Goal: Task Accomplishment & Management: Manage account settings

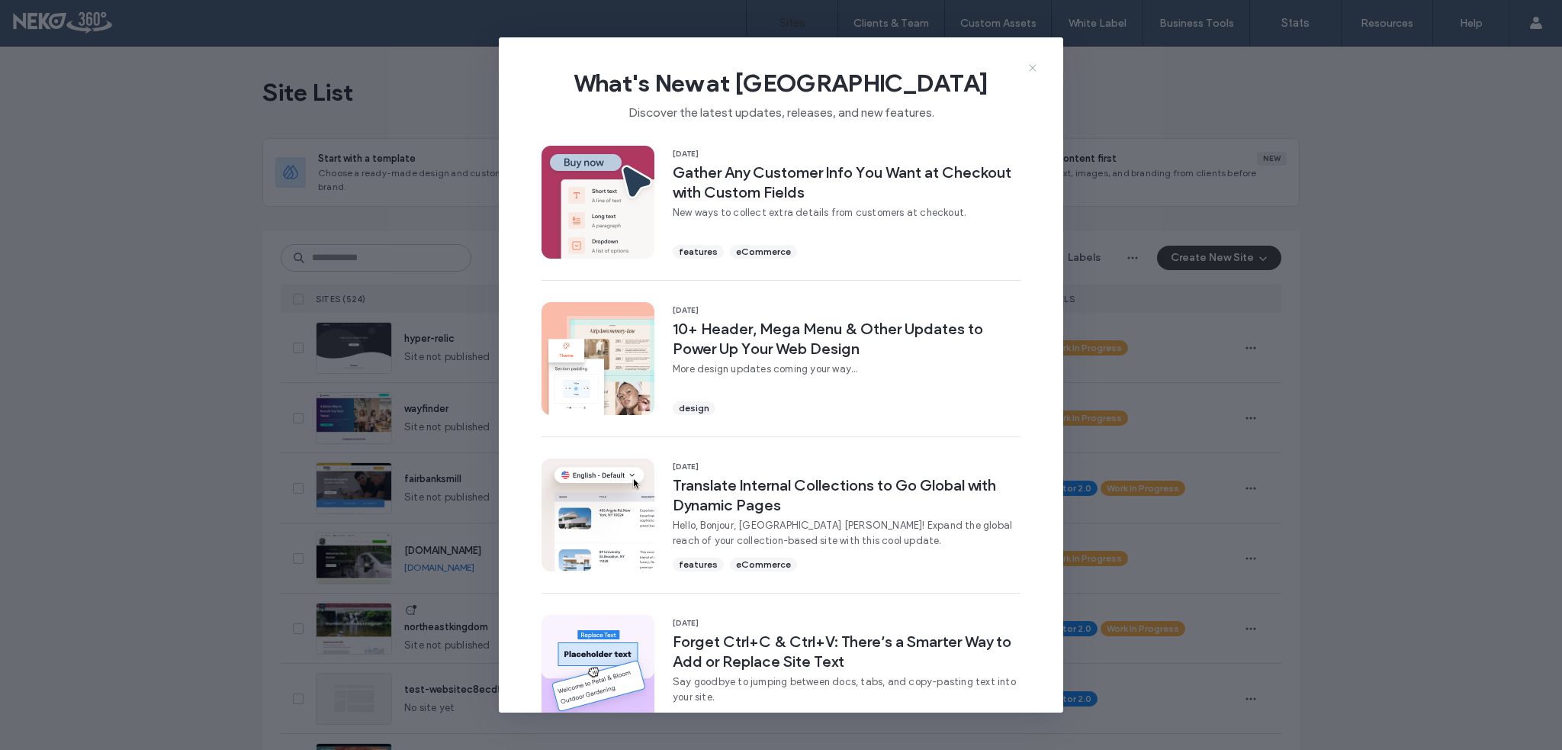
click at [1039, 69] on div "What's New at [GEOGRAPHIC_DATA] Discover the latest updates, releases, and new …" at bounding box center [781, 88] width 564 height 102
click at [1034, 69] on use at bounding box center [1032, 68] width 7 height 7
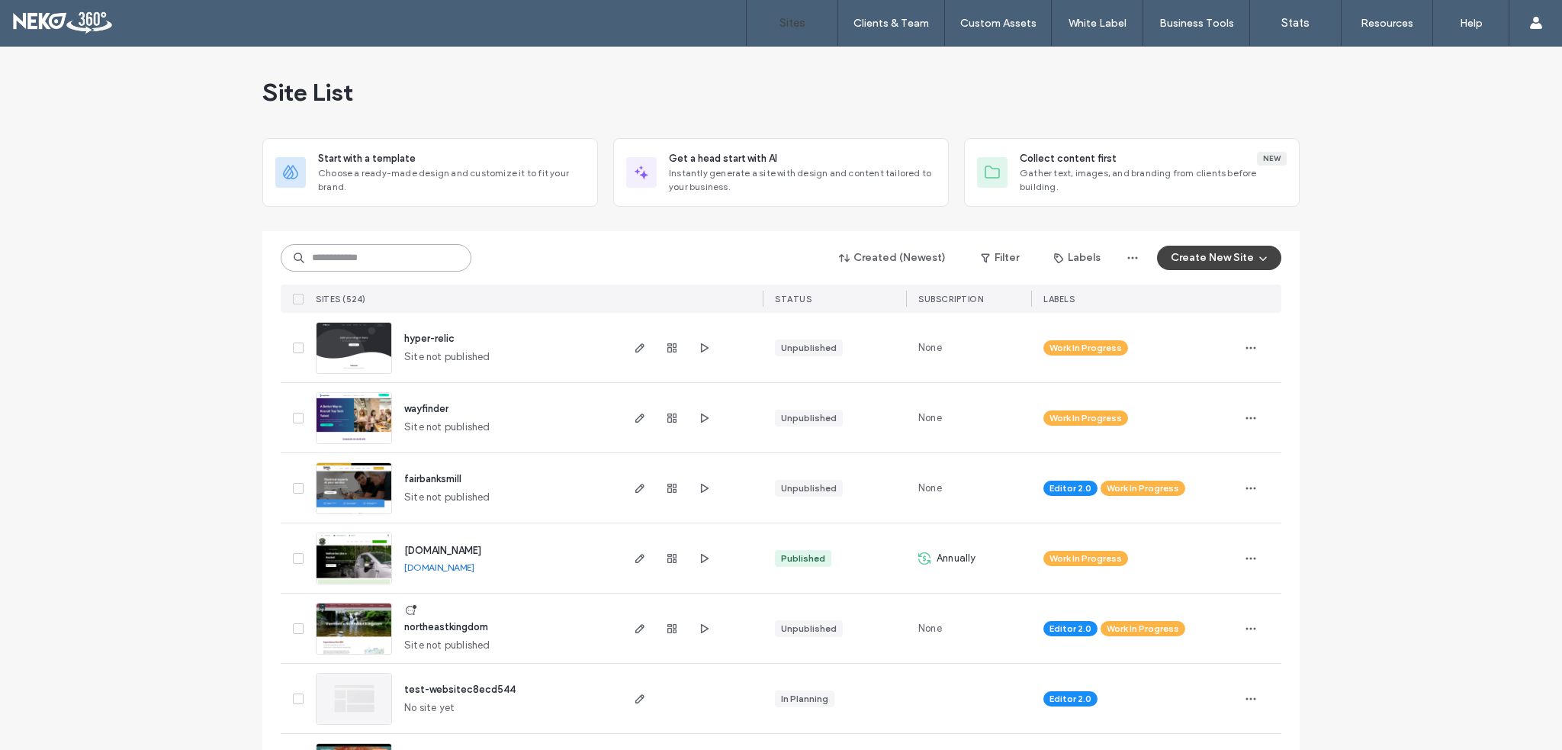
click at [348, 266] on input at bounding box center [376, 257] width 191 height 27
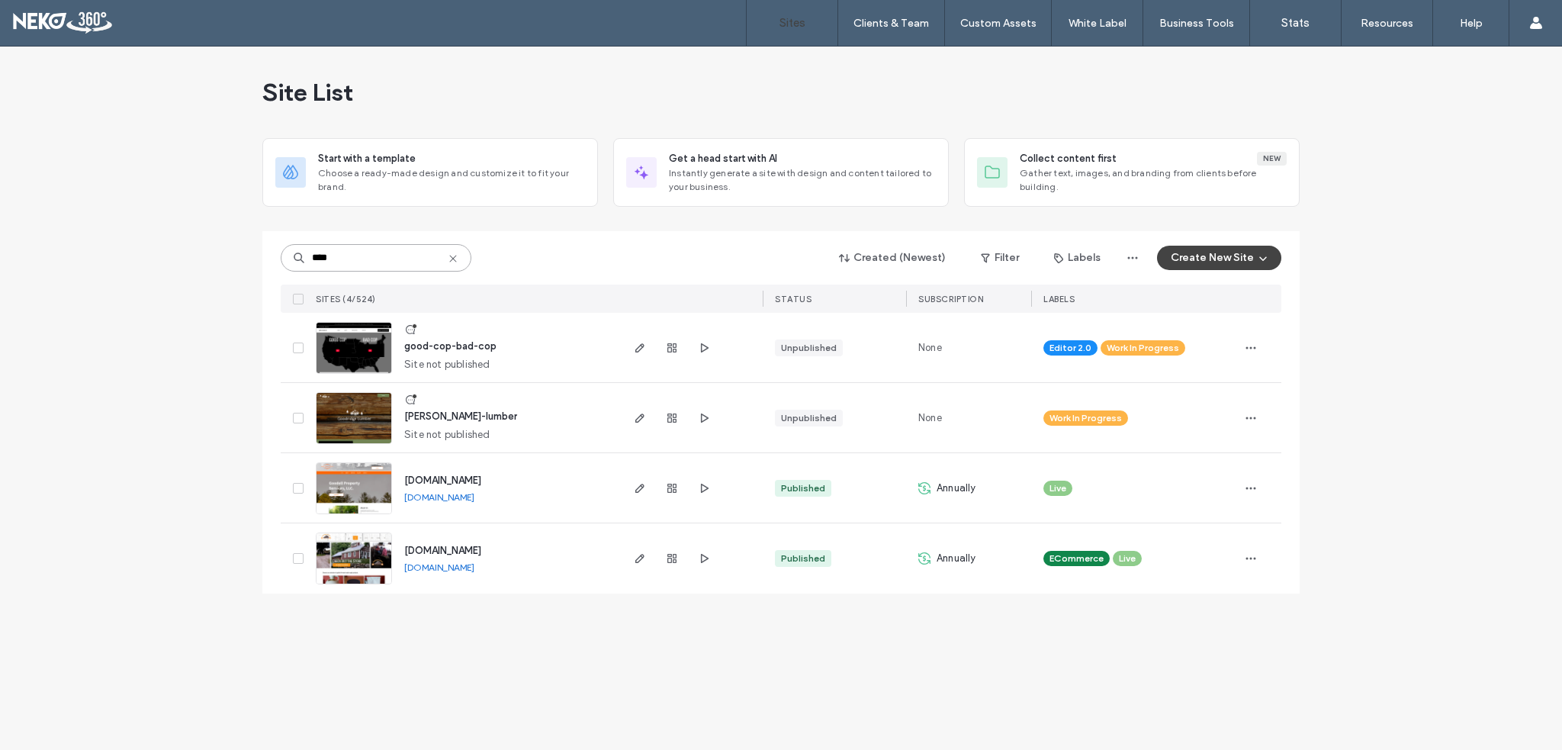
type input "****"
click at [442, 420] on span "[PERSON_NAME]-lumber" at bounding box center [460, 415] width 113 height 11
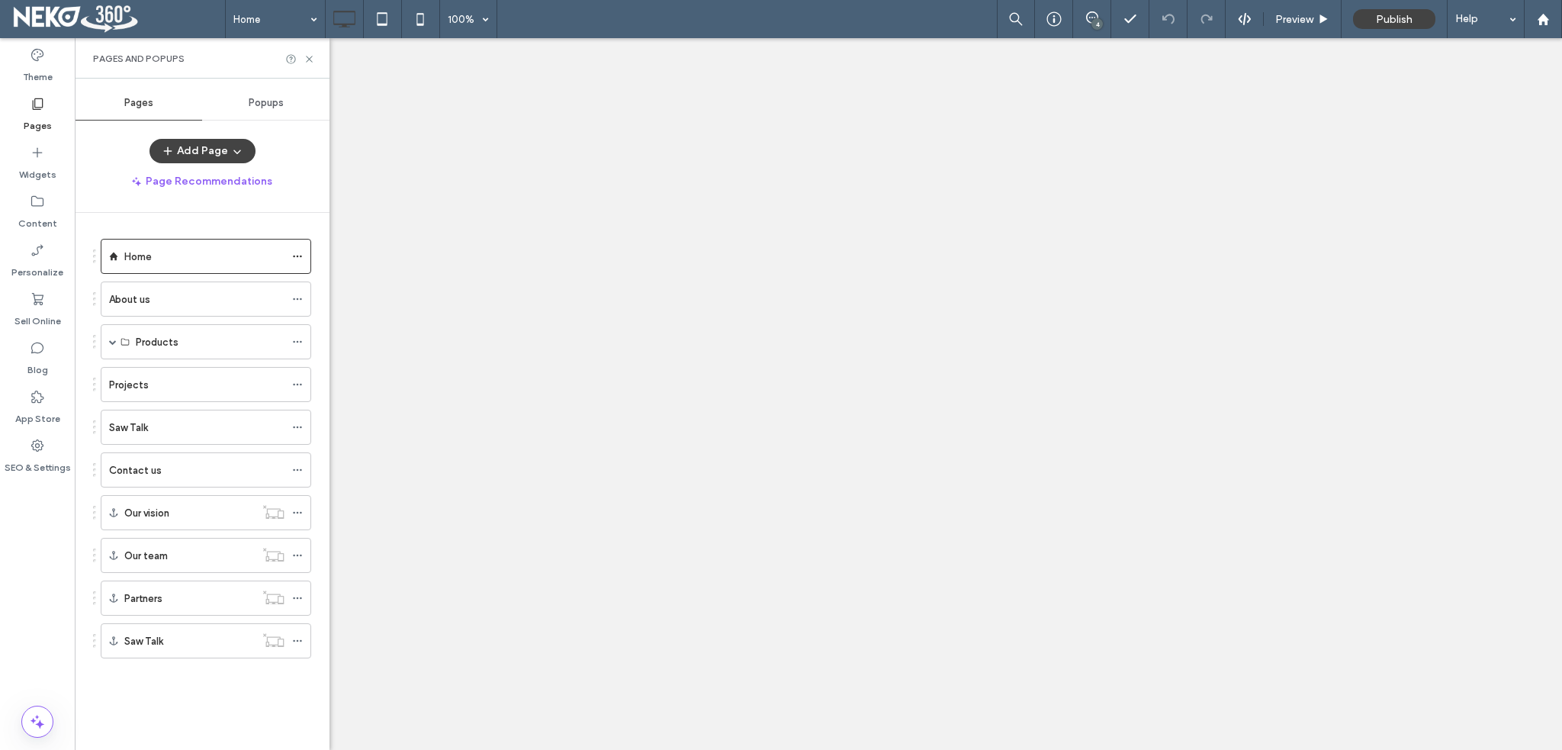
click at [142, 429] on label "Saw Talk" at bounding box center [128, 427] width 39 height 27
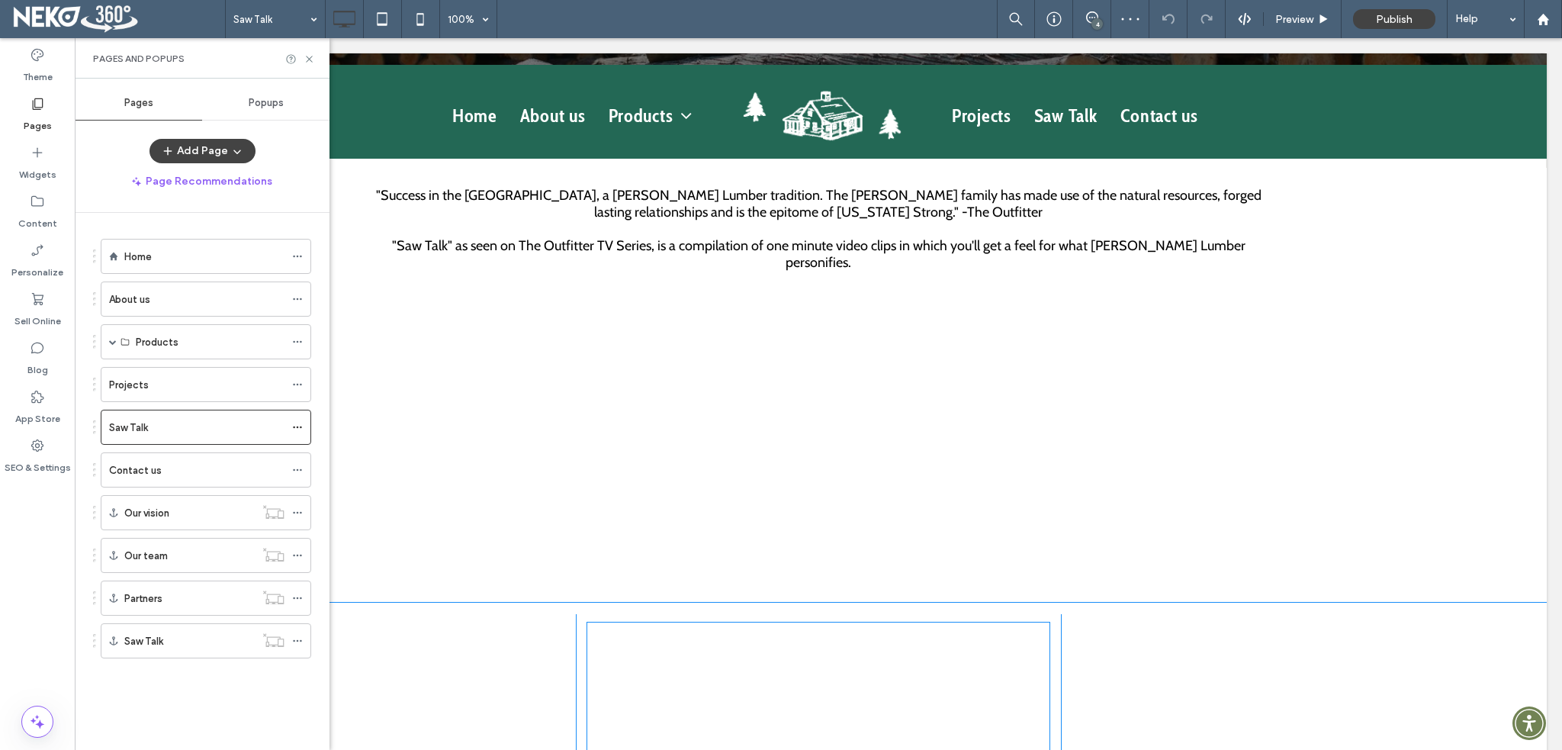
scroll to position [381, 0]
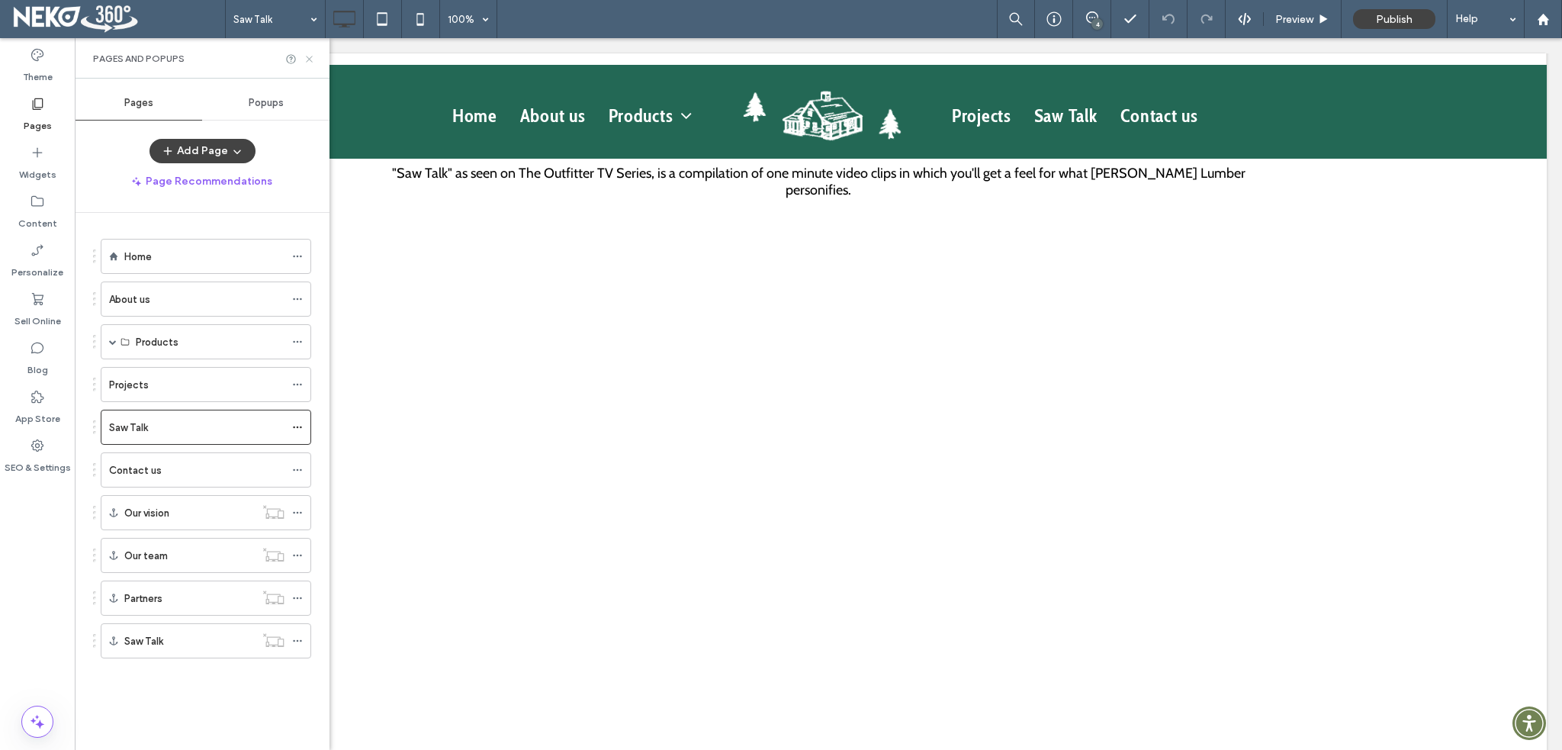
click at [310, 61] on icon at bounding box center [309, 58] width 11 height 11
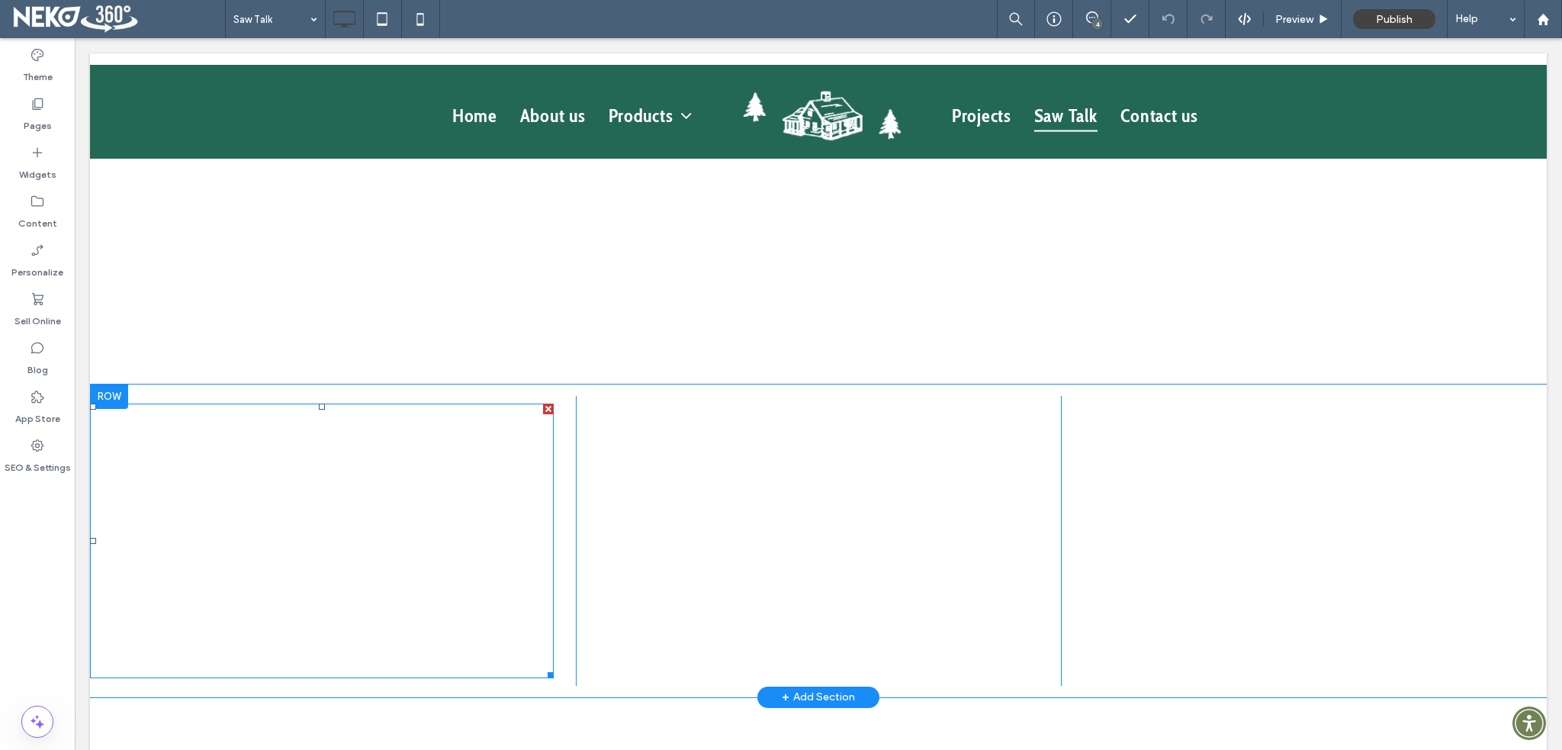
scroll to position [839, 0]
click at [316, 524] on span at bounding box center [322, 541] width 464 height 275
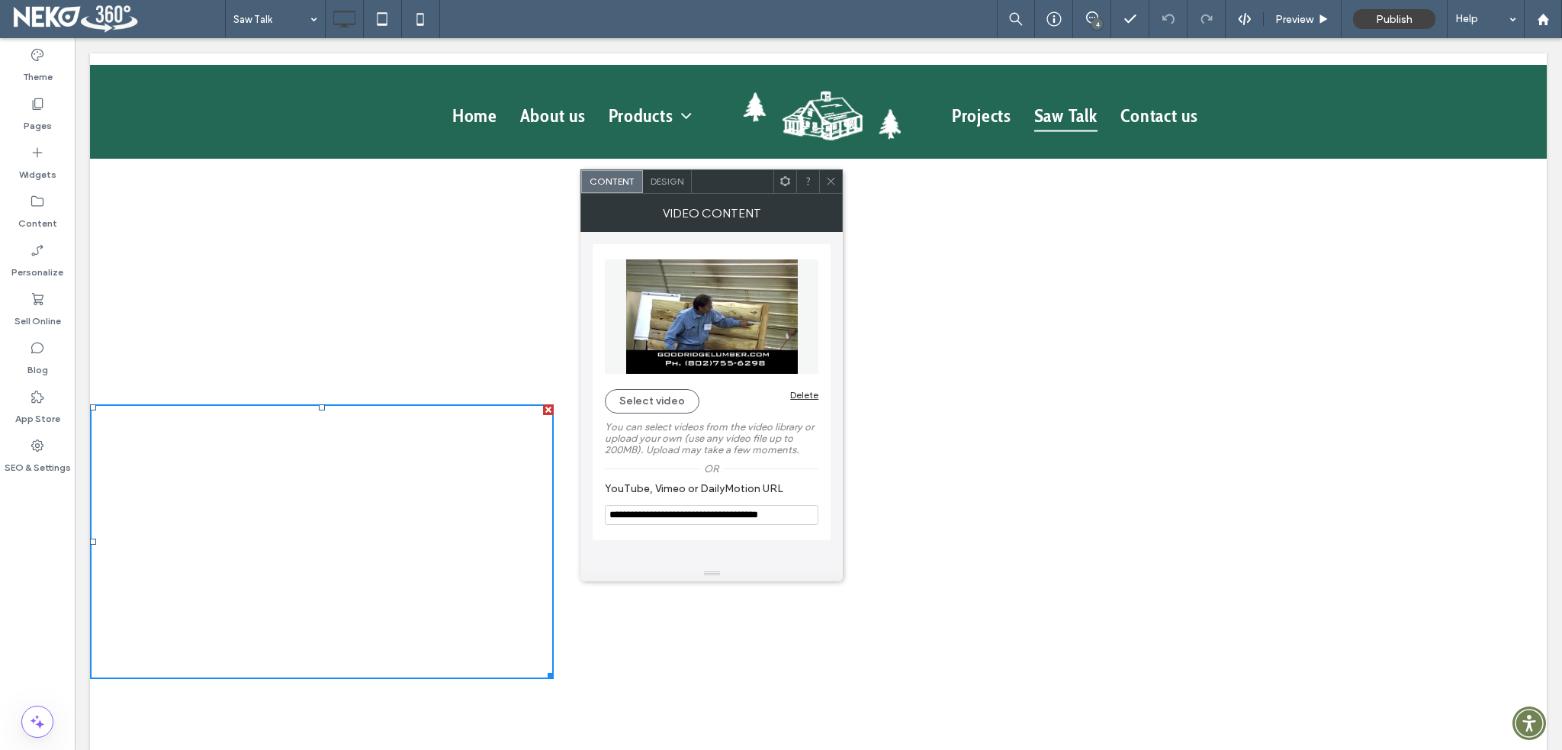
click at [833, 182] on use at bounding box center [832, 182] width 8 height 8
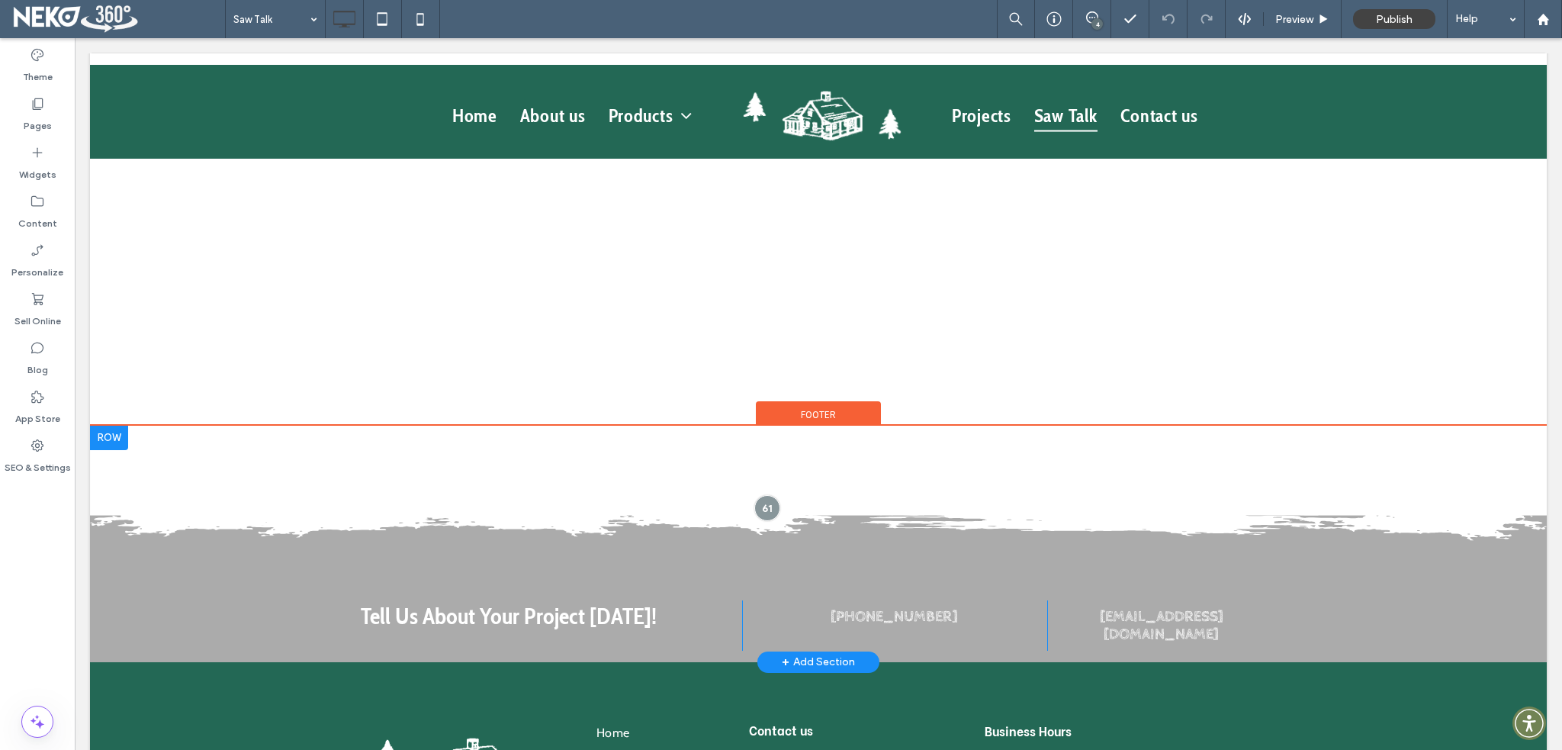
scroll to position [1526, 0]
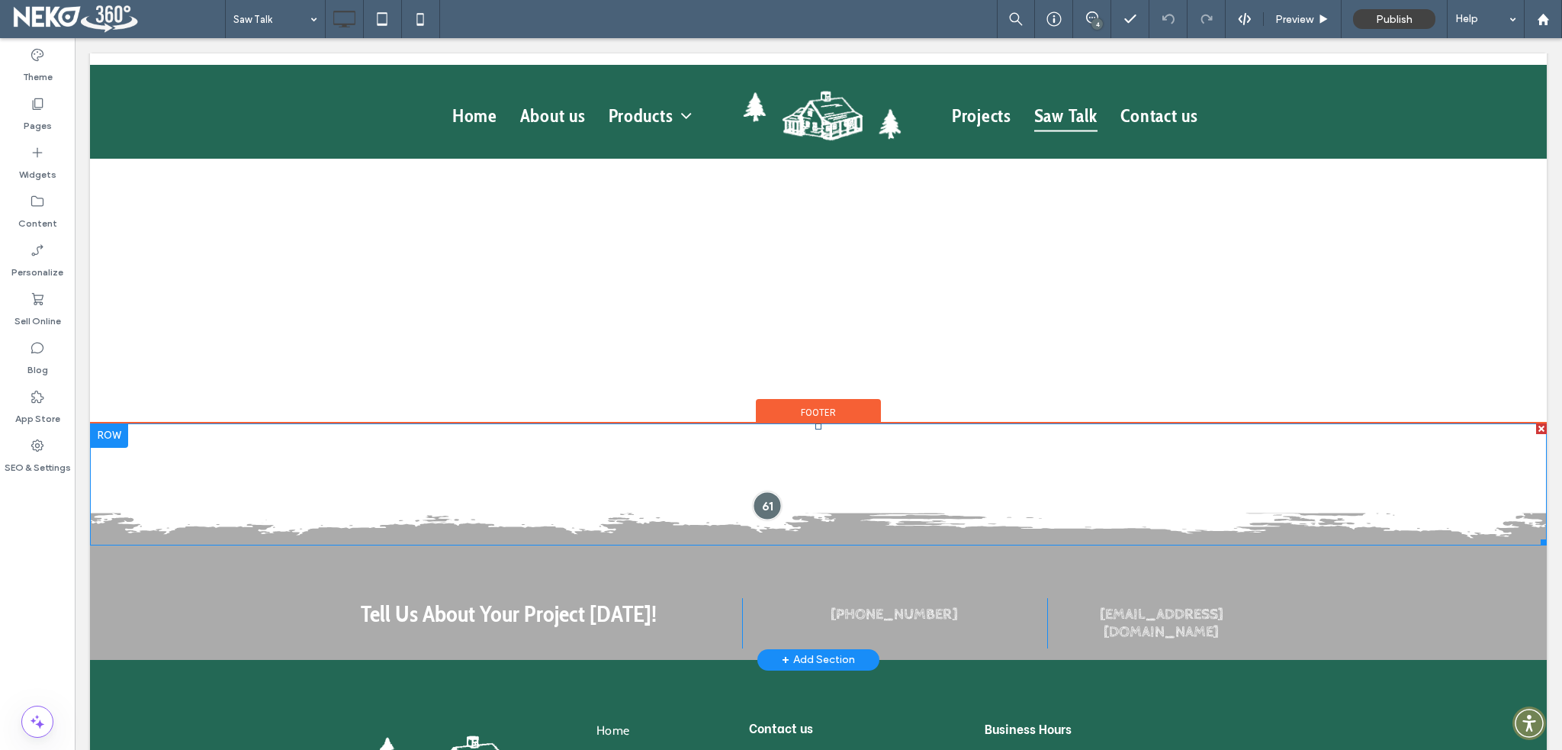
click at [760, 492] on div at bounding box center [767, 505] width 28 height 28
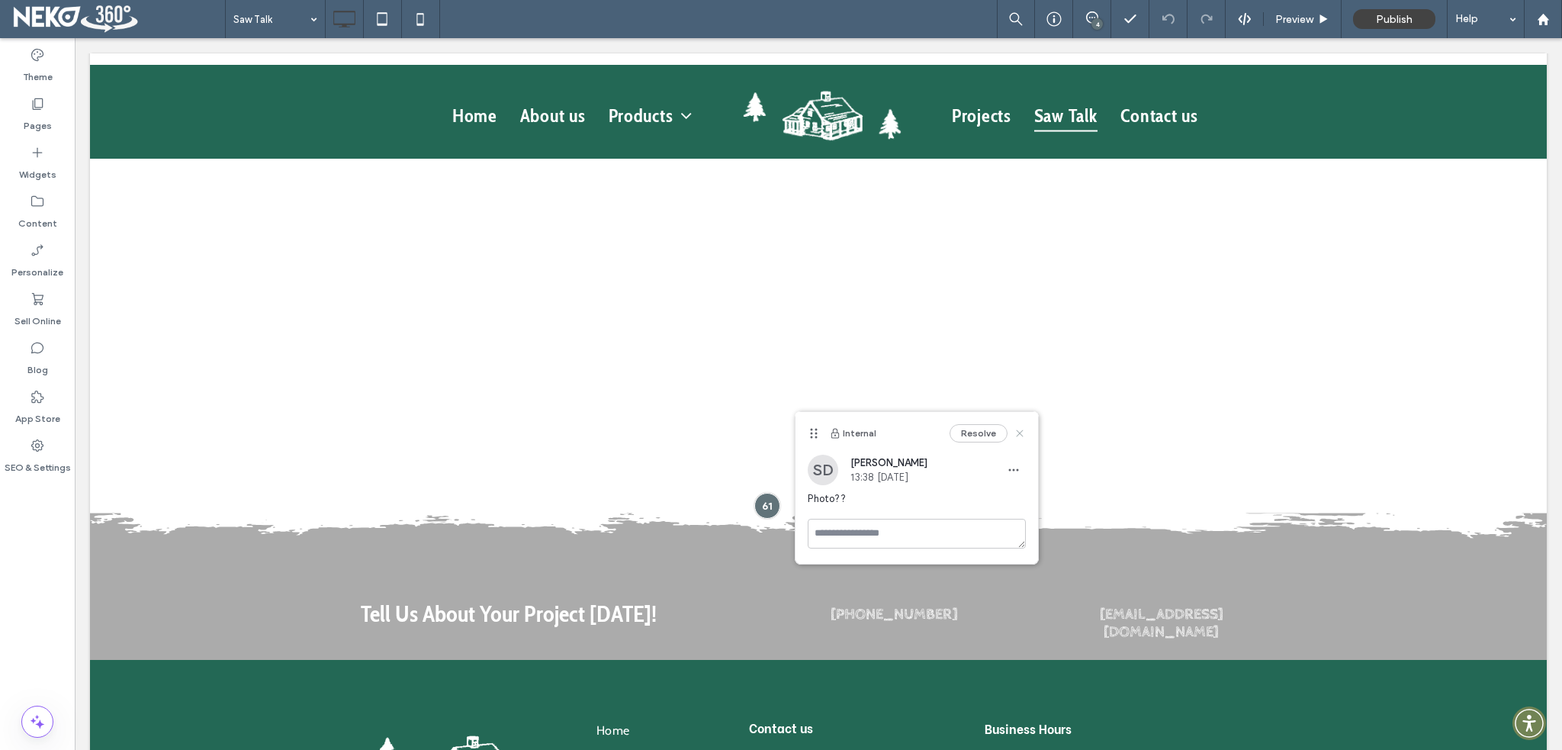
click at [1023, 431] on icon at bounding box center [1020, 433] width 12 height 12
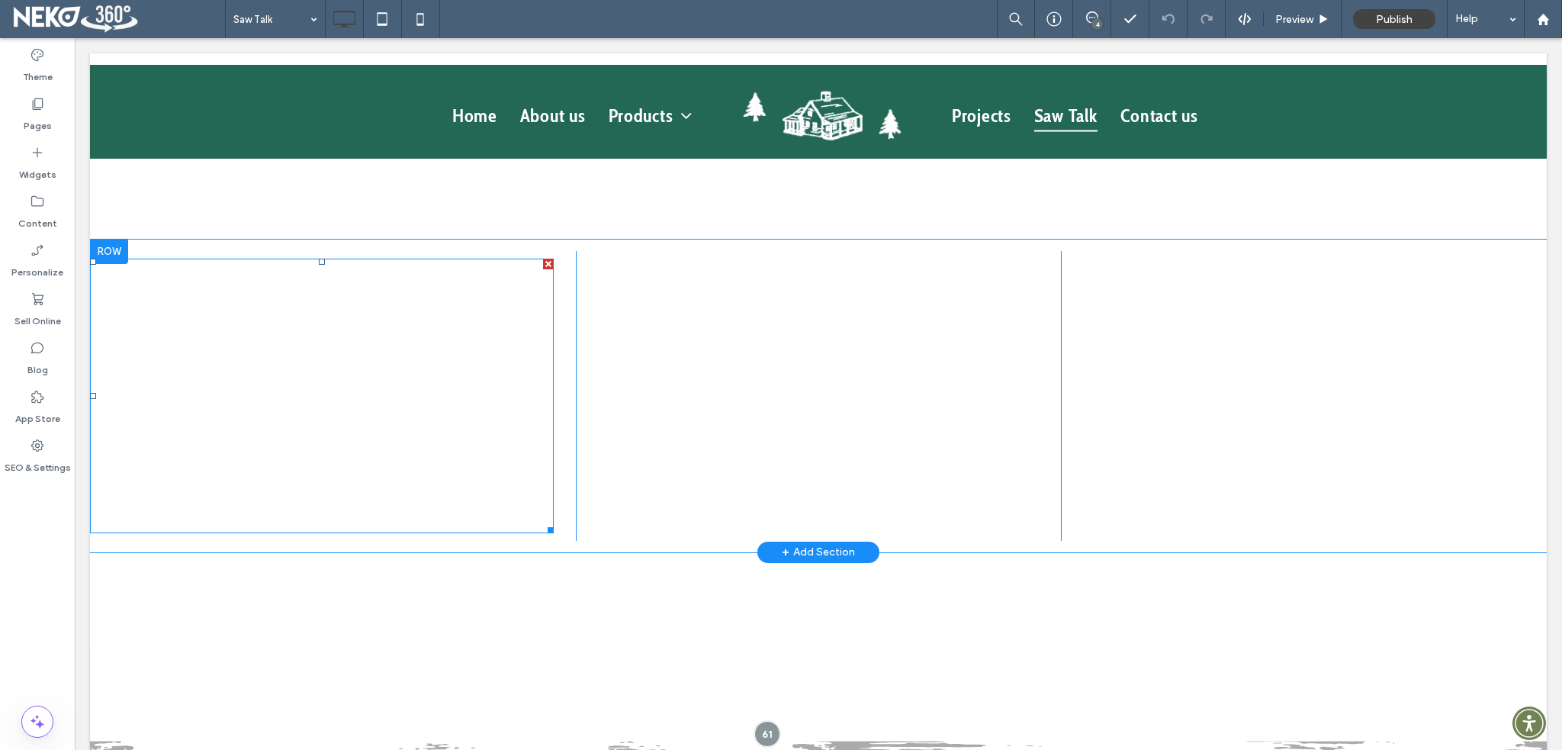
scroll to position [1297, 0]
click at [380, 371] on span at bounding box center [322, 396] width 464 height 275
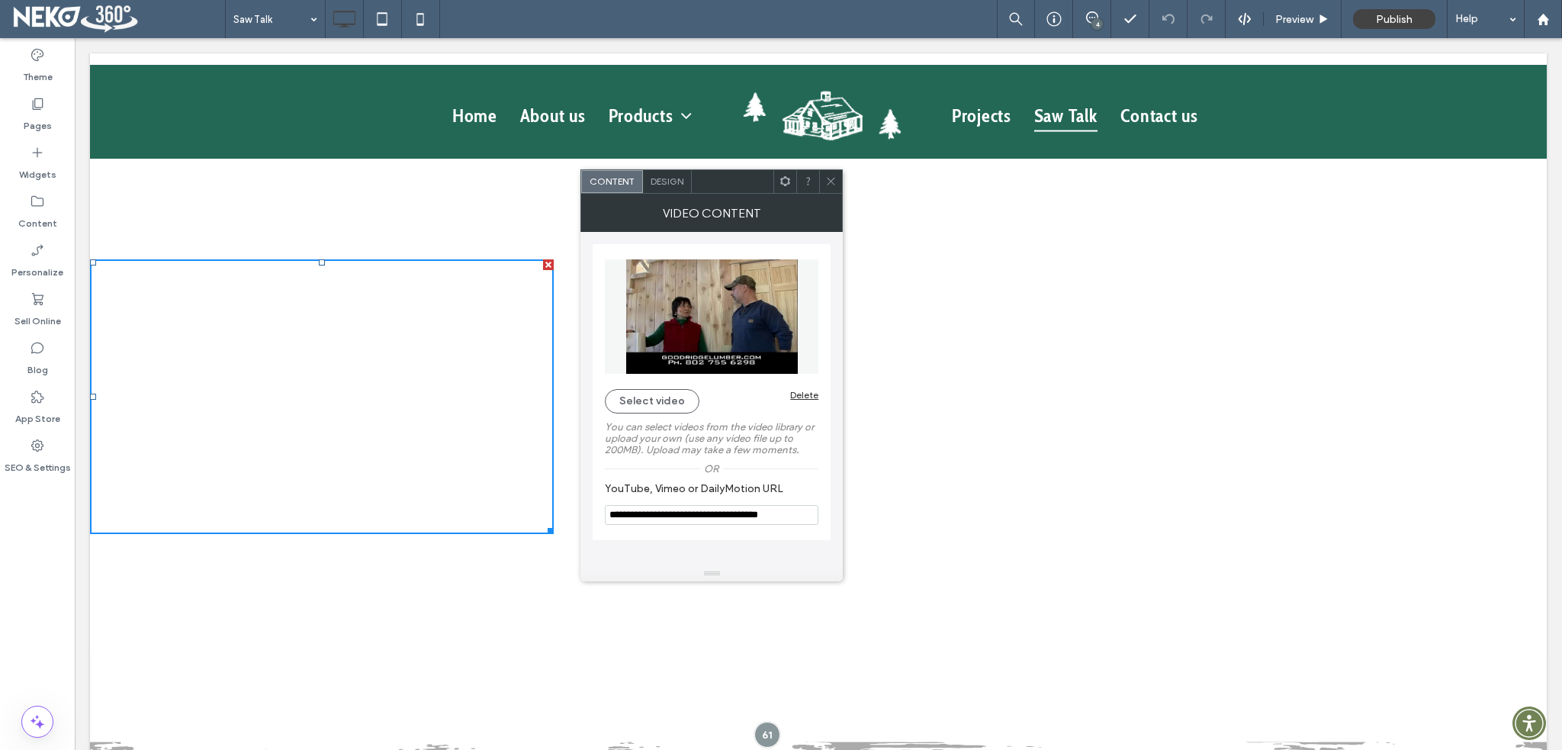
click at [828, 185] on icon at bounding box center [830, 180] width 11 height 11
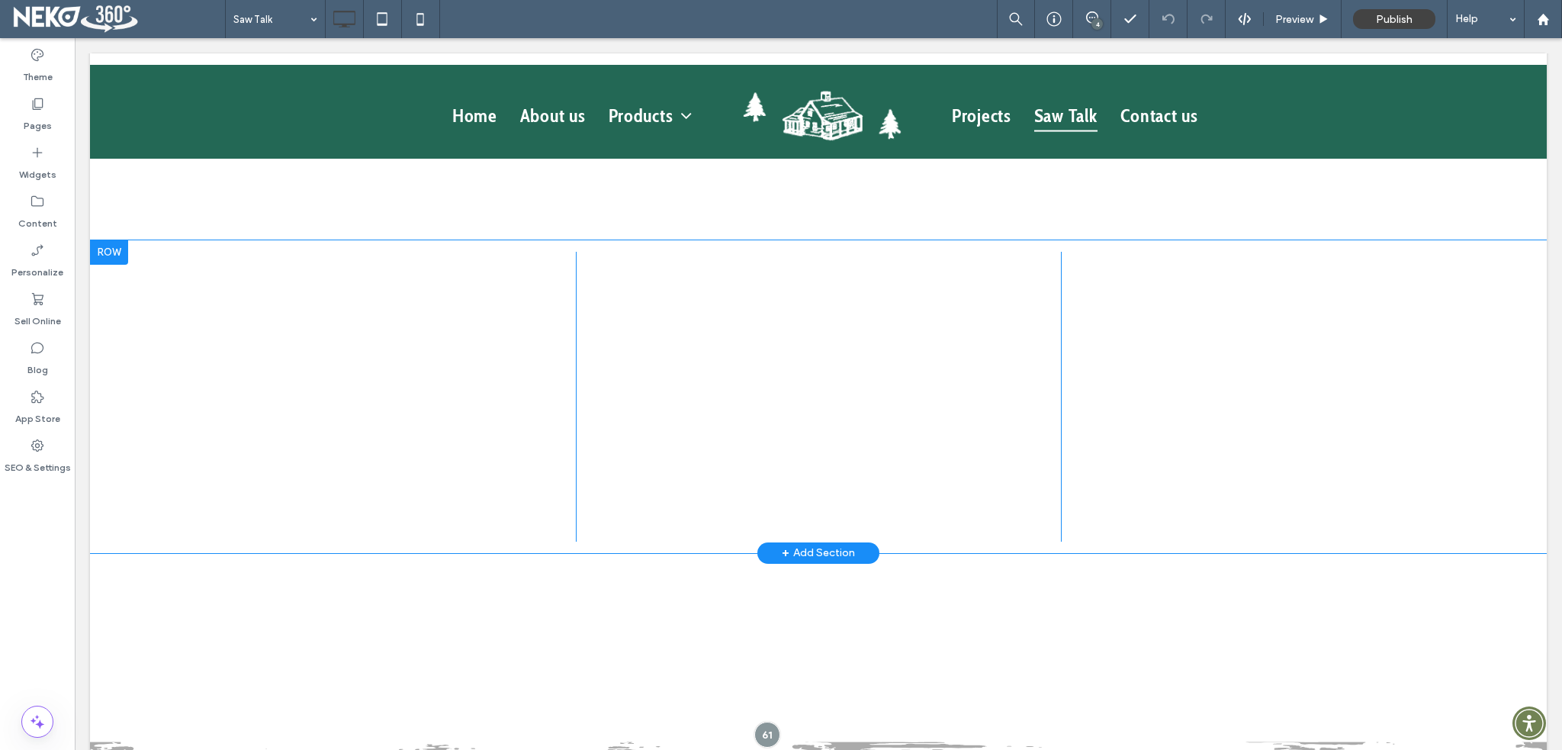
click at [111, 240] on div at bounding box center [109, 252] width 38 height 24
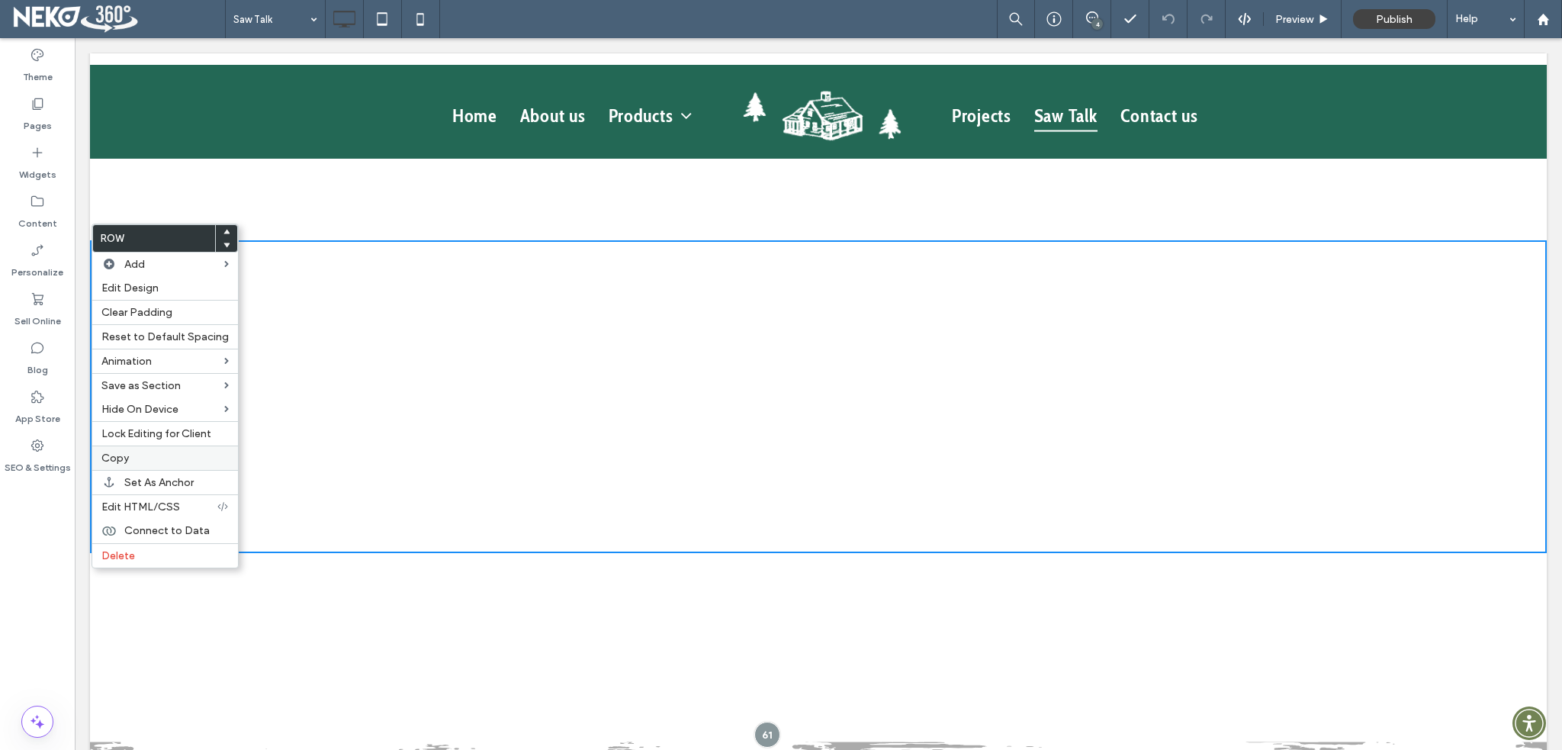
click at [140, 456] on label "Copy" at bounding box center [164, 458] width 127 height 13
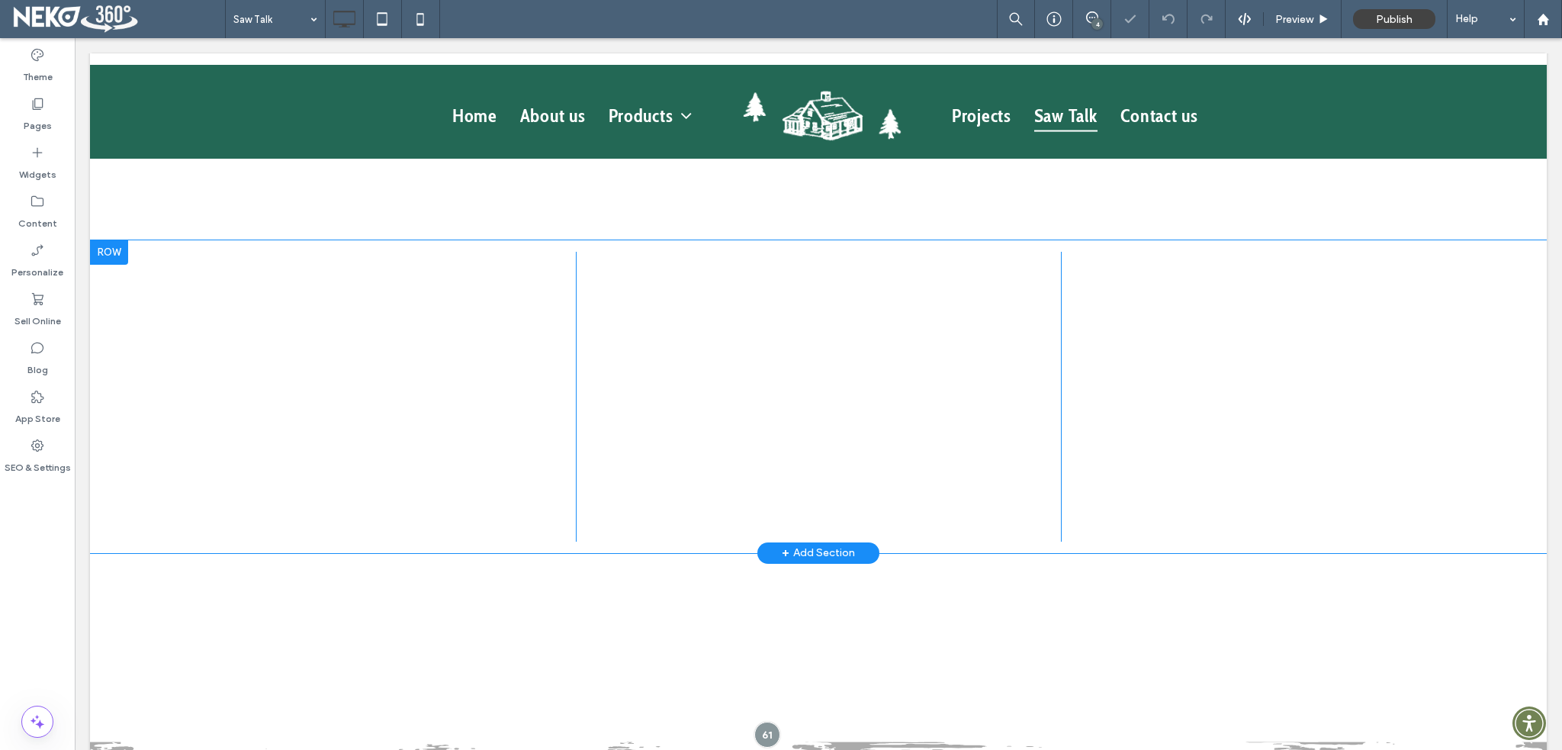
click at [116, 240] on div at bounding box center [109, 252] width 38 height 24
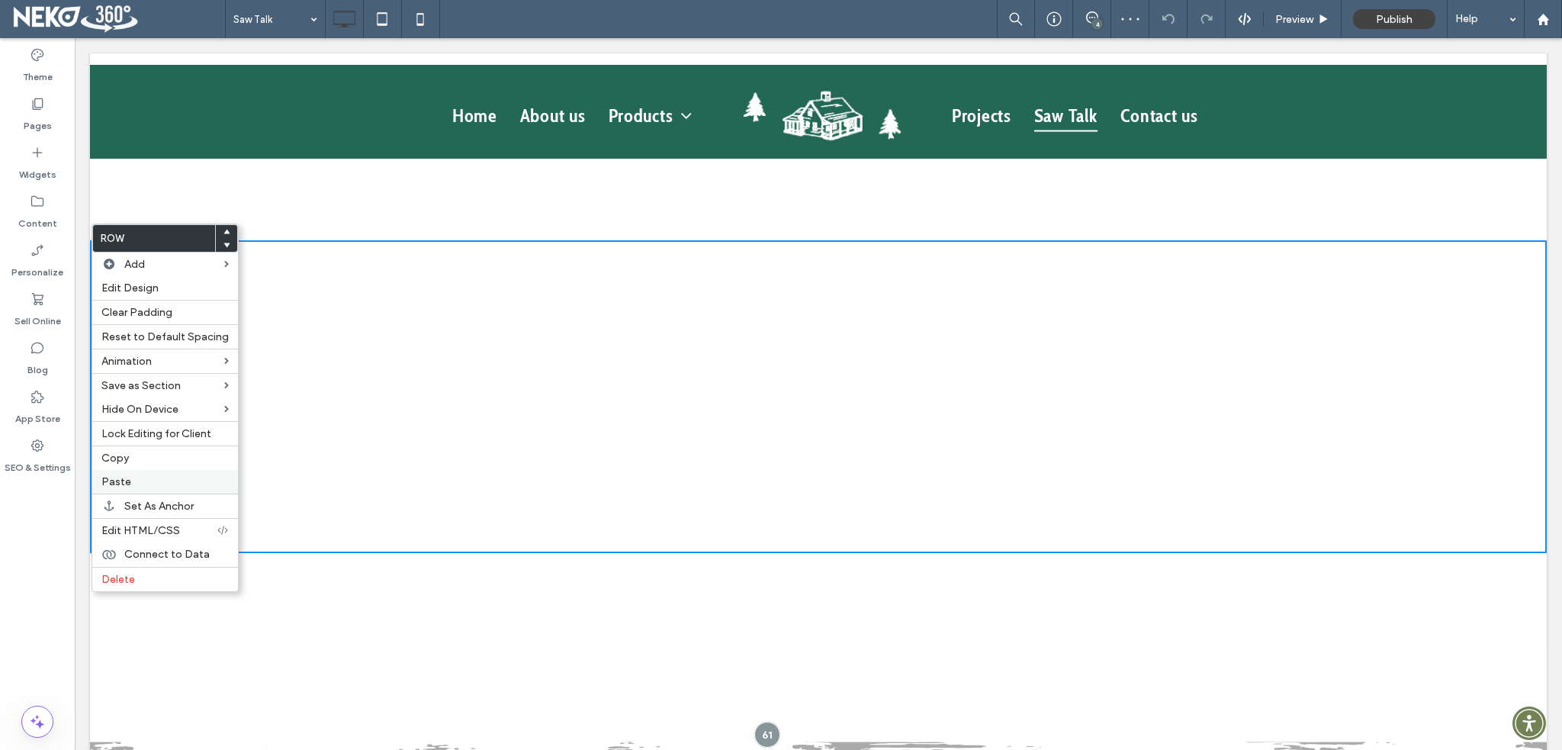
click at [142, 480] on label "Paste" at bounding box center [164, 481] width 127 height 13
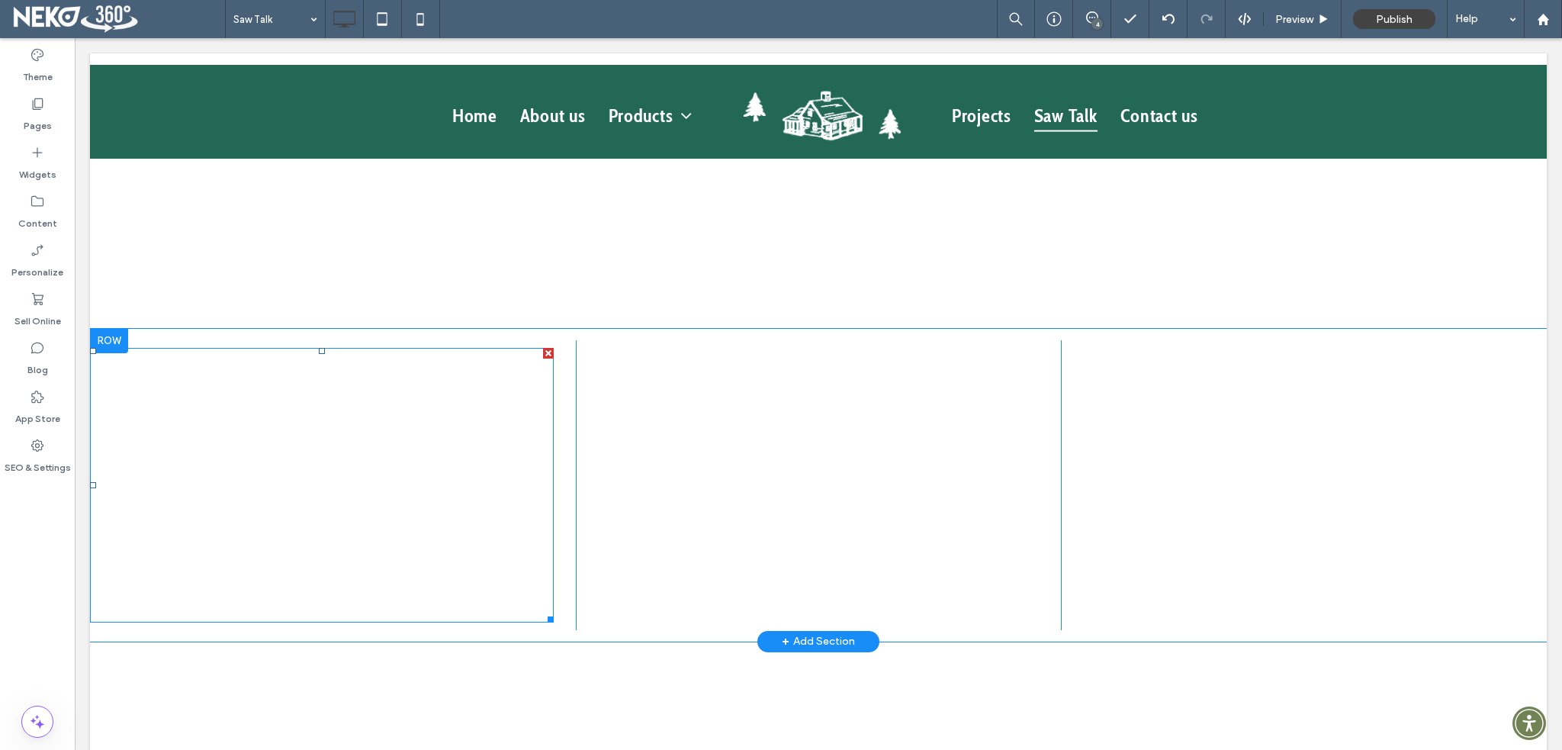
scroll to position [1526, 0]
click at [436, 414] on span at bounding box center [322, 480] width 464 height 275
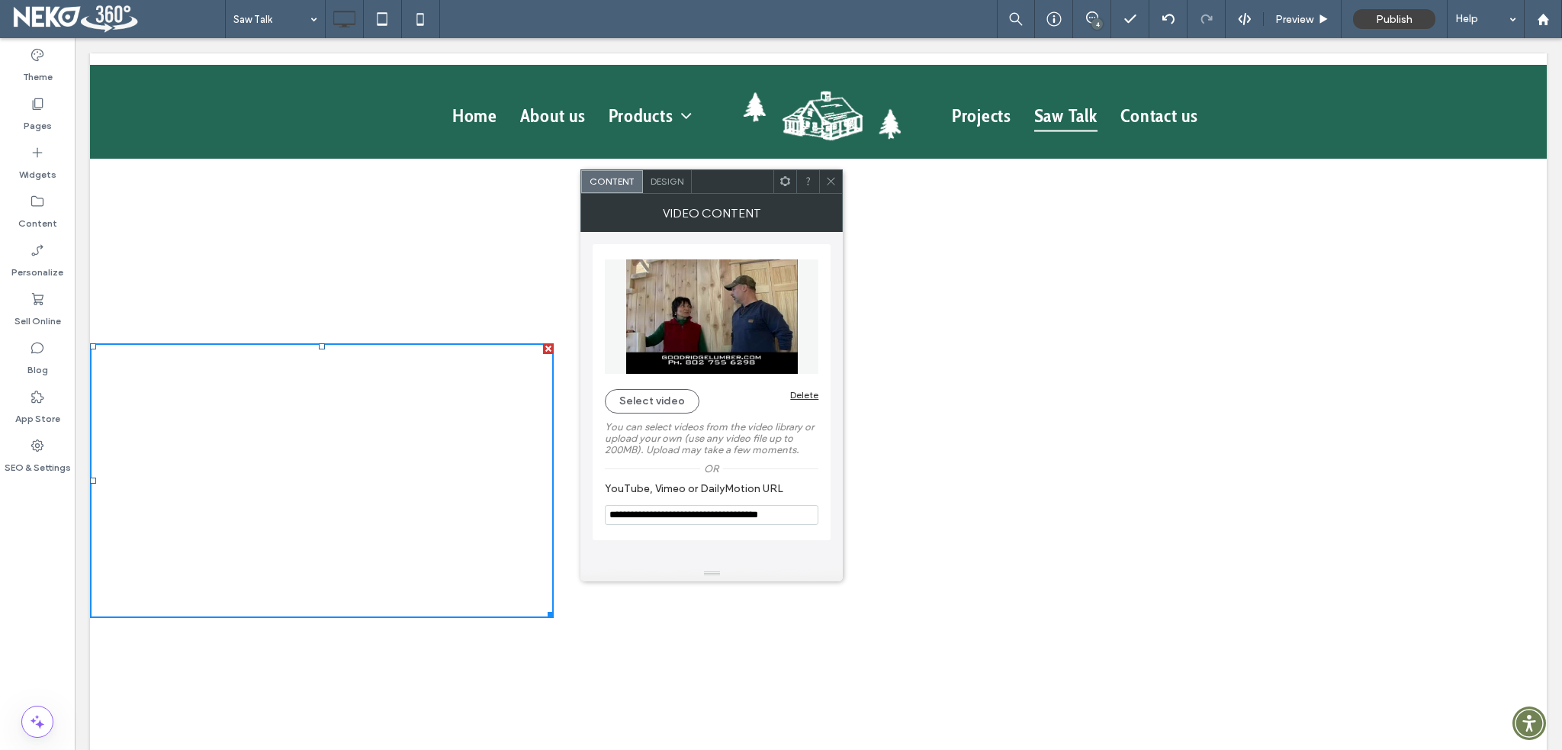
click at [674, 514] on input "**********" at bounding box center [712, 515] width 214 height 20
paste input "*******"
type input "**********"
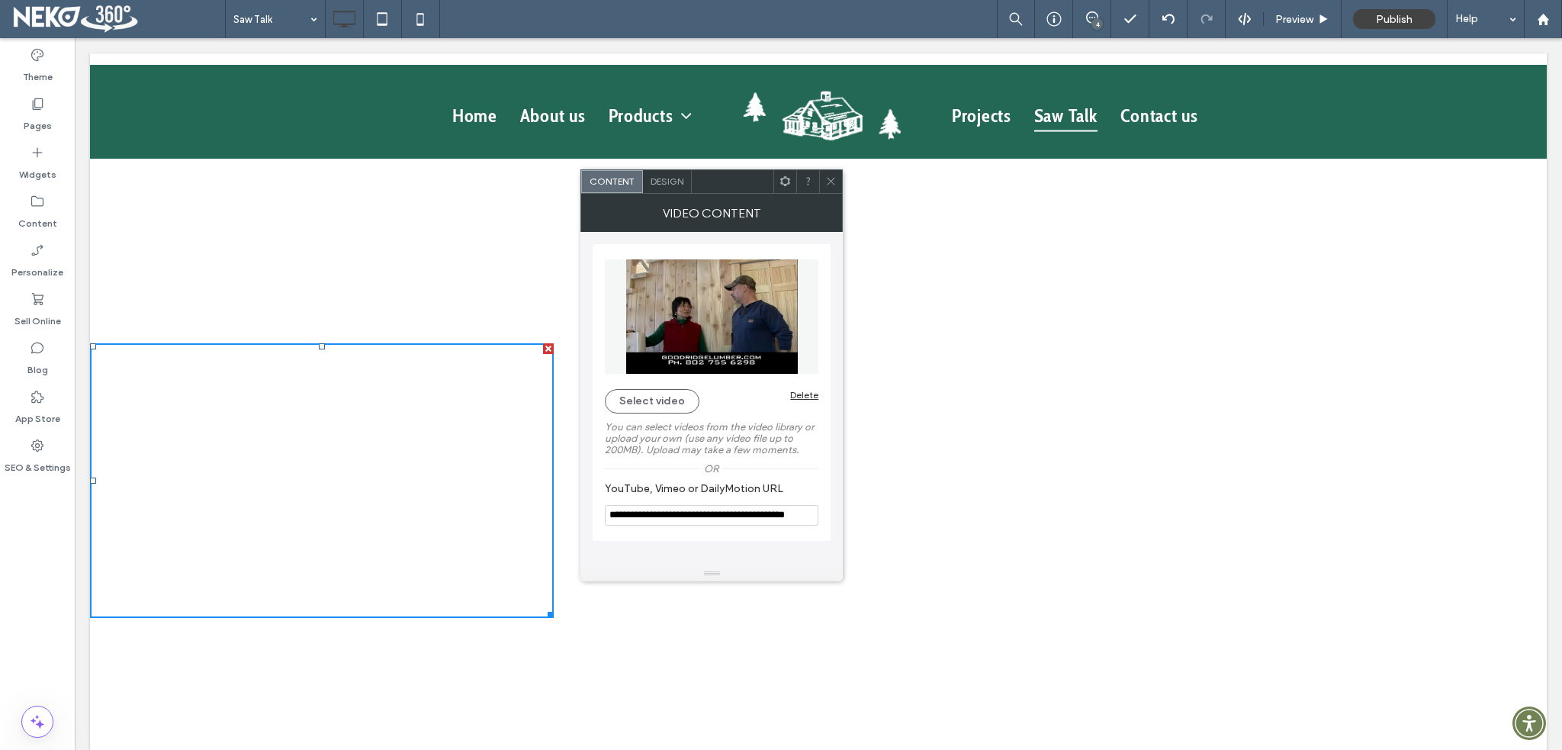
click at [784, 544] on div "**********" at bounding box center [712, 399] width 238 height 334
click at [824, 452] on div "**********" at bounding box center [712, 392] width 238 height 297
click at [829, 188] on span at bounding box center [830, 181] width 11 height 23
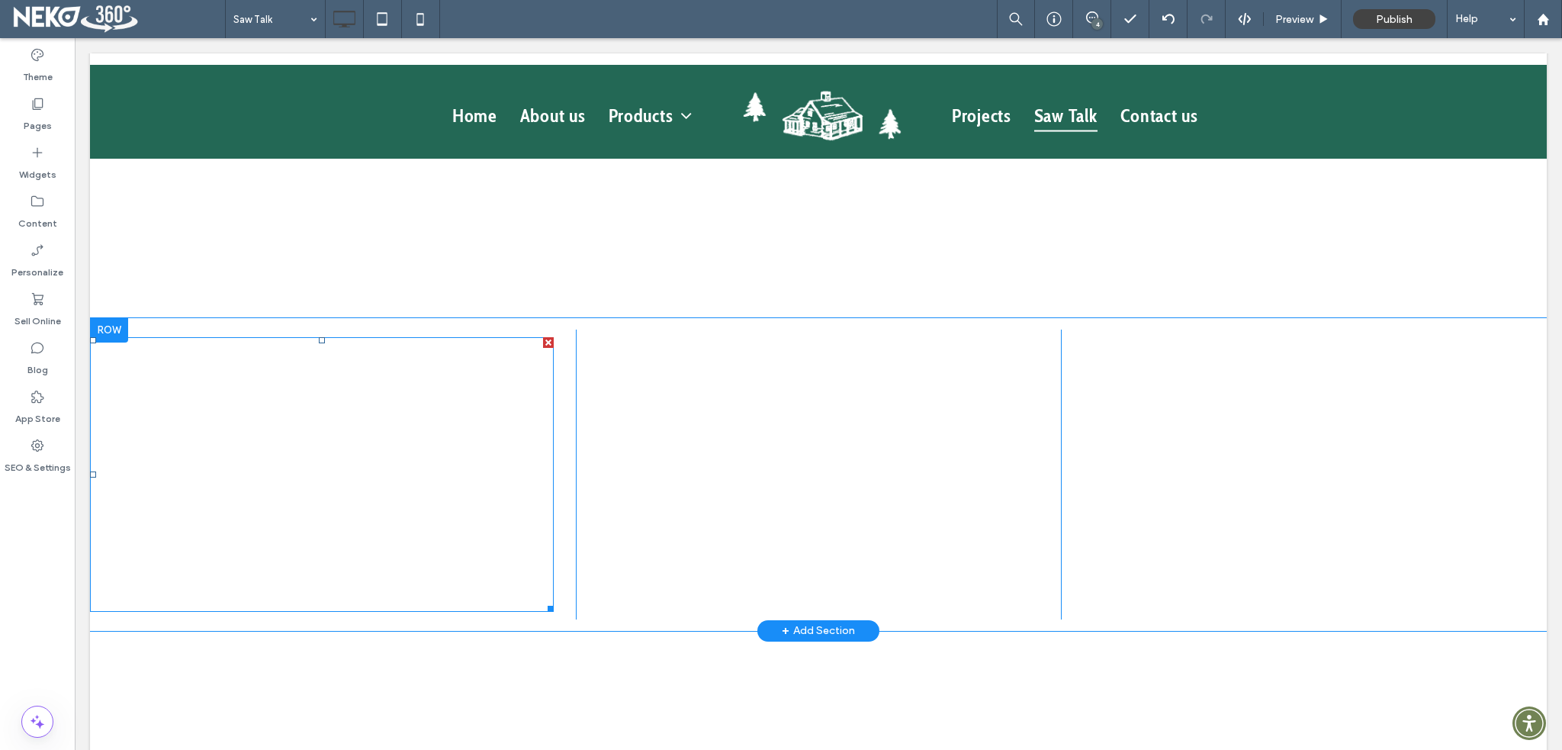
scroll to position [1526, 0]
drag, startPoint x: 543, startPoint y: 336, endPoint x: 619, endPoint y: 374, distance: 84.3
click at [543, 343] on div at bounding box center [548, 348] width 11 height 11
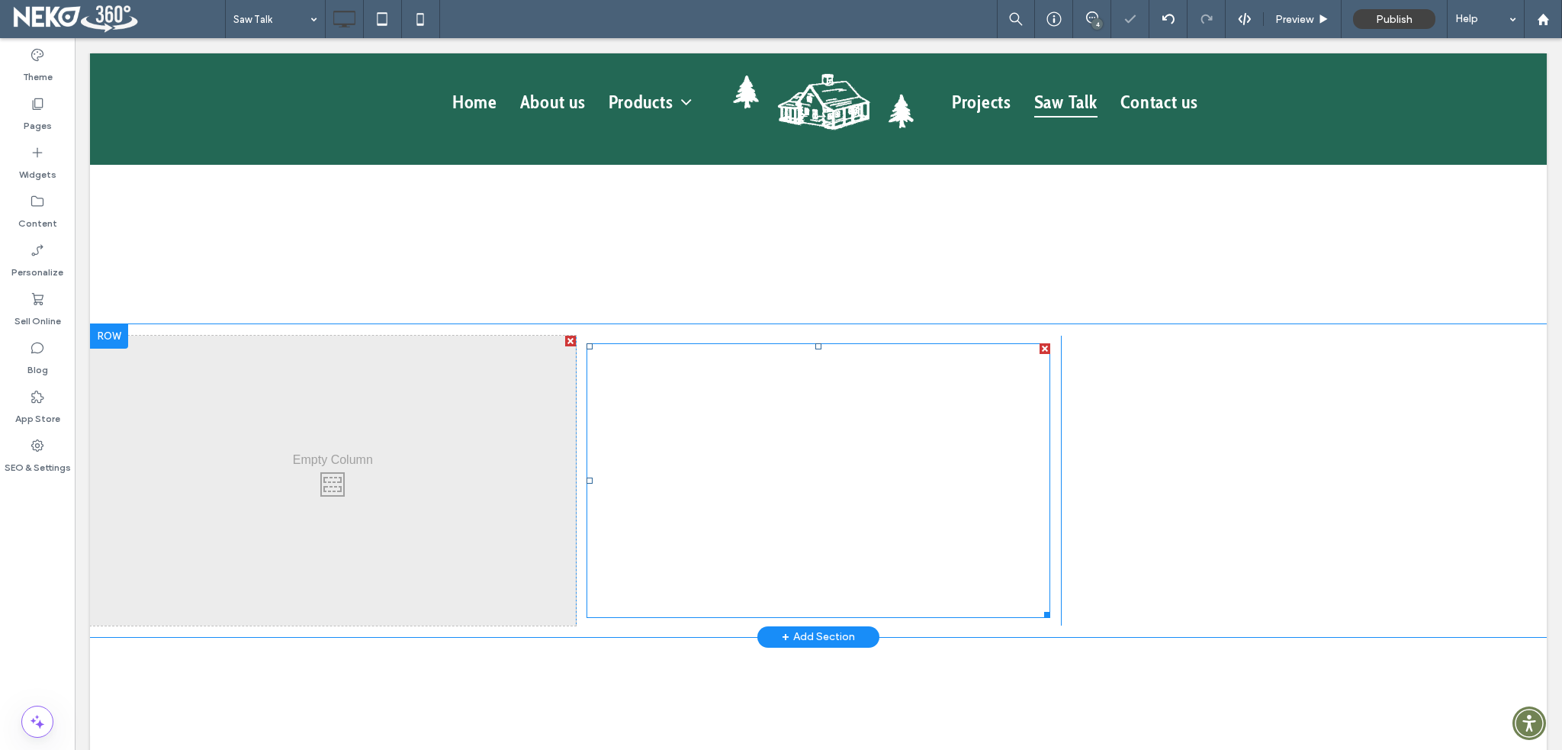
drag, startPoint x: 1037, startPoint y: 330, endPoint x: 1363, endPoint y: 383, distance: 330.0
click at [1040, 343] on div at bounding box center [1045, 348] width 11 height 11
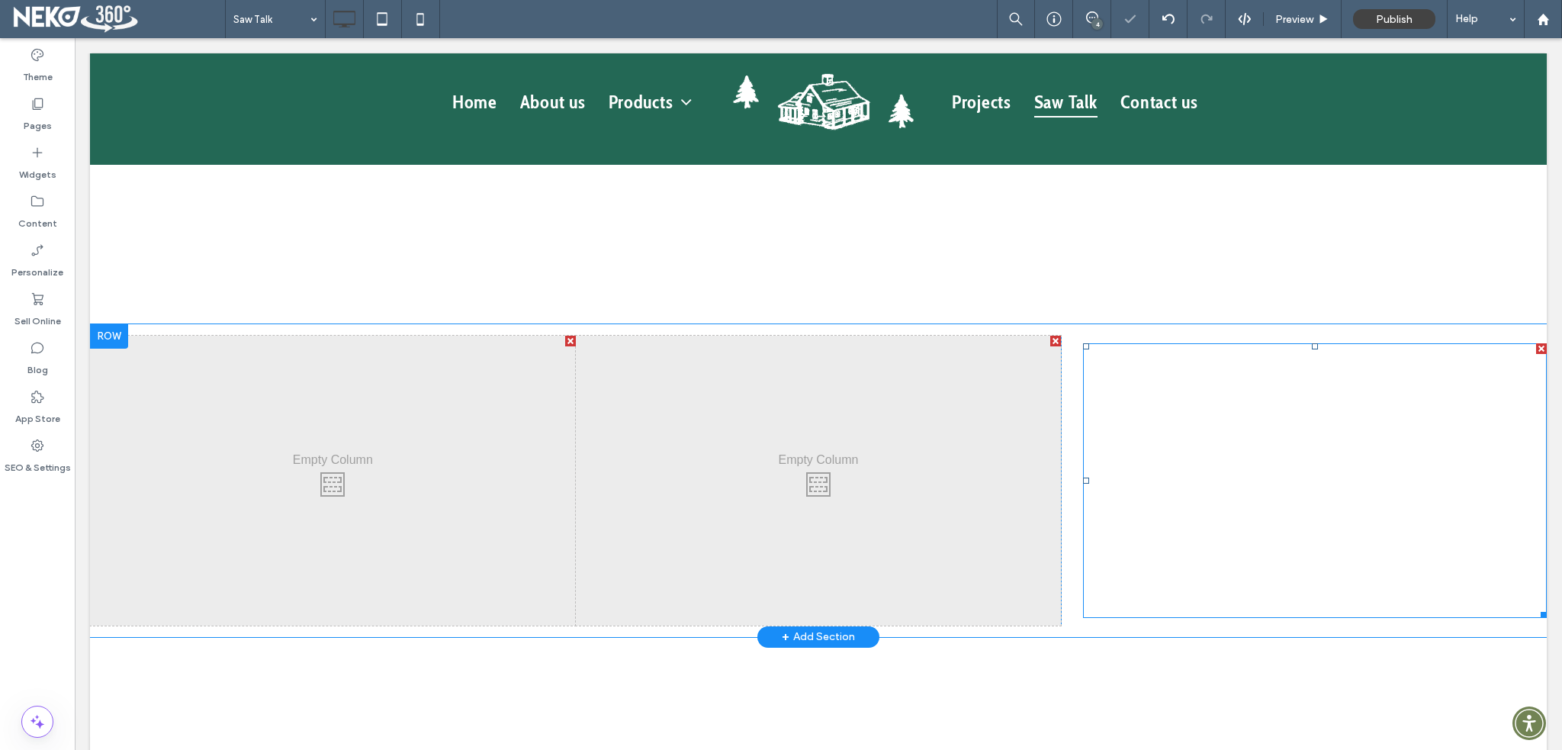
drag, startPoint x: 1529, startPoint y: 332, endPoint x: 1580, endPoint y: 377, distance: 68.7
click at [1536, 343] on div at bounding box center [1541, 348] width 11 height 11
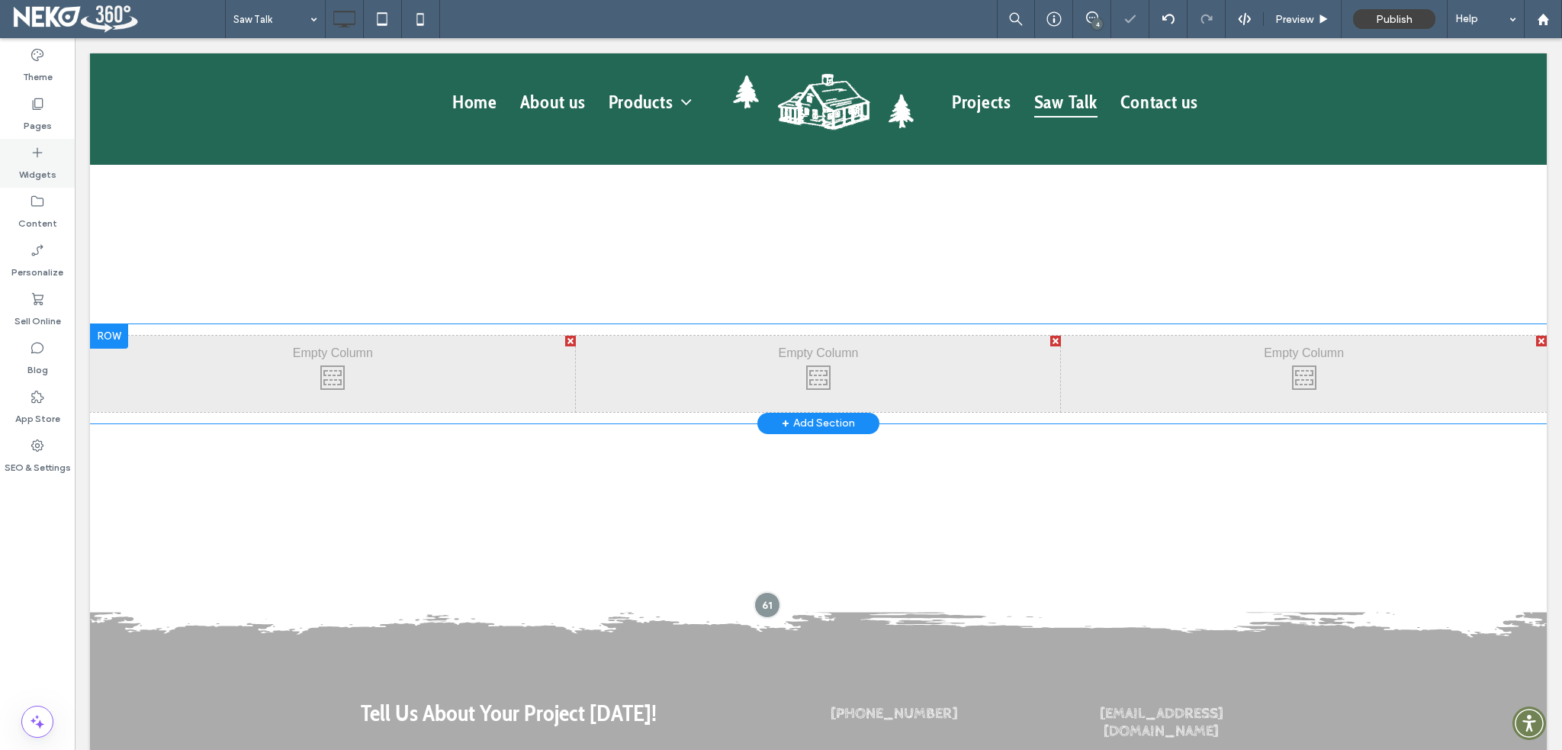
click at [39, 163] on label "Widgets" at bounding box center [37, 170] width 37 height 21
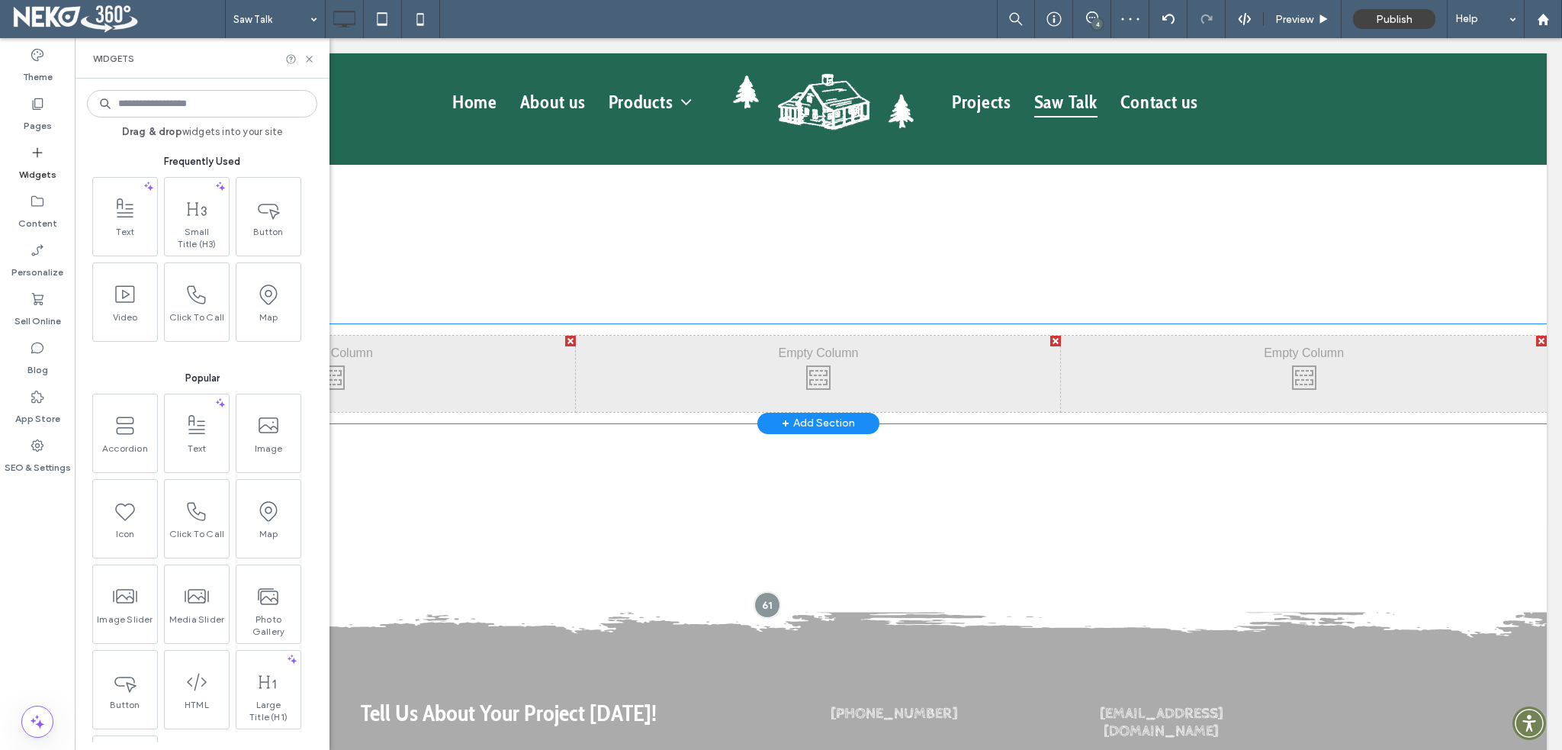
click at [224, 95] on input at bounding box center [202, 103] width 230 height 27
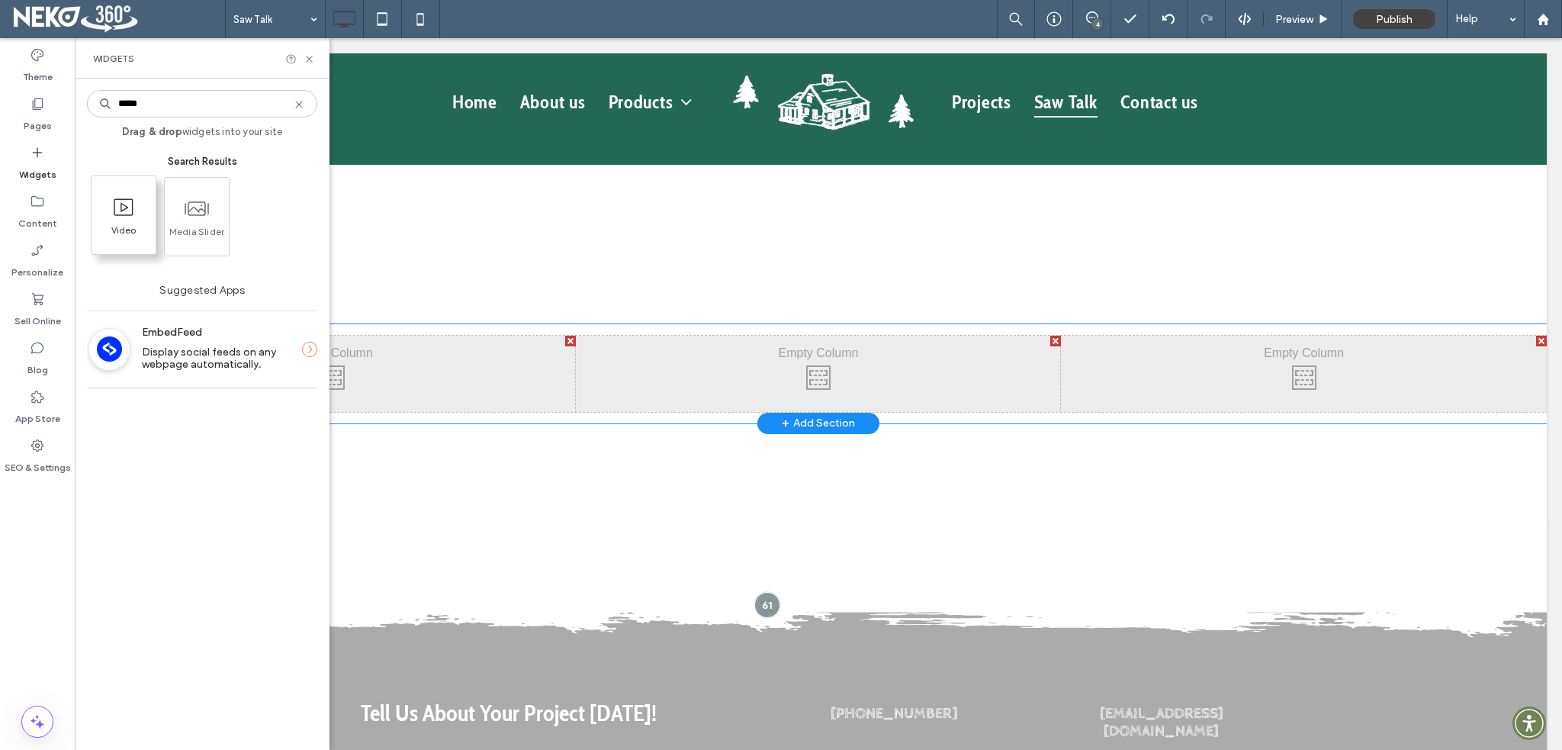
type input "*****"
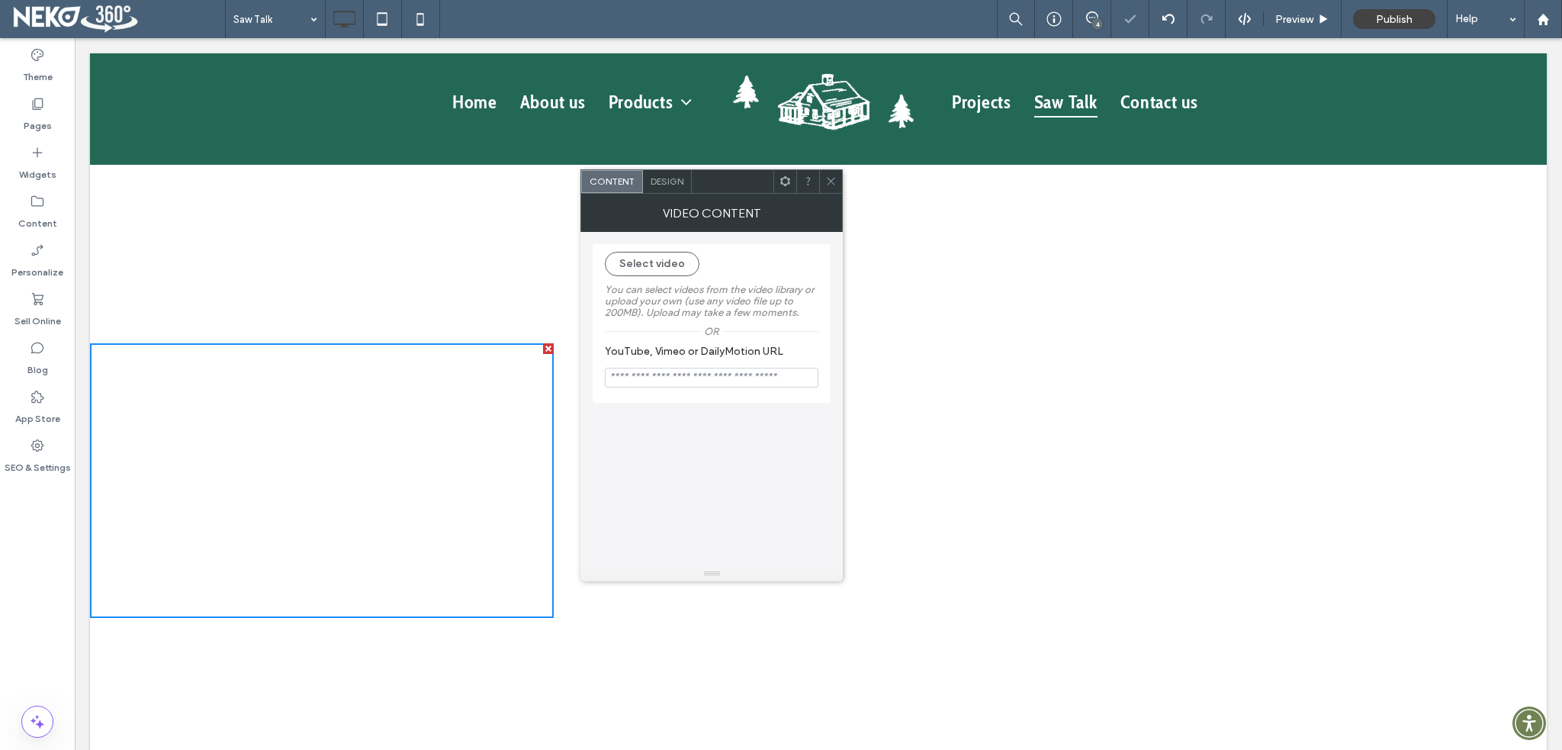
click at [735, 386] on input "YouTube, Vimeo or DailyMotion URL" at bounding box center [712, 378] width 214 height 20
paste input "**********"
type input "**********"
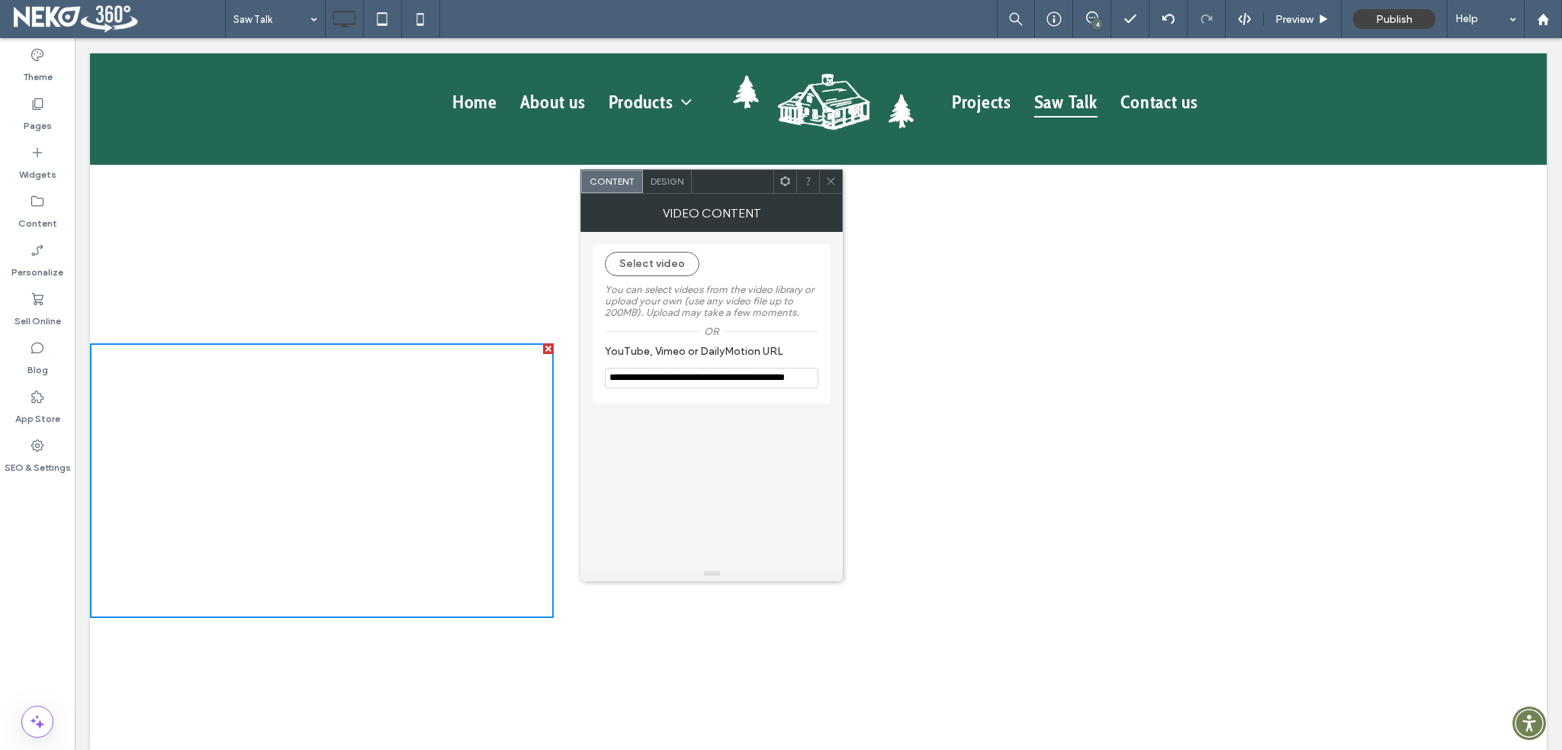
click at [818, 273] on div "Select video" at bounding box center [712, 264] width 214 height 24
click at [714, 383] on input "**********" at bounding box center [712, 378] width 214 height 21
drag, startPoint x: 853, startPoint y: 417, endPoint x: 915, endPoint y: 408, distance: 62.5
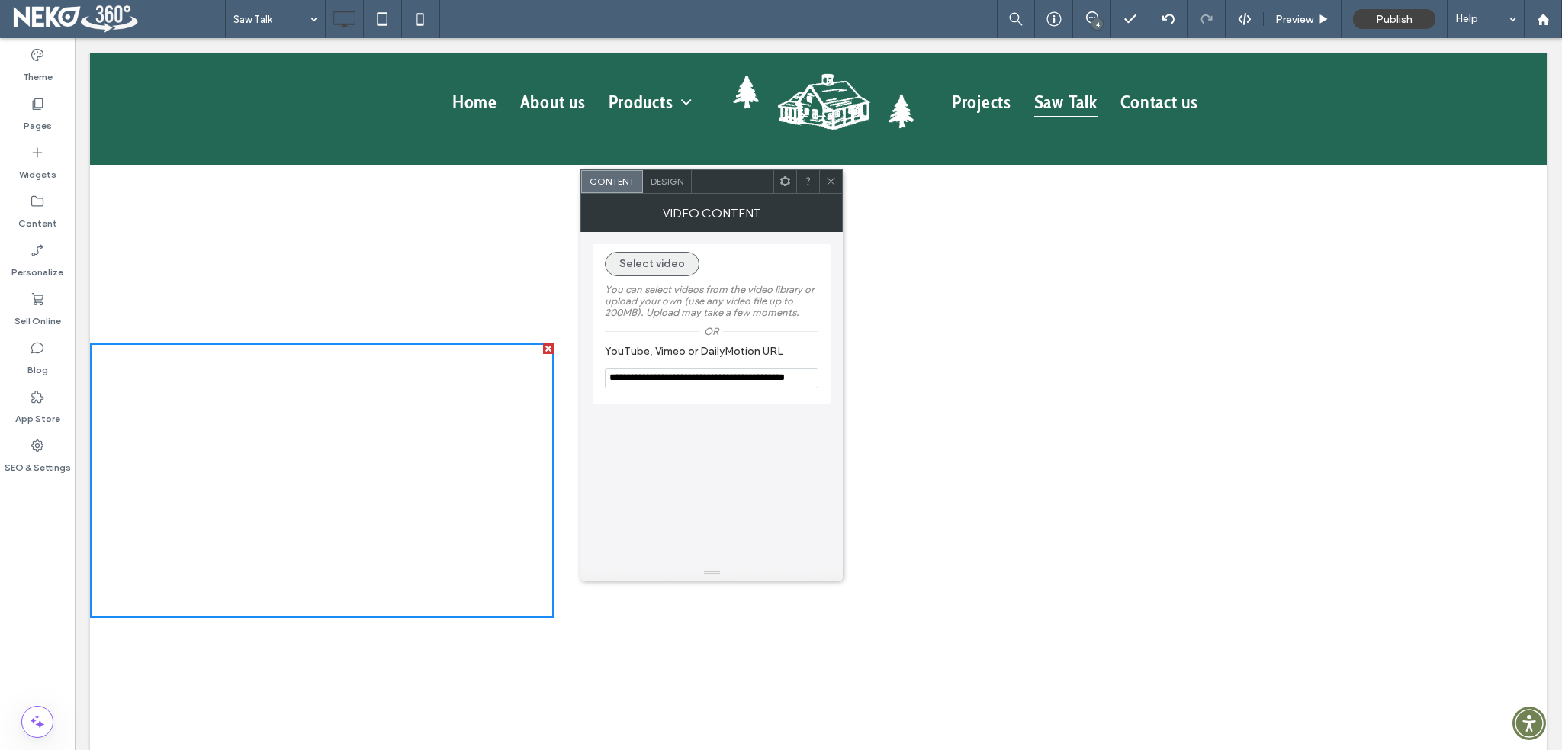
click at [667, 268] on button "Select video" at bounding box center [652, 264] width 95 height 24
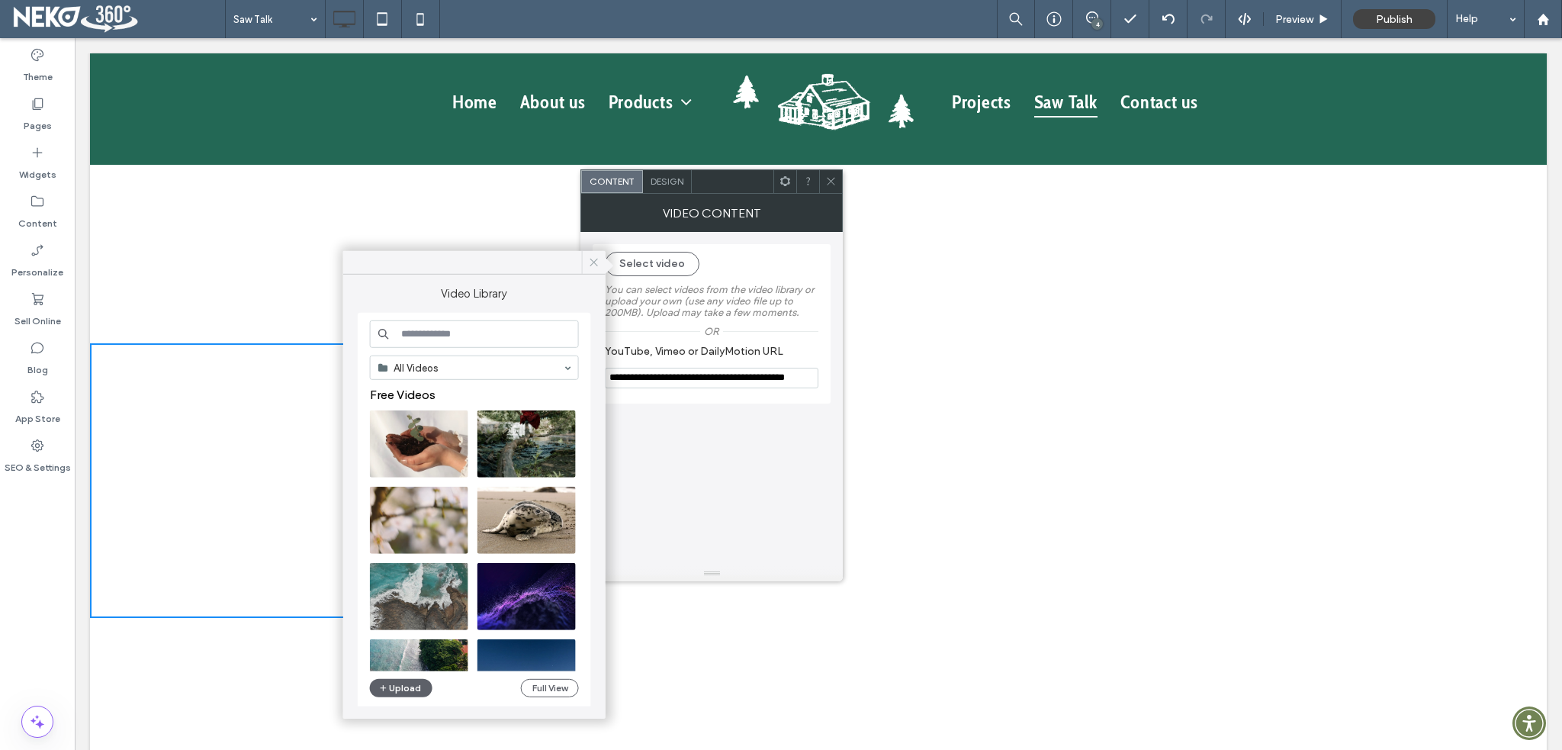
click at [592, 262] on icon at bounding box center [594, 263] width 14 height 14
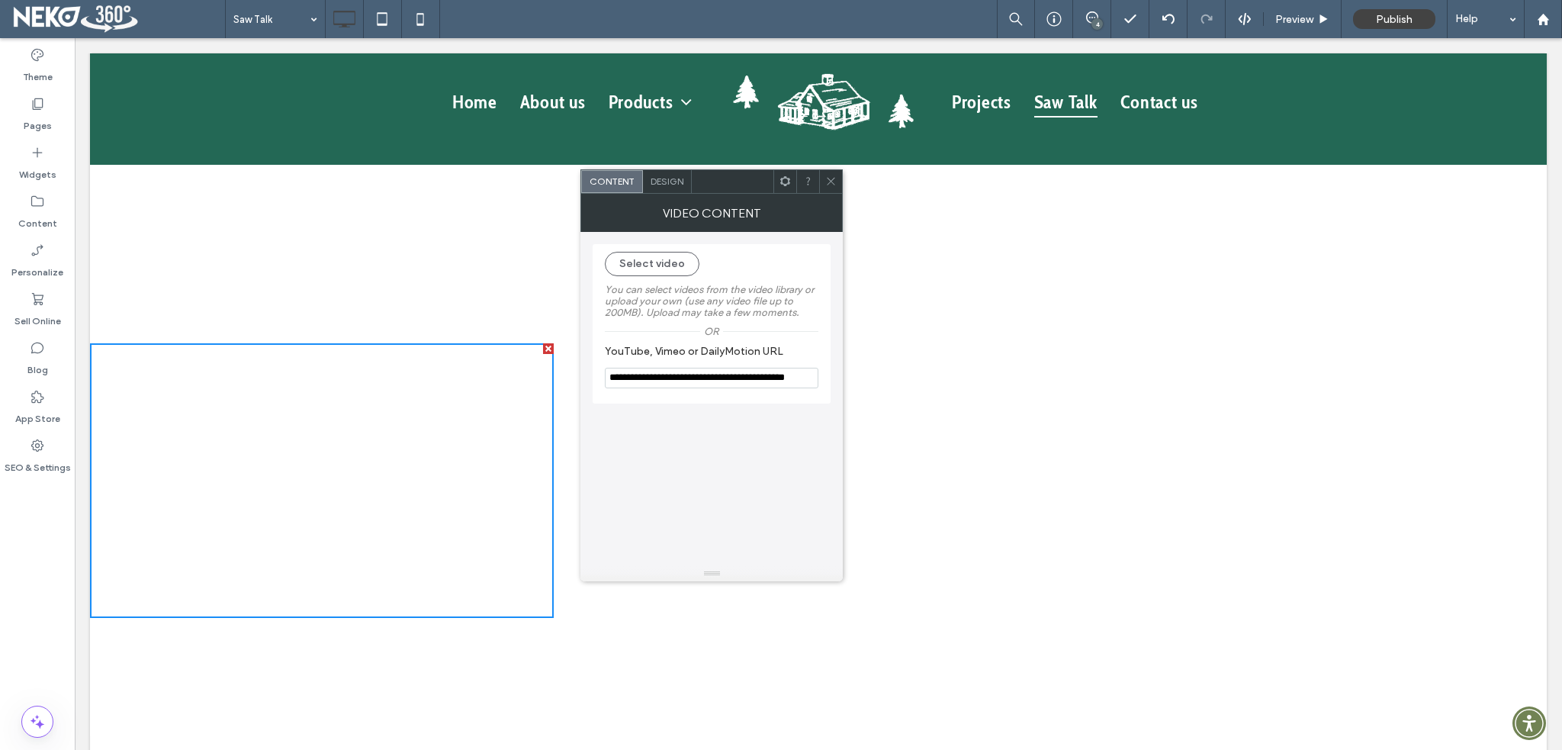
click at [709, 457] on div "**********" at bounding box center [712, 399] width 238 height 334
click at [670, 177] on span "Design" at bounding box center [667, 180] width 33 height 11
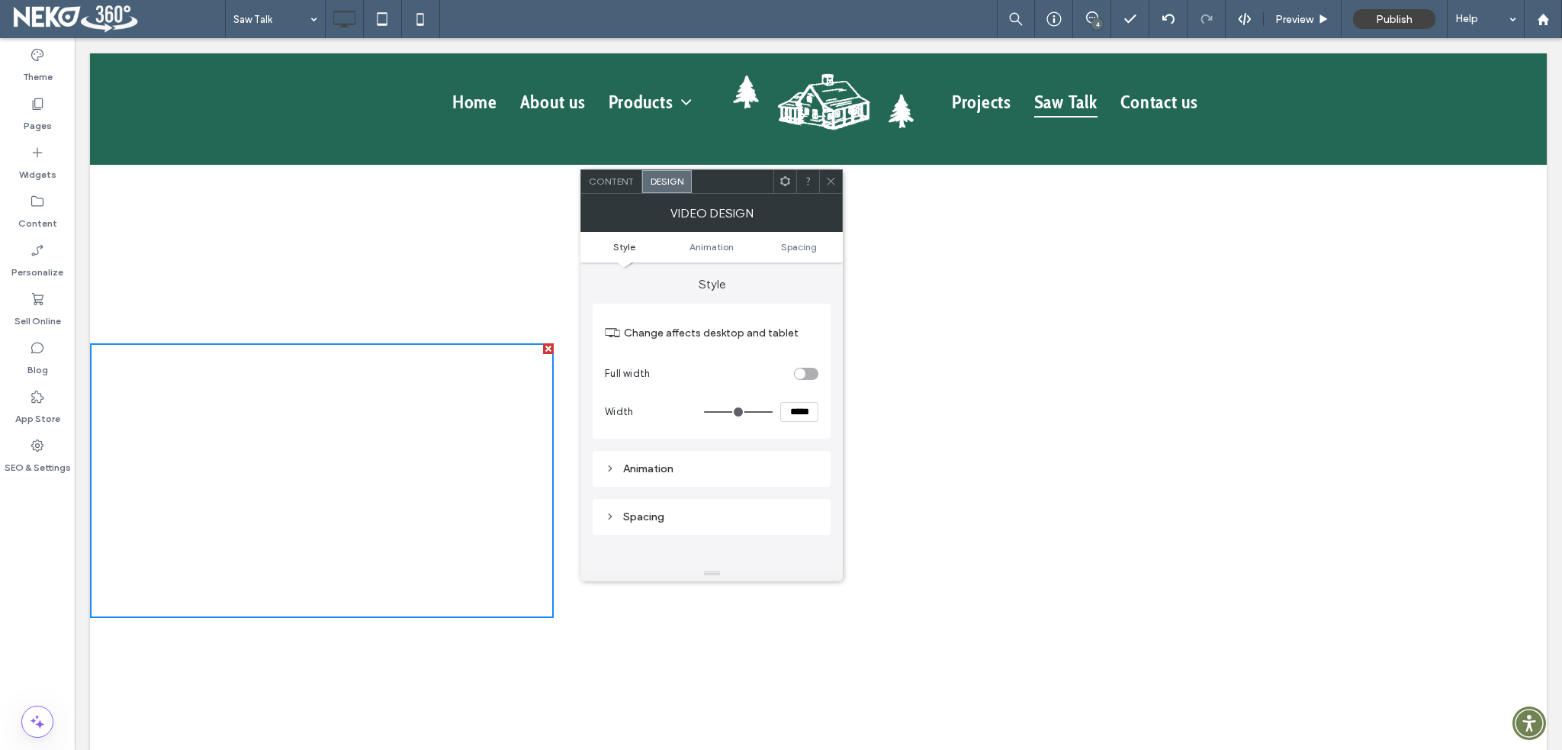
click at [831, 183] on icon at bounding box center [830, 180] width 11 height 11
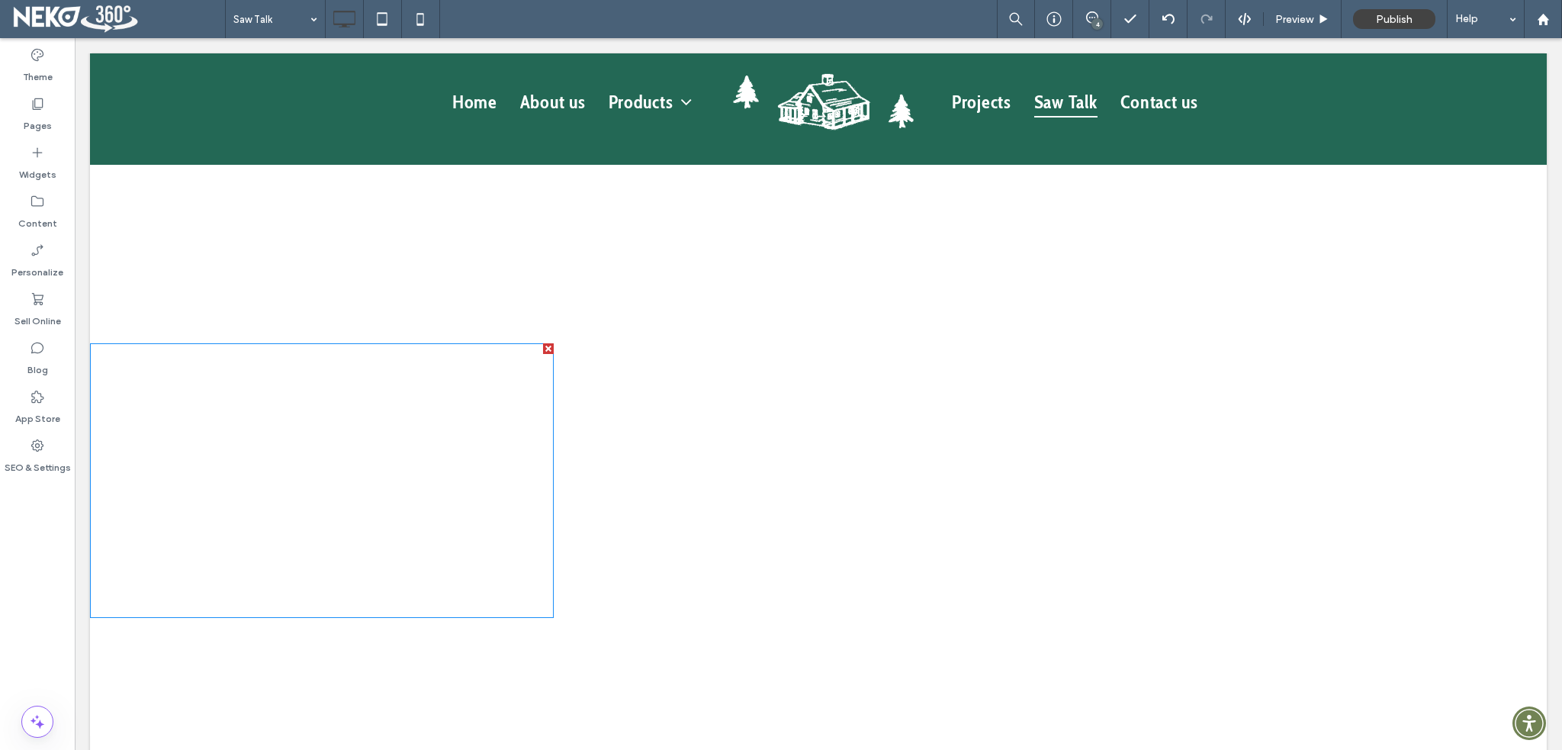
click at [425, 472] on span at bounding box center [322, 480] width 464 height 275
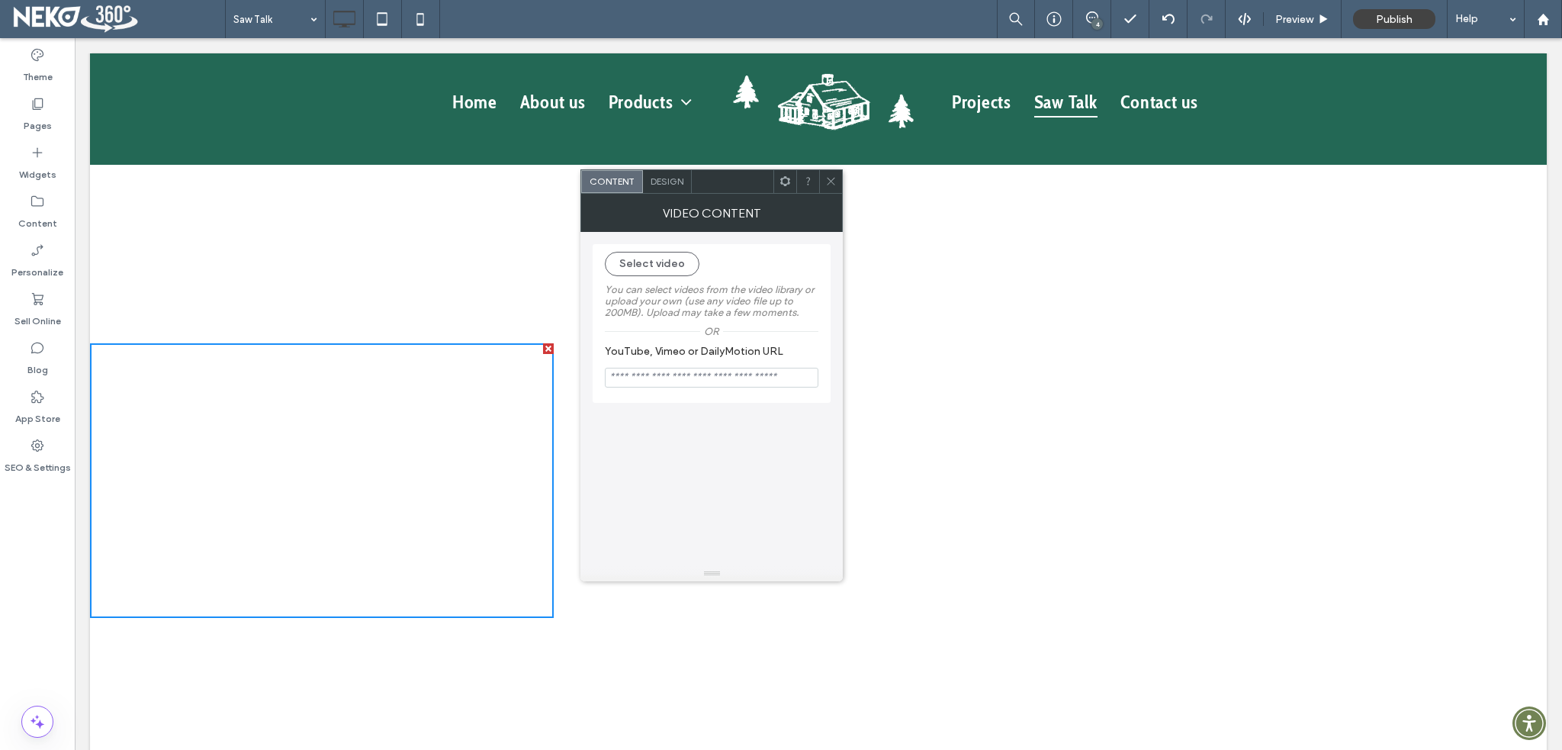
click at [713, 383] on input "YouTube, Vimeo or DailyMotion URL" at bounding box center [712, 378] width 214 height 20
paste input "**********"
click at [757, 378] on input "**********" at bounding box center [712, 378] width 214 height 21
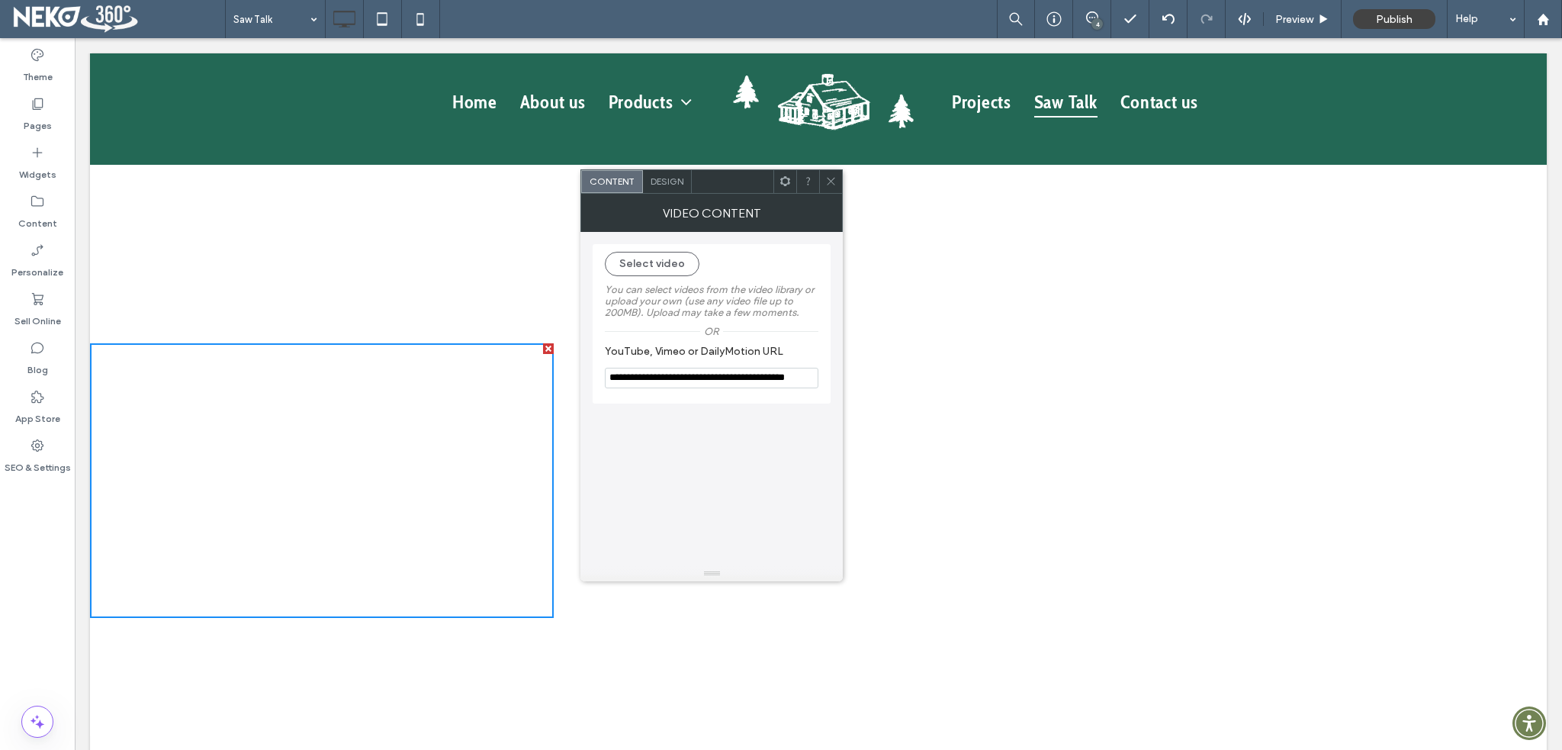
click at [754, 379] on input "**********" at bounding box center [712, 378] width 214 height 21
drag, startPoint x: 833, startPoint y: 416, endPoint x: 940, endPoint y: 387, distance: 110.7
type input "**********"
click at [828, 183] on use at bounding box center [832, 182] width 8 height 8
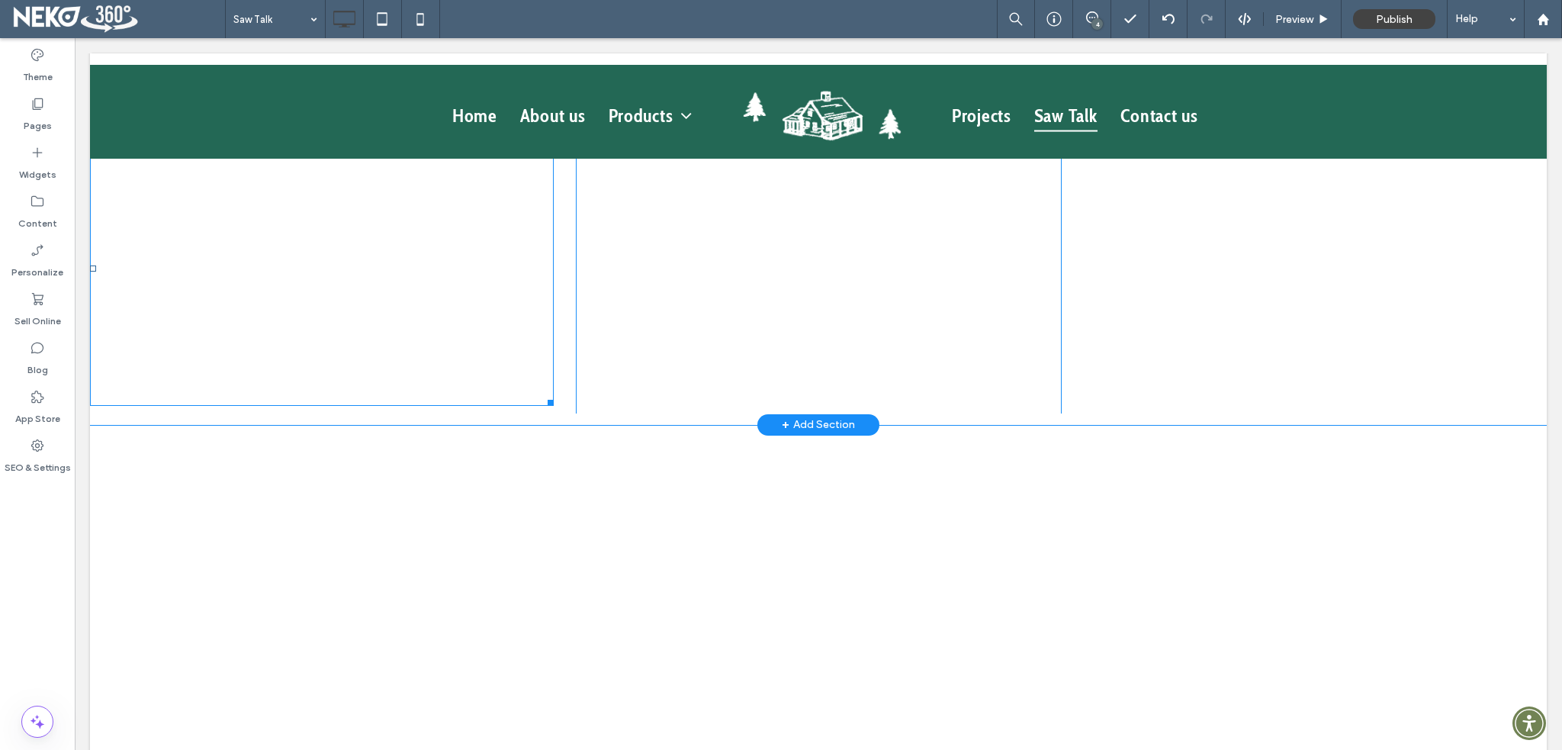
scroll to position [1373, 0]
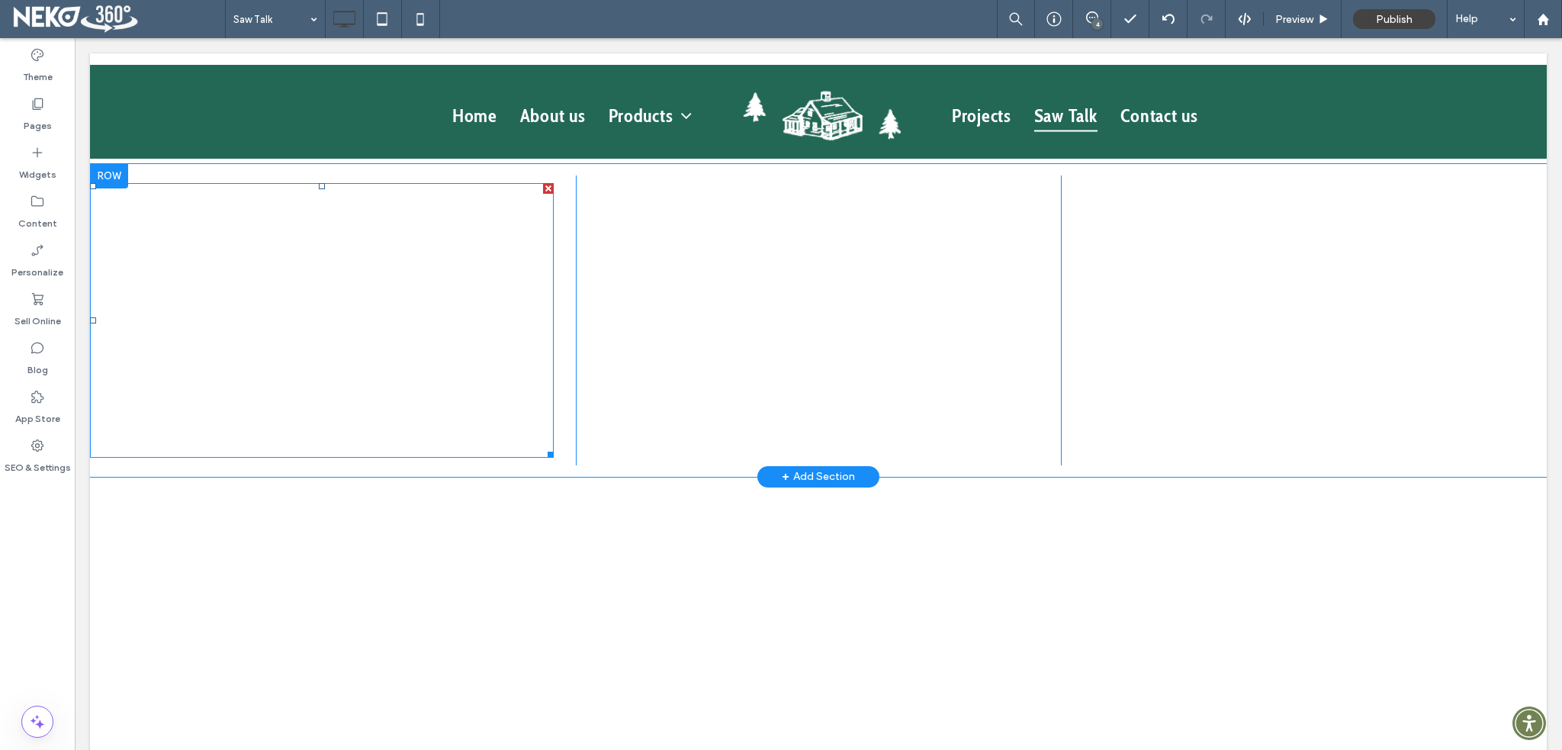
click at [423, 363] on span at bounding box center [322, 320] width 464 height 275
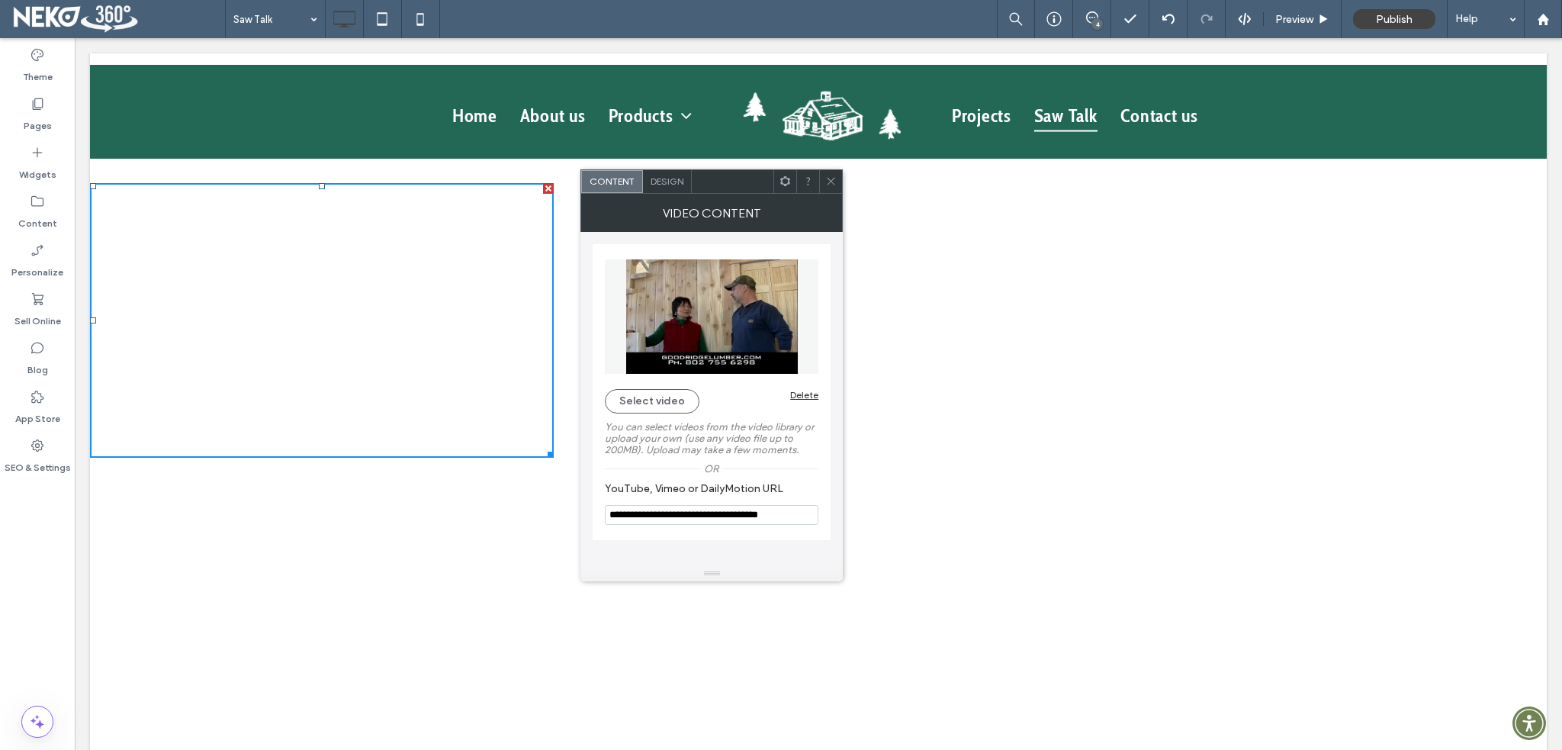
click at [783, 513] on input "**********" at bounding box center [712, 515] width 214 height 20
drag, startPoint x: 914, startPoint y: 568, endPoint x: 849, endPoint y: 532, distance: 74.5
click at [833, 185] on icon at bounding box center [830, 180] width 11 height 11
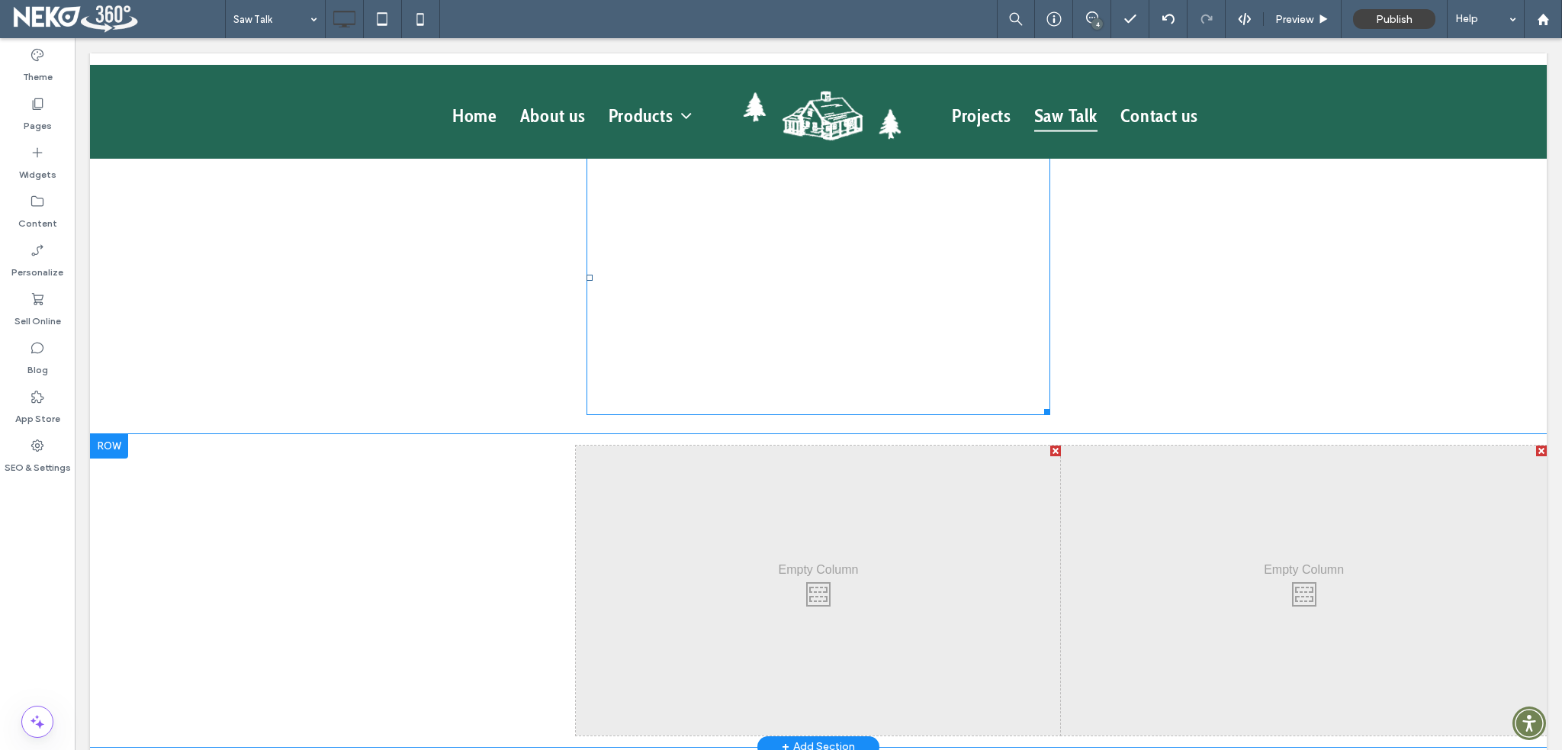
scroll to position [1526, 0]
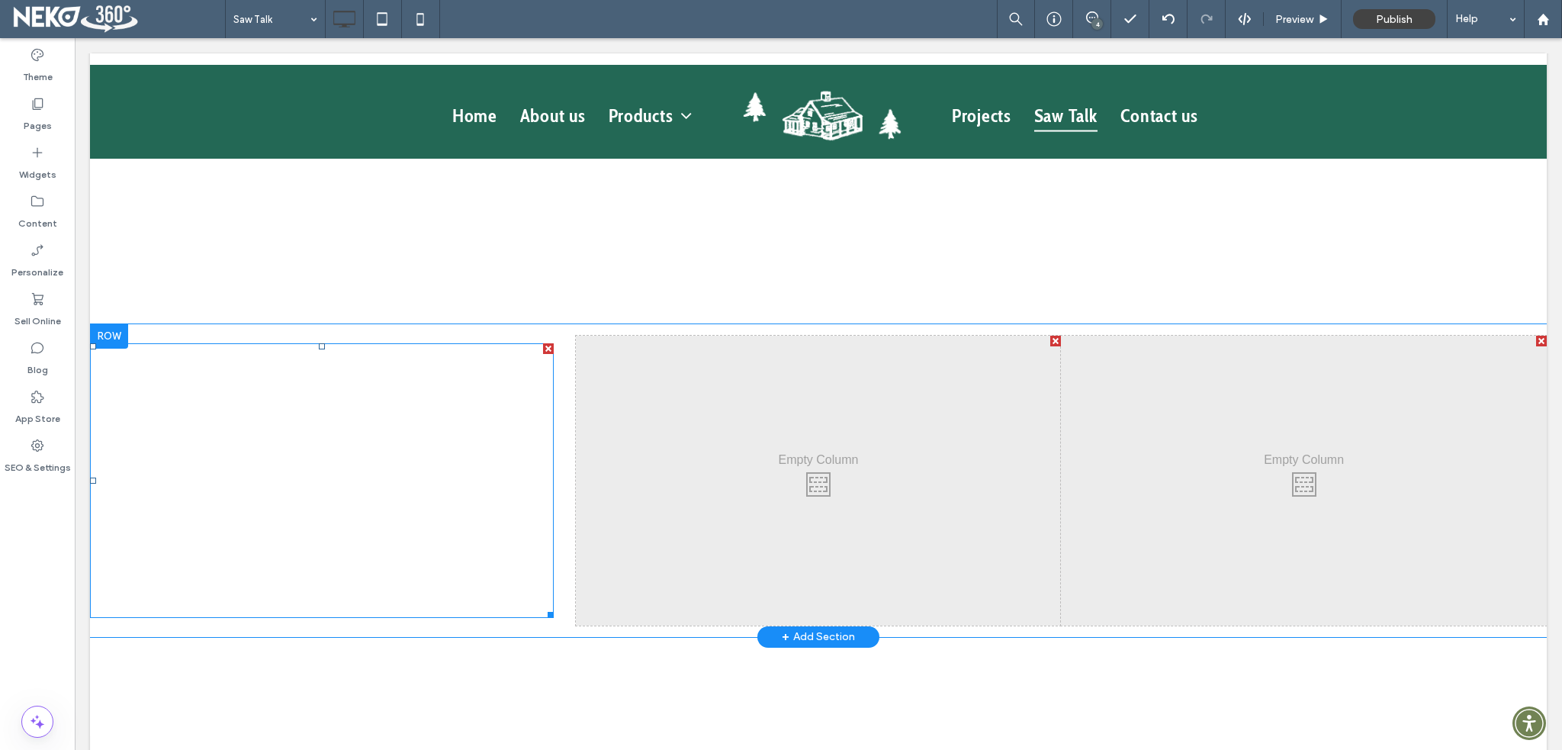
click at [311, 475] on span at bounding box center [322, 480] width 464 height 275
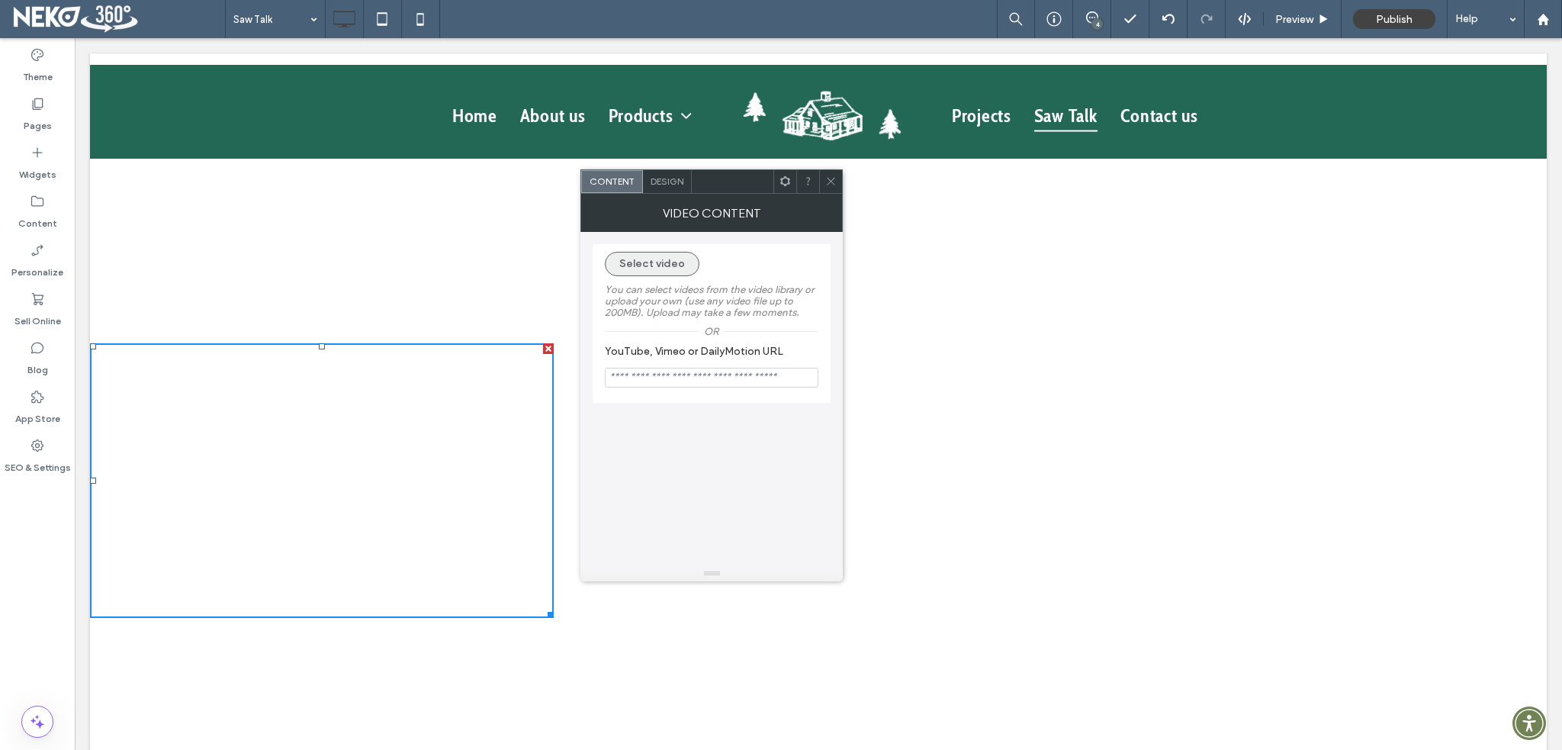
click at [656, 256] on button "Select video" at bounding box center [652, 264] width 95 height 24
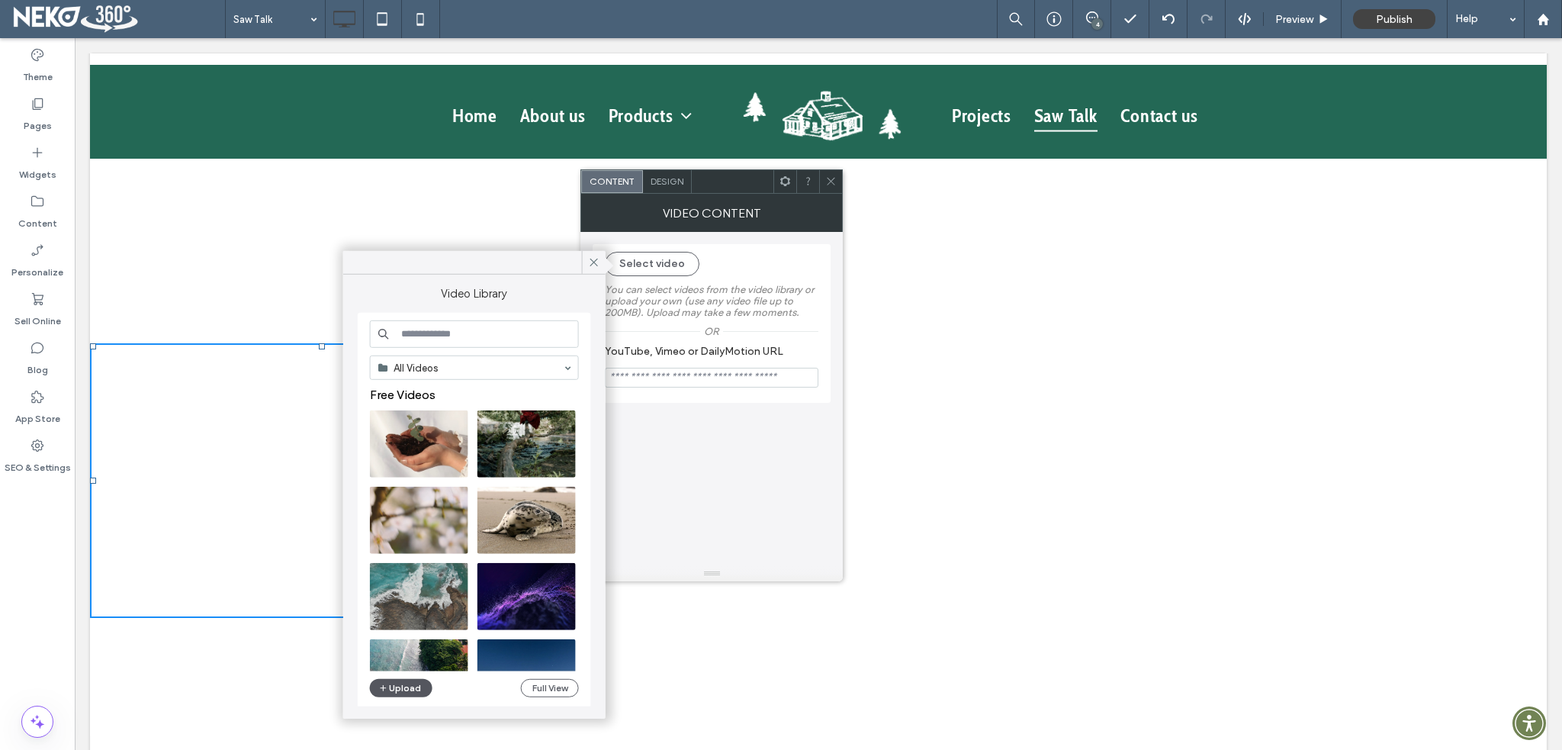
click at [406, 689] on button "Upload" at bounding box center [401, 688] width 63 height 18
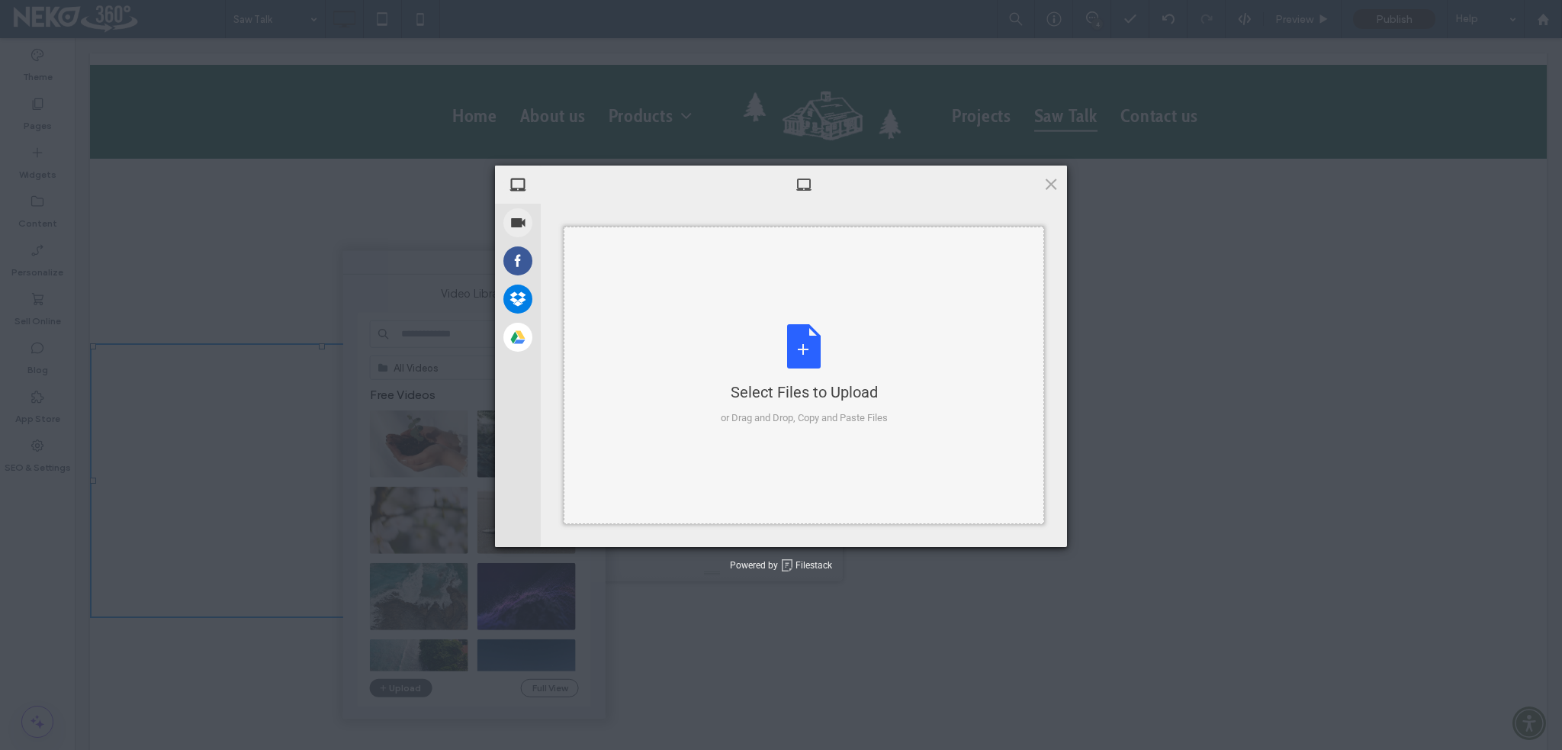
click at [813, 356] on div "Select Files to Upload or Drag and Drop, Copy and Paste Files" at bounding box center [804, 374] width 167 height 101
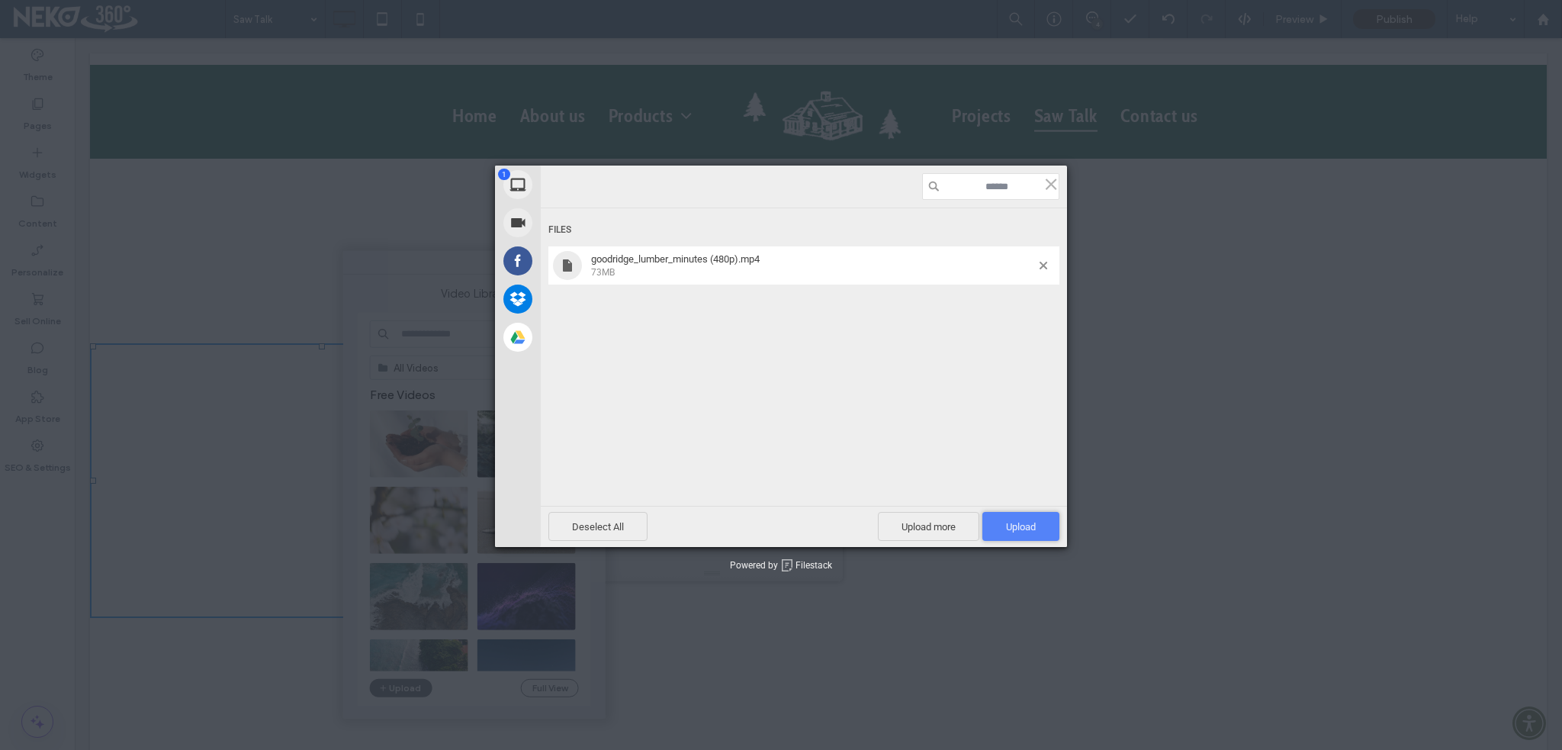
click at [1016, 527] on span "Upload 1" at bounding box center [1021, 526] width 30 height 11
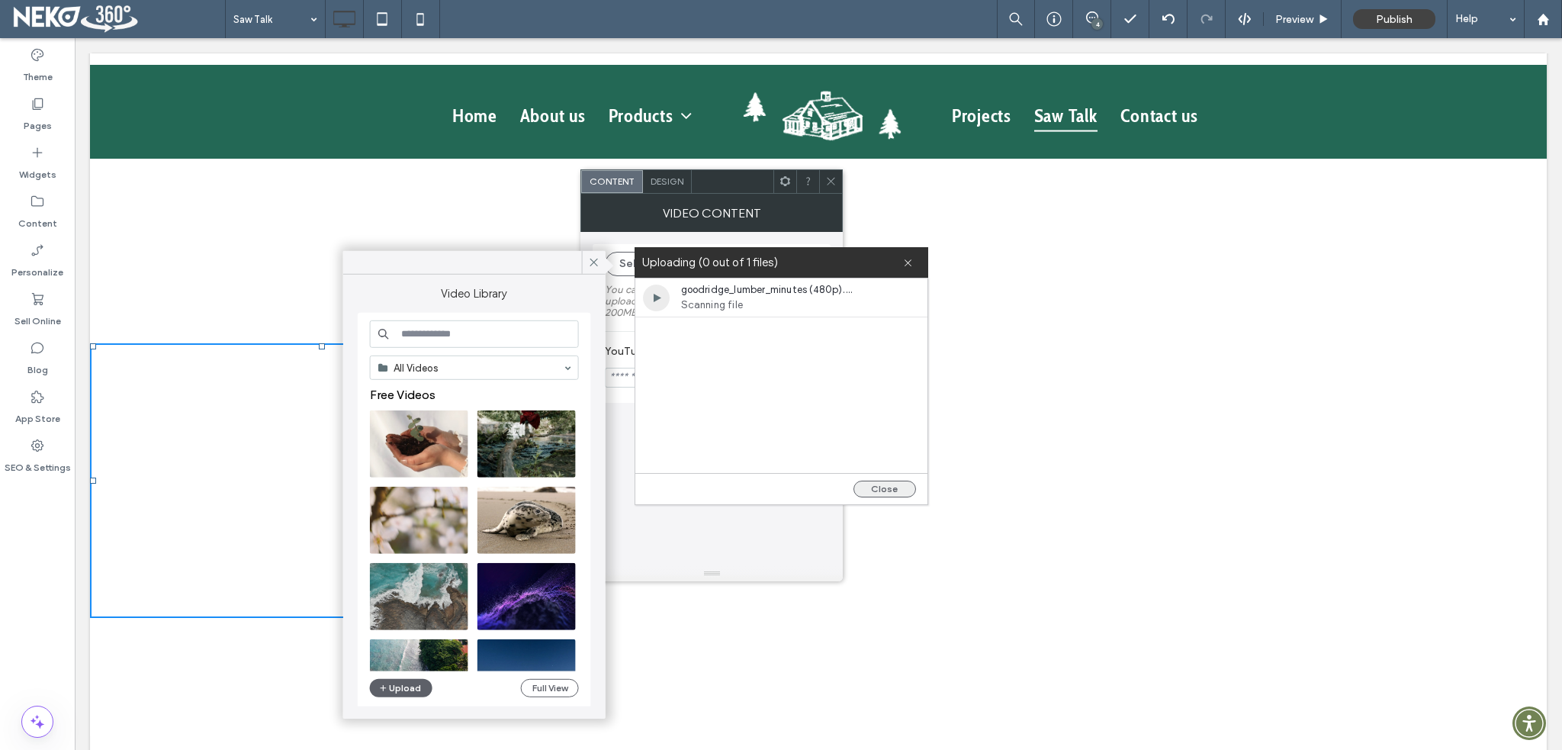
click at [894, 487] on button "Close" at bounding box center [885, 489] width 63 height 17
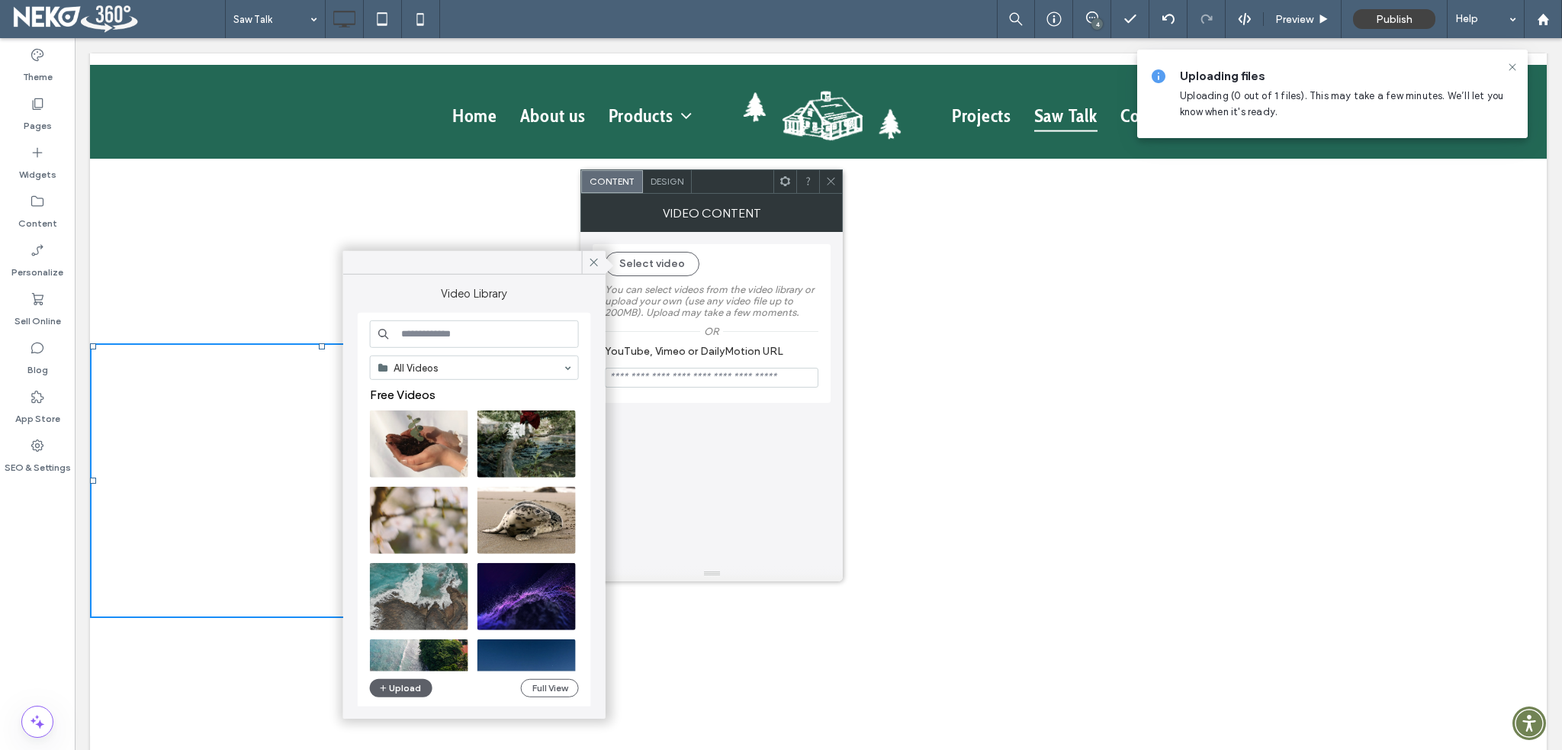
click at [657, 276] on label "You can select videos from the video library or upload your own (use any video …" at bounding box center [712, 301] width 214 height 50
click at [658, 259] on button "Select video" at bounding box center [652, 264] width 95 height 24
click at [592, 260] on use at bounding box center [594, 263] width 8 height 8
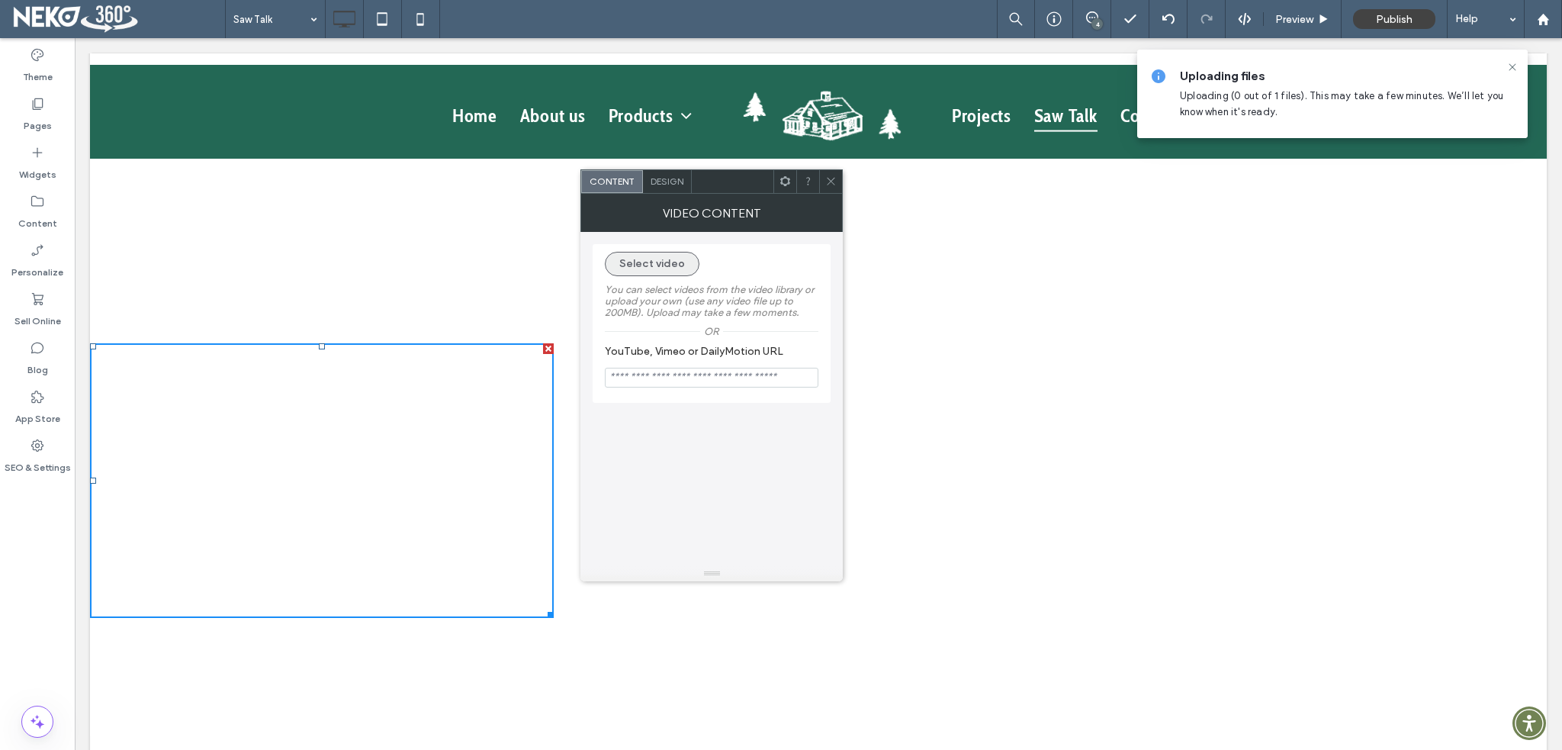
click at [666, 261] on button "Select video" at bounding box center [652, 264] width 95 height 24
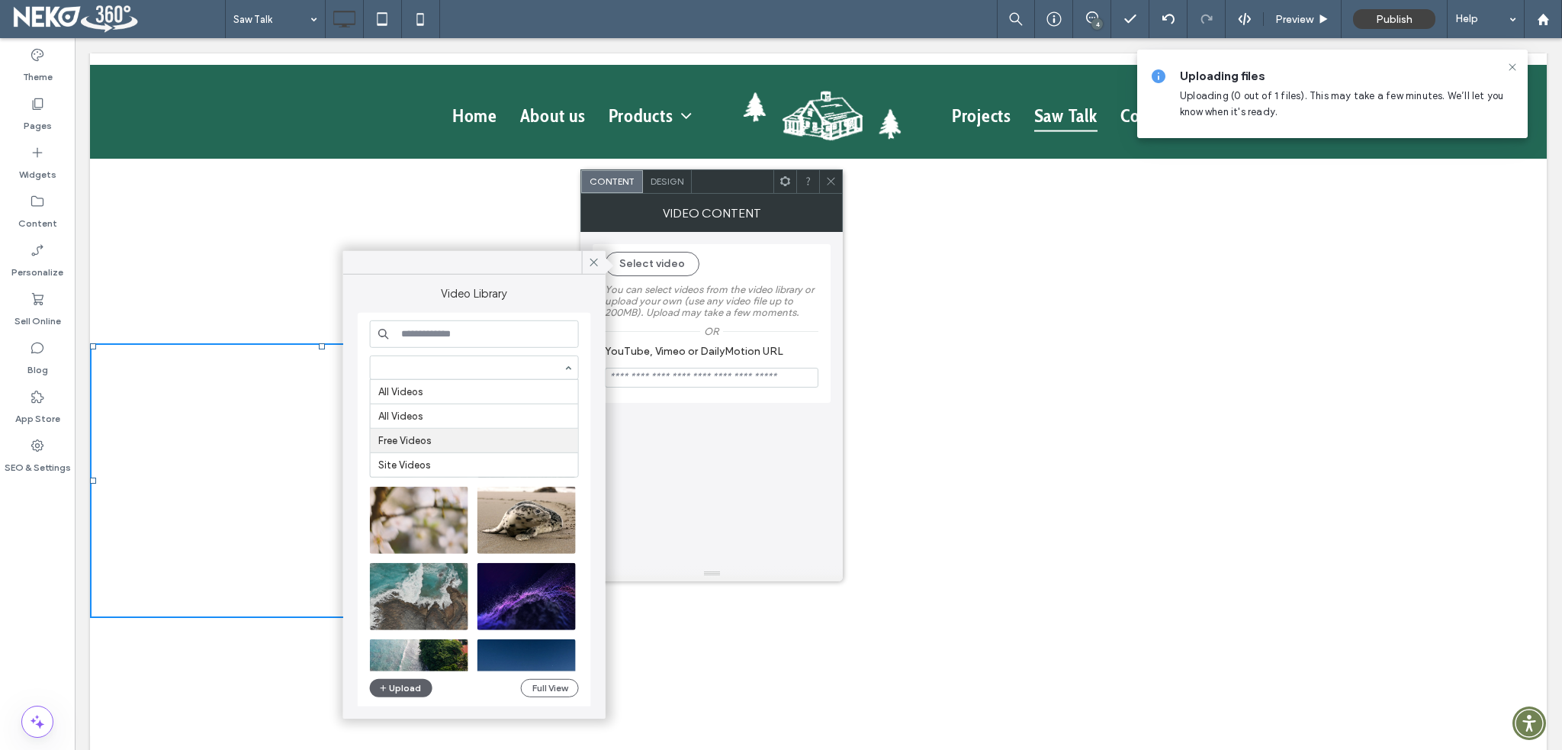
scroll to position [2, 0]
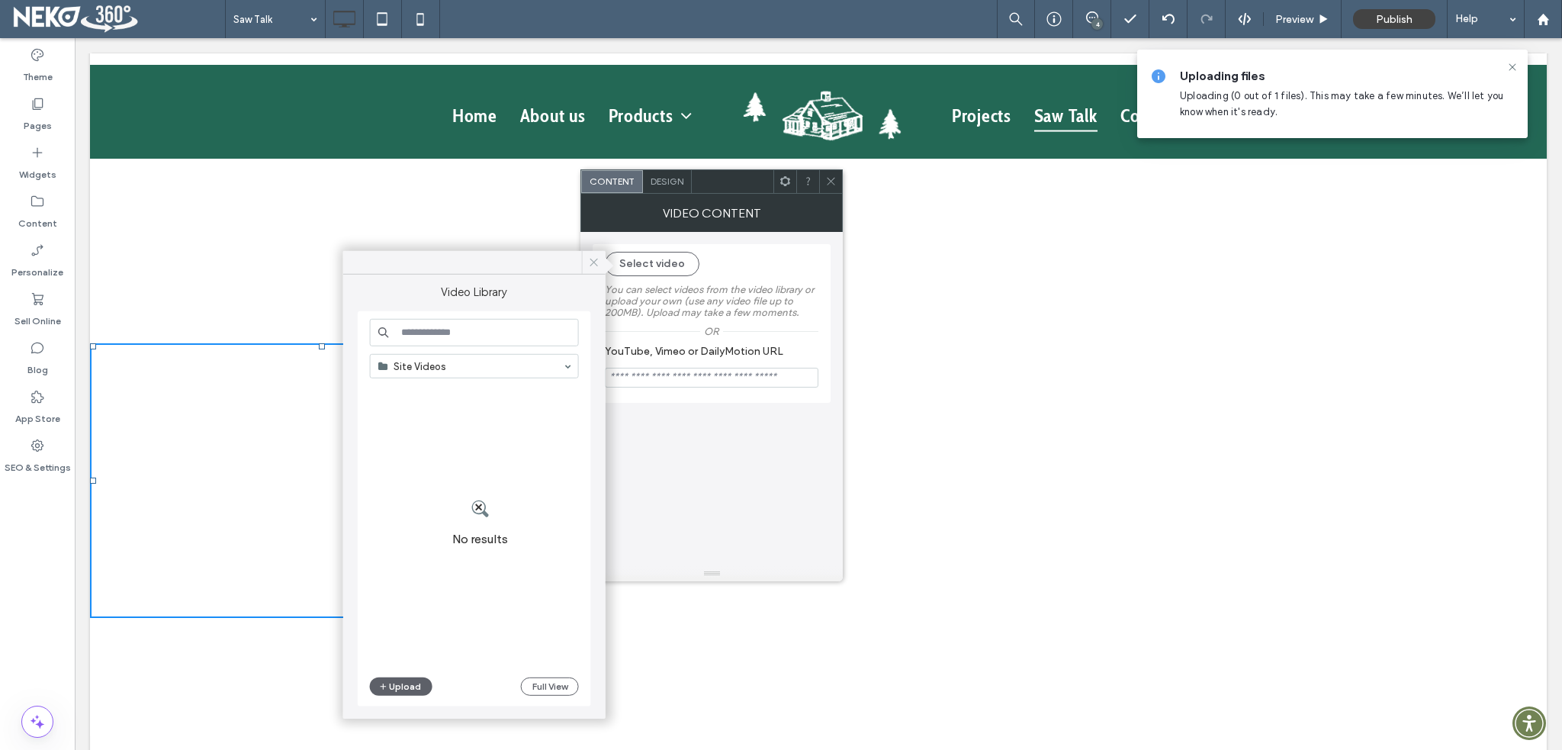
click at [593, 265] on icon at bounding box center [594, 263] width 14 height 14
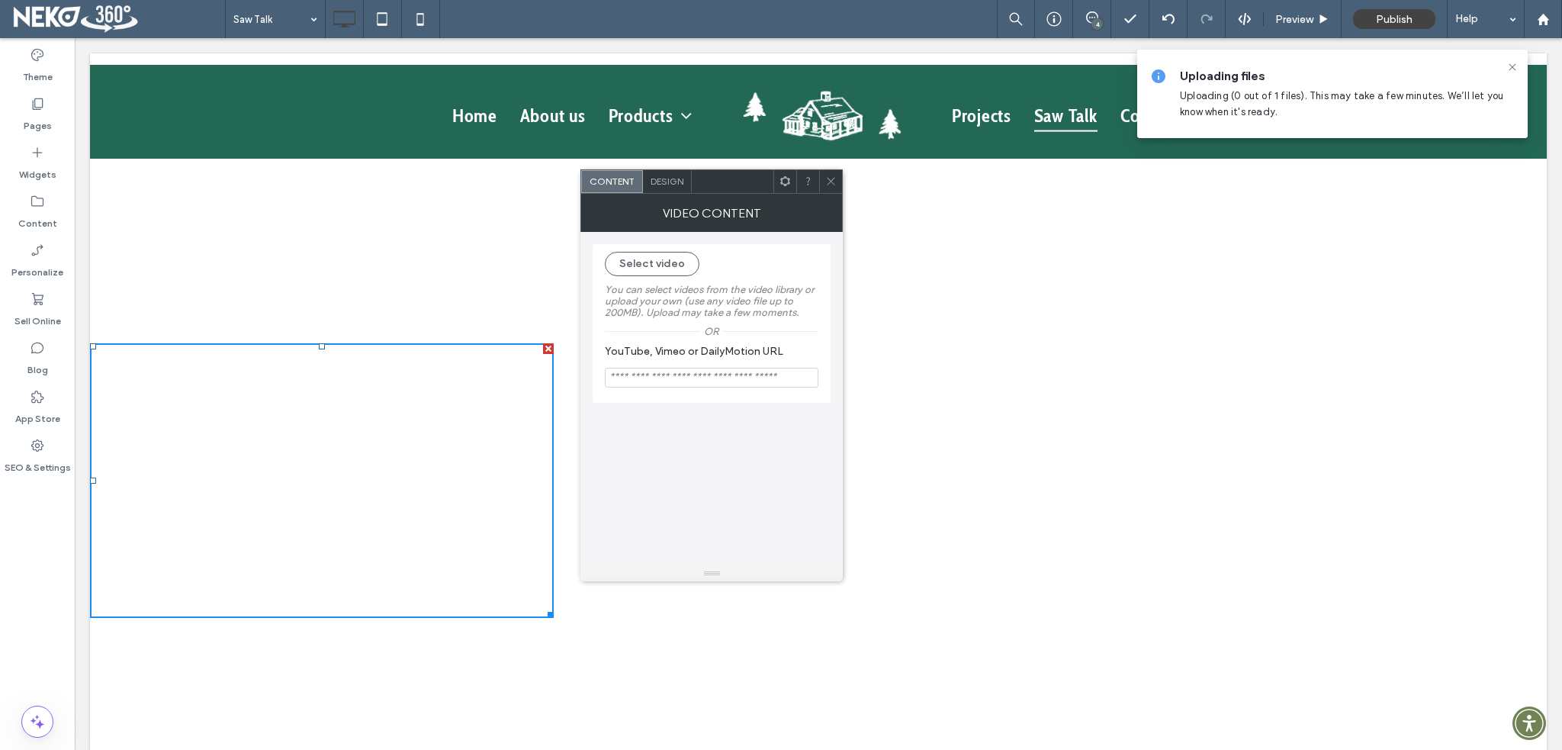
click at [833, 179] on use at bounding box center [832, 182] width 8 height 8
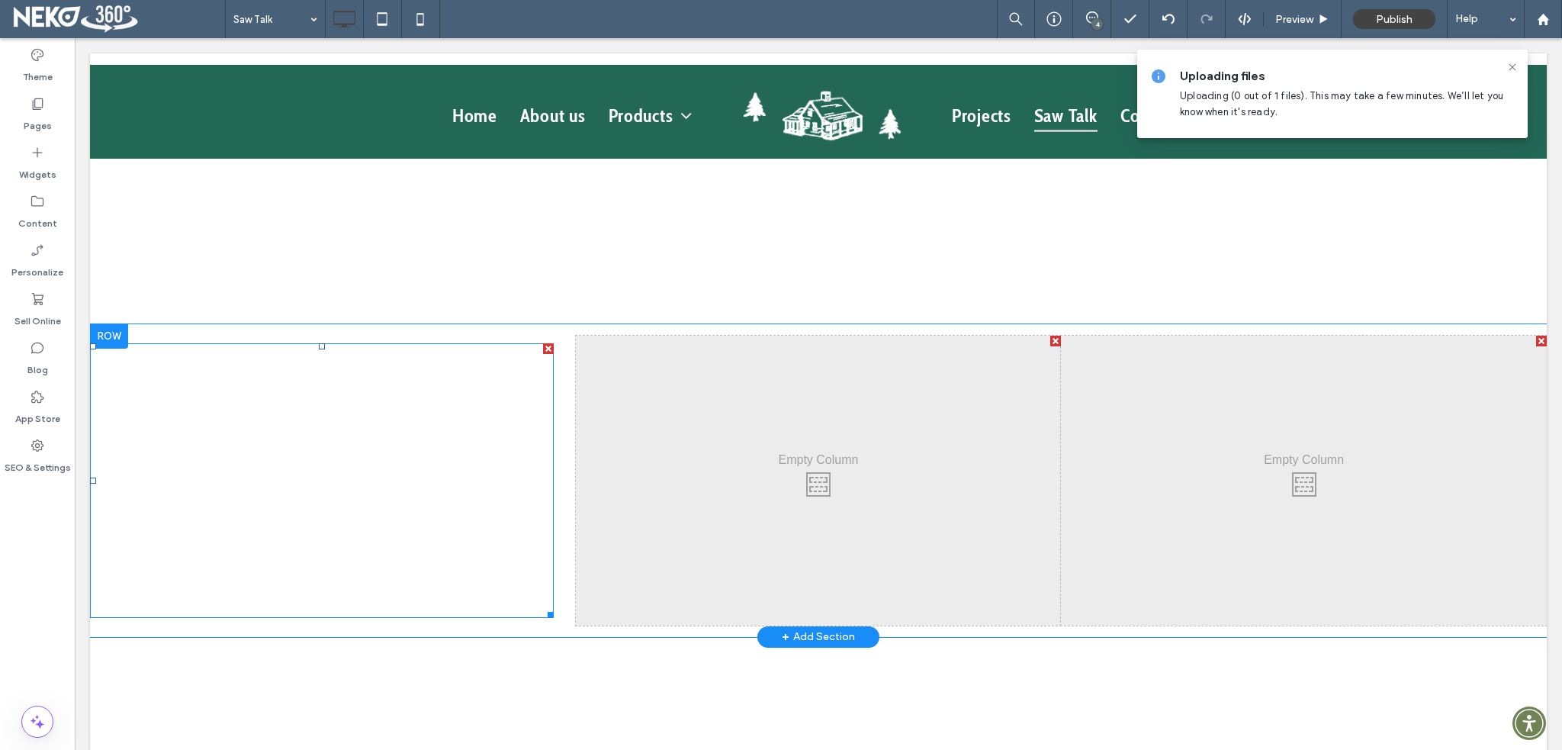
click at [482, 461] on span at bounding box center [322, 480] width 464 height 275
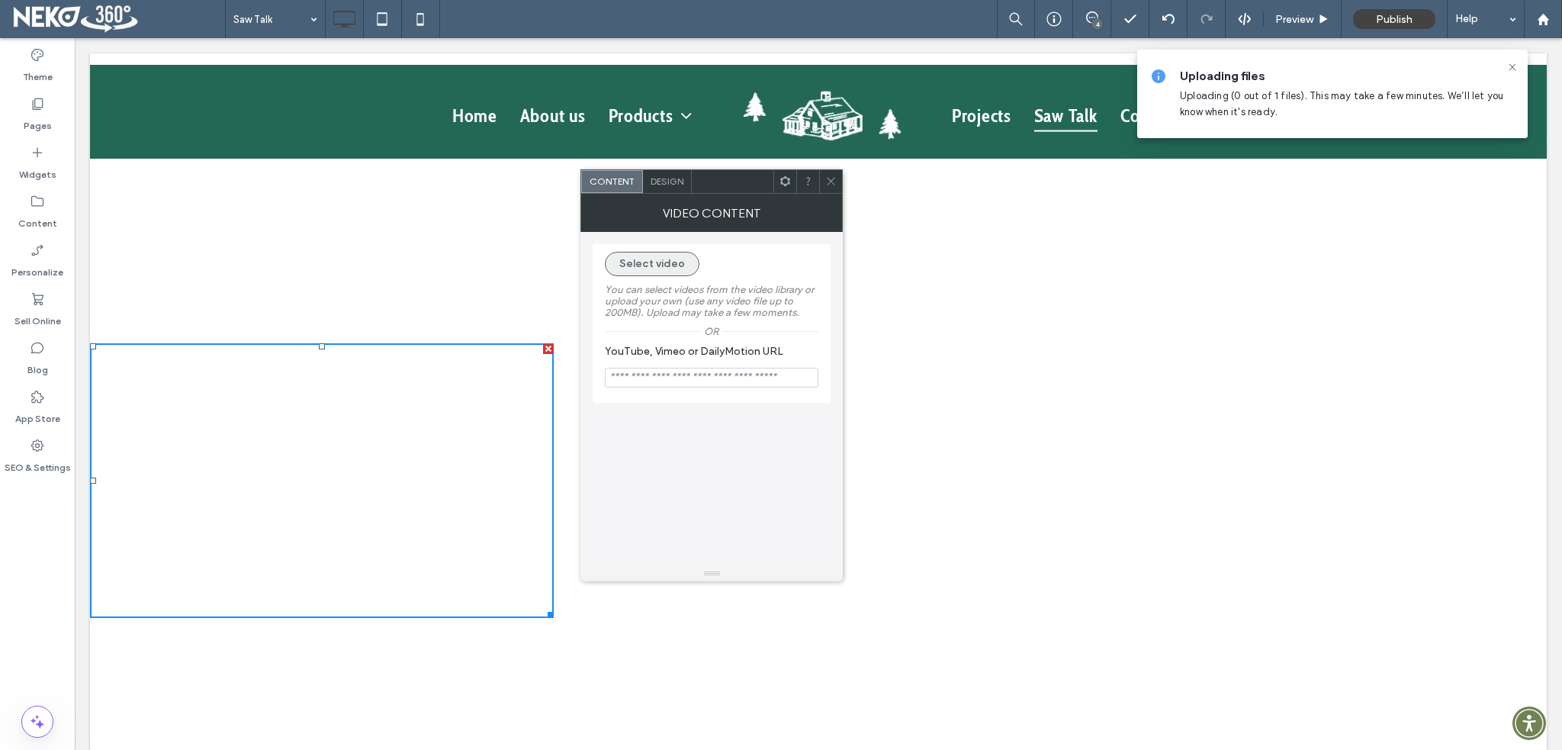
click at [643, 272] on button "Select video" at bounding box center [652, 264] width 95 height 24
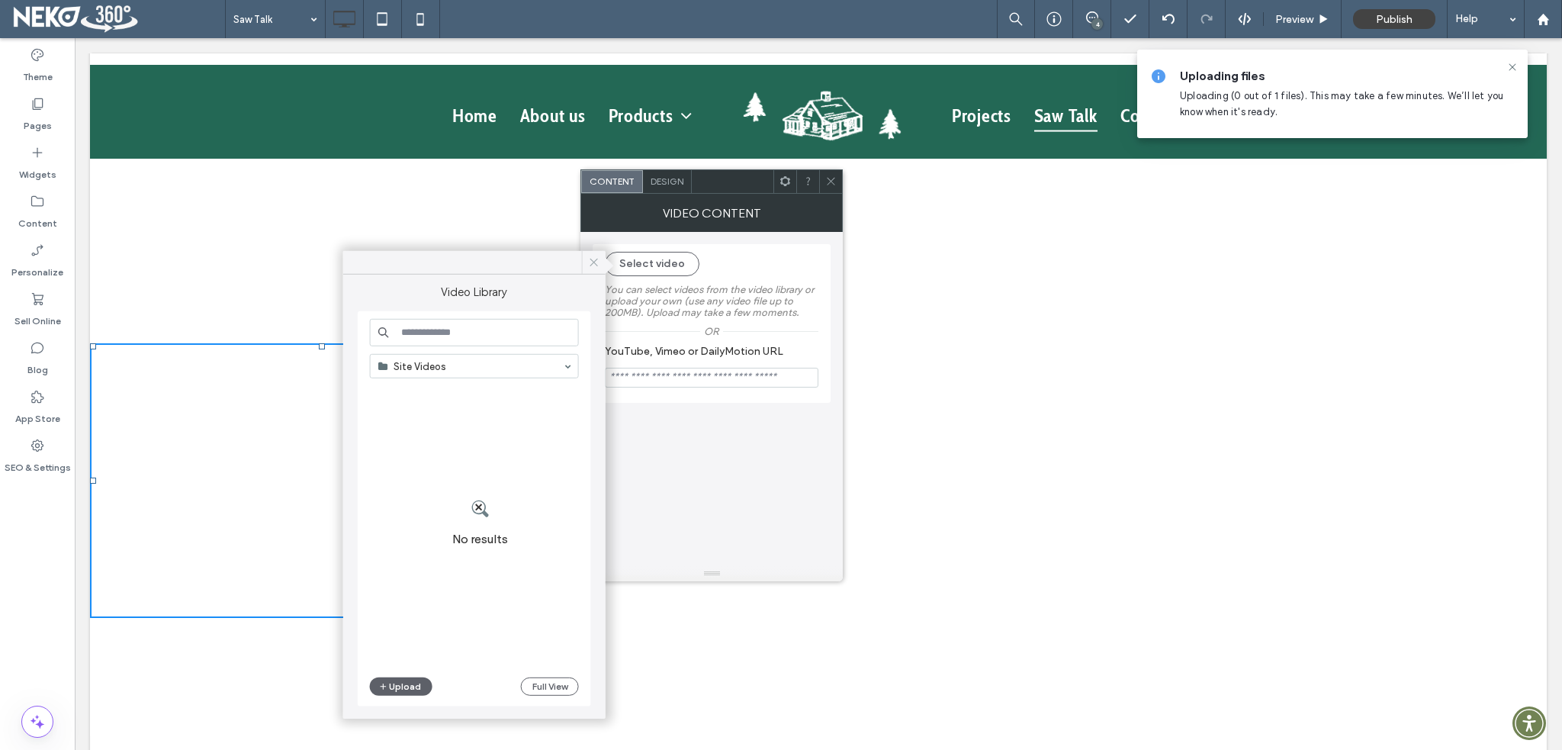
click at [589, 265] on icon at bounding box center [594, 263] width 14 height 14
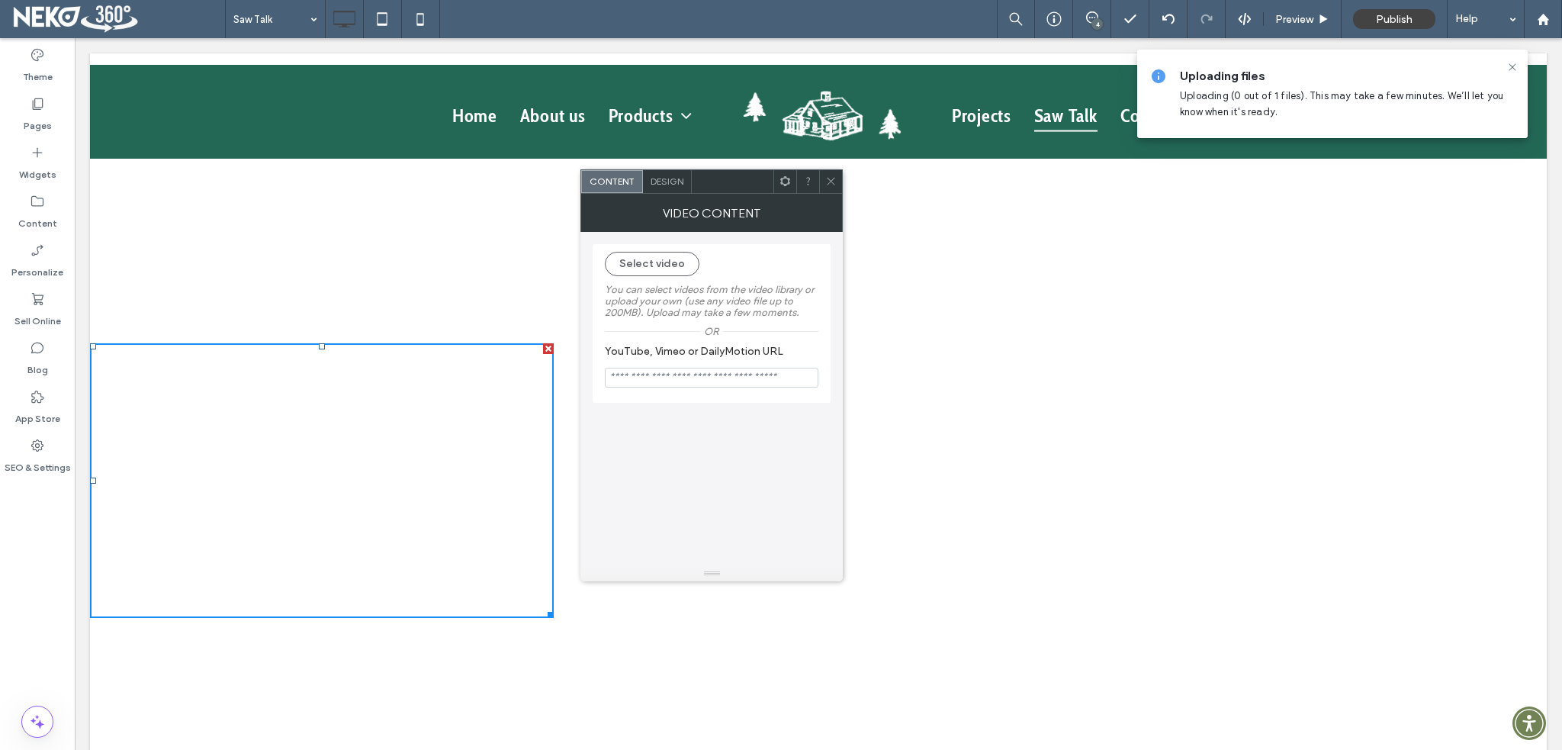
click at [835, 182] on icon at bounding box center [830, 180] width 11 height 11
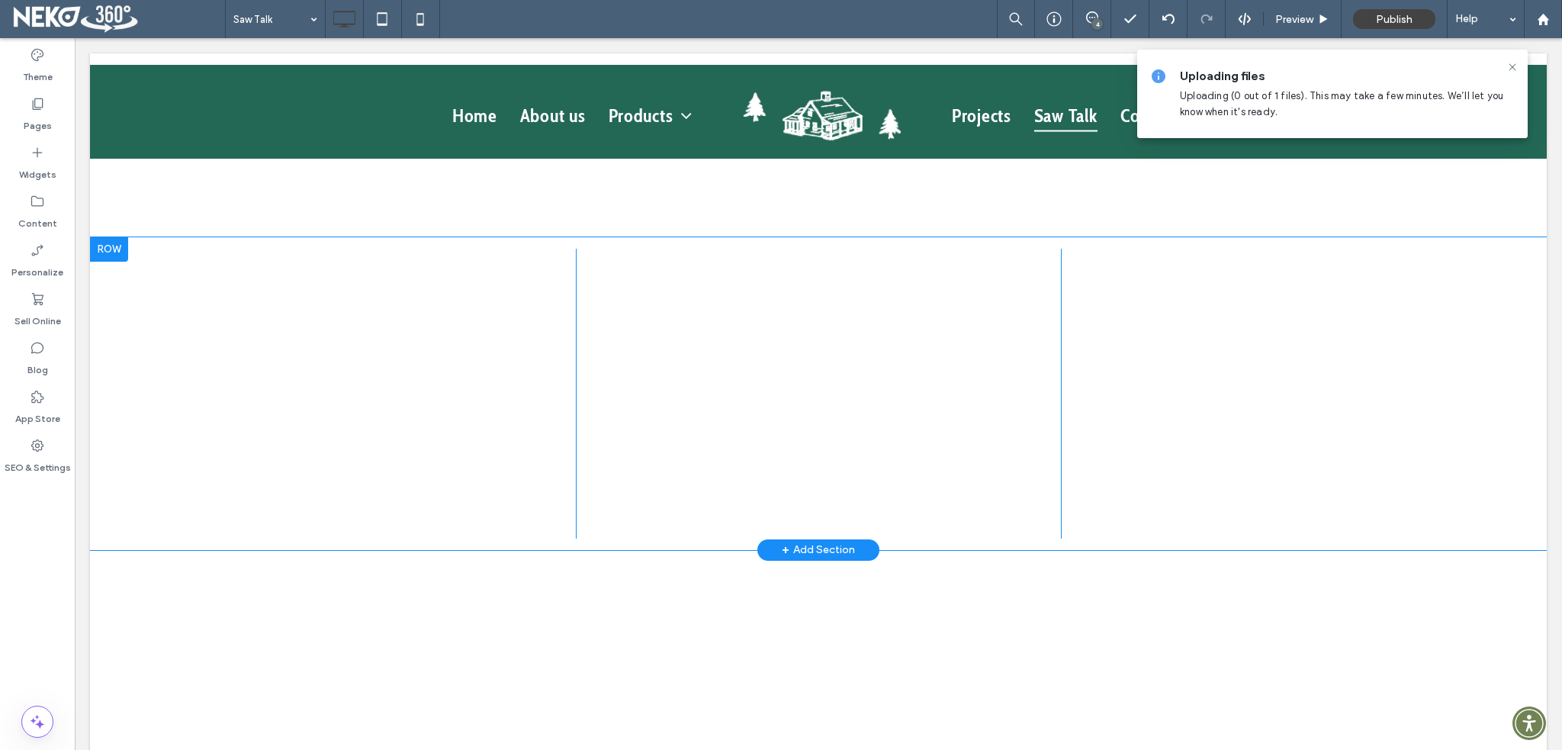
scroll to position [1297, 0]
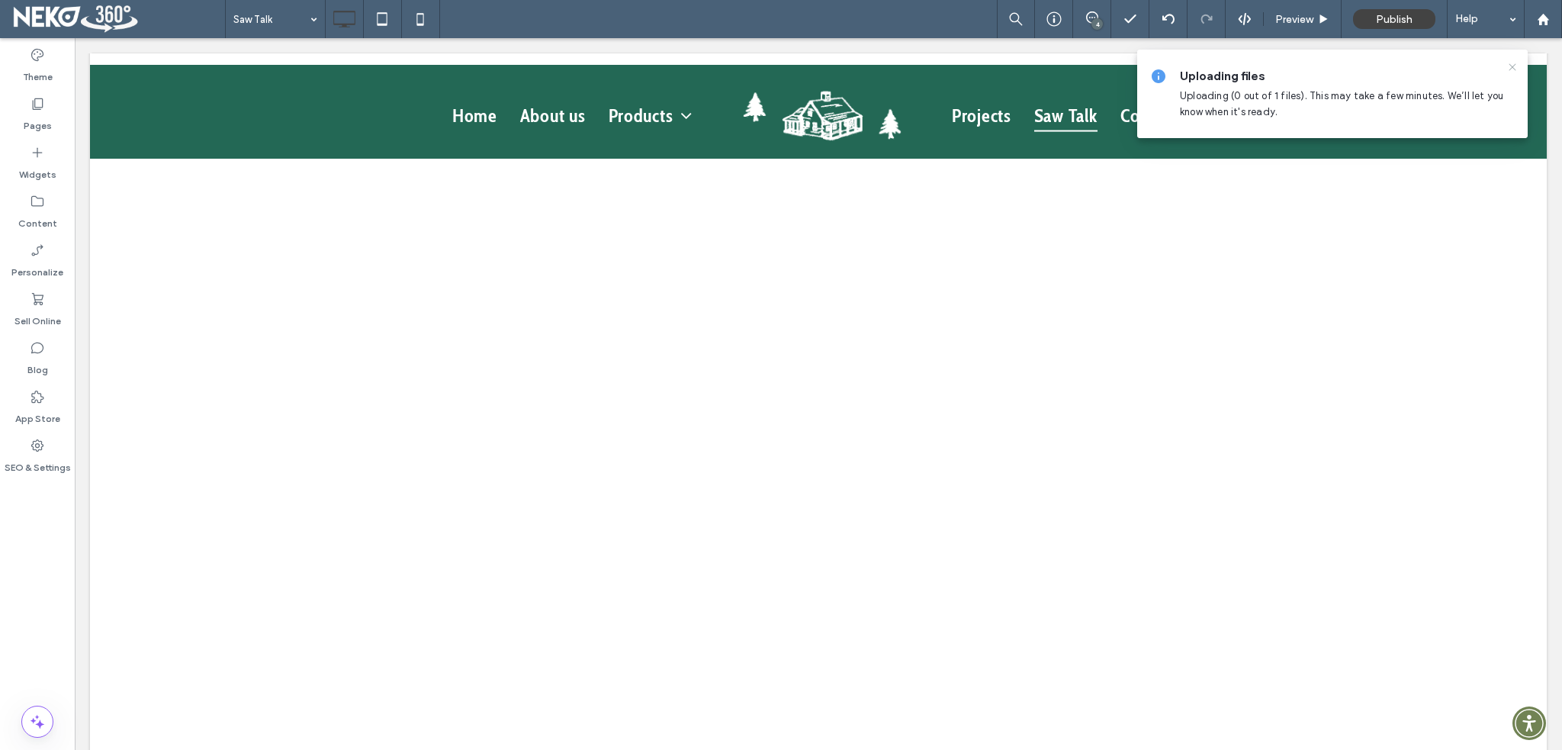
click at [1514, 66] on icon at bounding box center [1512, 67] width 12 height 12
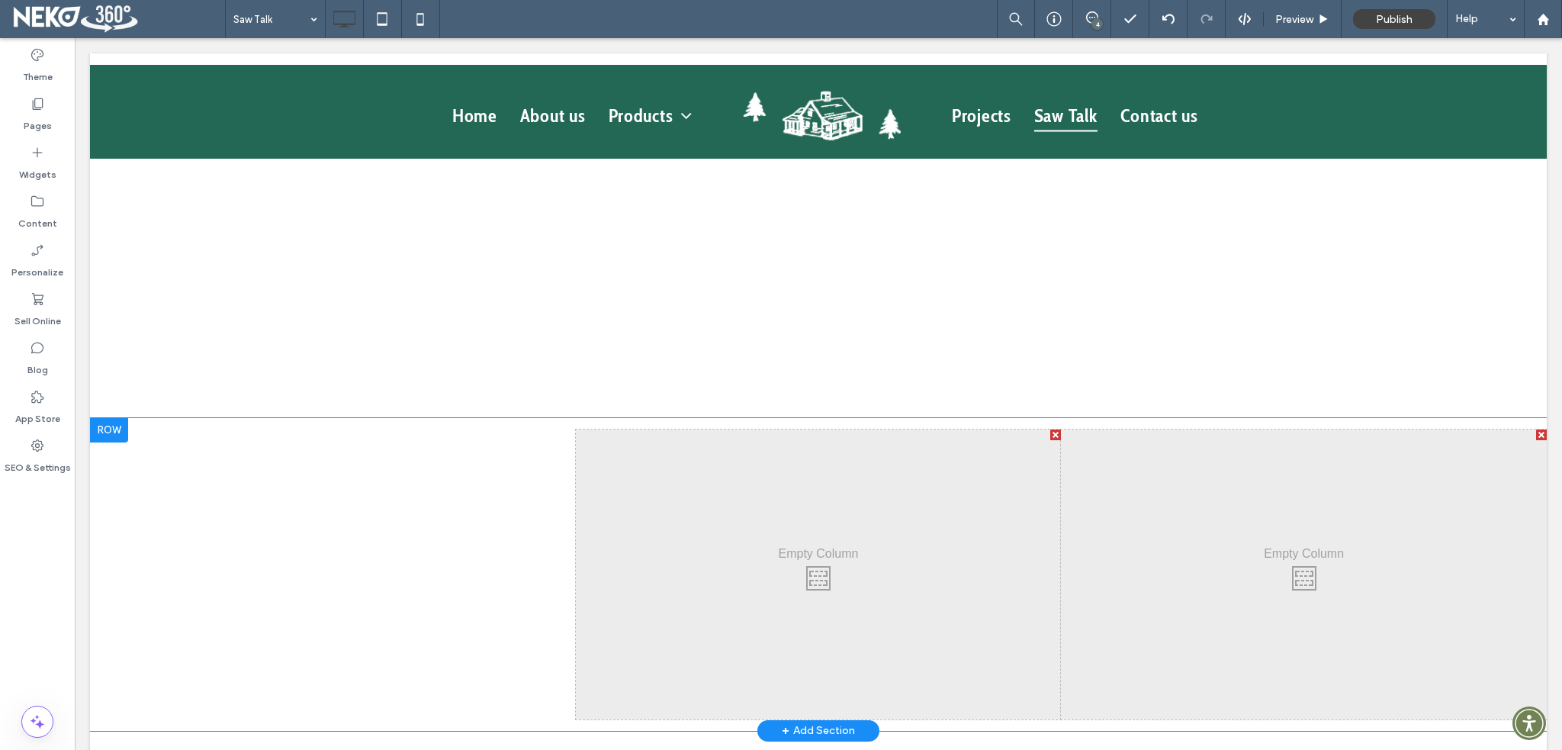
scroll to position [1449, 0]
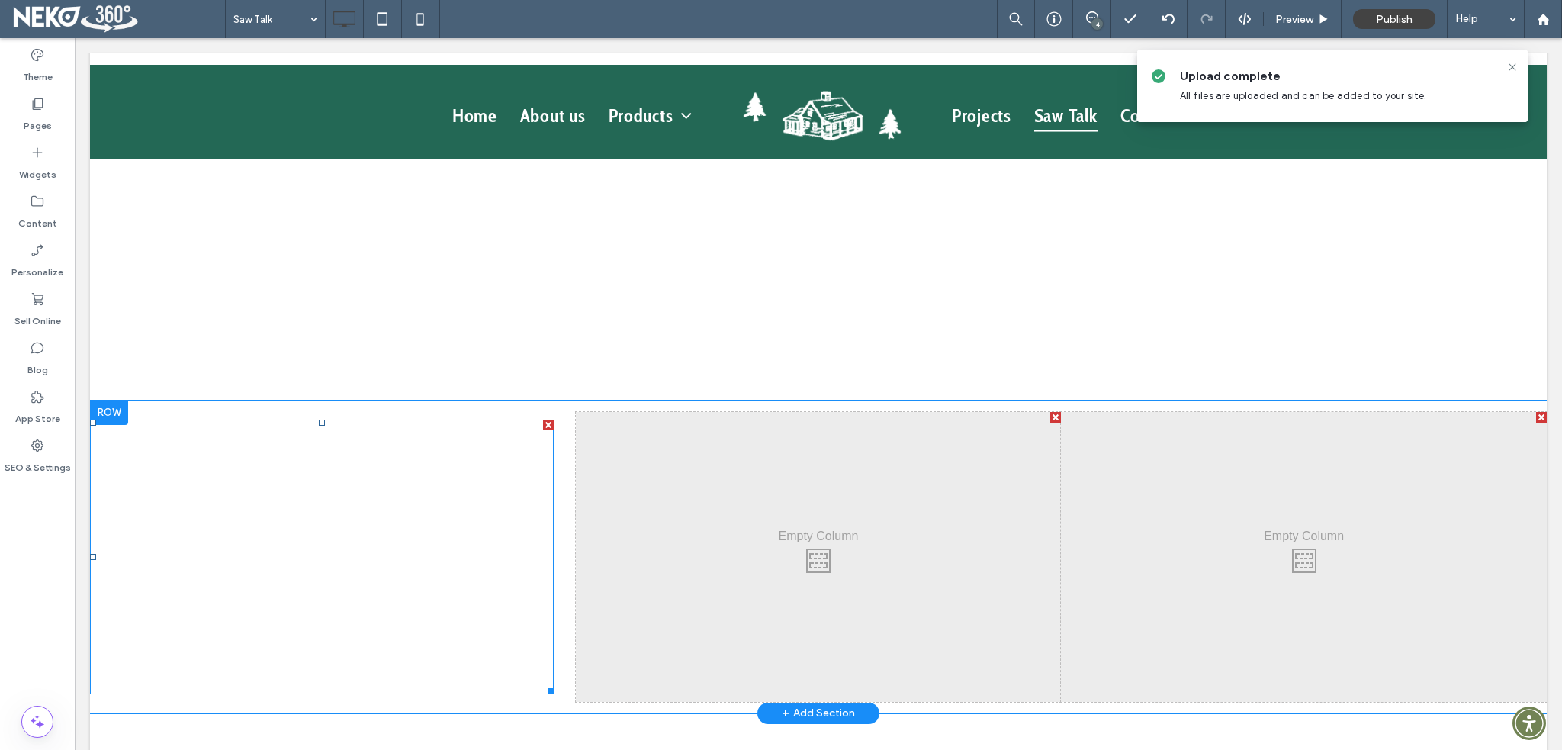
click at [342, 594] on span at bounding box center [322, 557] width 464 height 275
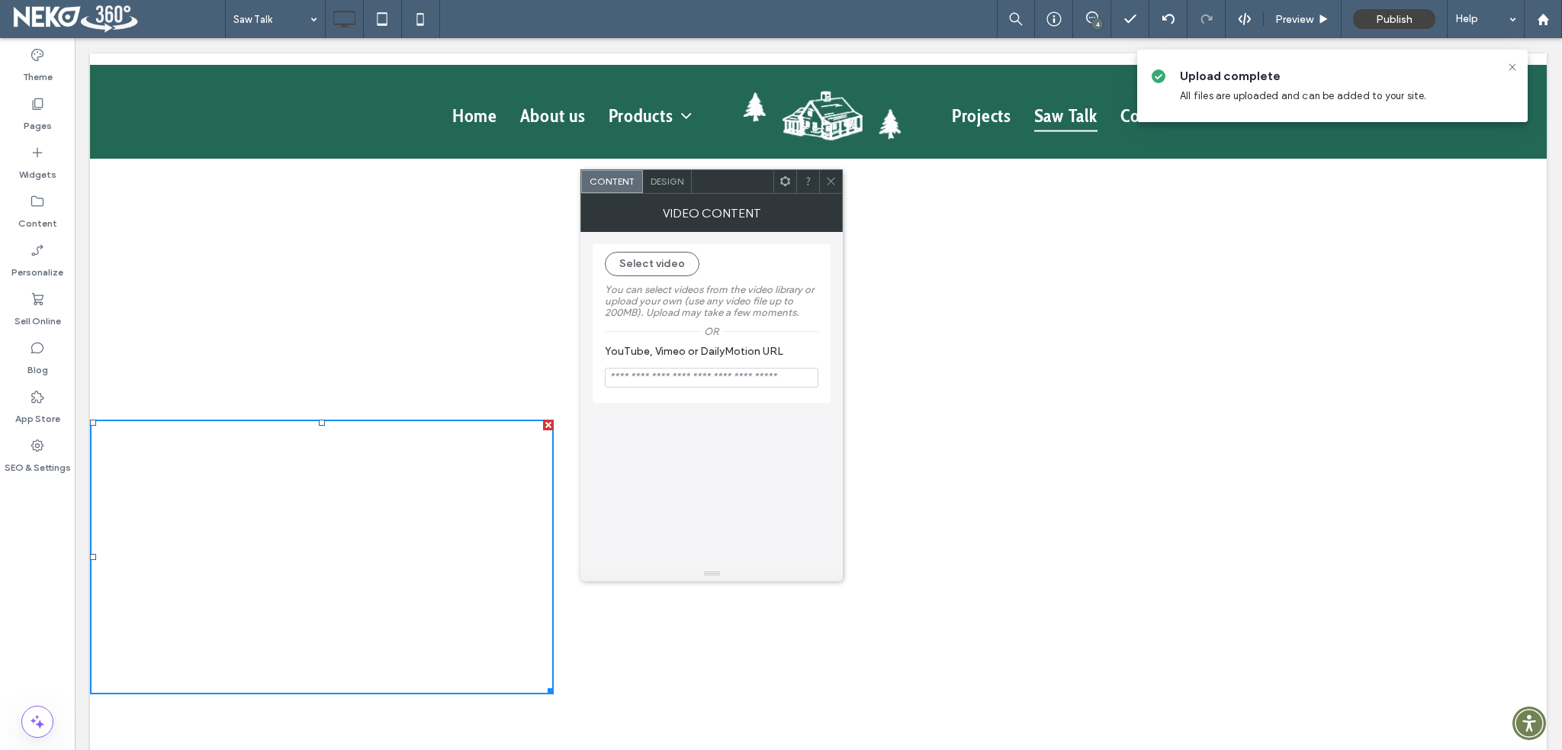
click at [718, 375] on input "YouTube, Vimeo or DailyMotion URL" at bounding box center [712, 378] width 214 height 20
paste input "**********"
type input "**********"
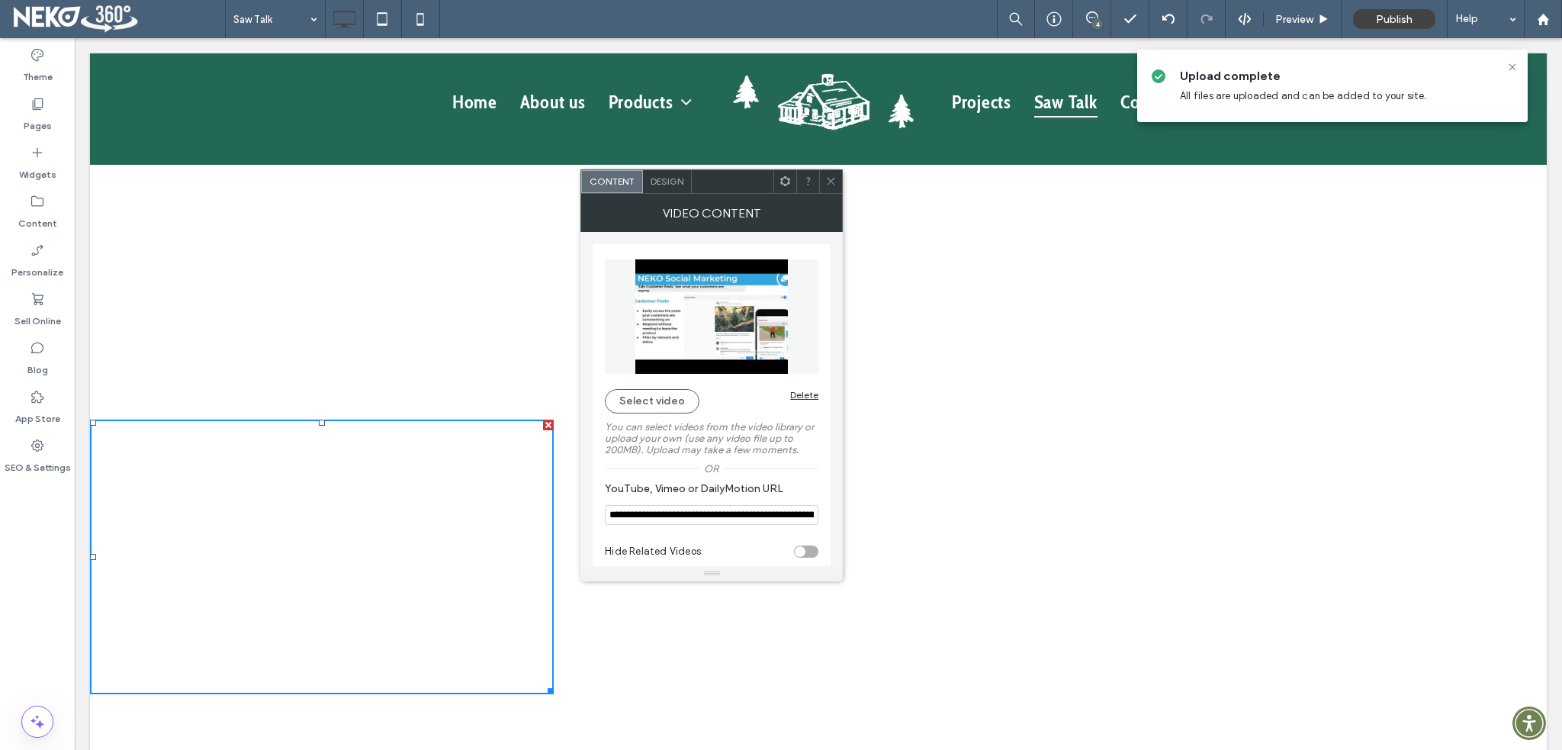
scroll to position [15, 0]
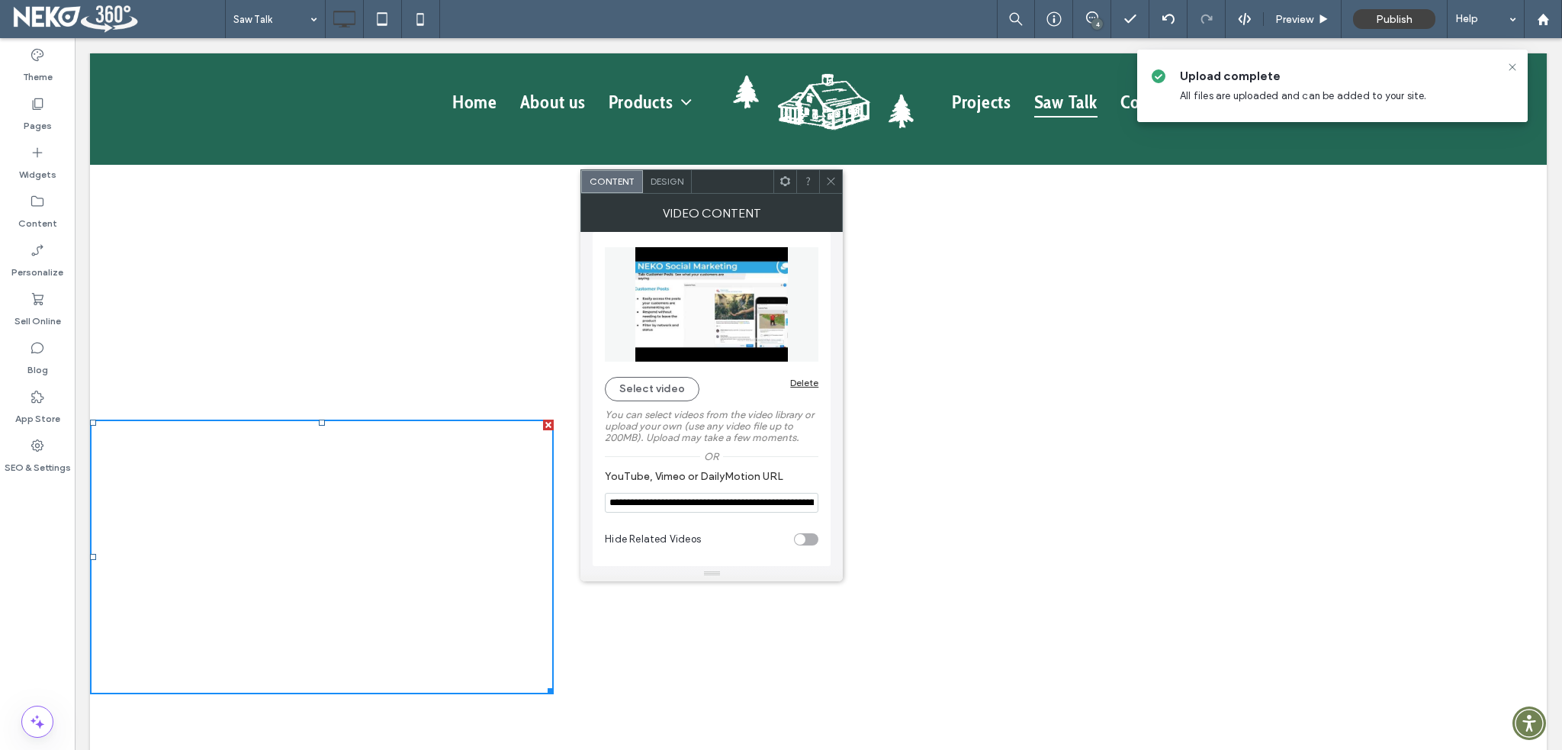
click at [828, 180] on icon at bounding box center [830, 180] width 11 height 11
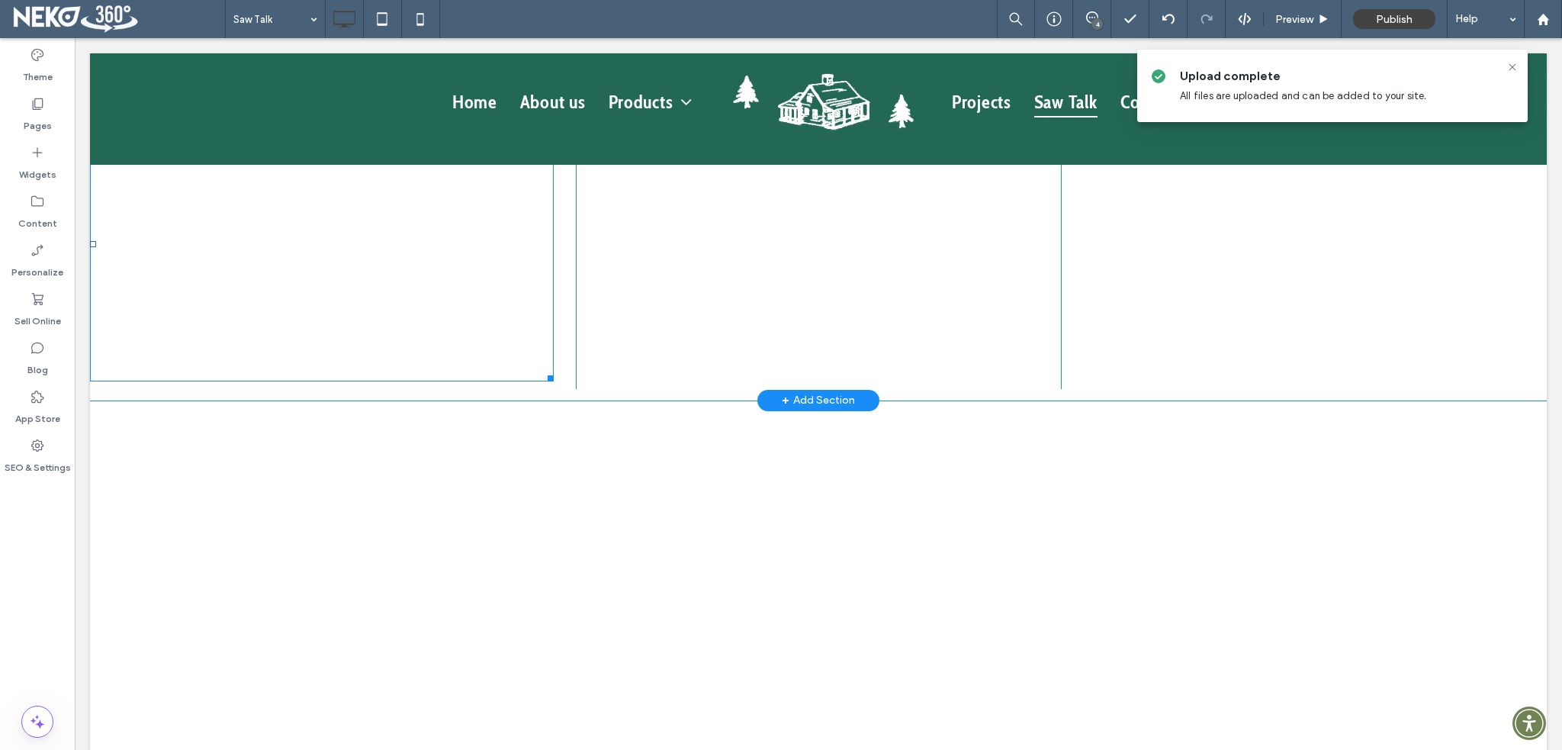
click at [347, 262] on span at bounding box center [322, 244] width 464 height 275
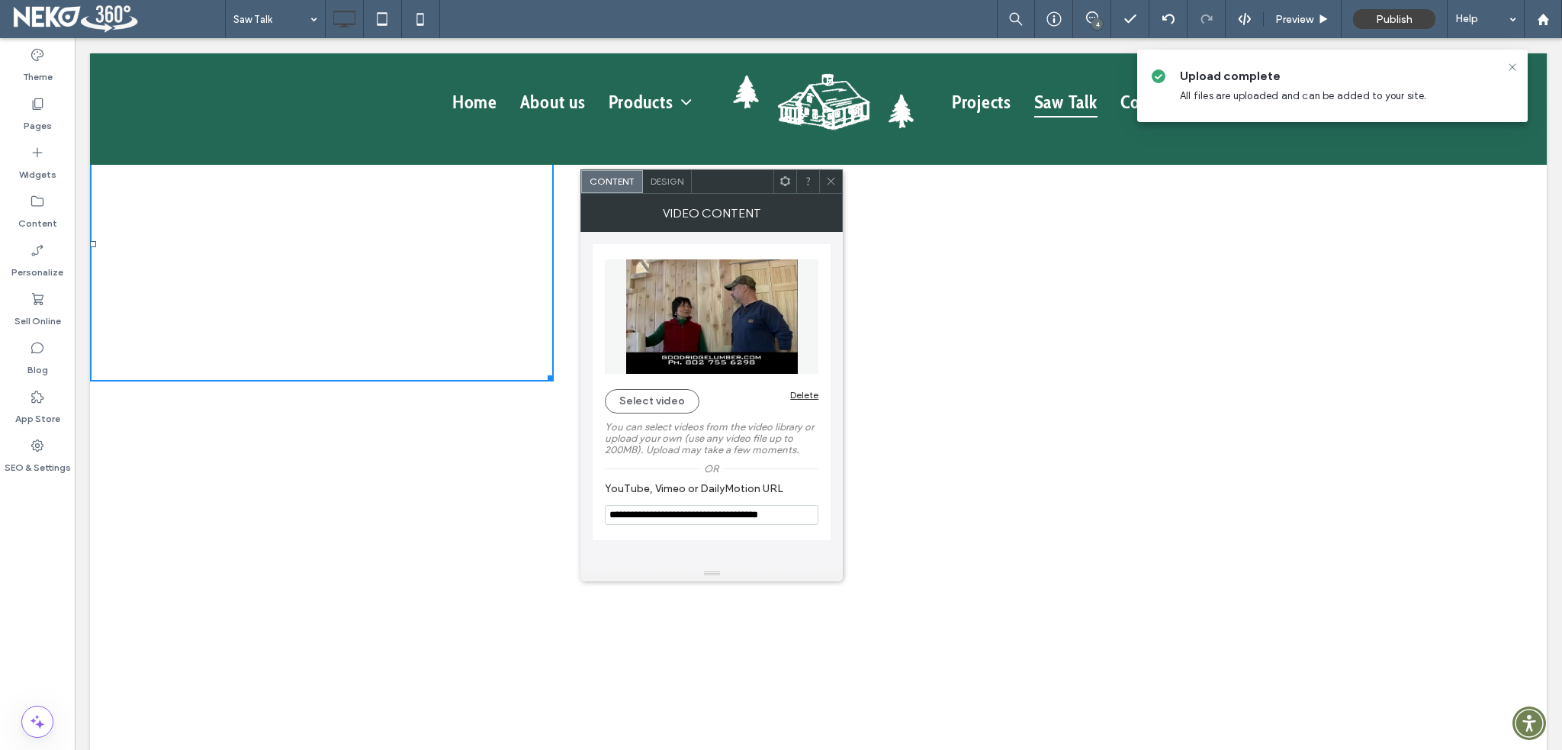
click at [720, 528] on section "**********" at bounding box center [712, 503] width 214 height 58
click at [720, 518] on input "**********" at bounding box center [712, 515] width 214 height 20
click at [829, 182] on icon at bounding box center [830, 180] width 11 height 11
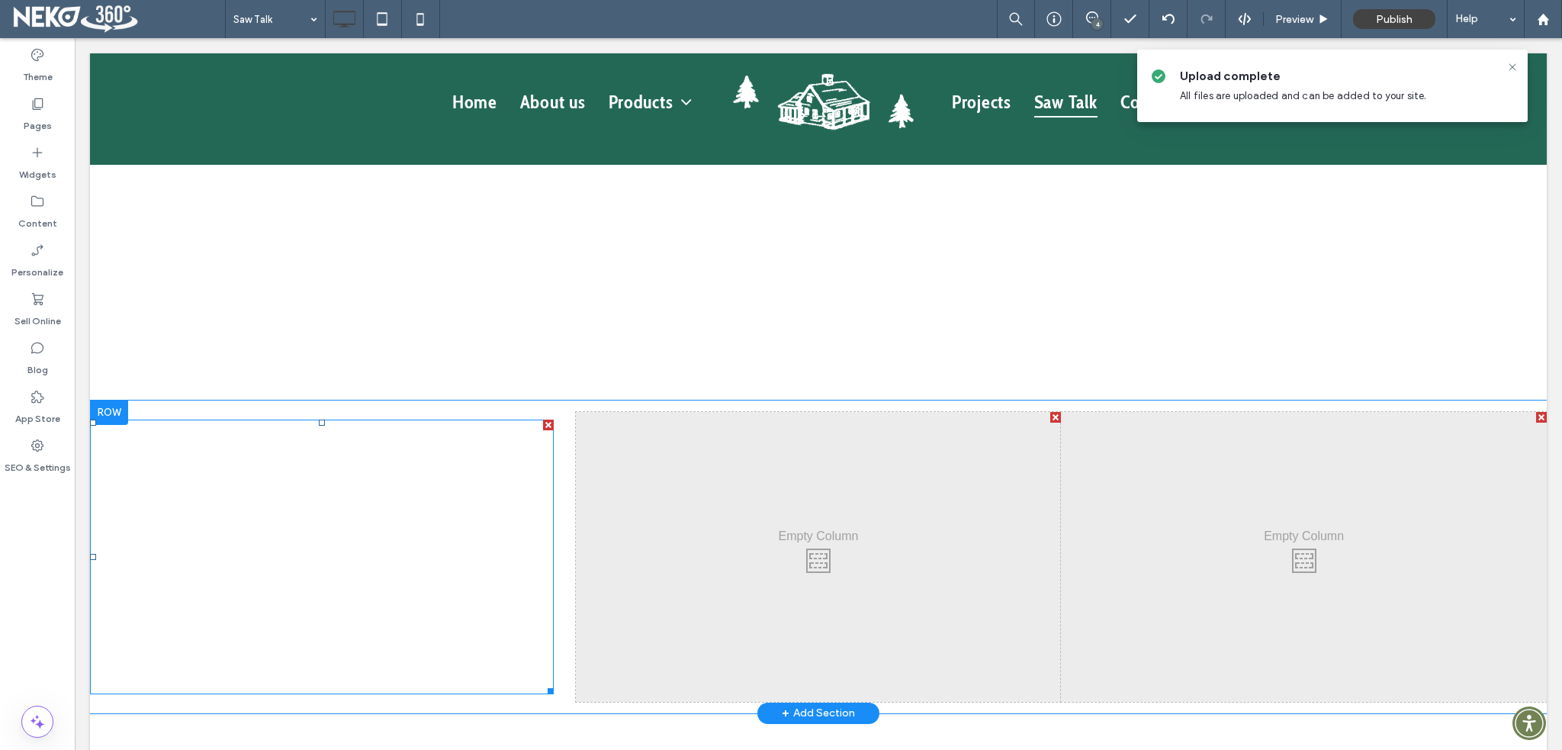
click at [117, 661] on span at bounding box center [322, 557] width 464 height 275
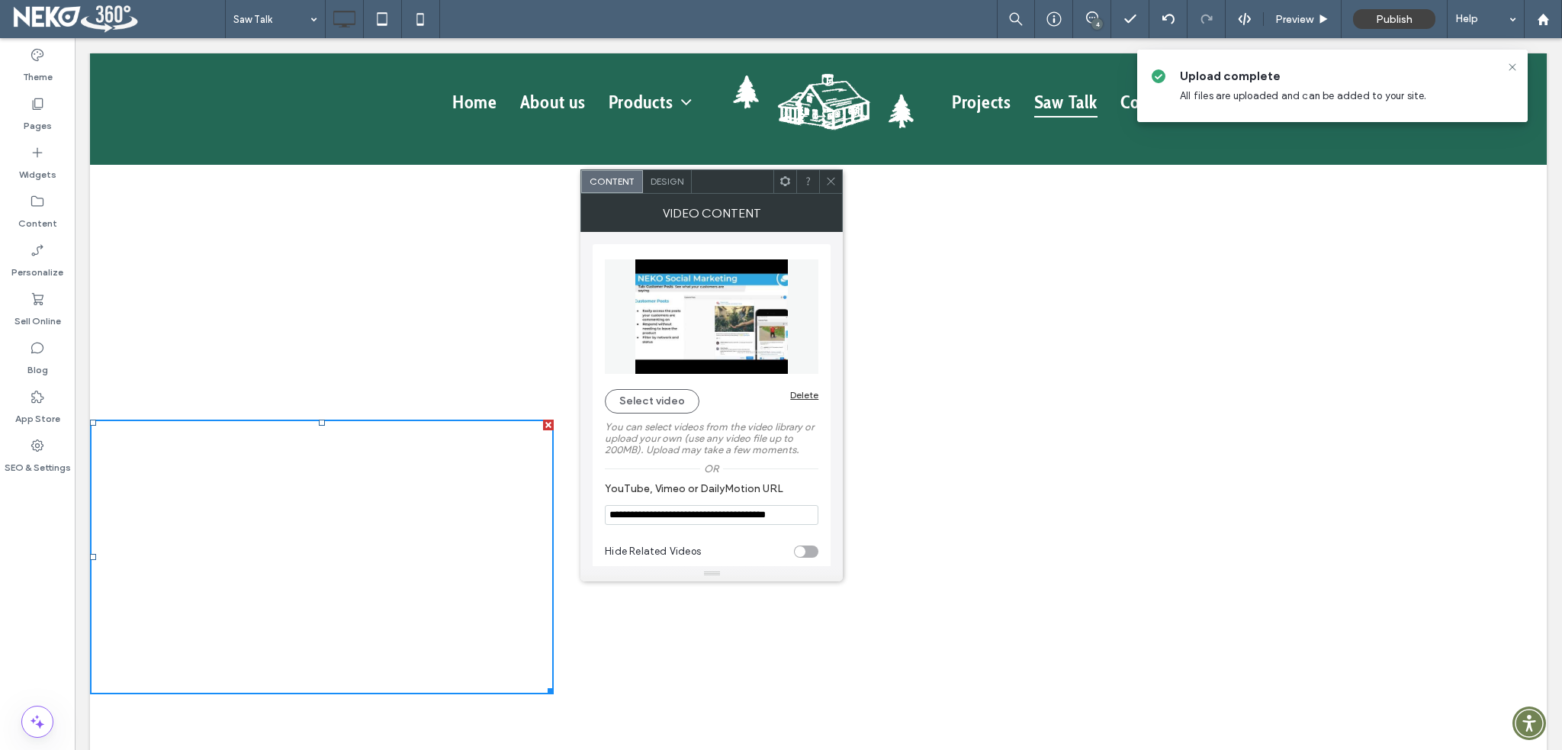
click at [714, 518] on input "**********" at bounding box center [712, 515] width 214 height 20
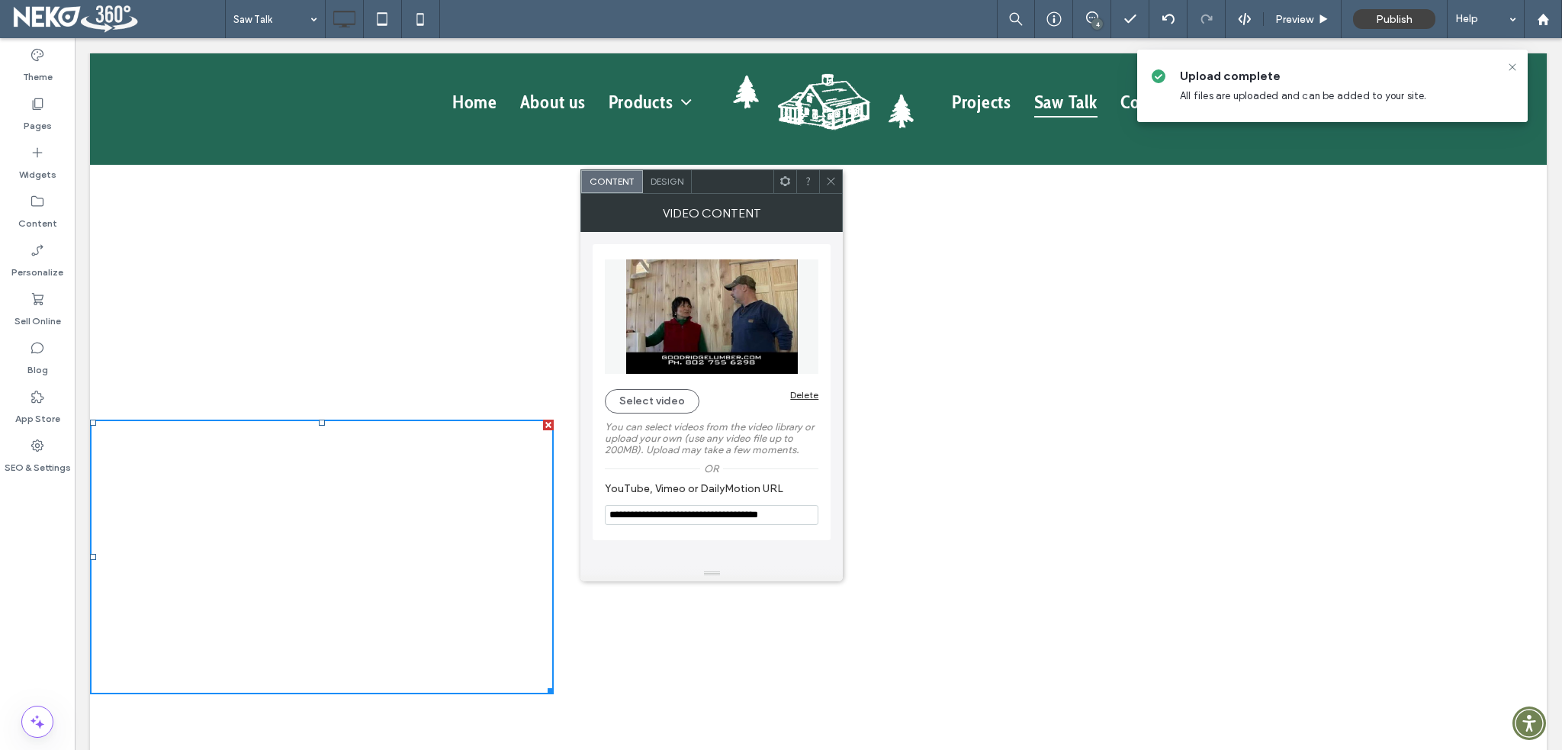
drag, startPoint x: 831, startPoint y: 551, endPoint x: 856, endPoint y: 530, distance: 31.9
click at [833, 185] on icon at bounding box center [830, 180] width 11 height 11
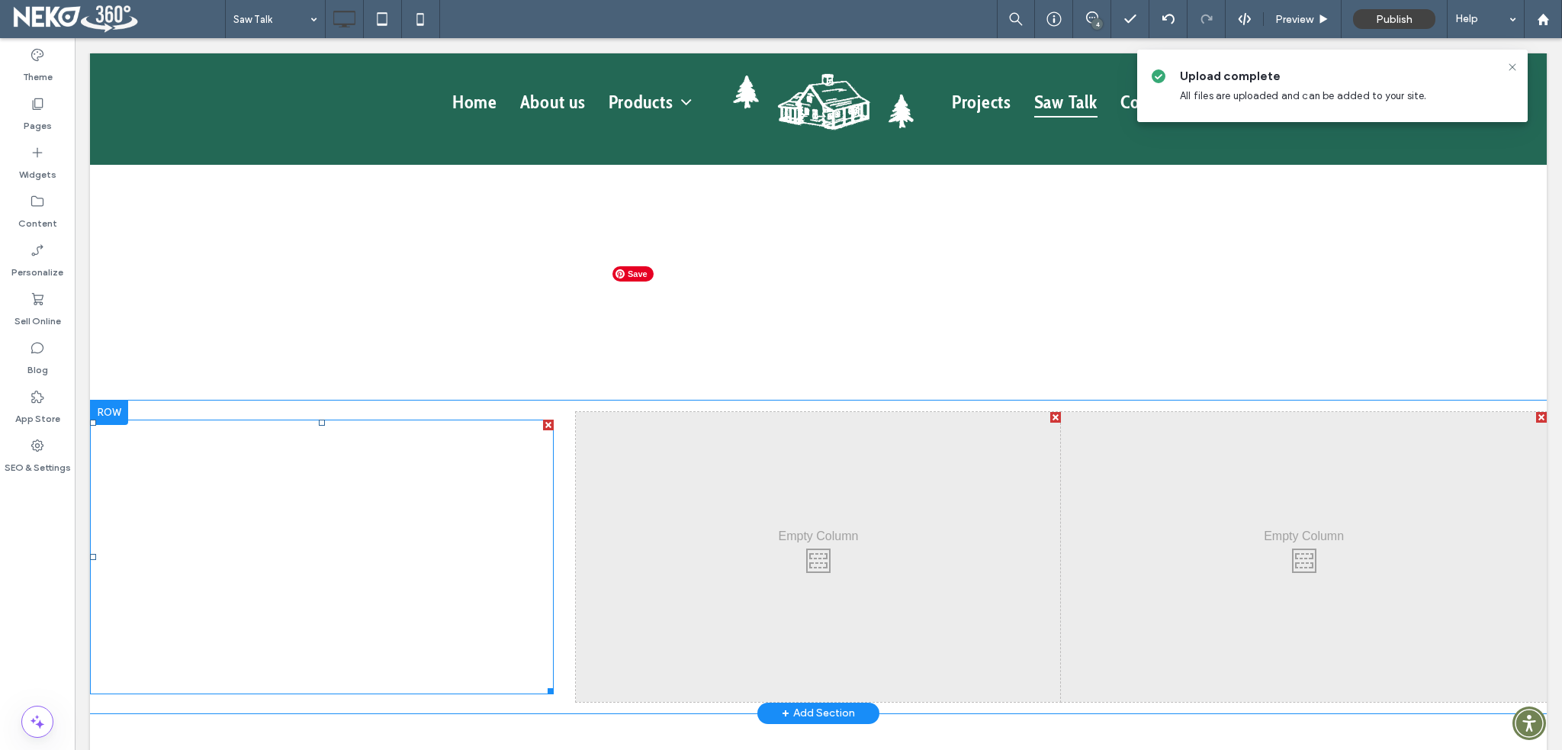
click at [389, 516] on span at bounding box center [322, 557] width 464 height 275
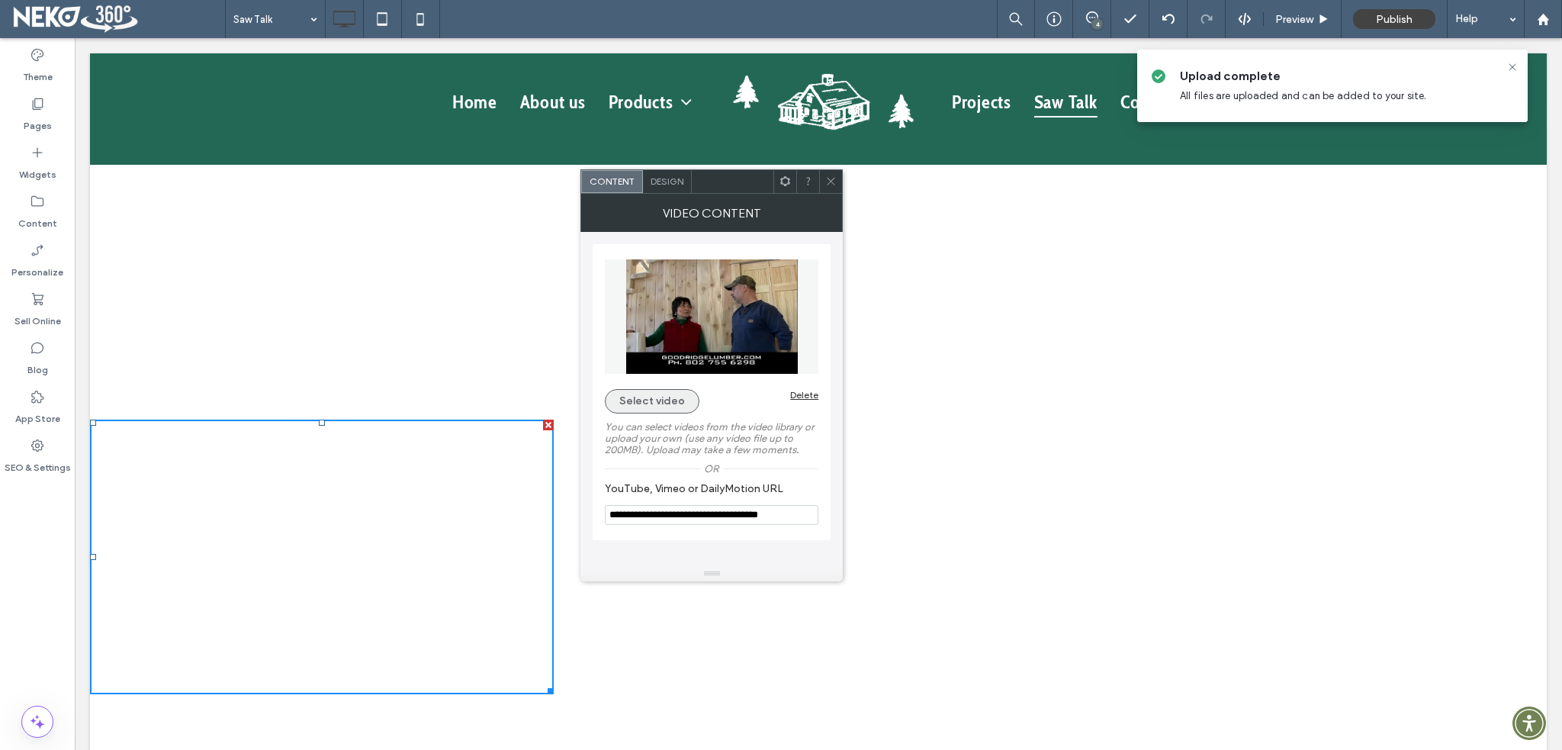
click at [637, 403] on button "Select video" at bounding box center [652, 401] width 95 height 24
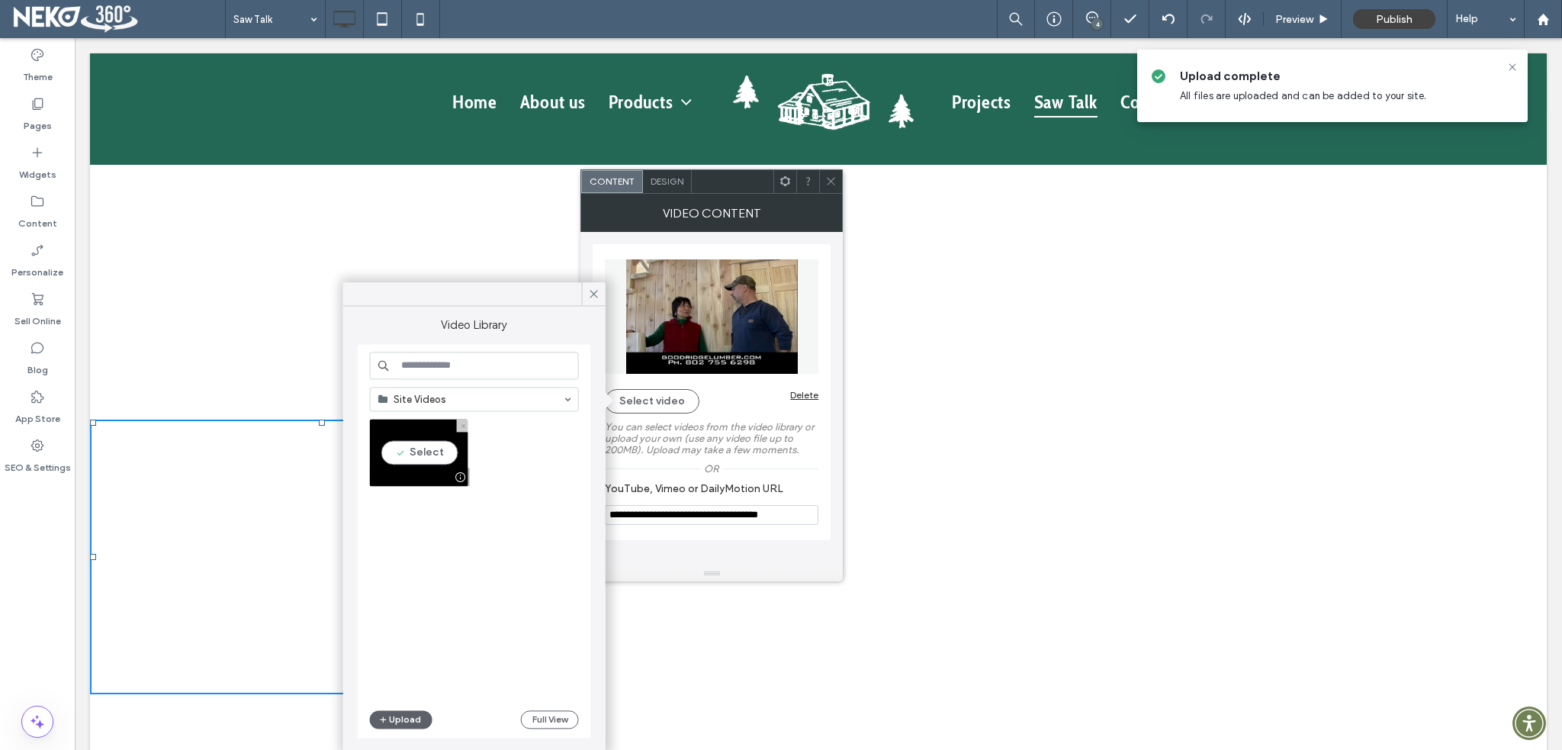
click at [446, 457] on video at bounding box center [419, 452] width 98 height 67
type input "**********"
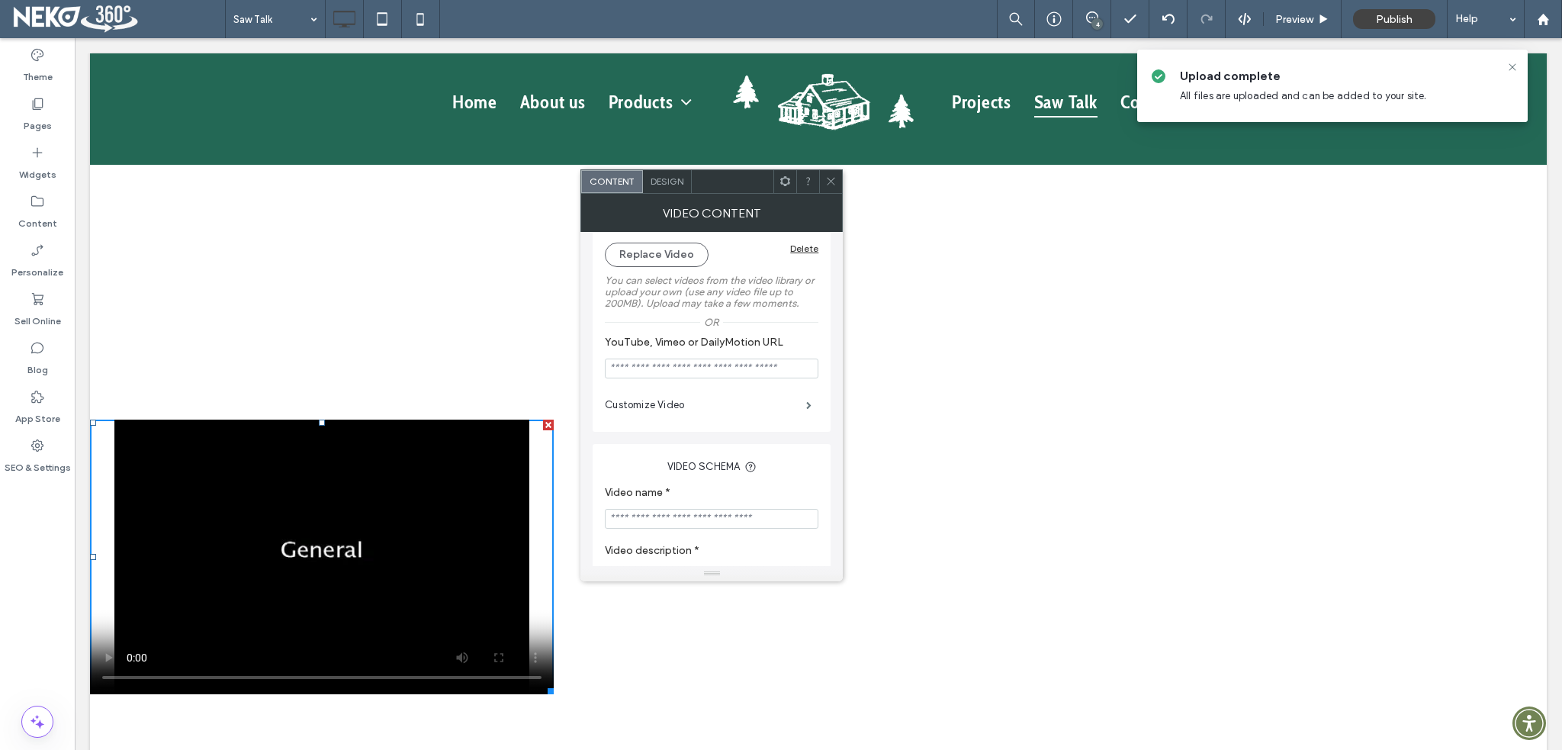
scroll to position [153, 0]
click at [678, 397] on label "Customize Video" at bounding box center [705, 399] width 201 height 31
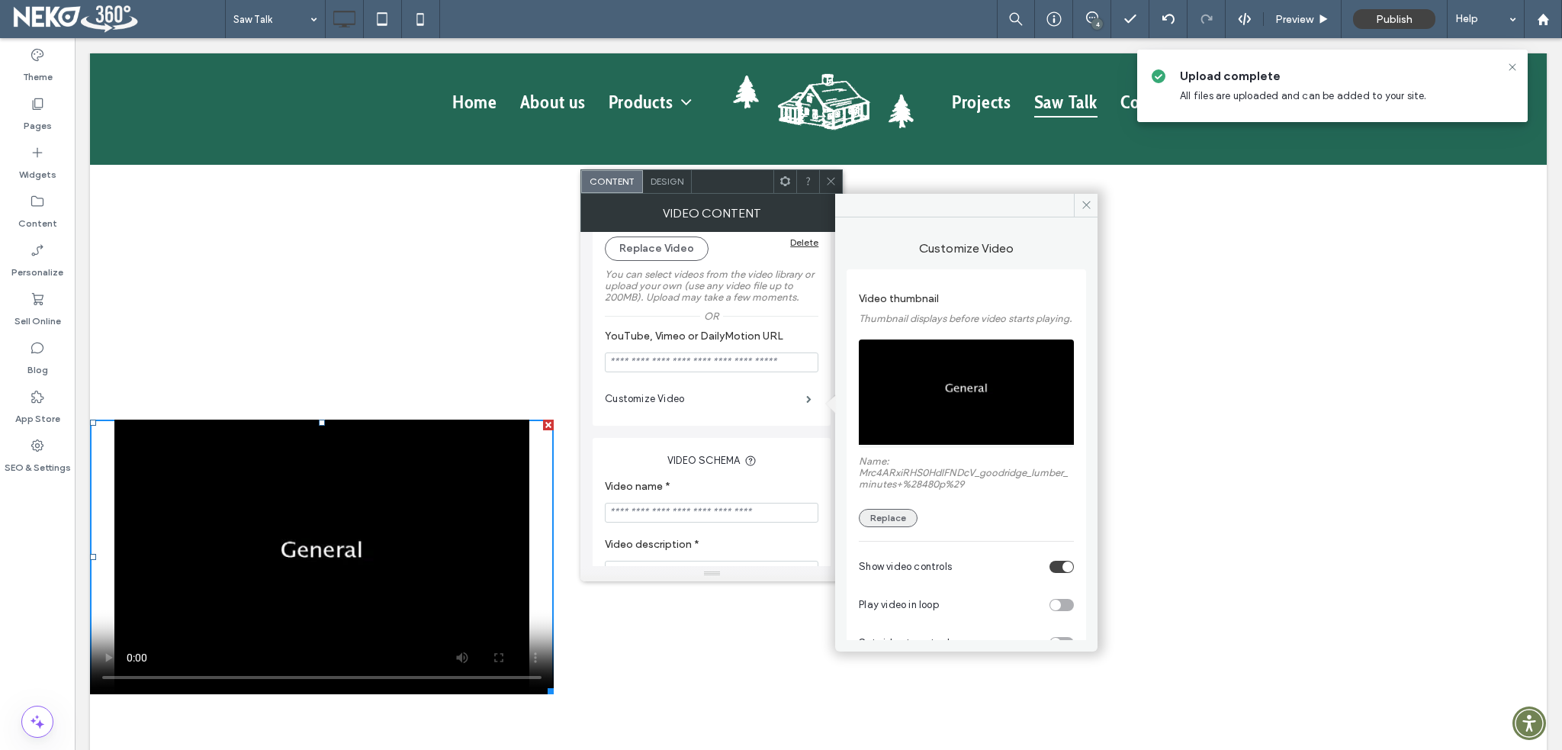
click at [894, 527] on button "Replace" at bounding box center [888, 518] width 59 height 18
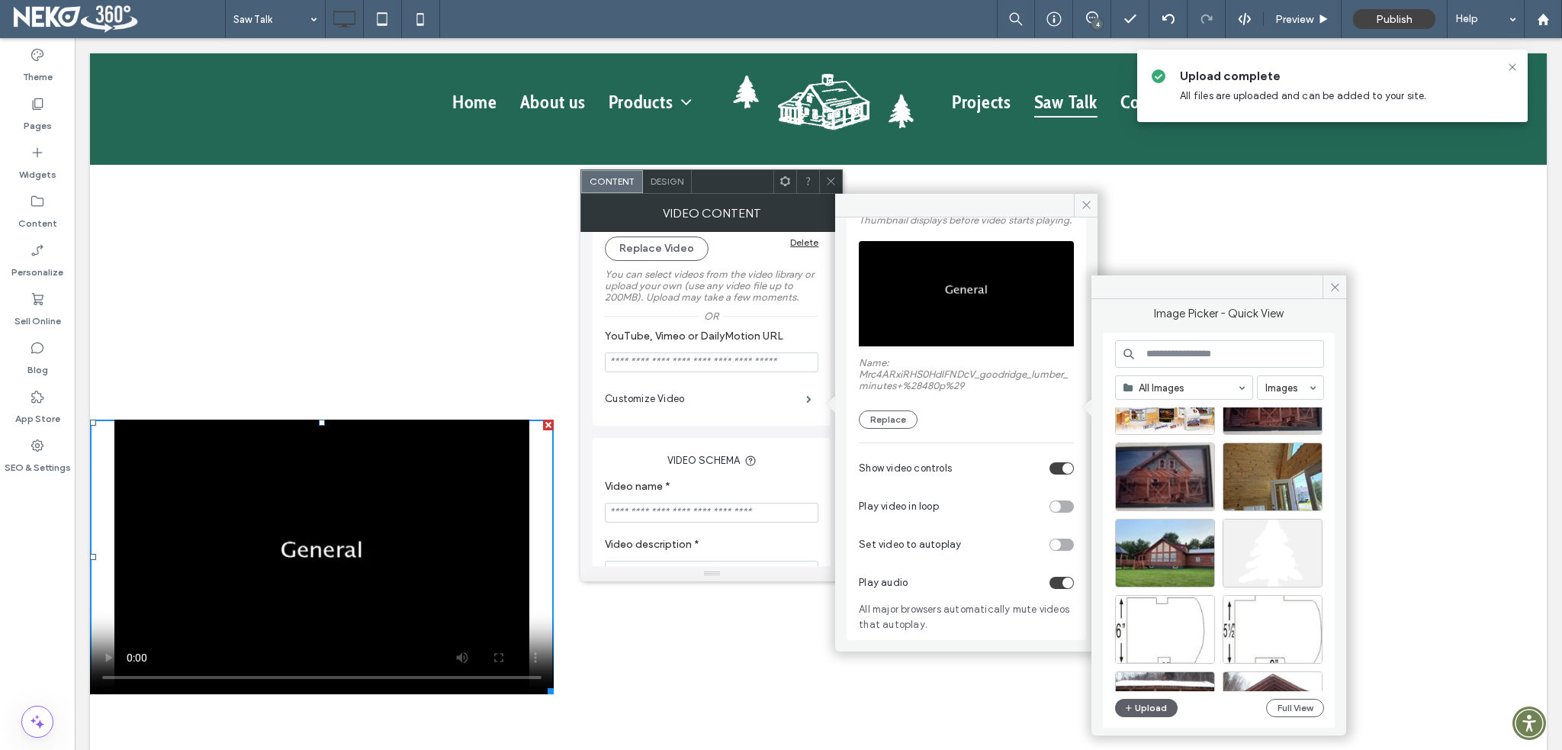
scroll to position [381, 0]
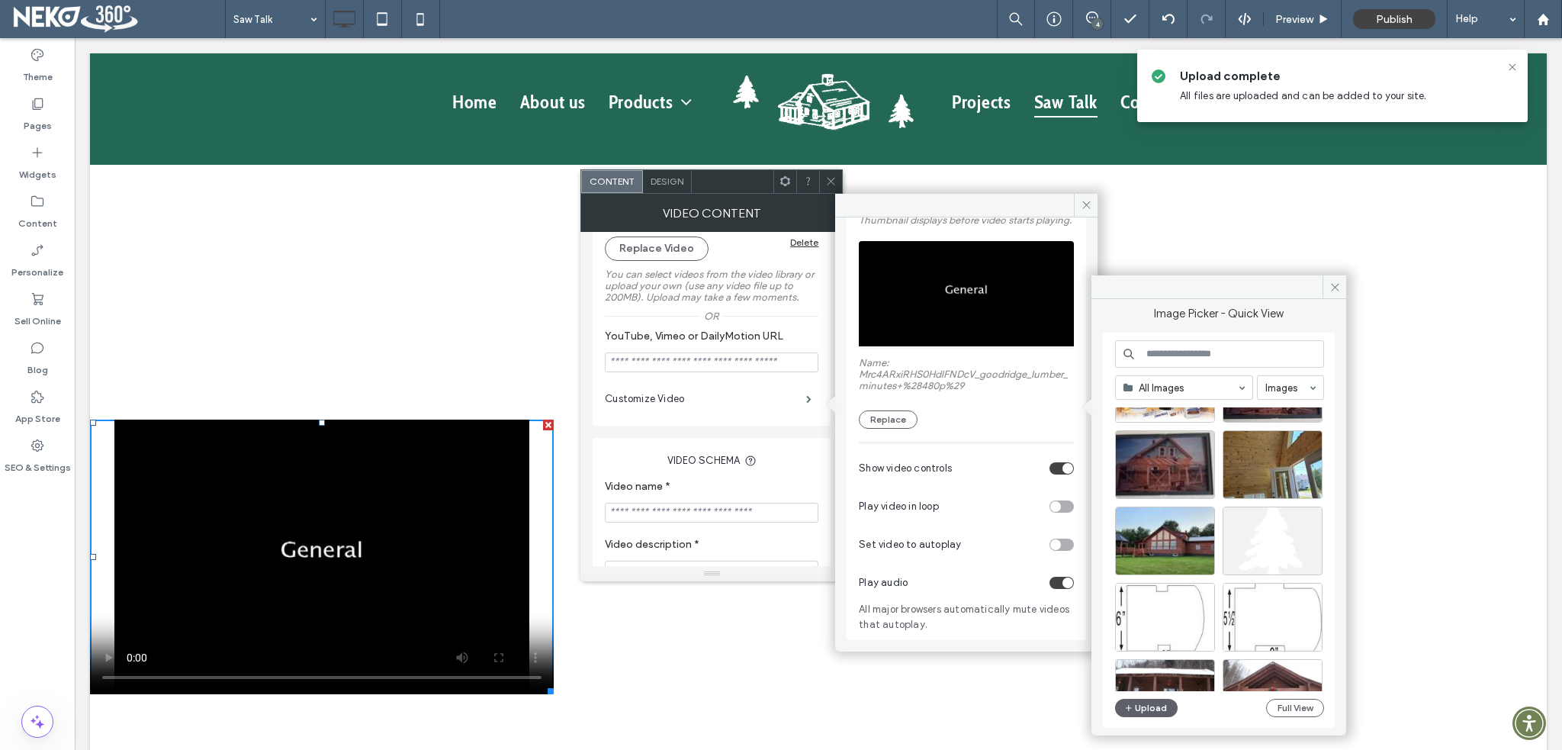
click at [924, 289] on video at bounding box center [966, 293] width 215 height 105
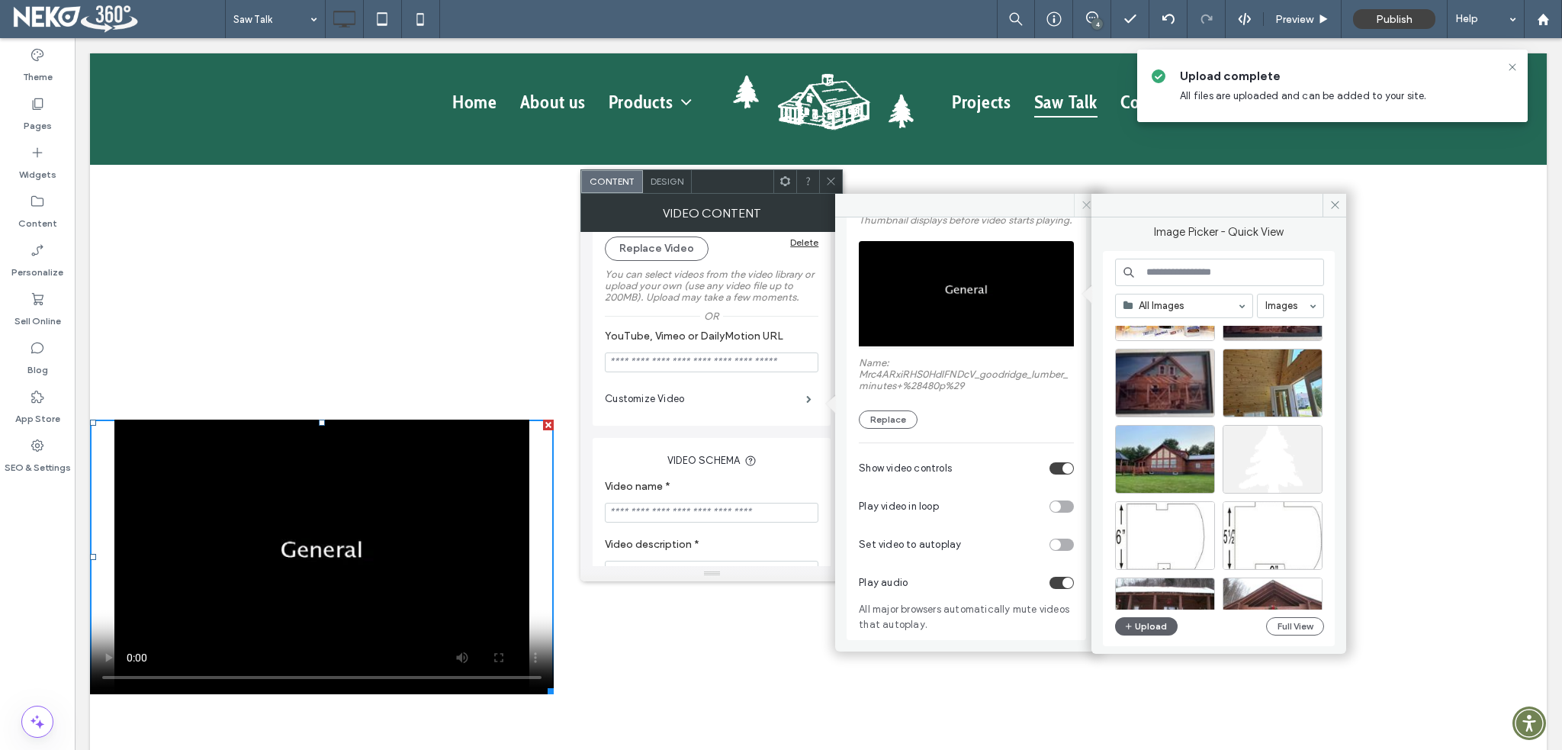
click at [1085, 204] on icon at bounding box center [1086, 204] width 11 height 11
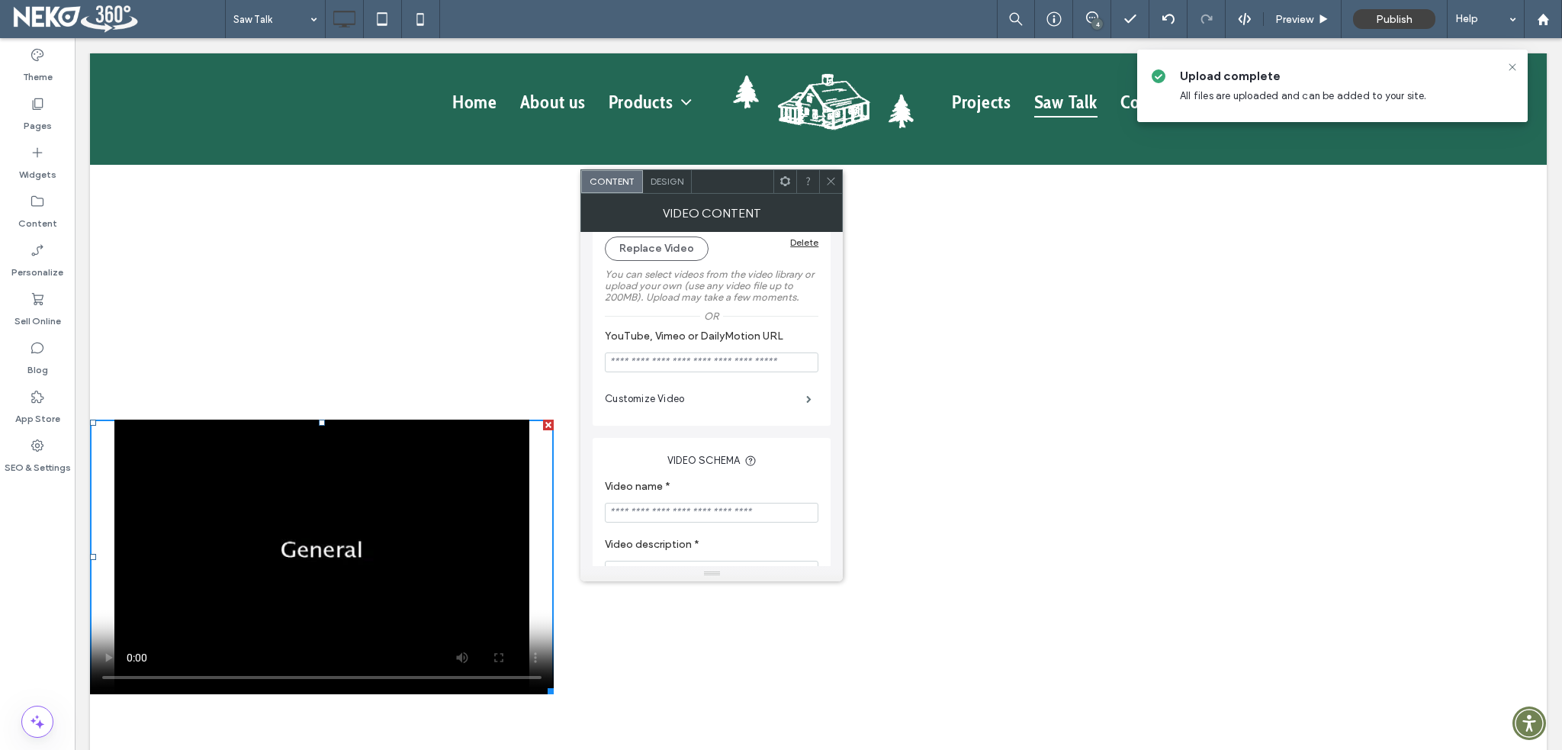
click at [827, 181] on icon at bounding box center [830, 180] width 11 height 11
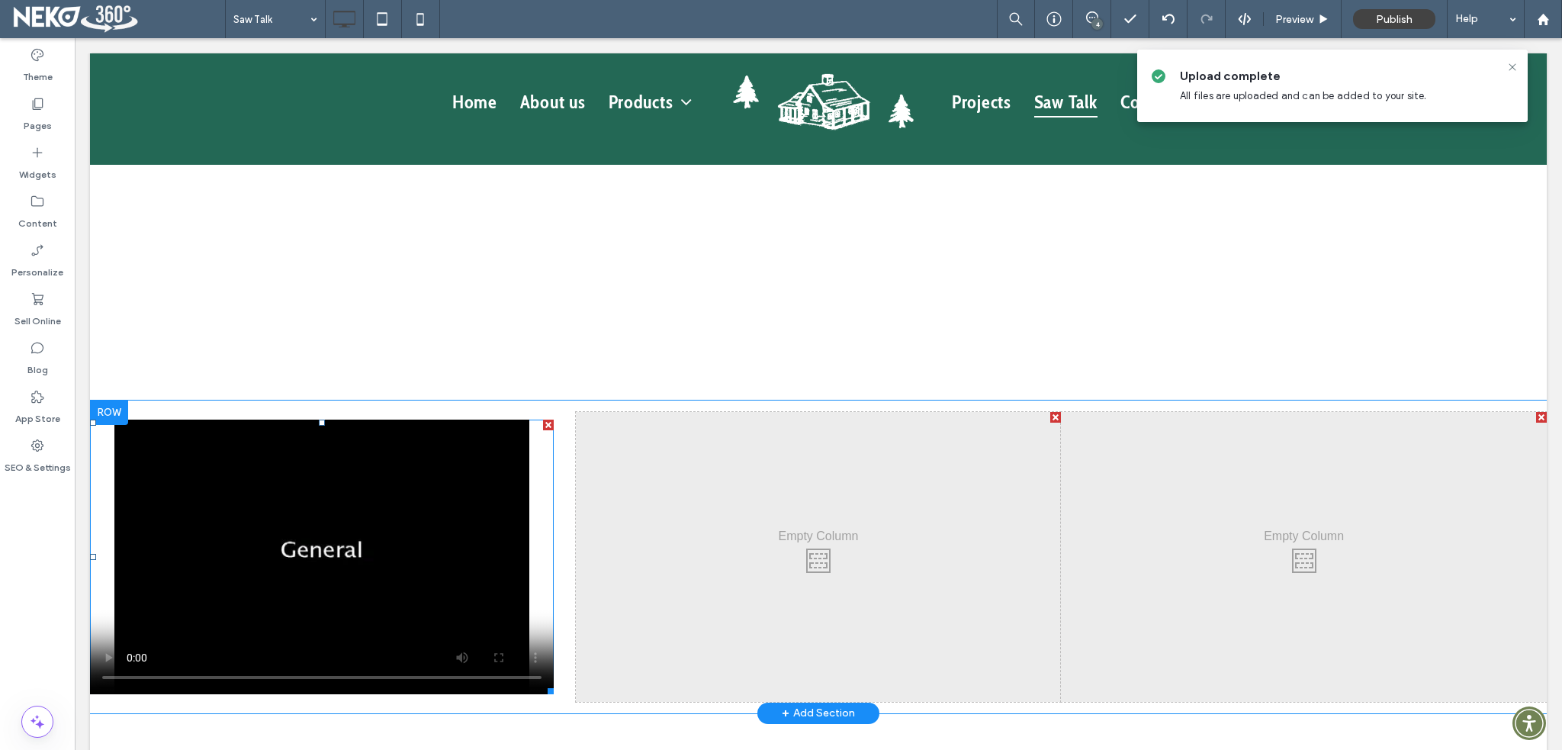
click at [349, 556] on span at bounding box center [322, 557] width 464 height 275
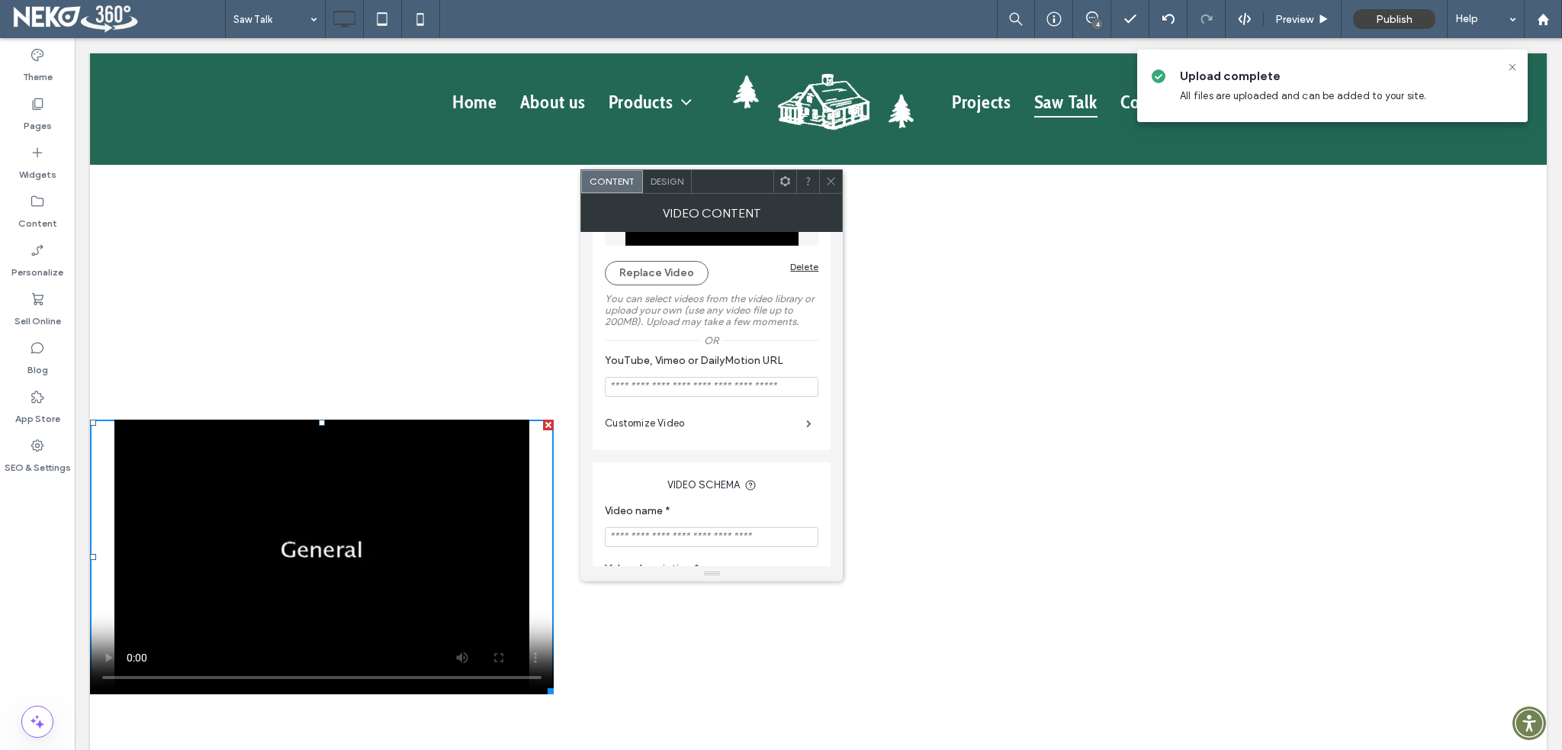
scroll to position [153, 0]
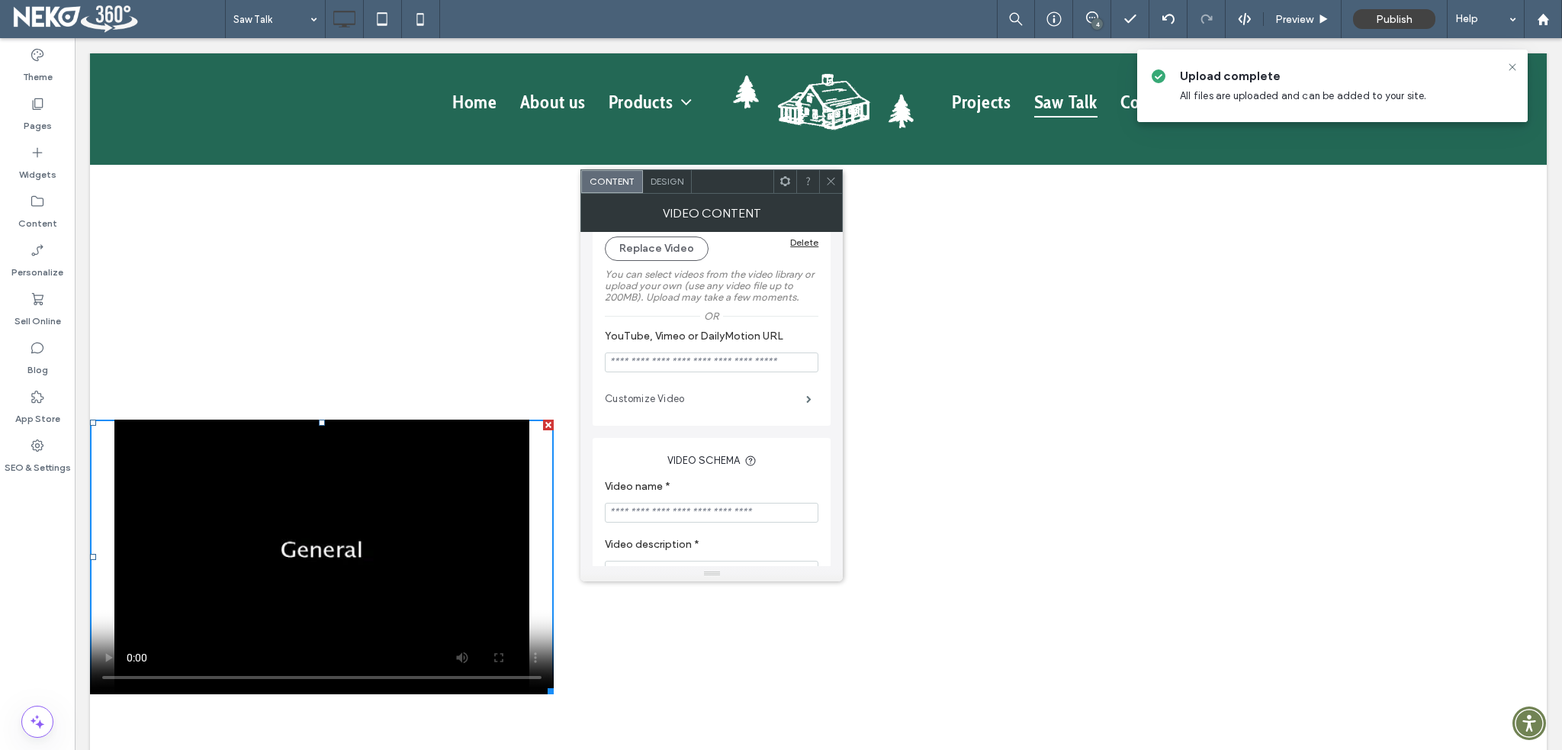
click at [679, 402] on label "Customize Video" at bounding box center [705, 399] width 201 height 31
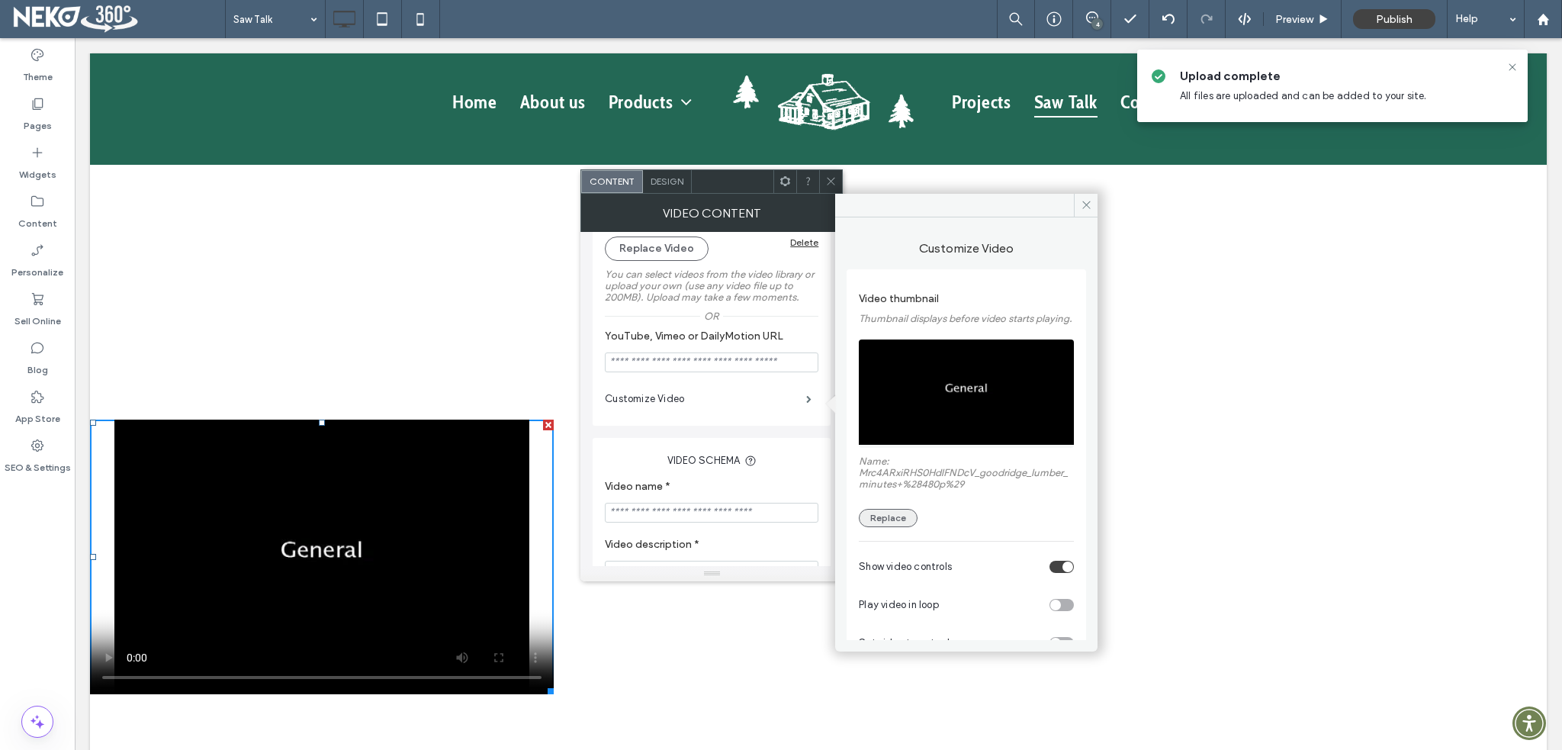
click at [882, 527] on button "Replace" at bounding box center [888, 518] width 59 height 18
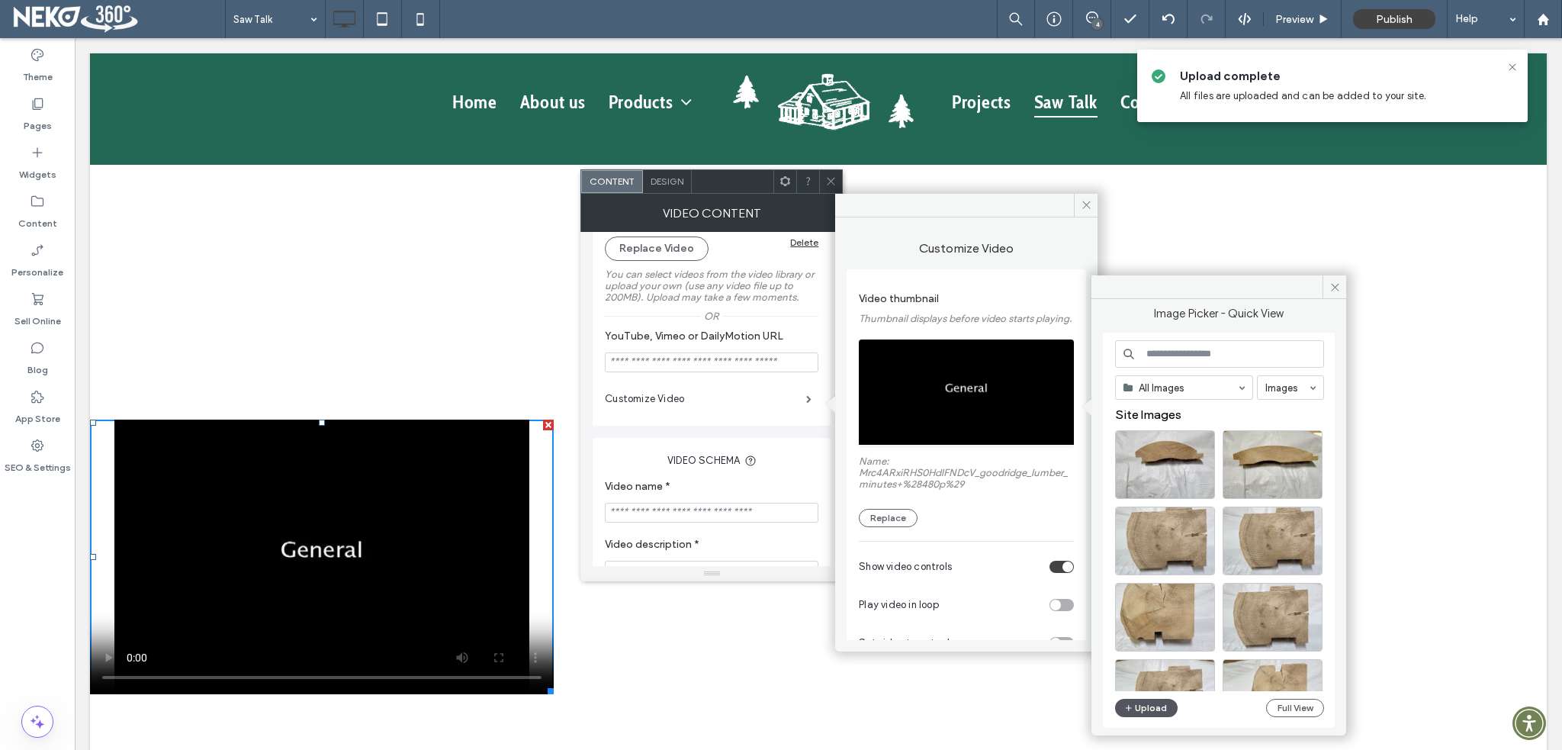
click at [1159, 714] on button "Upload" at bounding box center [1146, 708] width 63 height 18
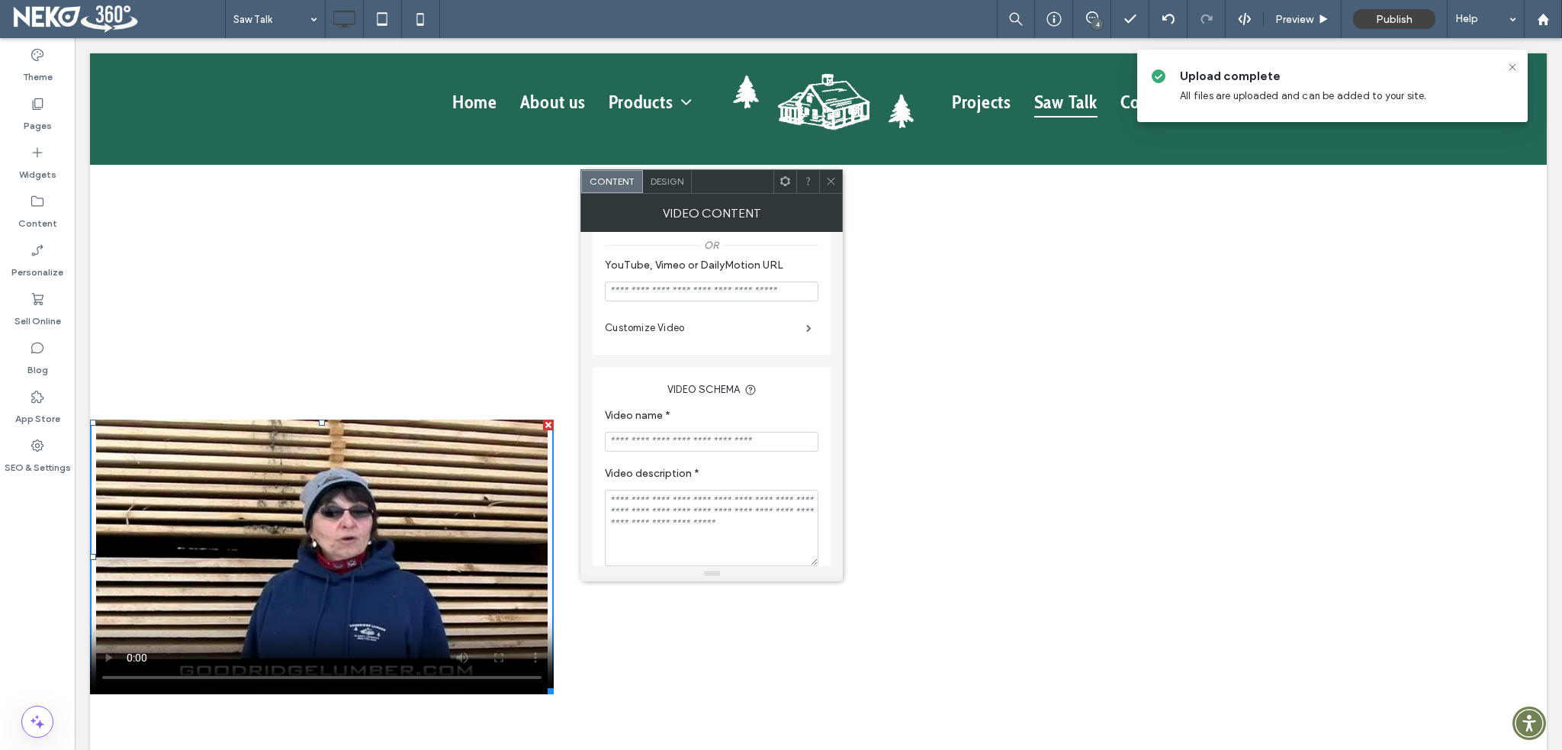
scroll to position [229, 0]
click at [703, 326] on label "Customize Video" at bounding box center [705, 322] width 201 height 31
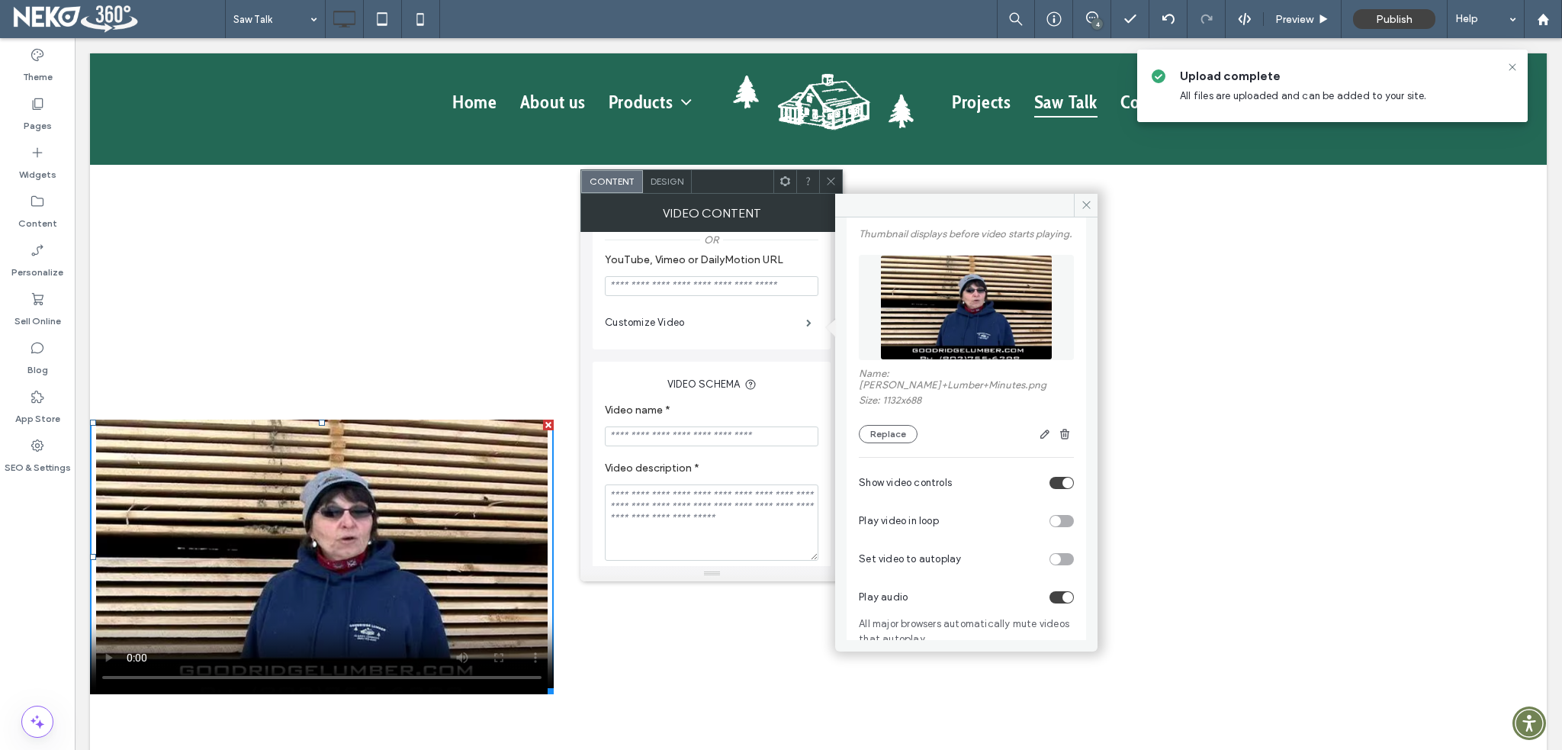
scroll to position [101, 0]
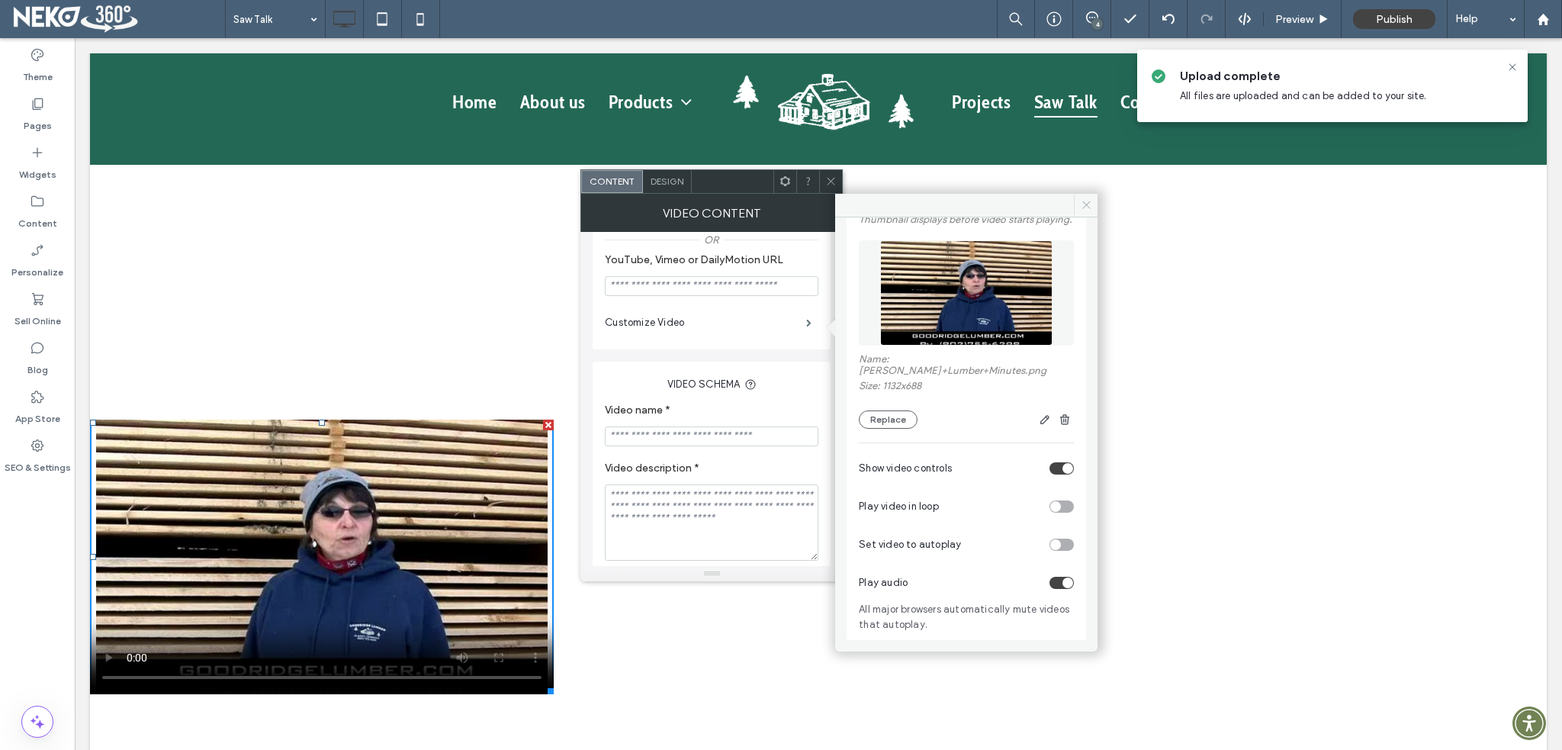
click at [1085, 207] on icon at bounding box center [1086, 204] width 11 height 11
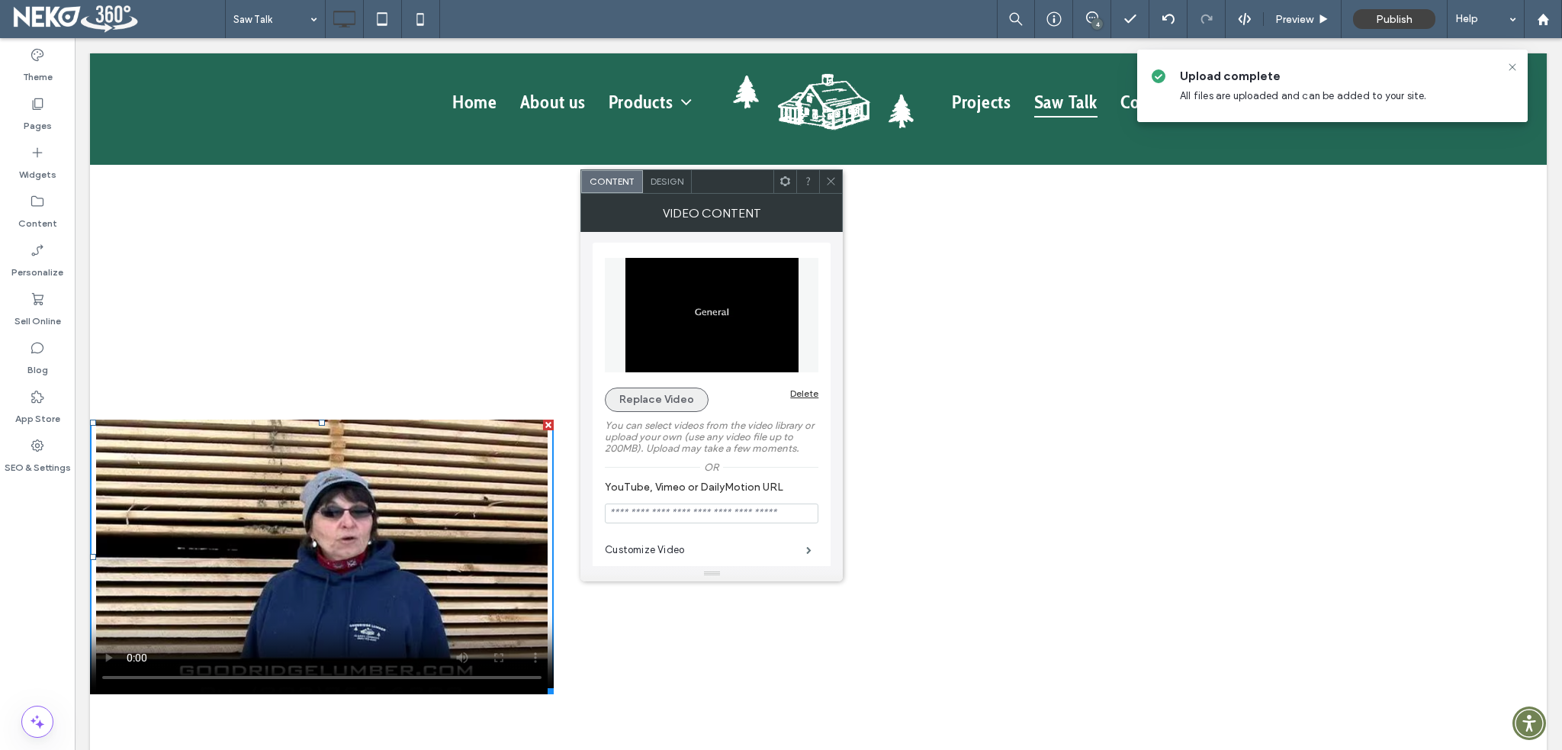
scroll to position [0, 0]
click at [827, 176] on icon at bounding box center [830, 180] width 11 height 11
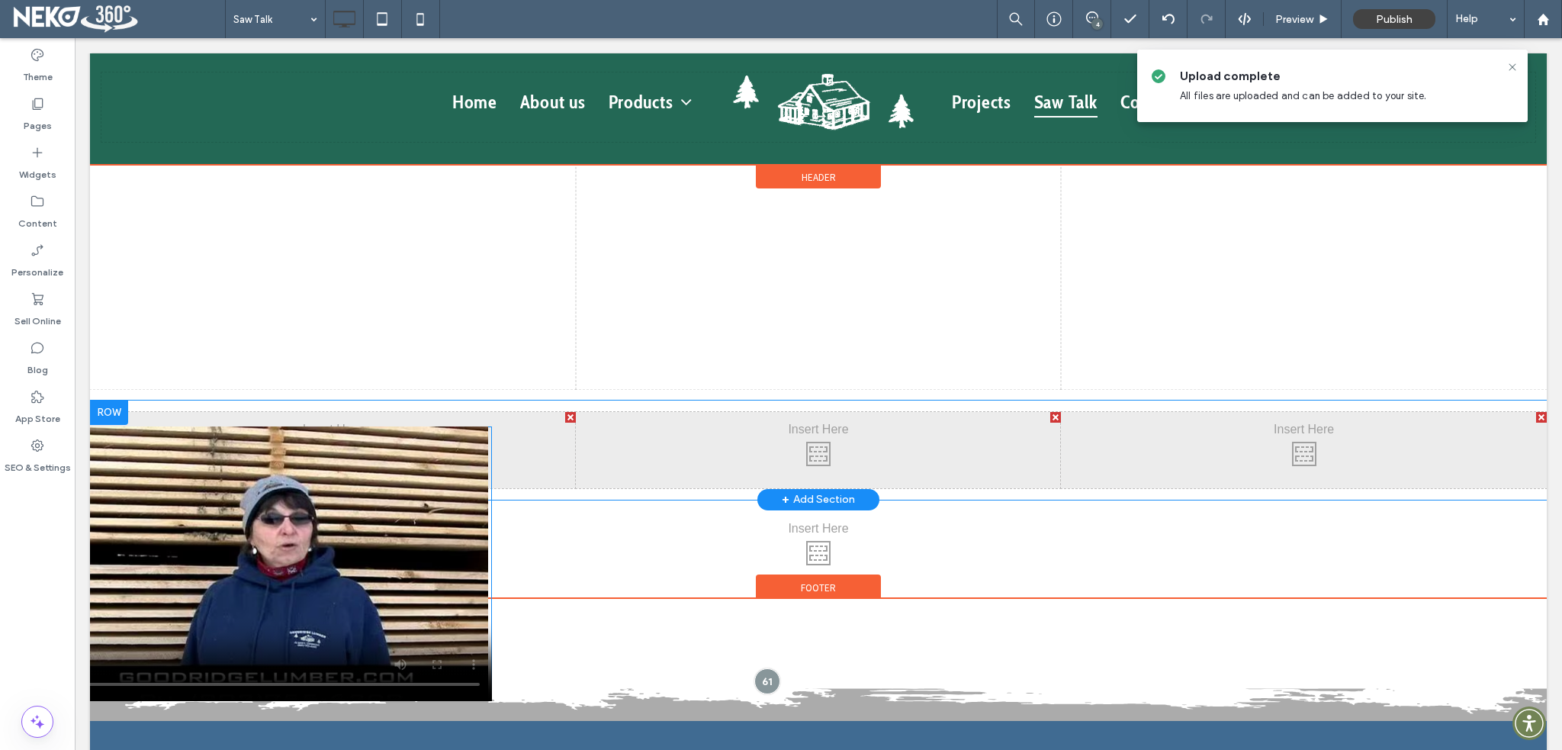
drag, startPoint x: 167, startPoint y: 659, endPoint x: 109, endPoint y: 666, distance: 58.4
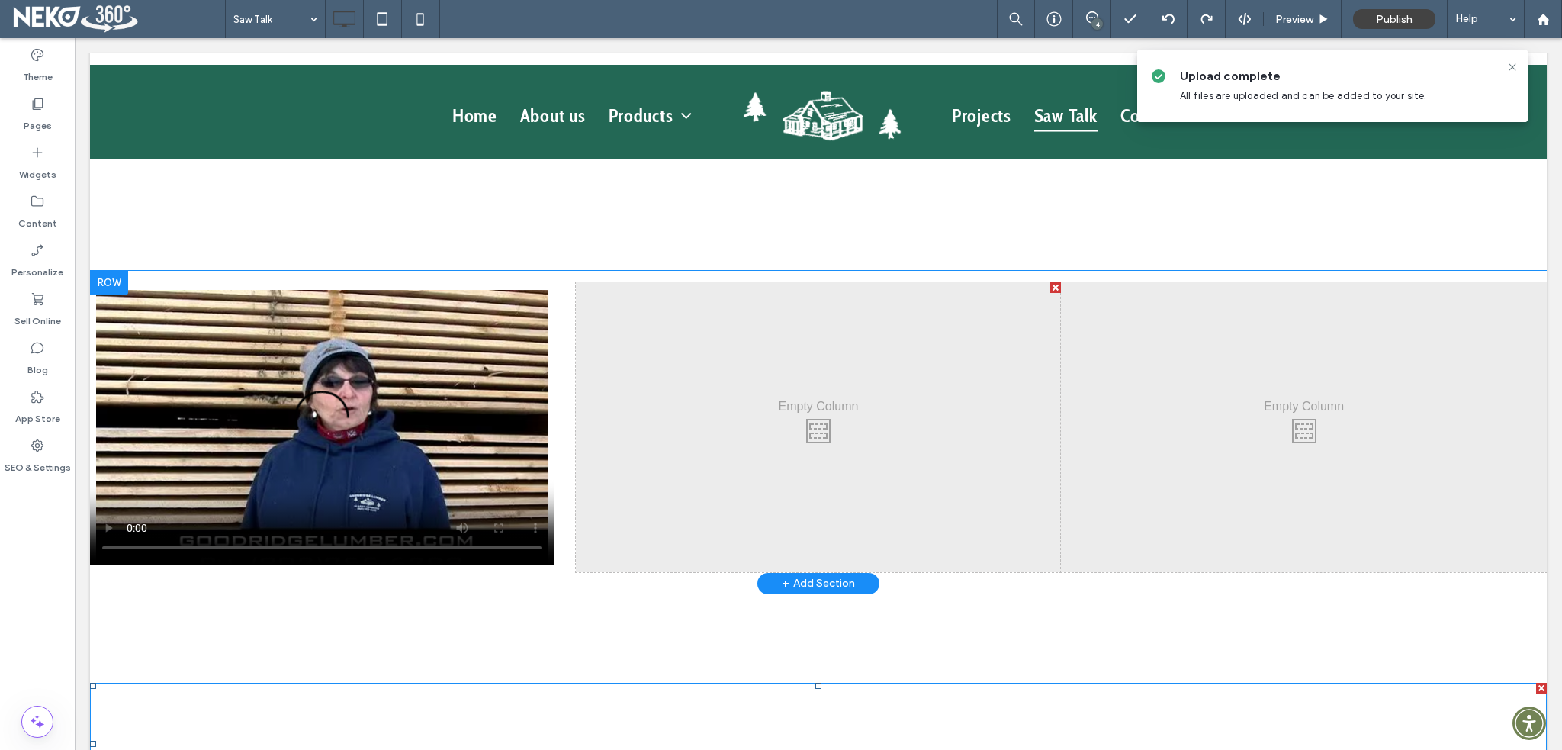
scroll to position [1449, 0]
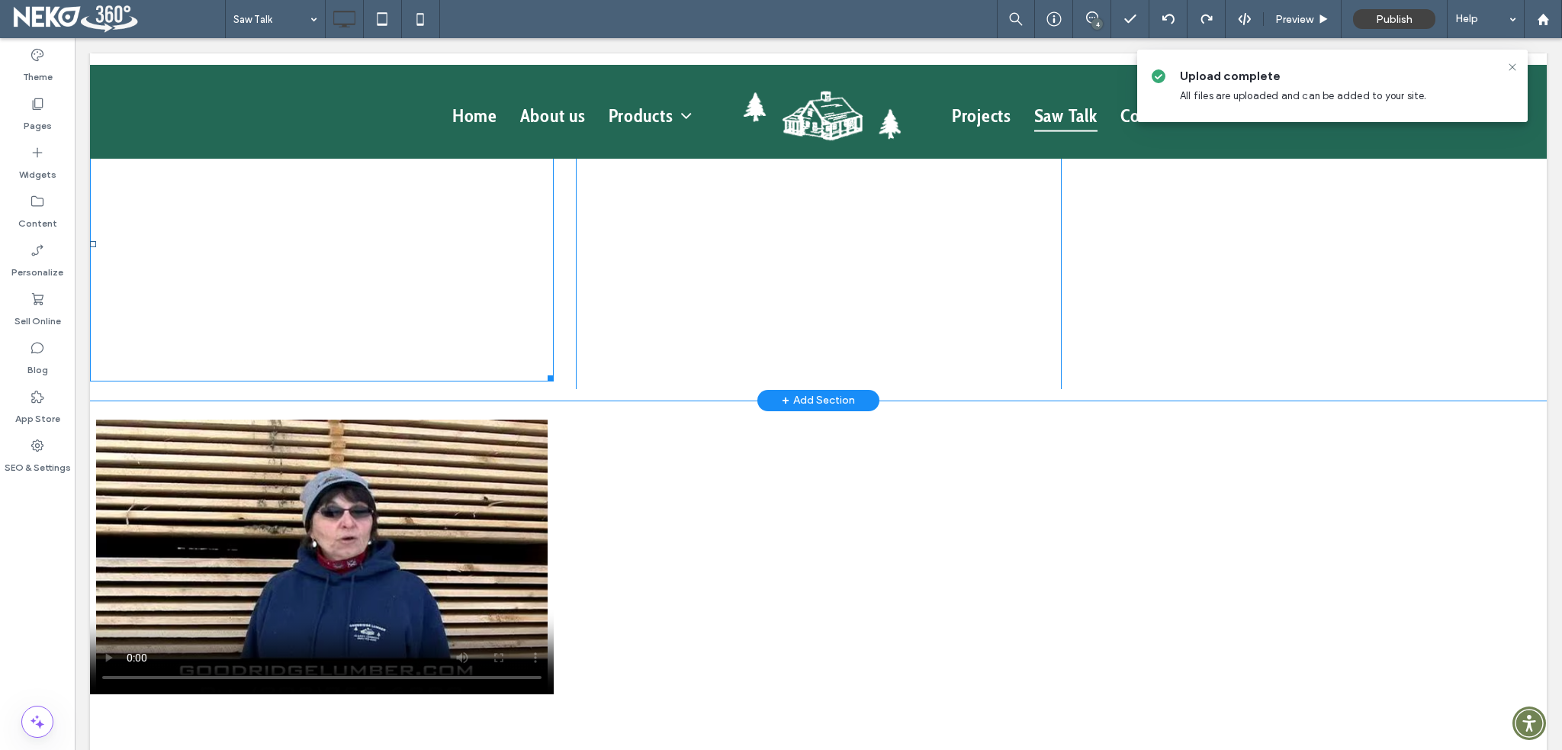
click at [109, 344] on span at bounding box center [322, 244] width 464 height 275
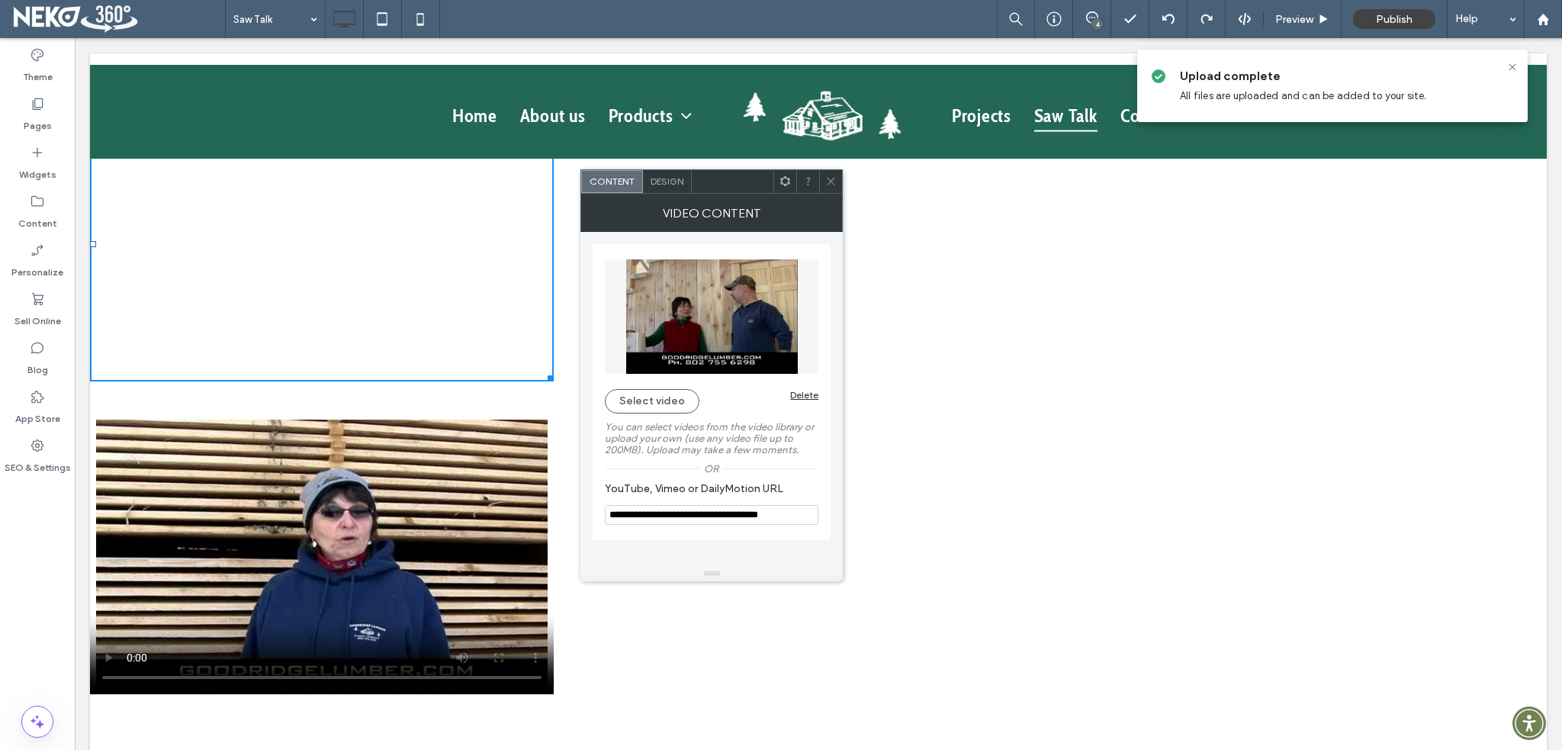
click at [830, 180] on icon at bounding box center [830, 180] width 11 height 11
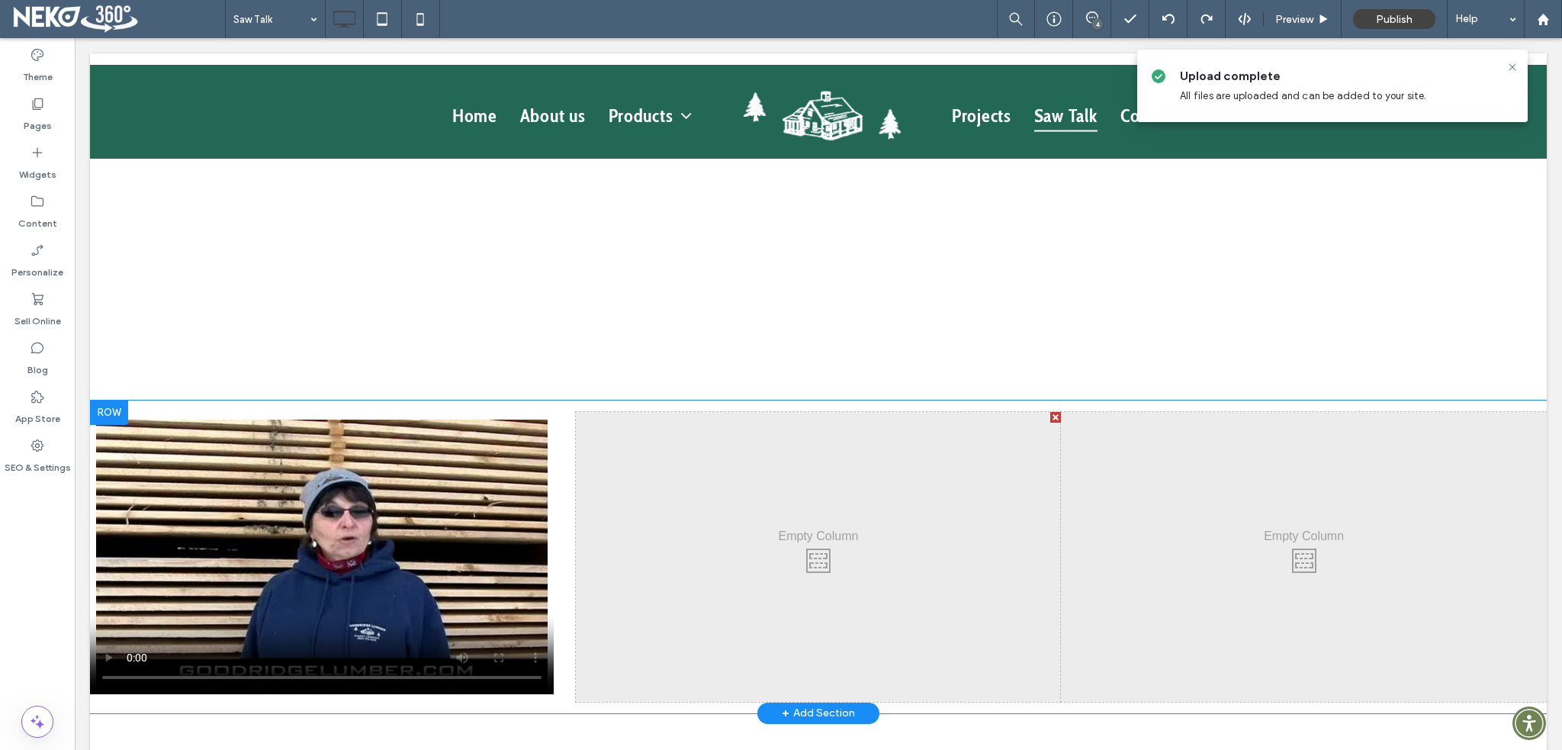
click at [114, 400] on div at bounding box center [109, 412] width 38 height 24
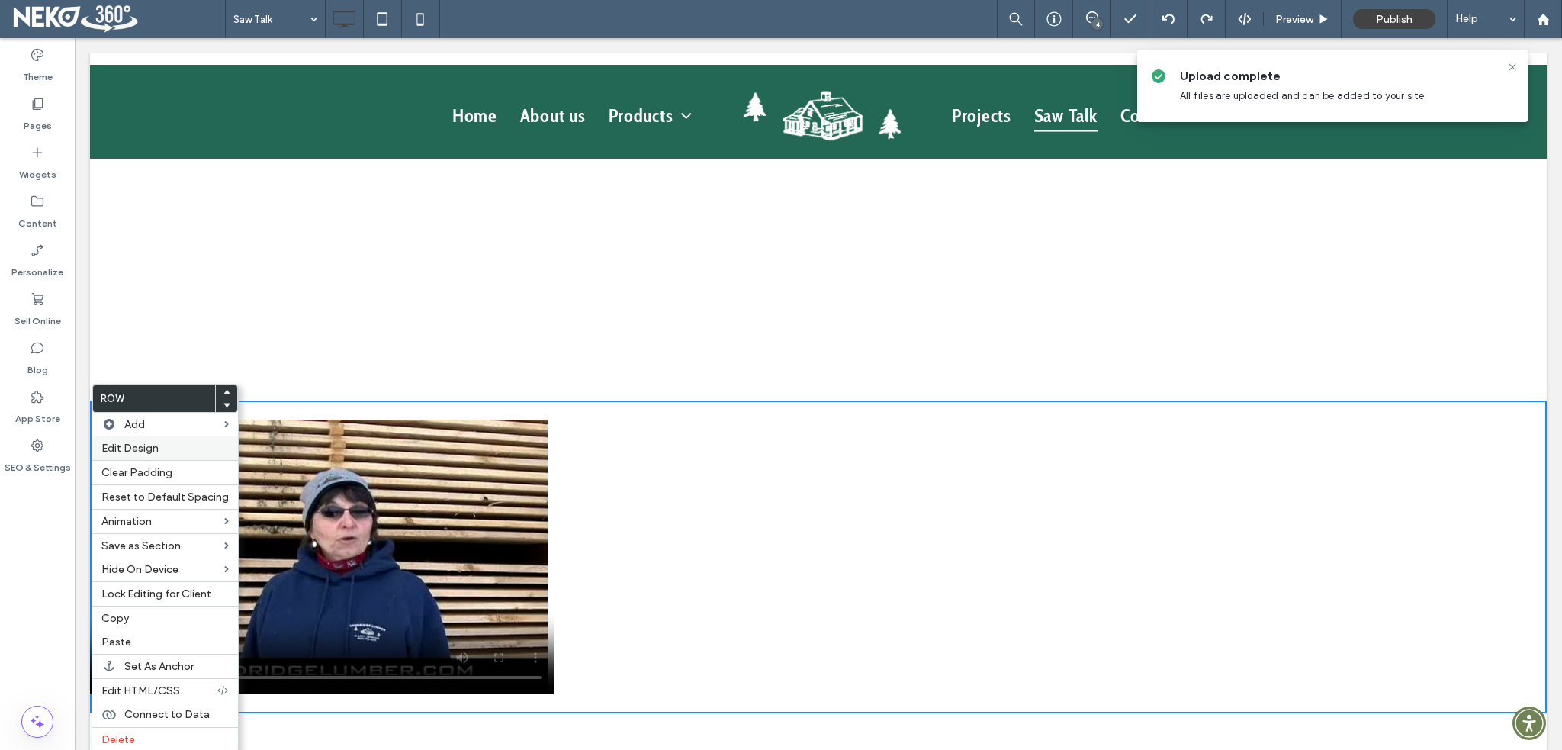
click at [166, 445] on label "Edit Design" at bounding box center [164, 448] width 127 height 13
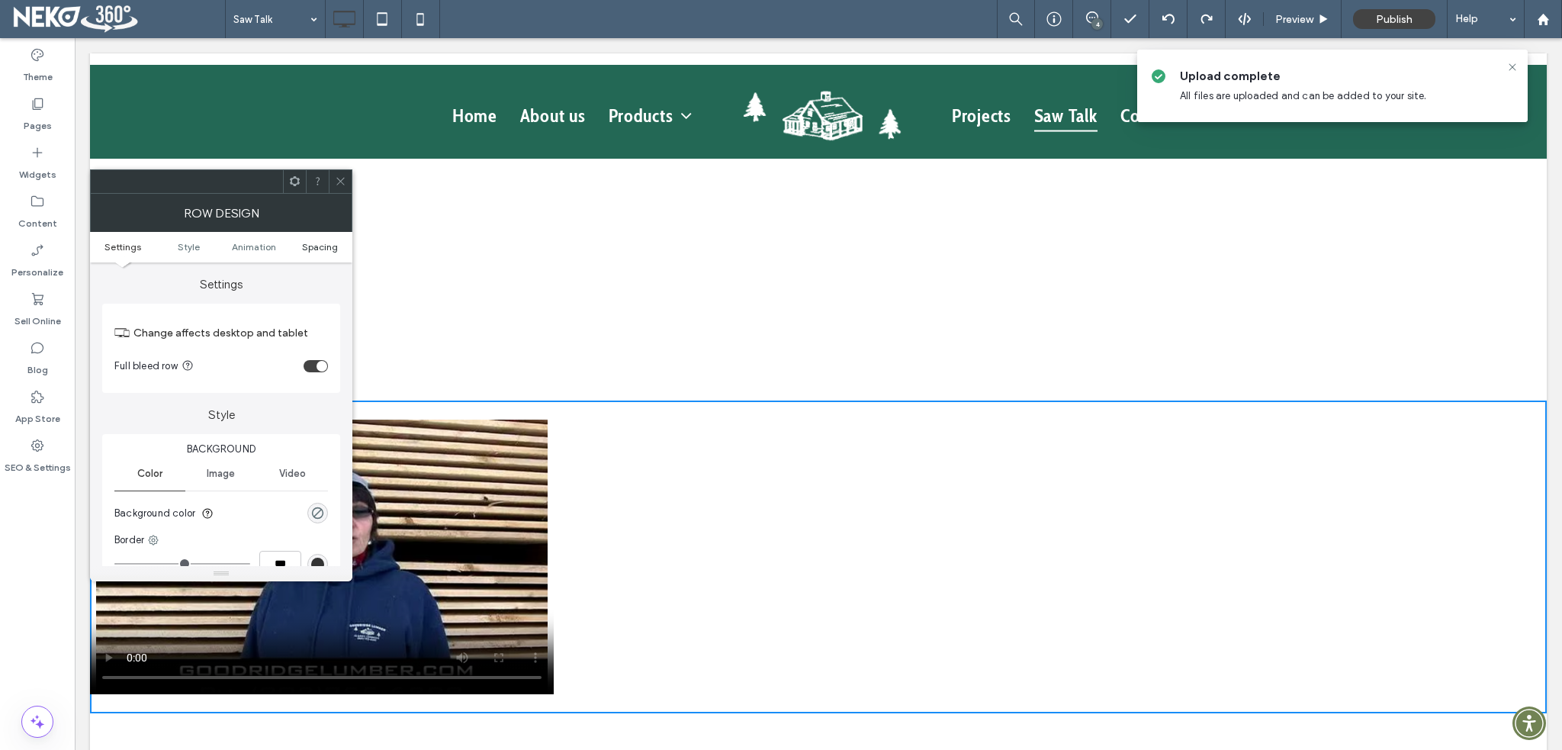
click at [334, 241] on span "Spacing" at bounding box center [320, 246] width 36 height 11
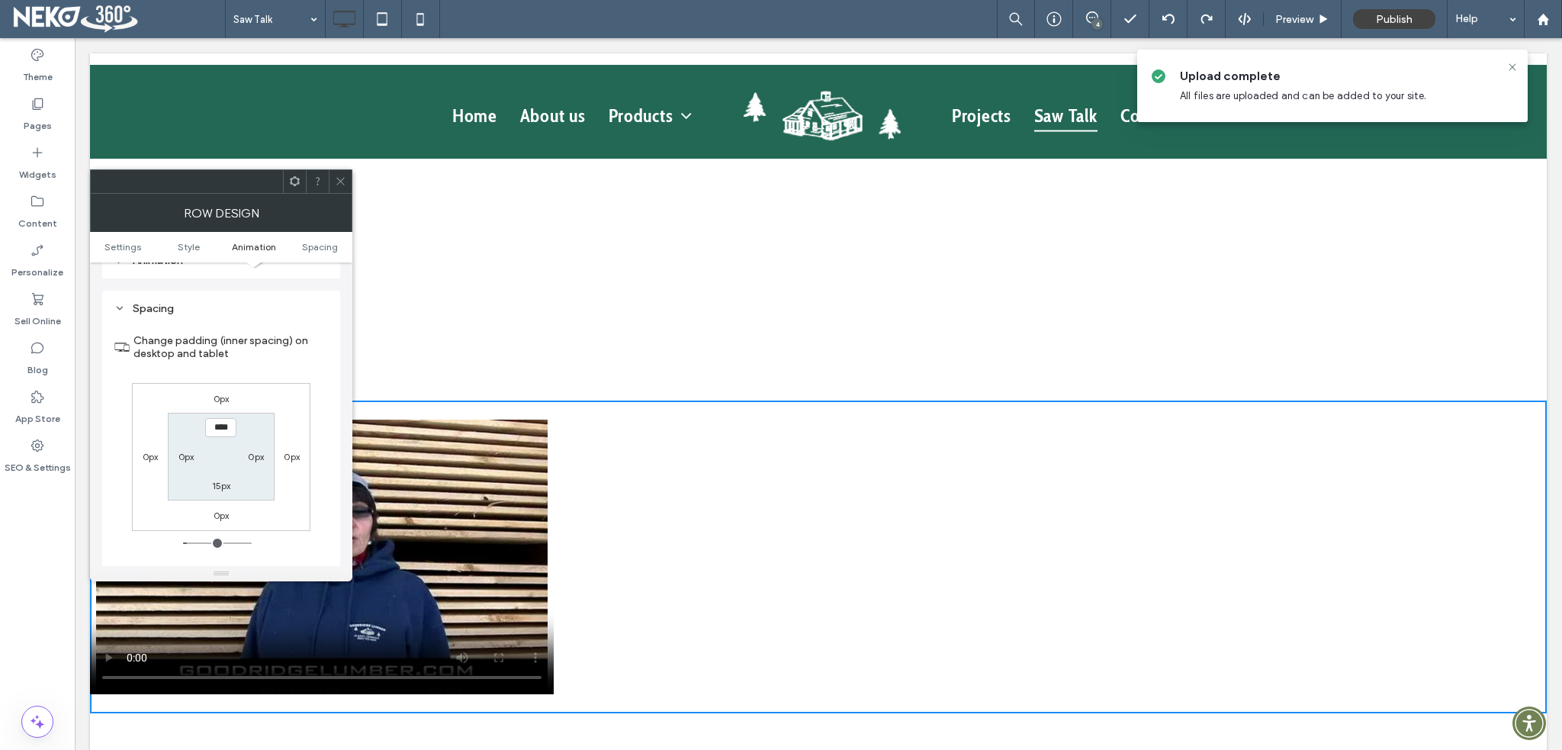
scroll to position [430, 0]
click at [187, 439] on label "0px" at bounding box center [186, 441] width 16 height 11
type input "*"
type input "**"
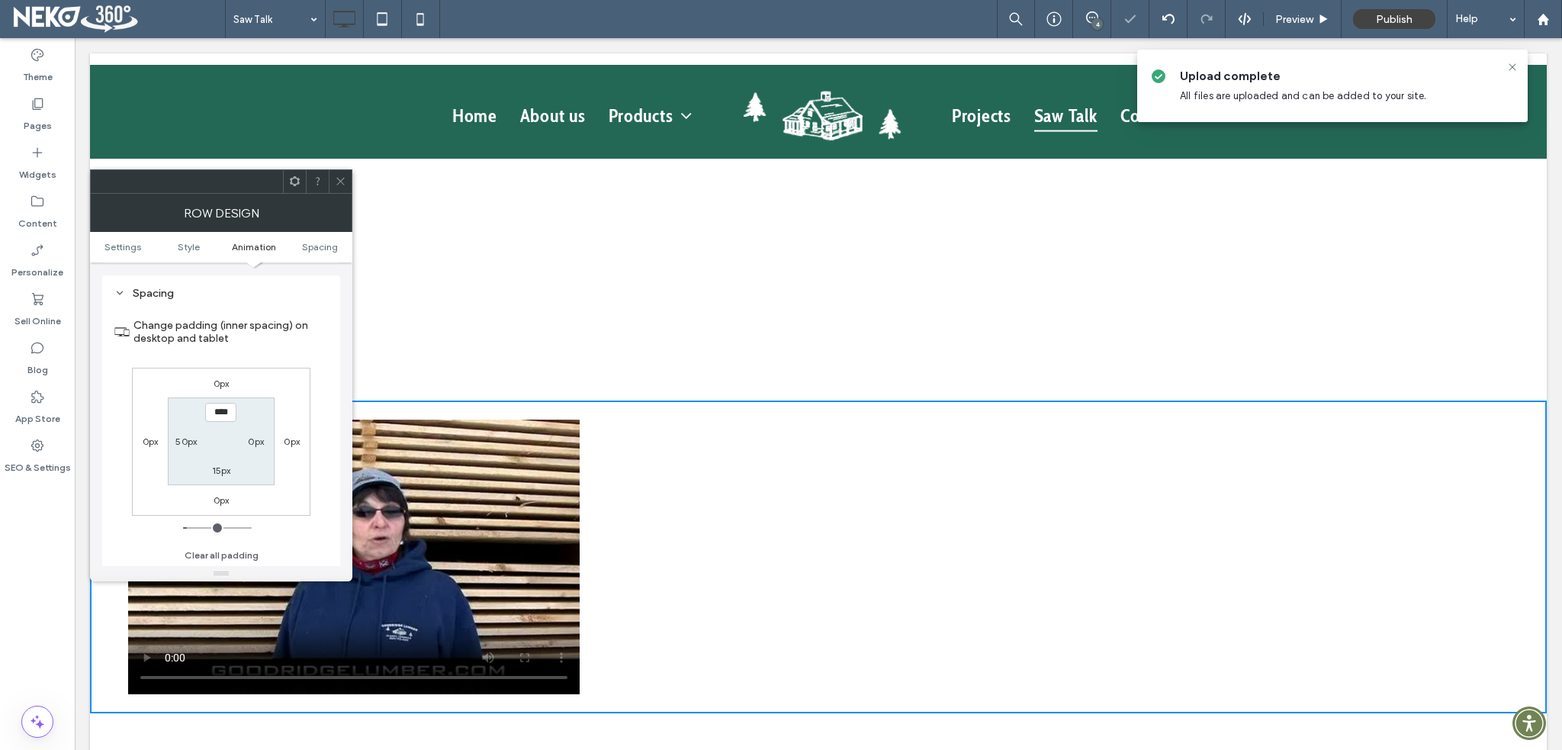
type input "*"
type input "**"
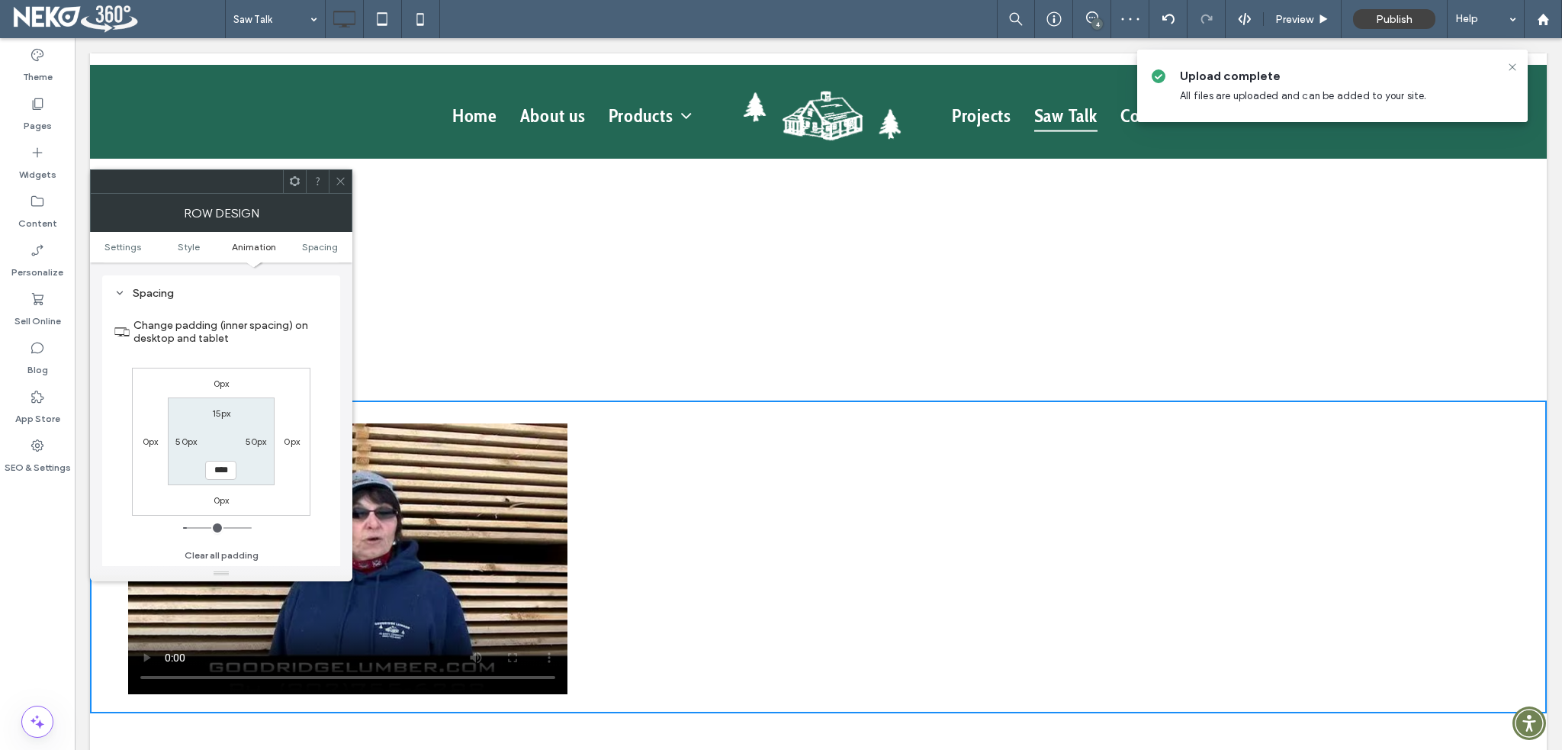
drag, startPoint x: 342, startPoint y: 185, endPoint x: 443, endPoint y: 283, distance: 140.2
click at [342, 185] on icon at bounding box center [340, 180] width 11 height 11
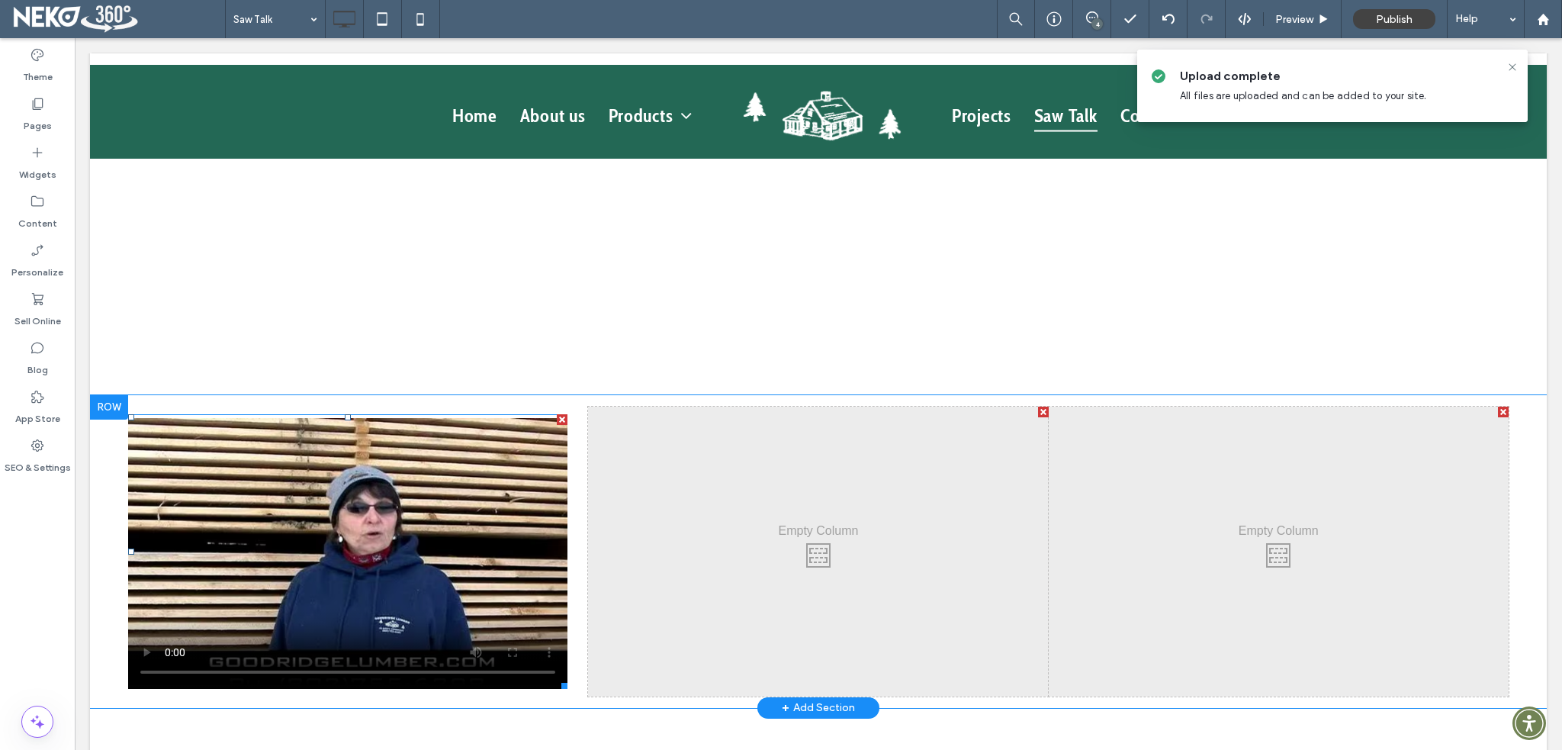
scroll to position [1526, 0]
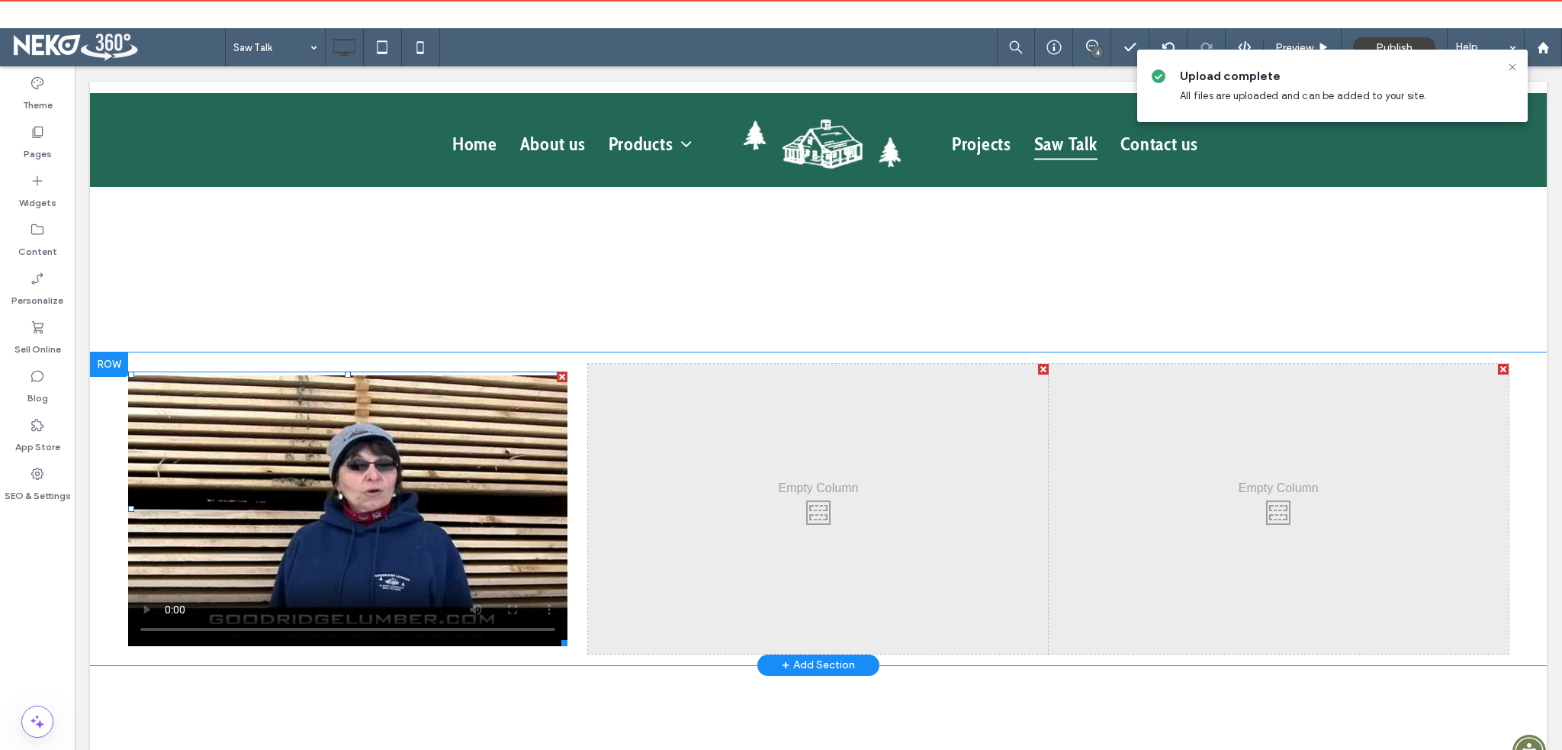
drag, startPoint x: 397, startPoint y: 521, endPoint x: 398, endPoint y: 492, distance: 29.0
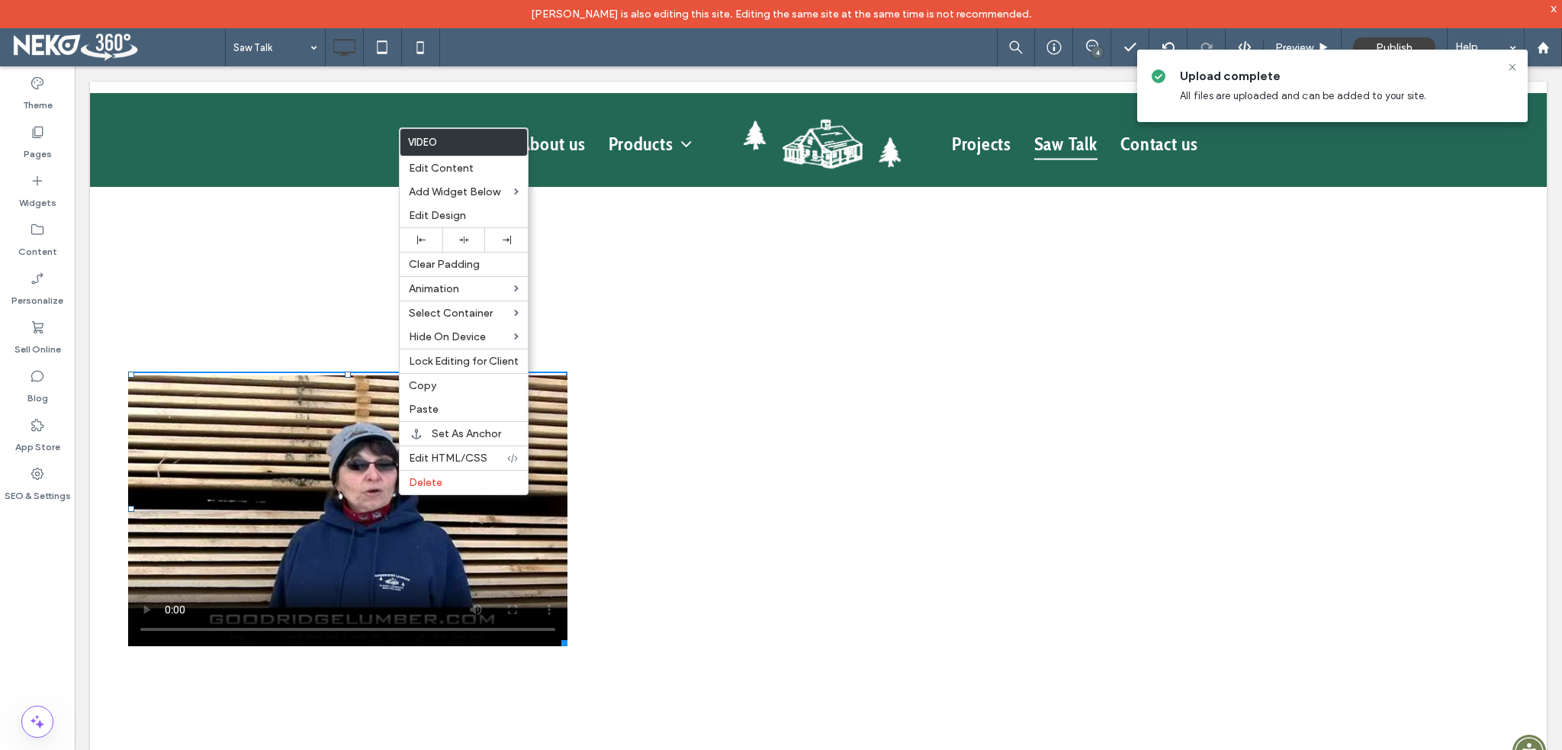
click at [690, 558] on div "Click To Paste" at bounding box center [818, 509] width 460 height 290
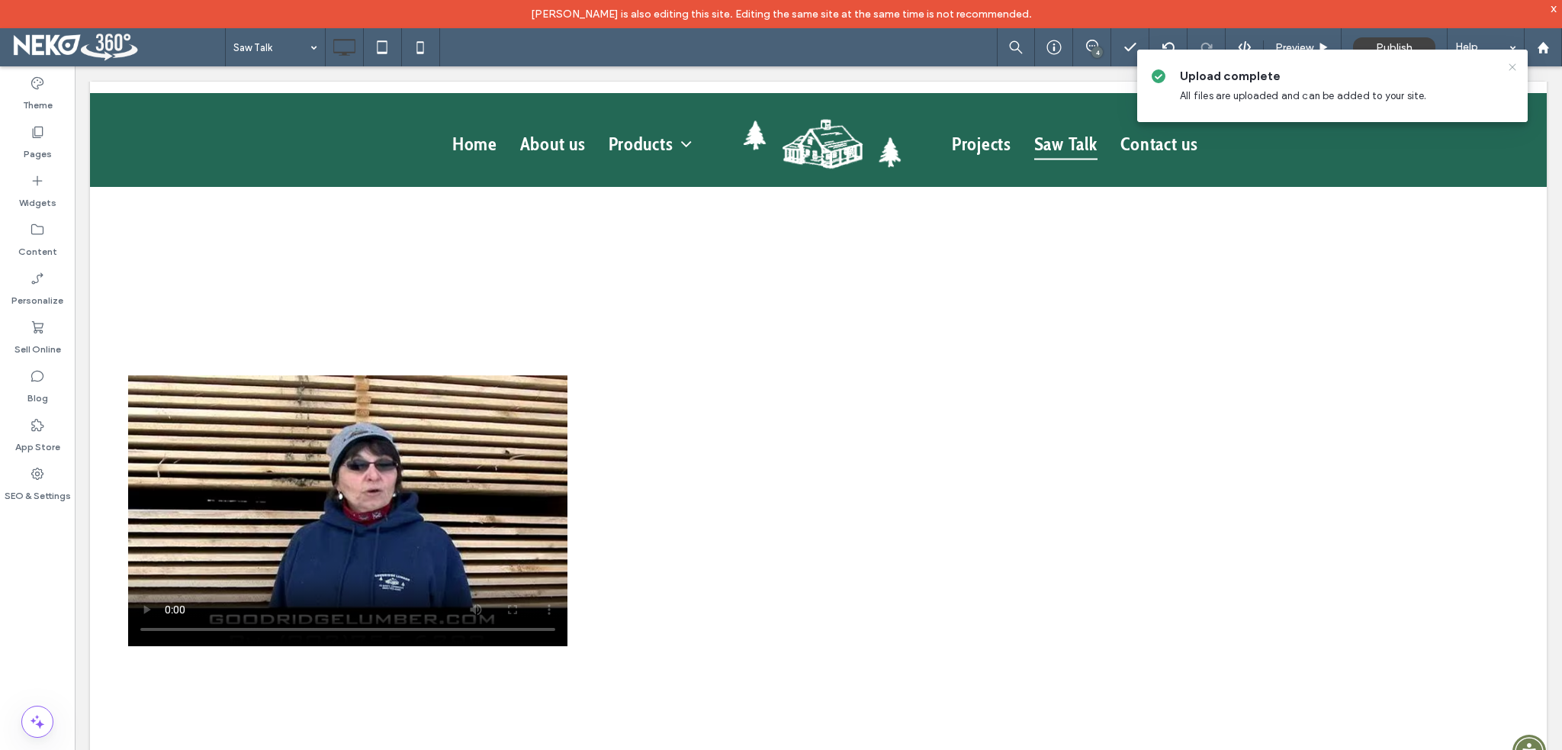
drag, startPoint x: 1513, startPoint y: 66, endPoint x: 1307, endPoint y: 207, distance: 249.0
click at [1513, 66] on icon at bounding box center [1512, 67] width 12 height 12
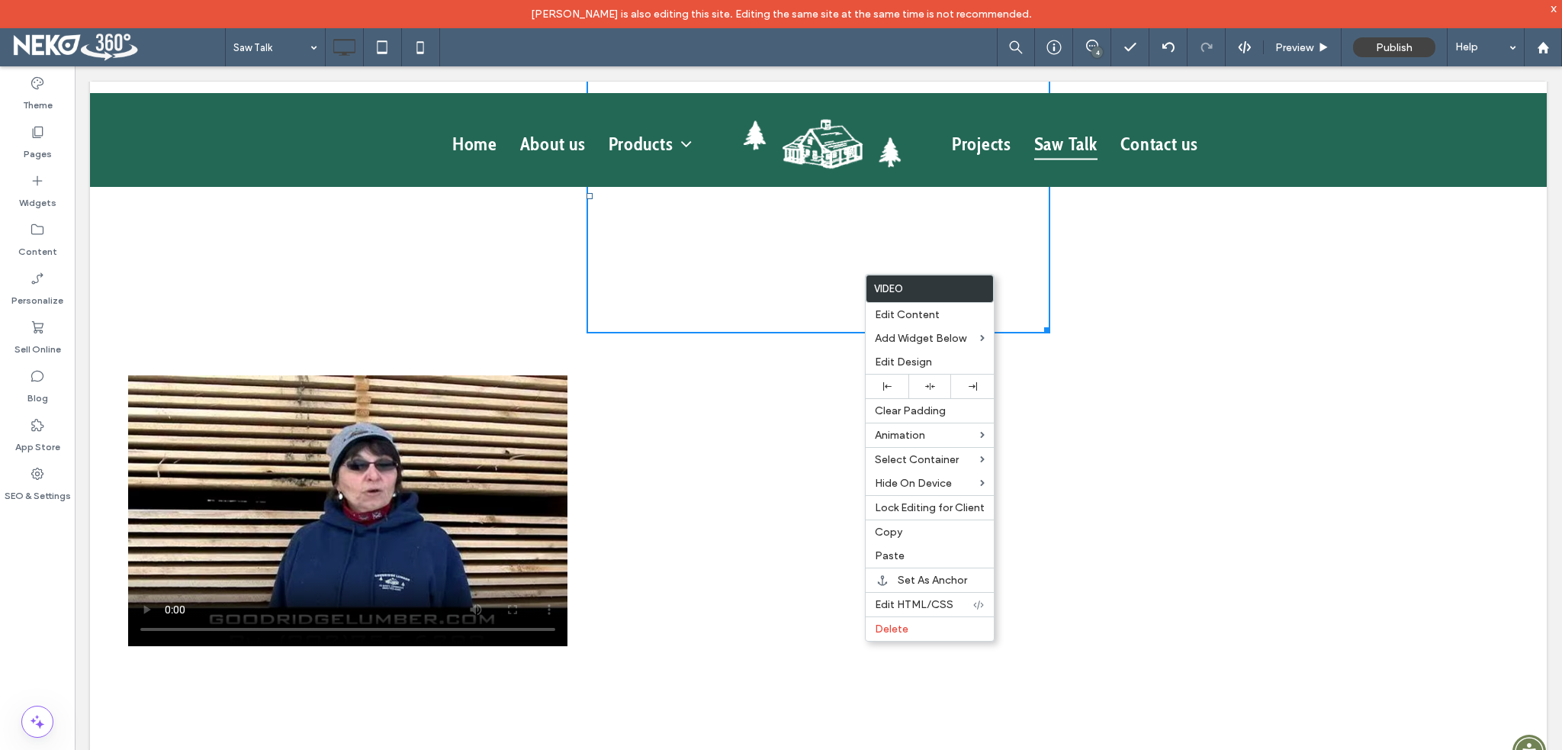
click at [748, 469] on div "Click To Paste" at bounding box center [818, 509] width 460 height 290
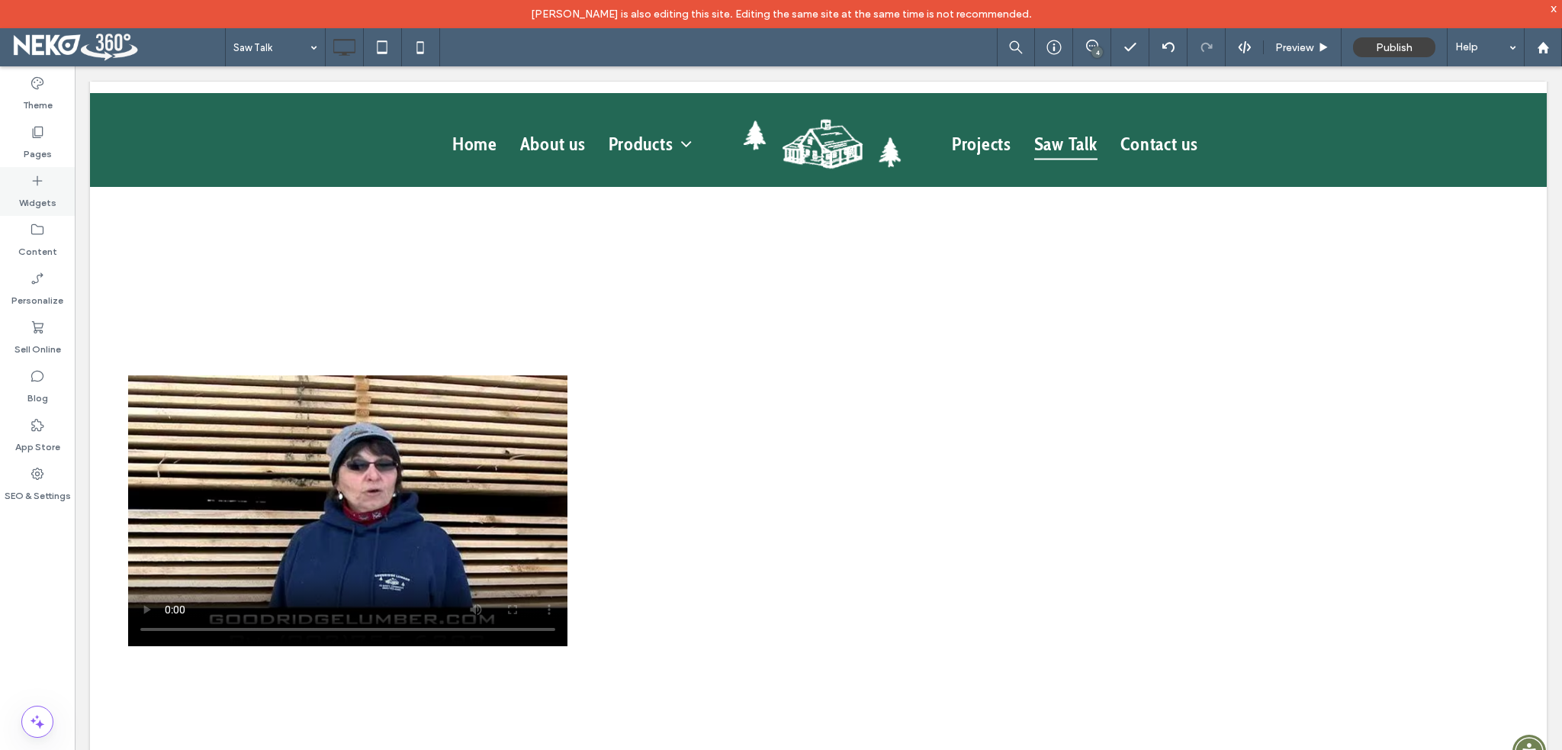
click at [34, 182] on icon at bounding box center [37, 180] width 15 height 15
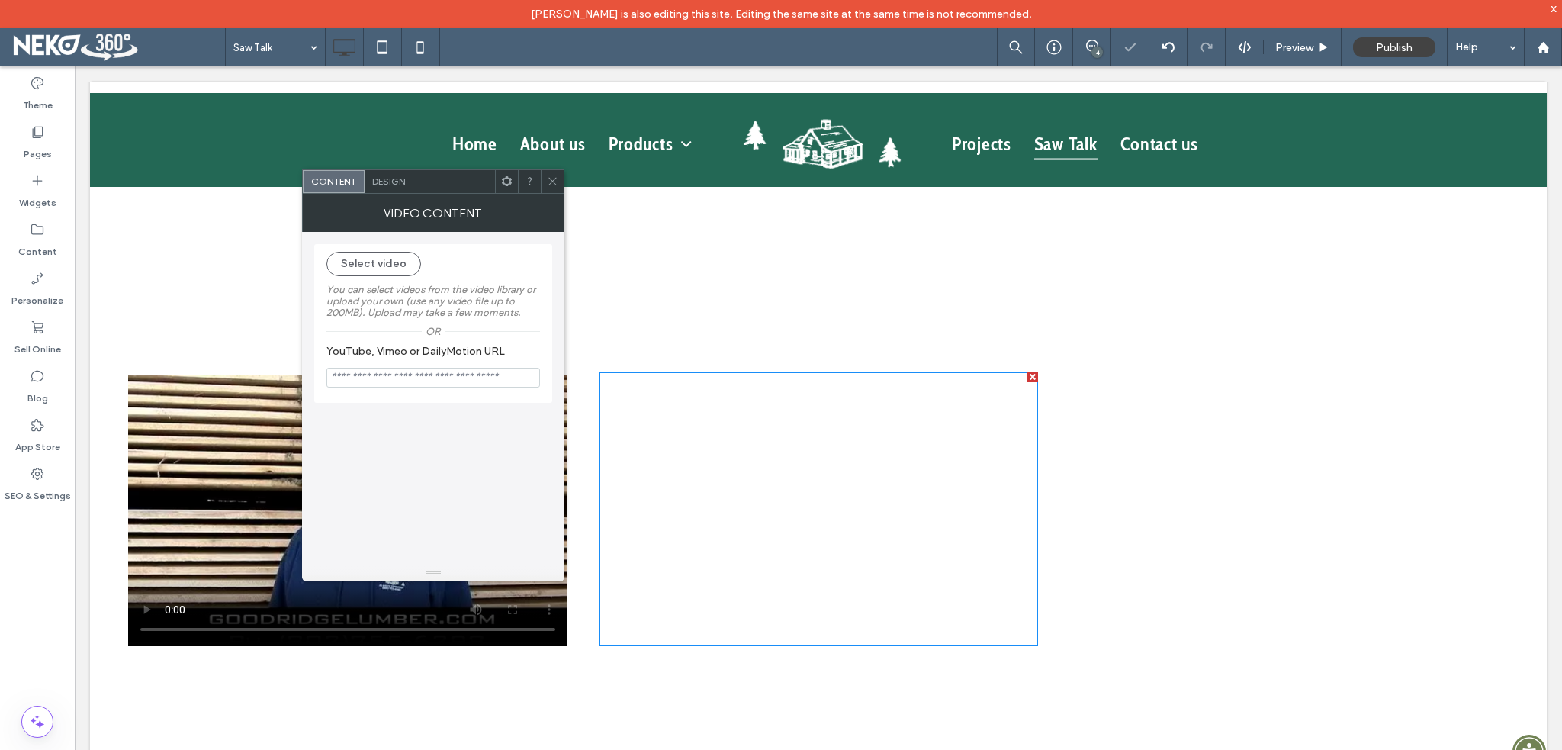
click at [448, 384] on input "YouTube, Vimeo or DailyMotion URL" at bounding box center [433, 378] width 214 height 20
paste input "**********"
type input "**********"
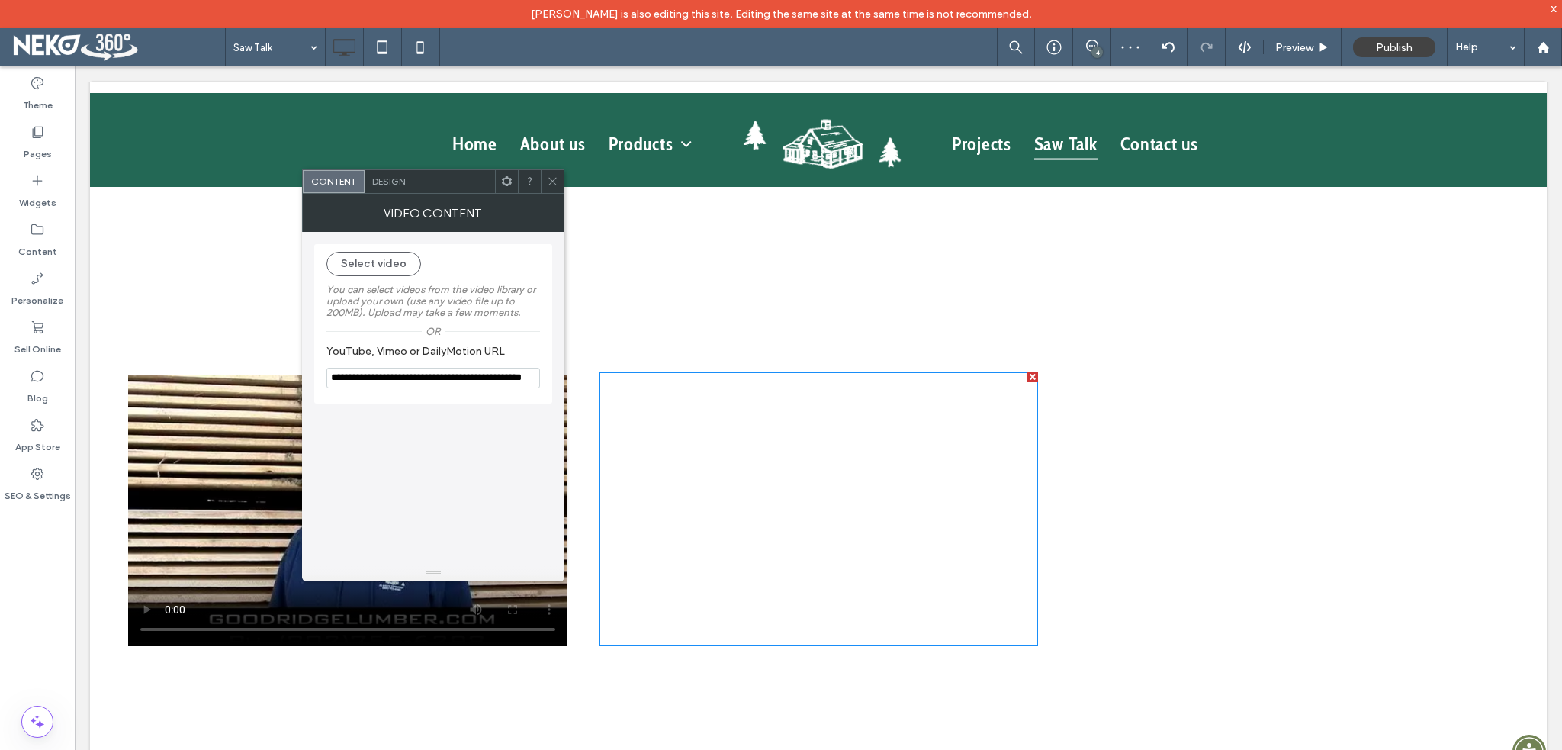
click at [561, 327] on div "**********" at bounding box center [433, 399] width 262 height 334
click at [552, 182] on icon at bounding box center [552, 180] width 11 height 11
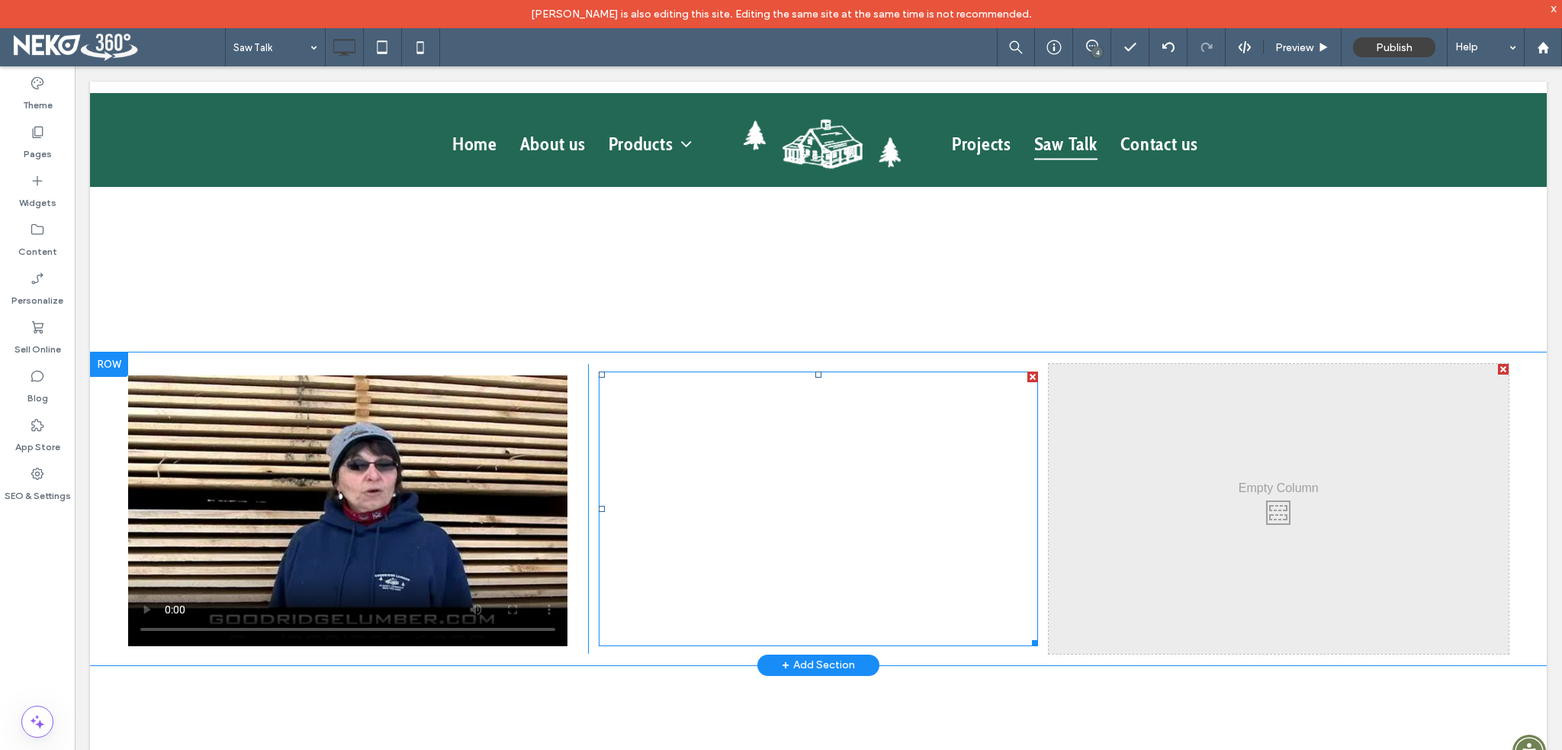
click at [1027, 371] on div at bounding box center [1032, 376] width 11 height 11
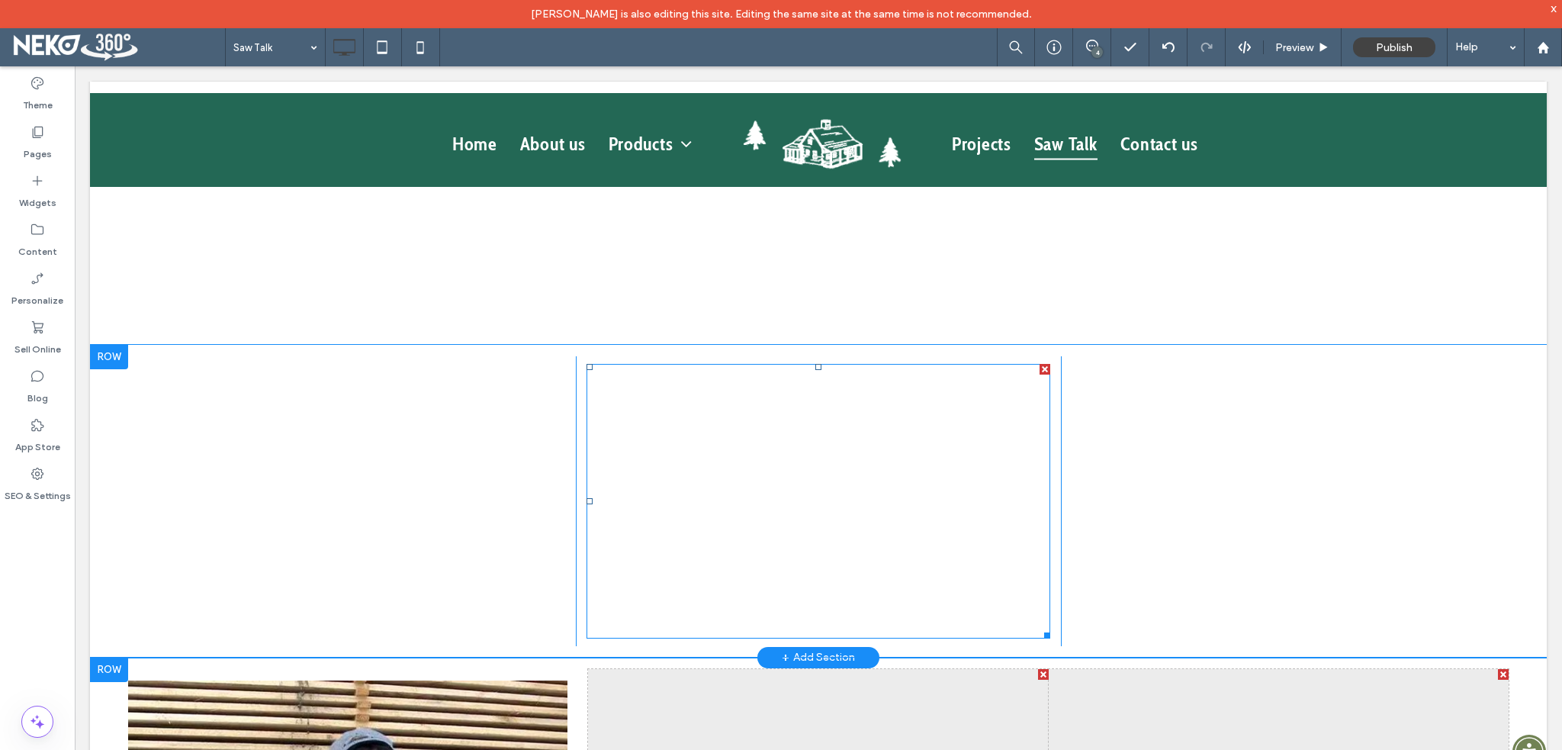
scroll to position [1220, 0]
click at [111, 345] on div at bounding box center [109, 357] width 38 height 24
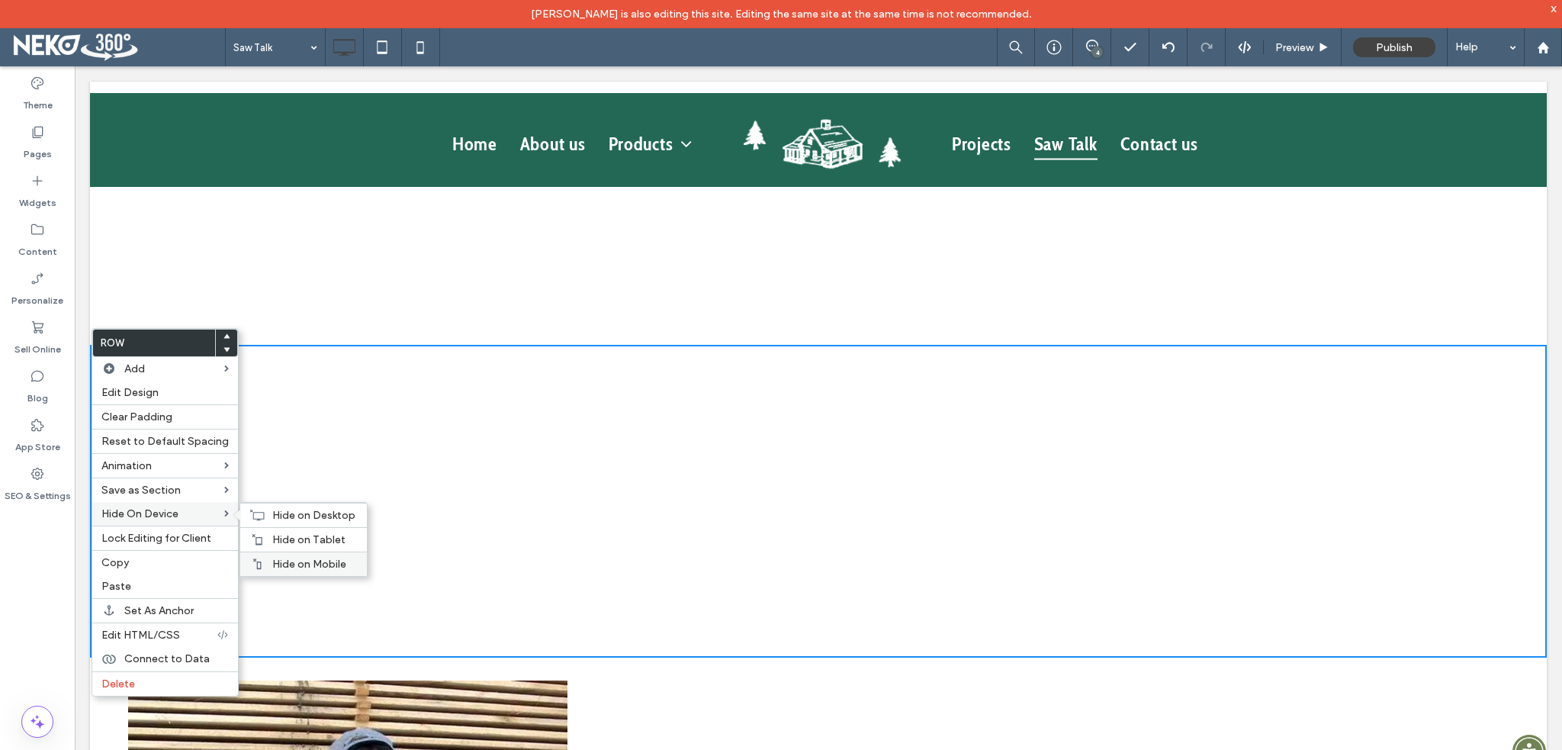
click at [291, 558] on span "Hide on Mobile" at bounding box center [309, 564] width 74 height 13
click at [286, 536] on span "Hide on Tablet" at bounding box center [308, 539] width 73 height 13
click at [288, 514] on span "Hide on Desktop" at bounding box center [313, 515] width 83 height 13
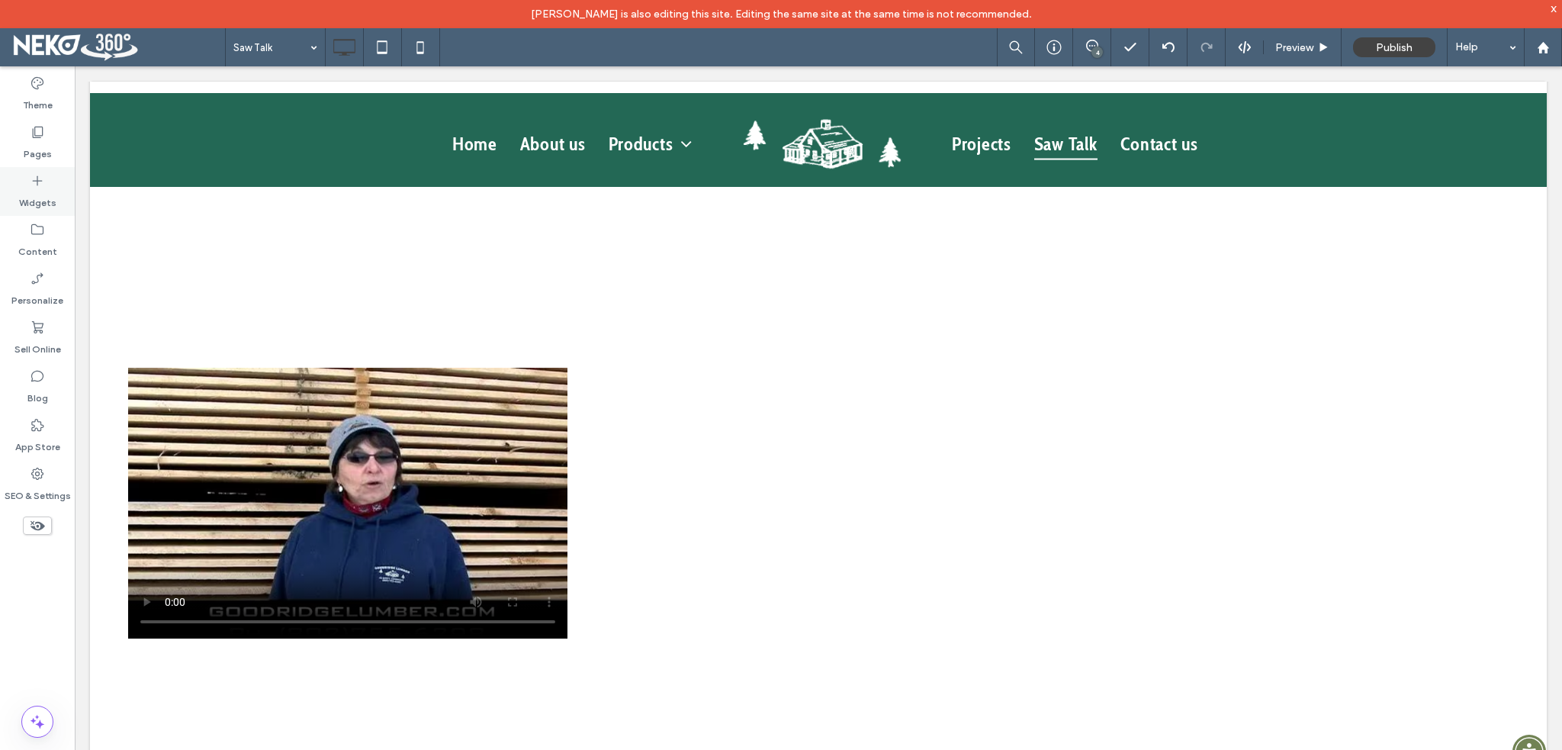
click at [45, 185] on div "Widgets" at bounding box center [37, 191] width 75 height 49
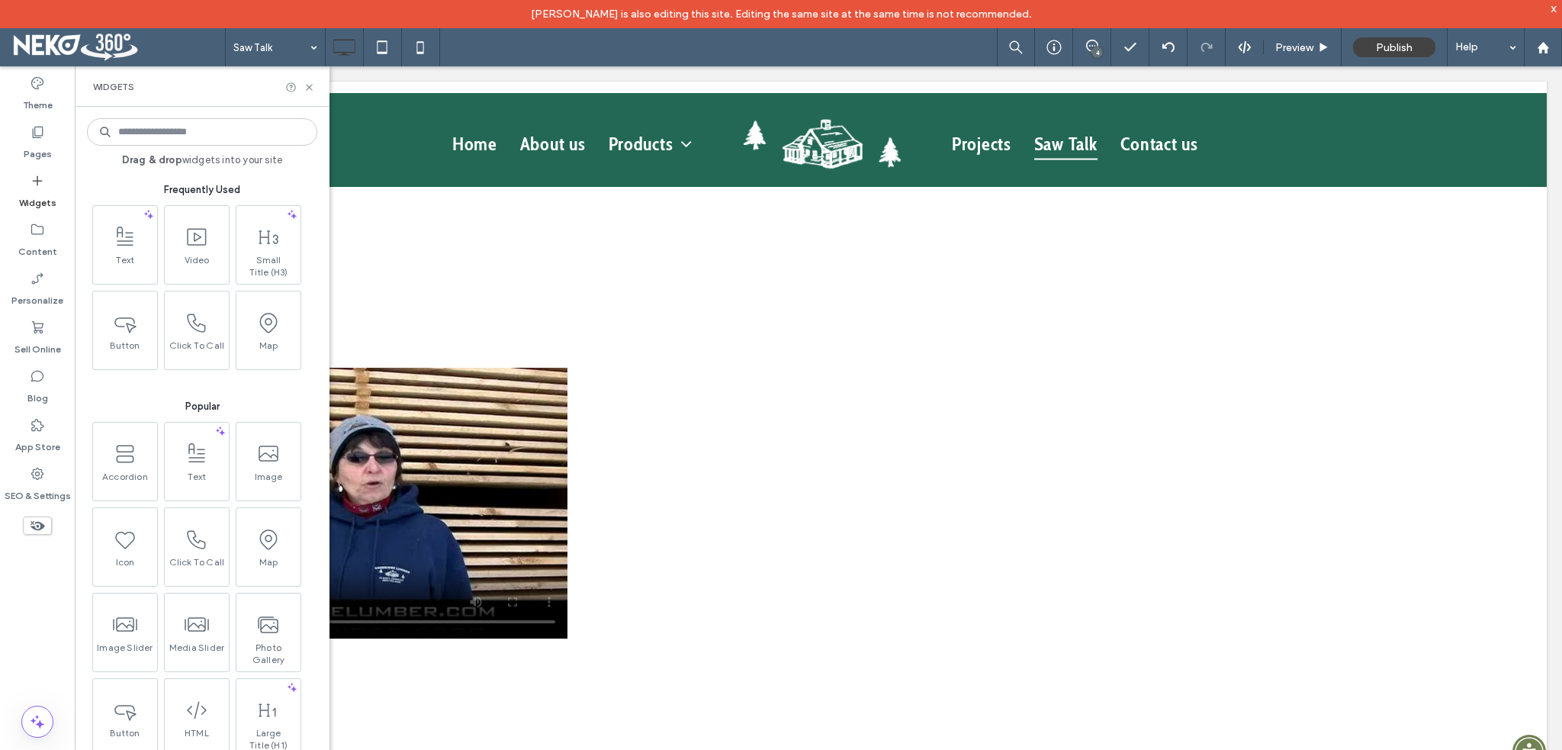
click at [212, 124] on input at bounding box center [202, 131] width 230 height 27
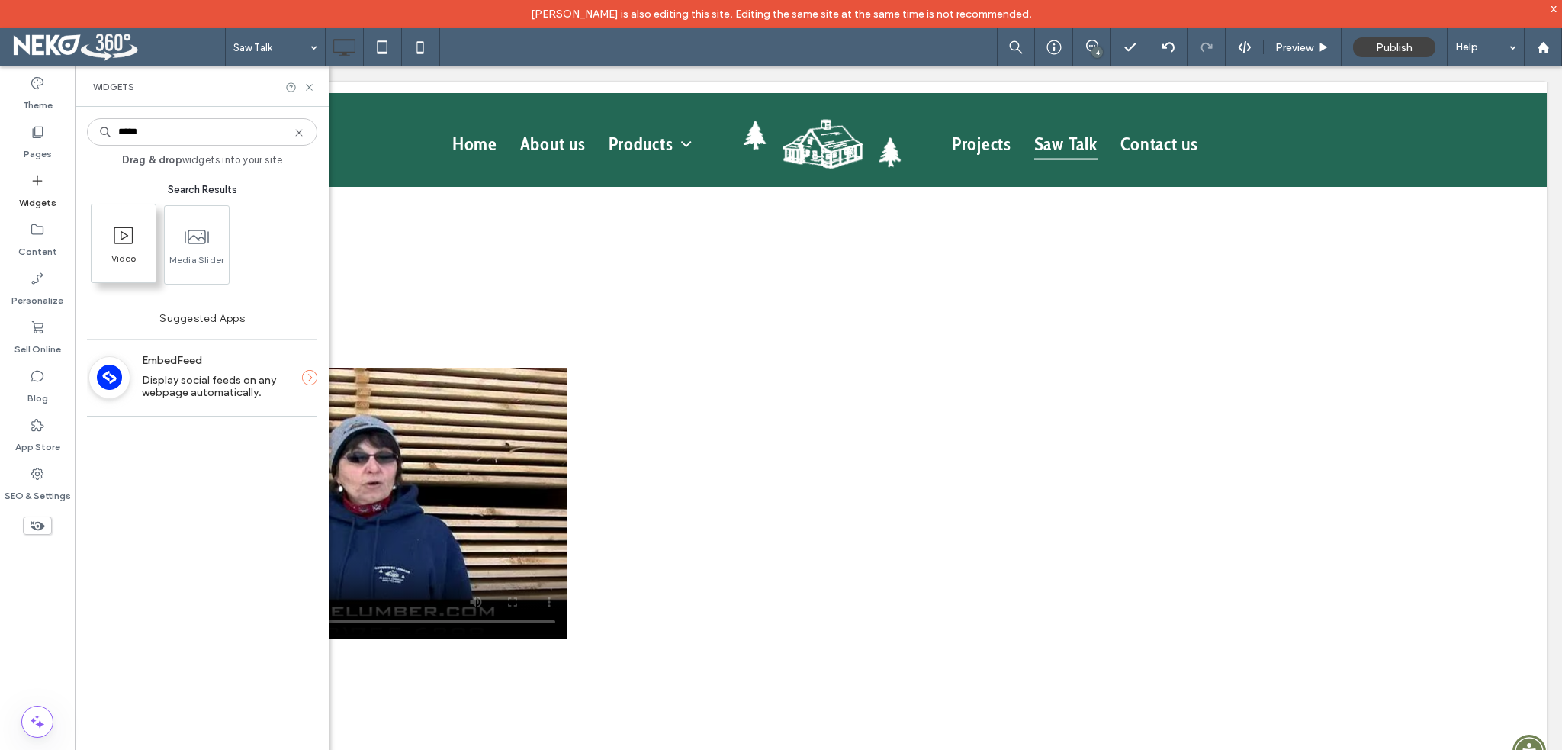
type input "*****"
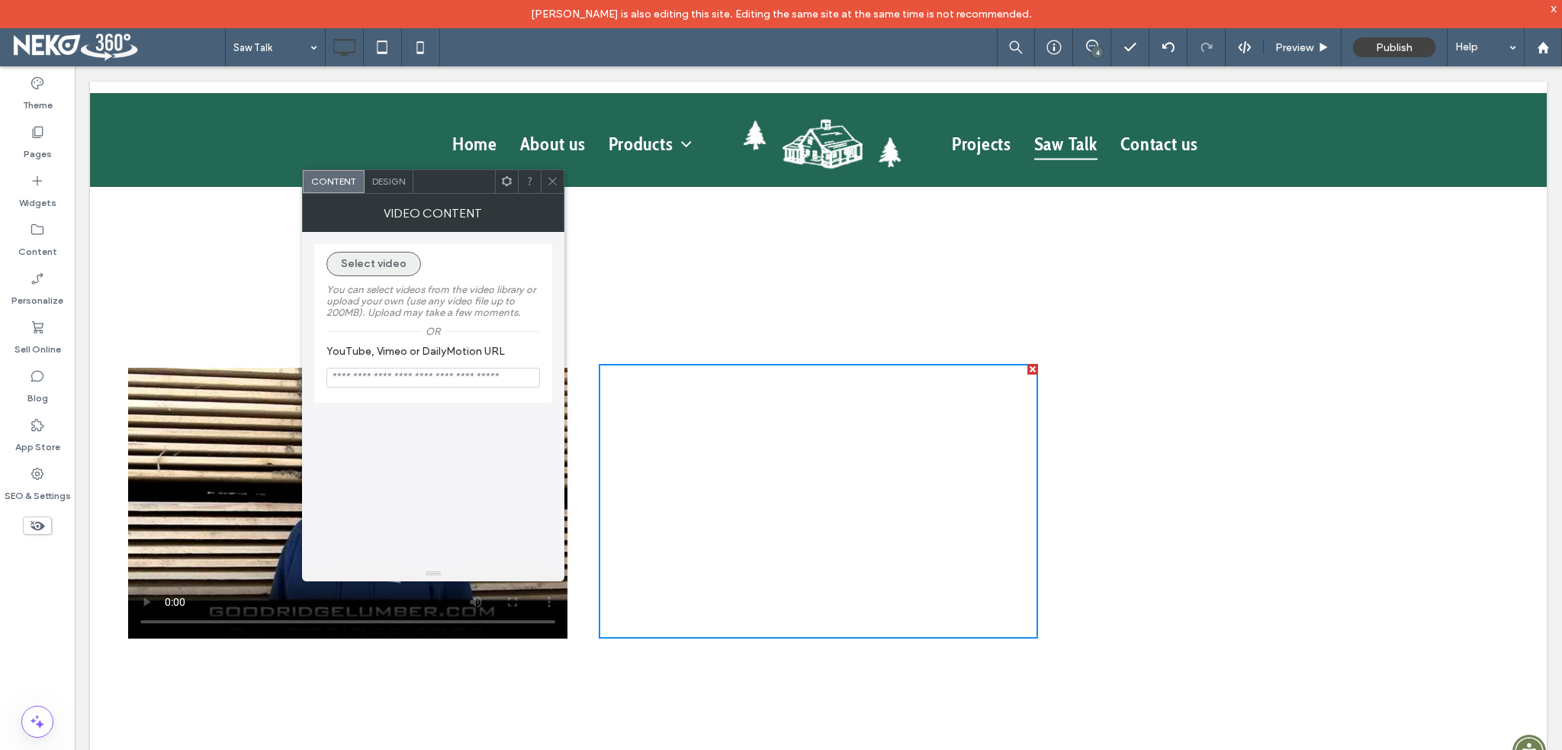
click at [391, 262] on button "Select video" at bounding box center [373, 264] width 95 height 24
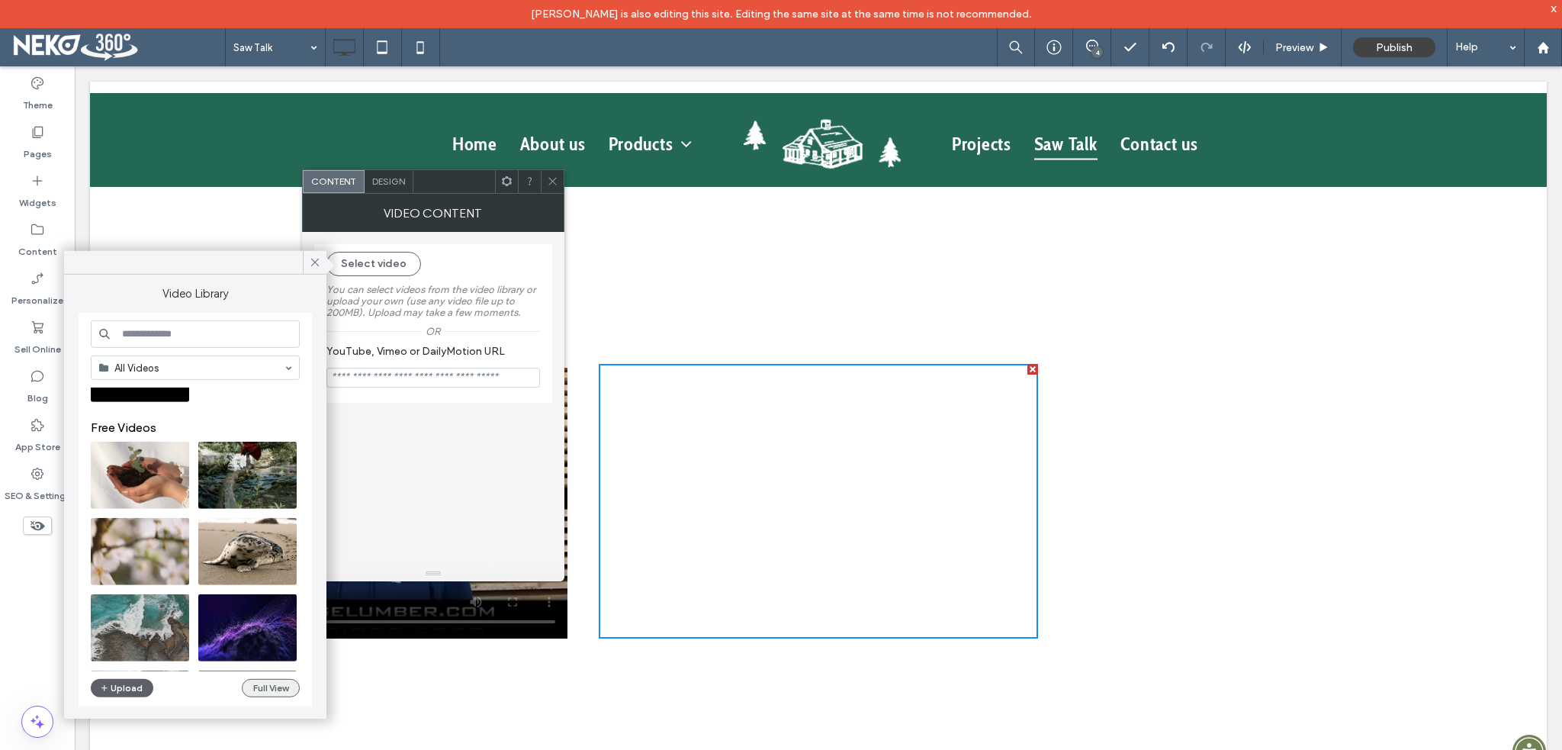
scroll to position [76, 0]
click at [314, 262] on use at bounding box center [315, 263] width 8 height 8
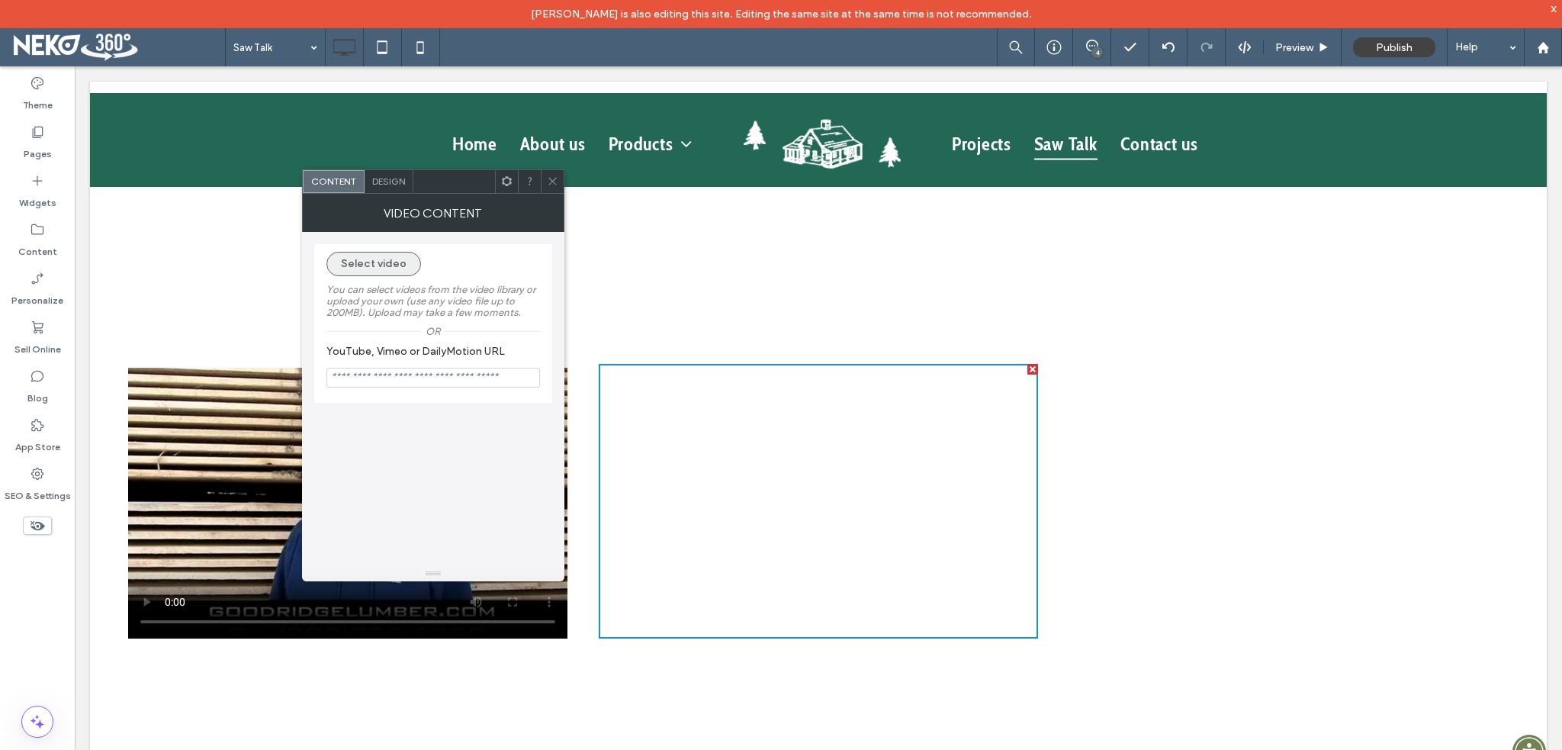
click at [373, 268] on button "Select video" at bounding box center [373, 264] width 95 height 24
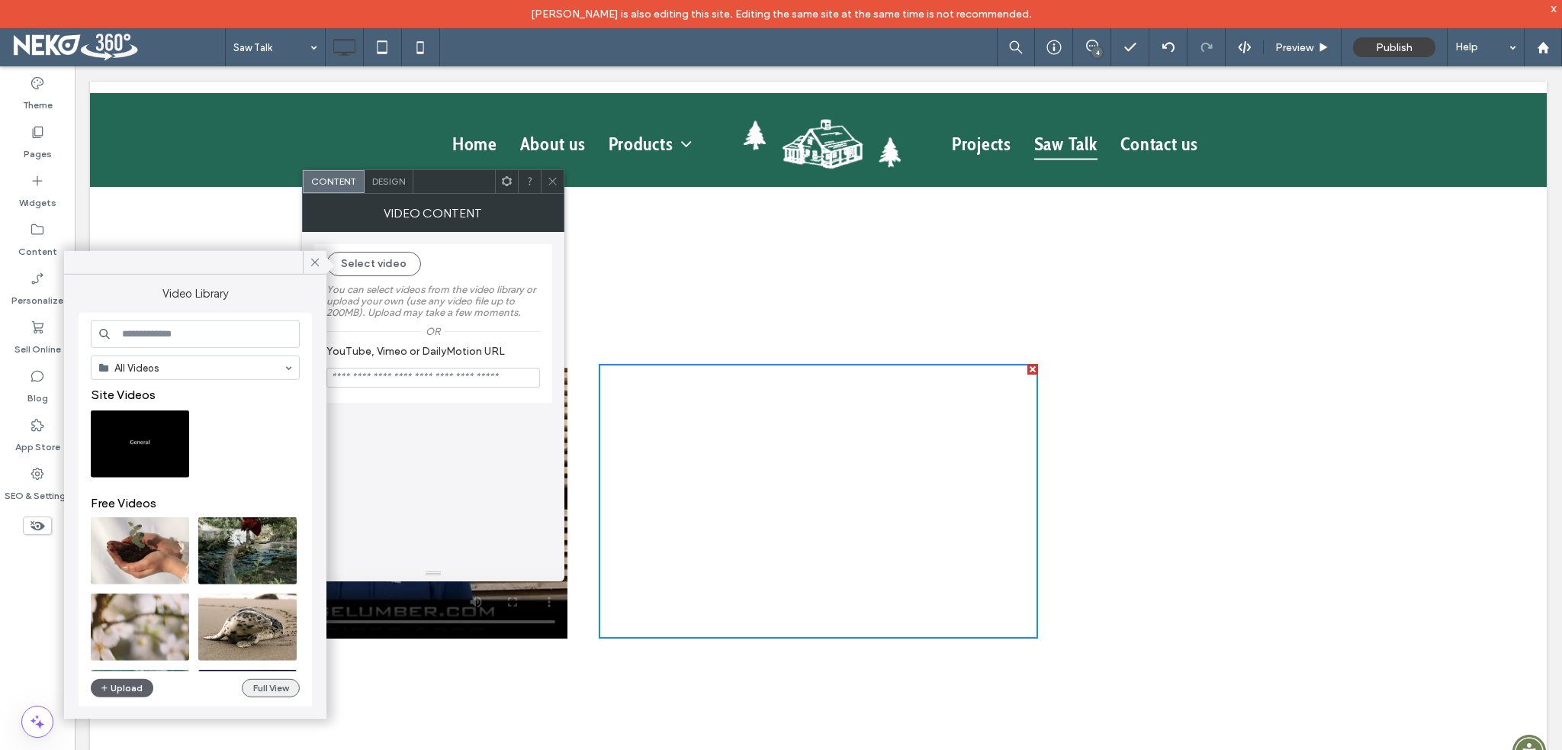
click at [268, 689] on button "Full View" at bounding box center [271, 688] width 58 height 18
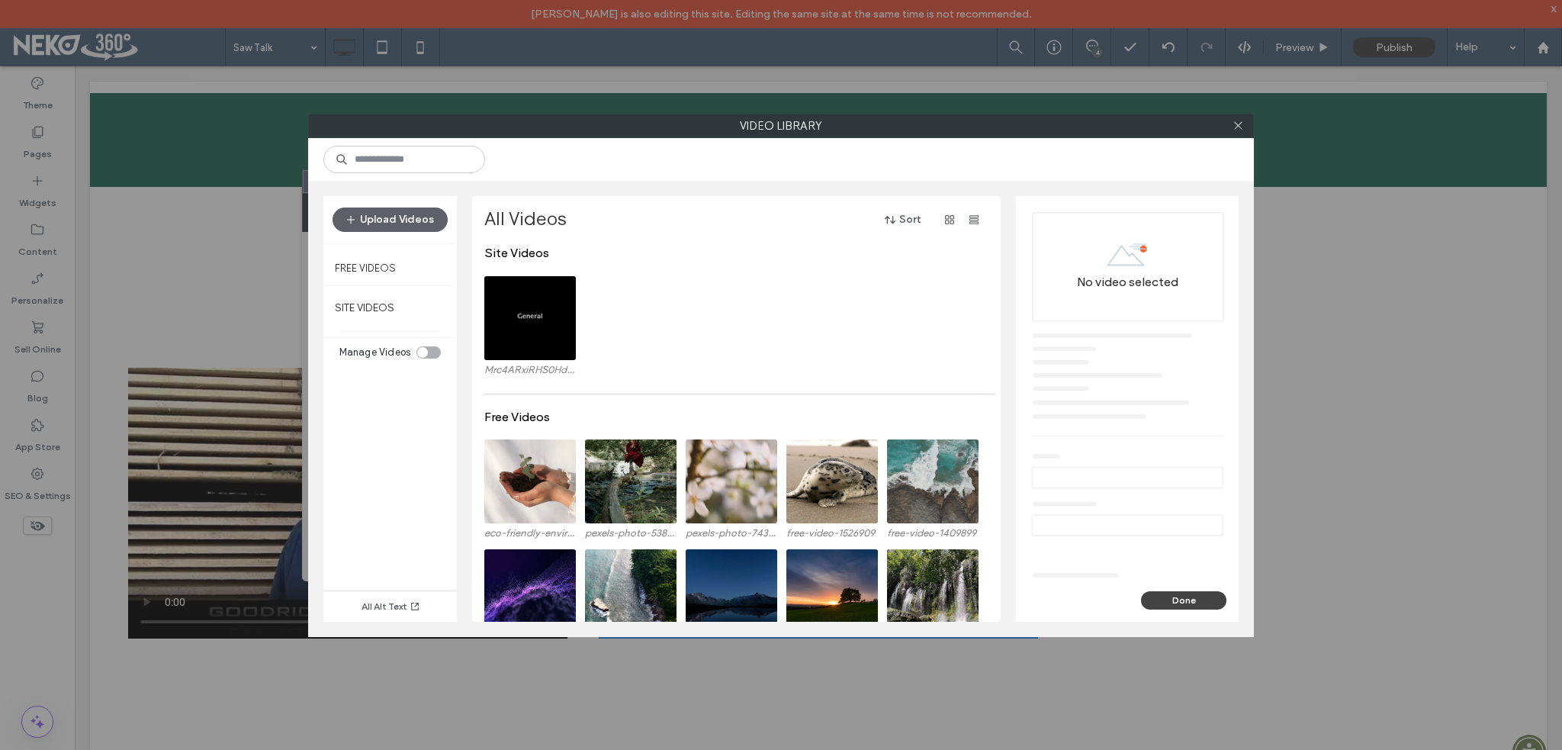
click at [430, 350] on div "toggle" at bounding box center [428, 352] width 24 height 12
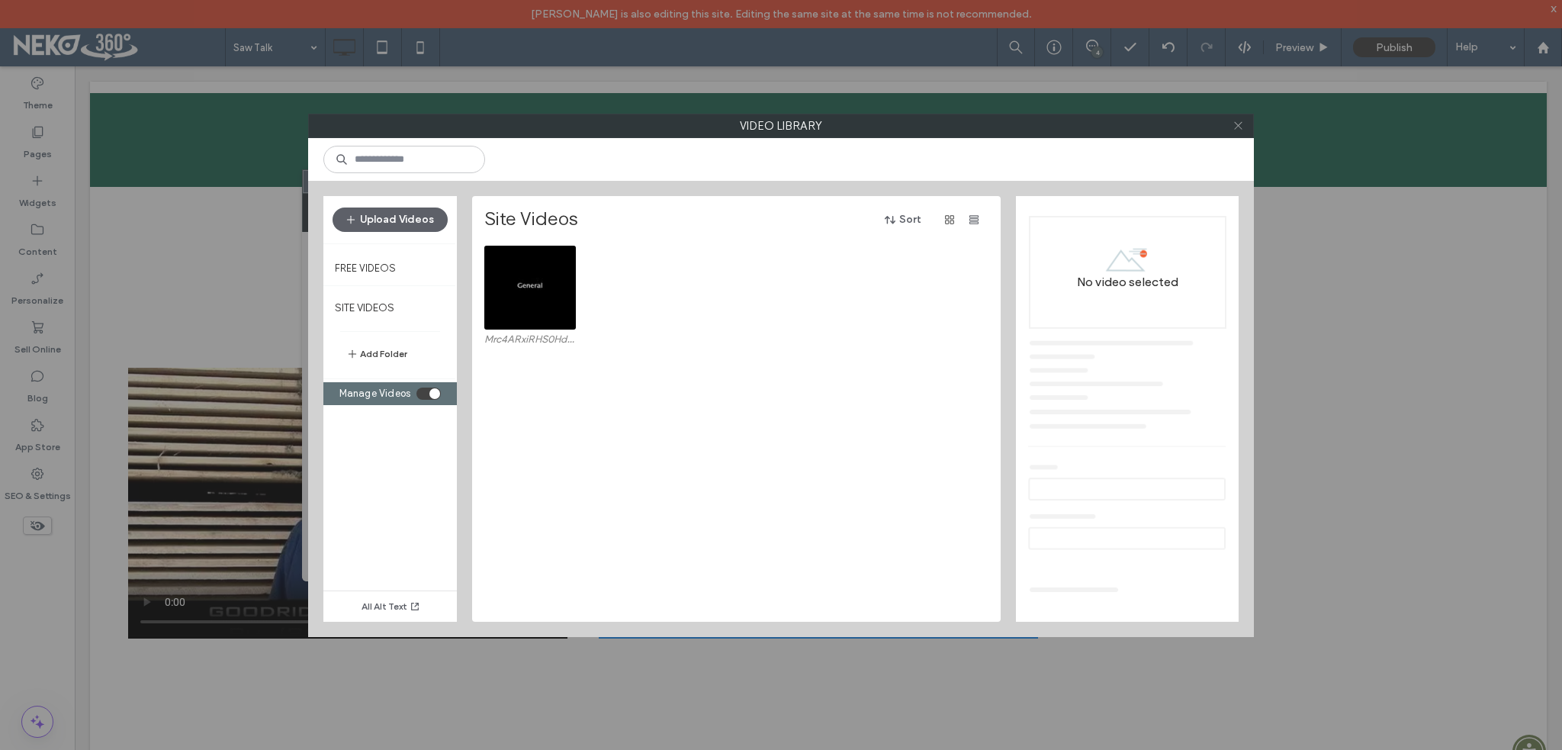
click at [1240, 121] on icon at bounding box center [1238, 125] width 11 height 11
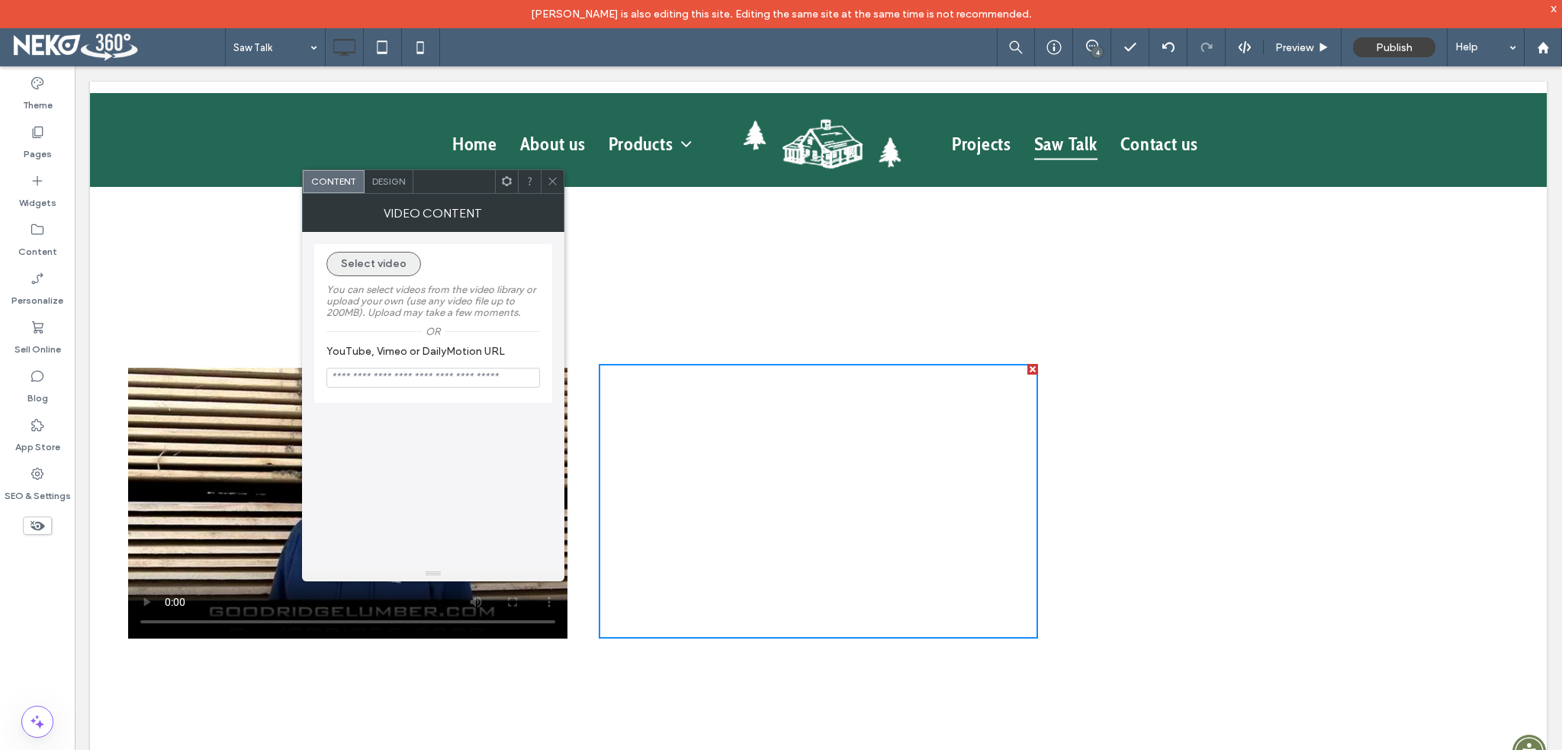
click at [395, 262] on button "Select video" at bounding box center [373, 264] width 95 height 24
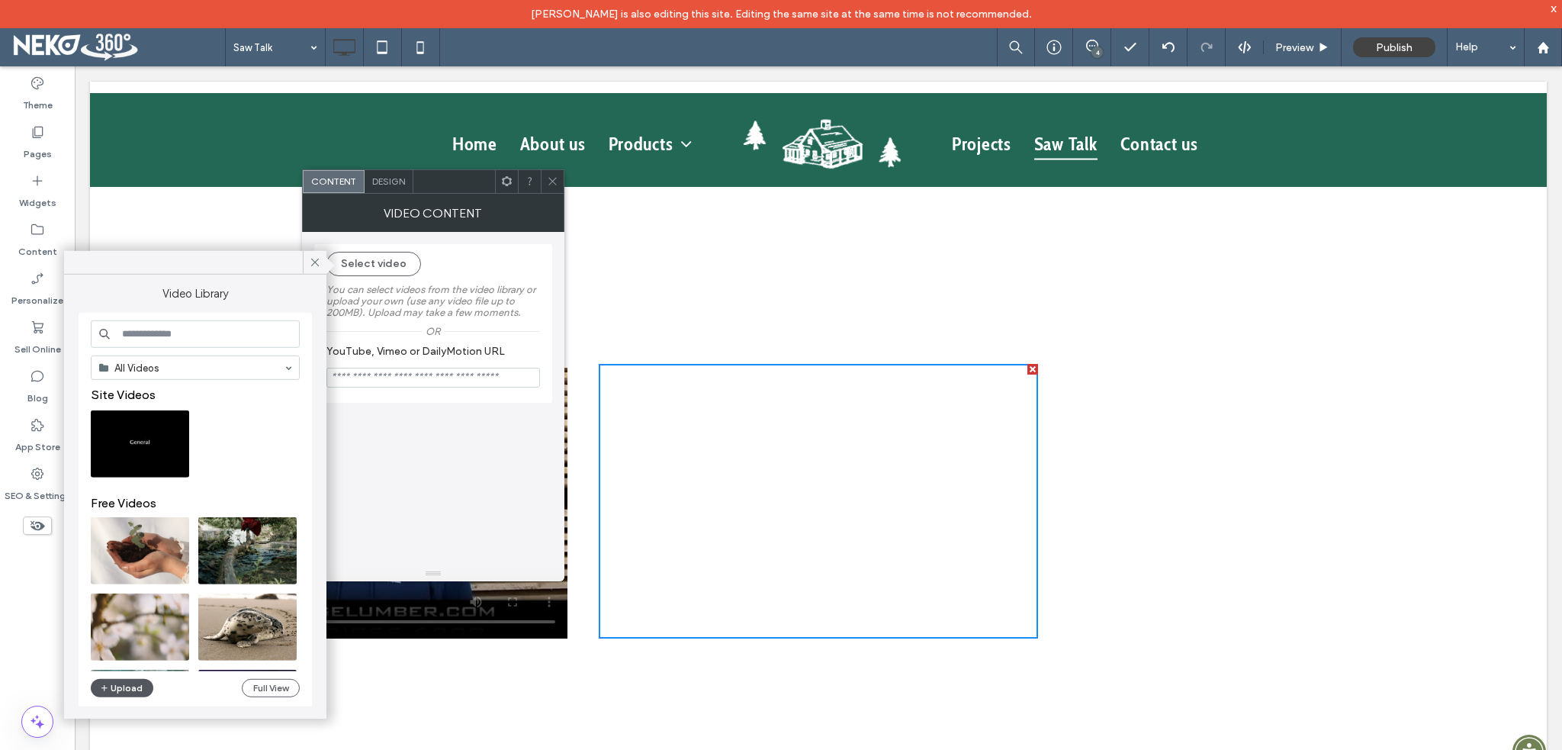
click at [110, 686] on button "Upload" at bounding box center [122, 688] width 63 height 18
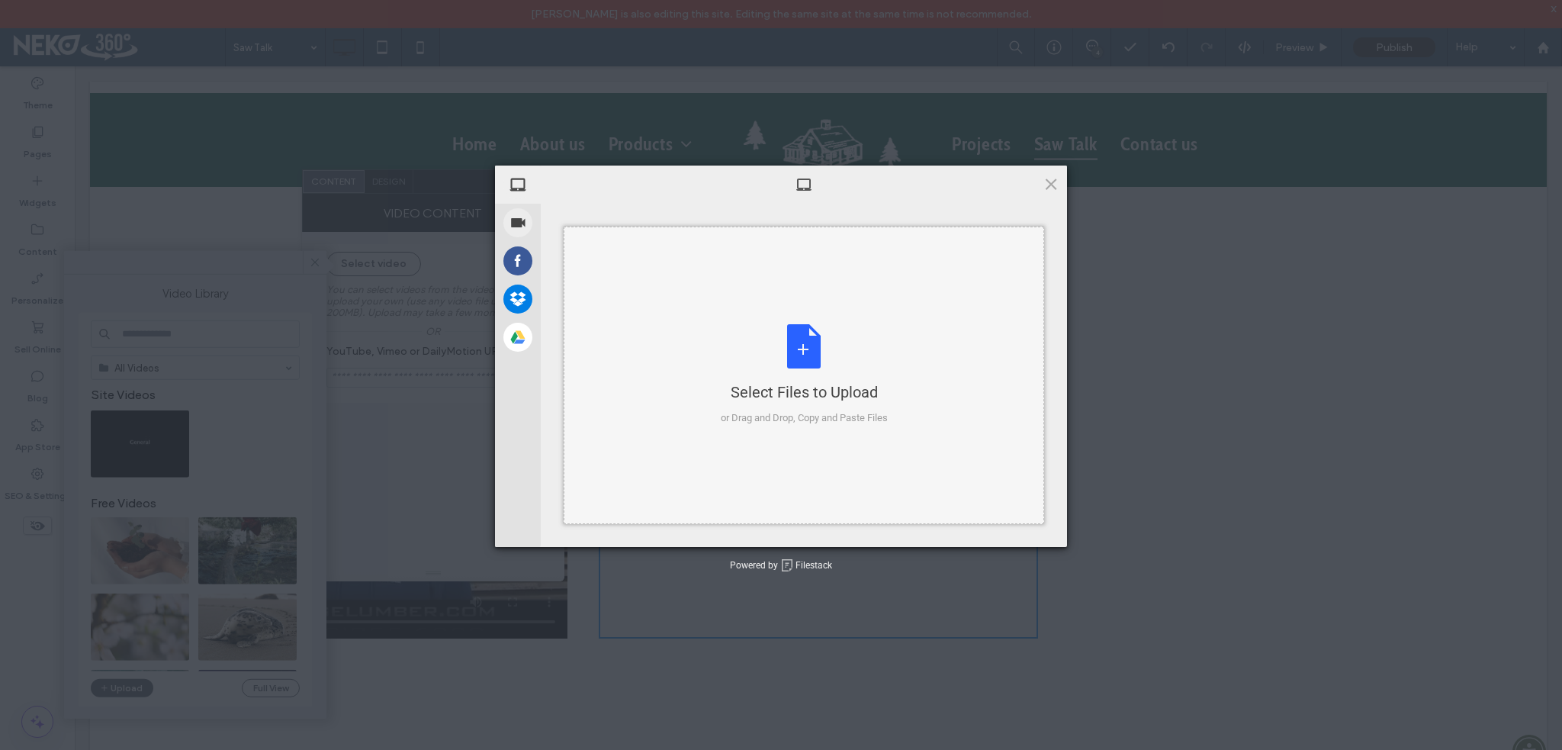
click at [809, 350] on div "Select Files to Upload or Drag and Drop, Copy and Paste Files" at bounding box center [804, 374] width 167 height 101
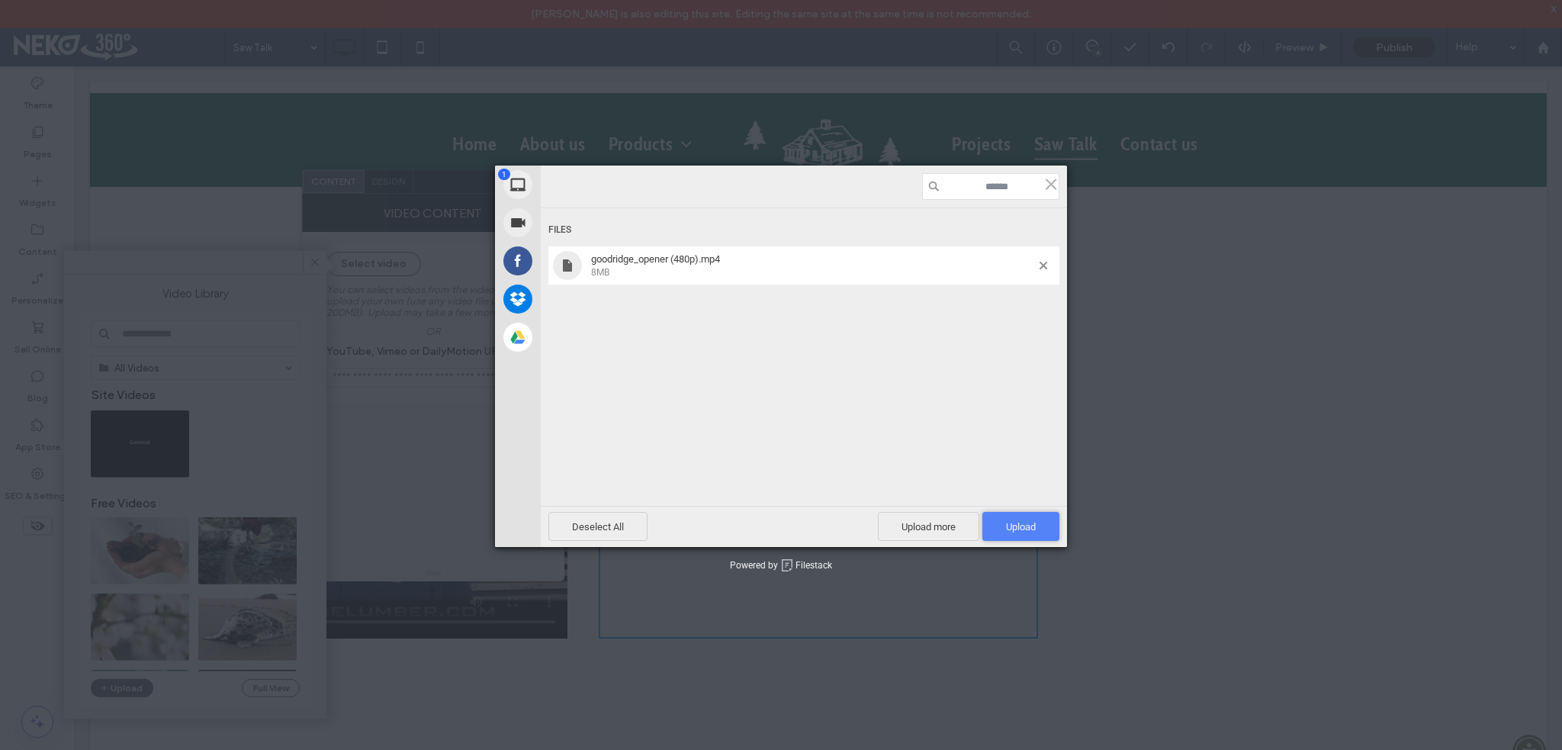
click at [1050, 520] on span "Upload 1" at bounding box center [1020, 526] width 77 height 29
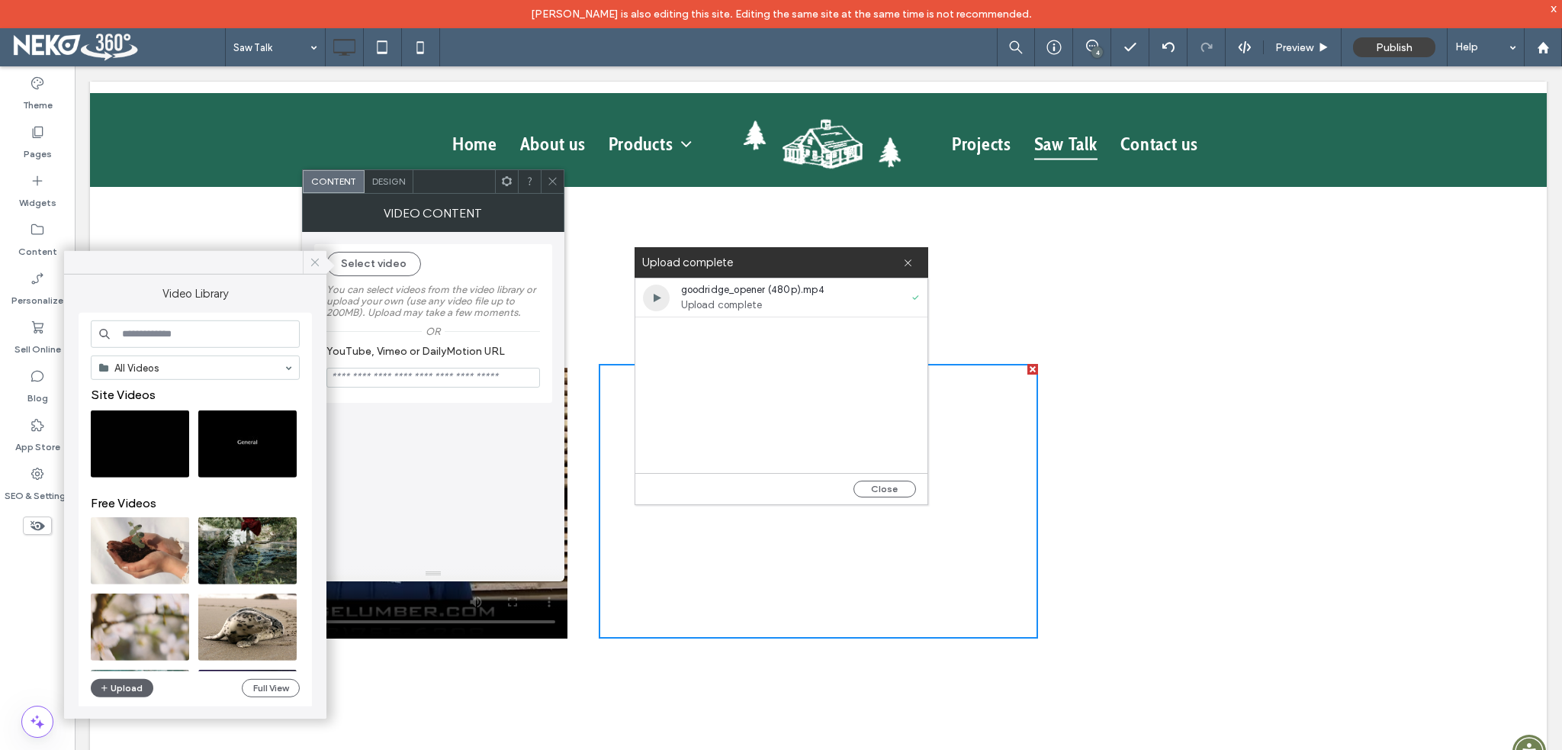
click at [310, 264] on icon at bounding box center [315, 263] width 14 height 14
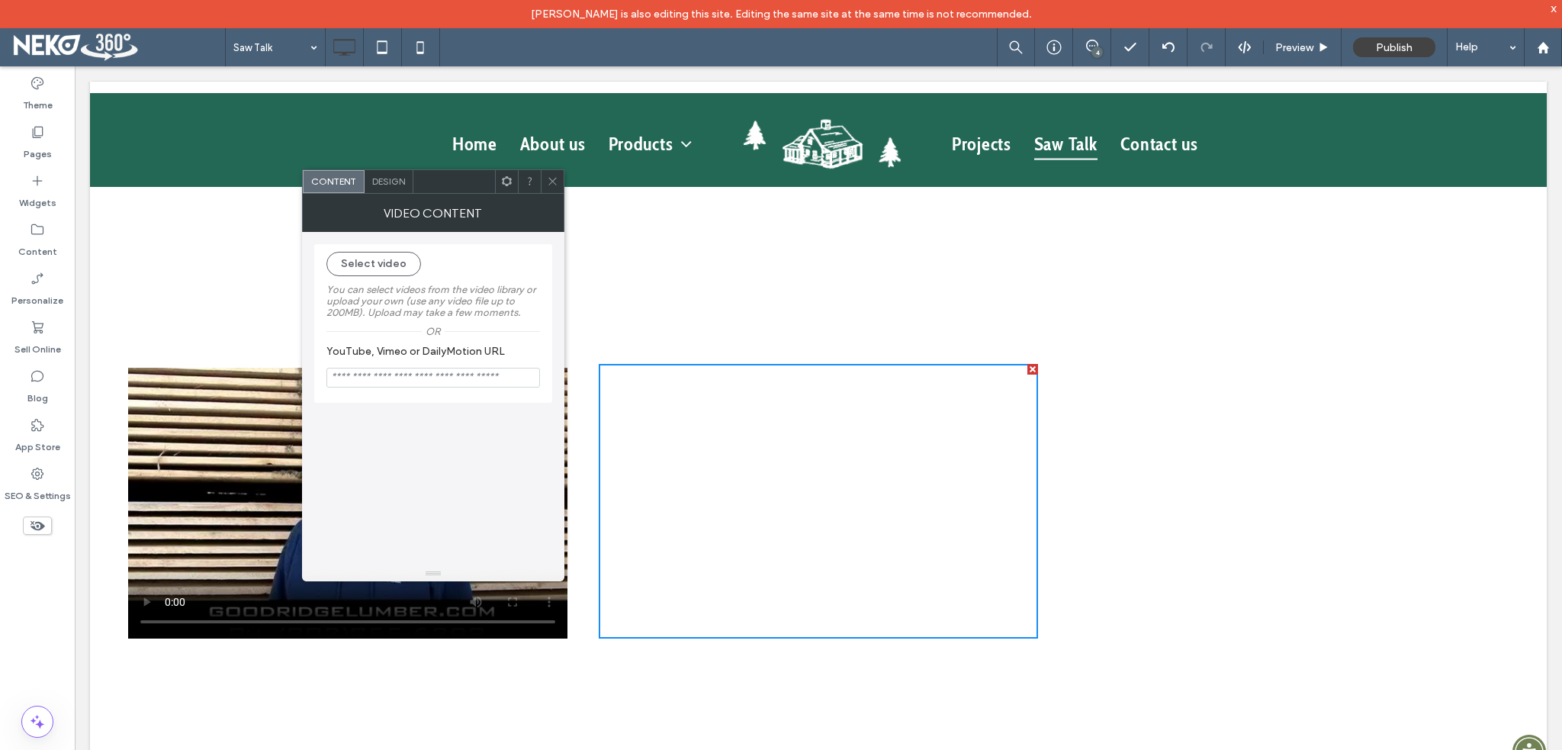
click at [551, 184] on icon at bounding box center [552, 180] width 11 height 11
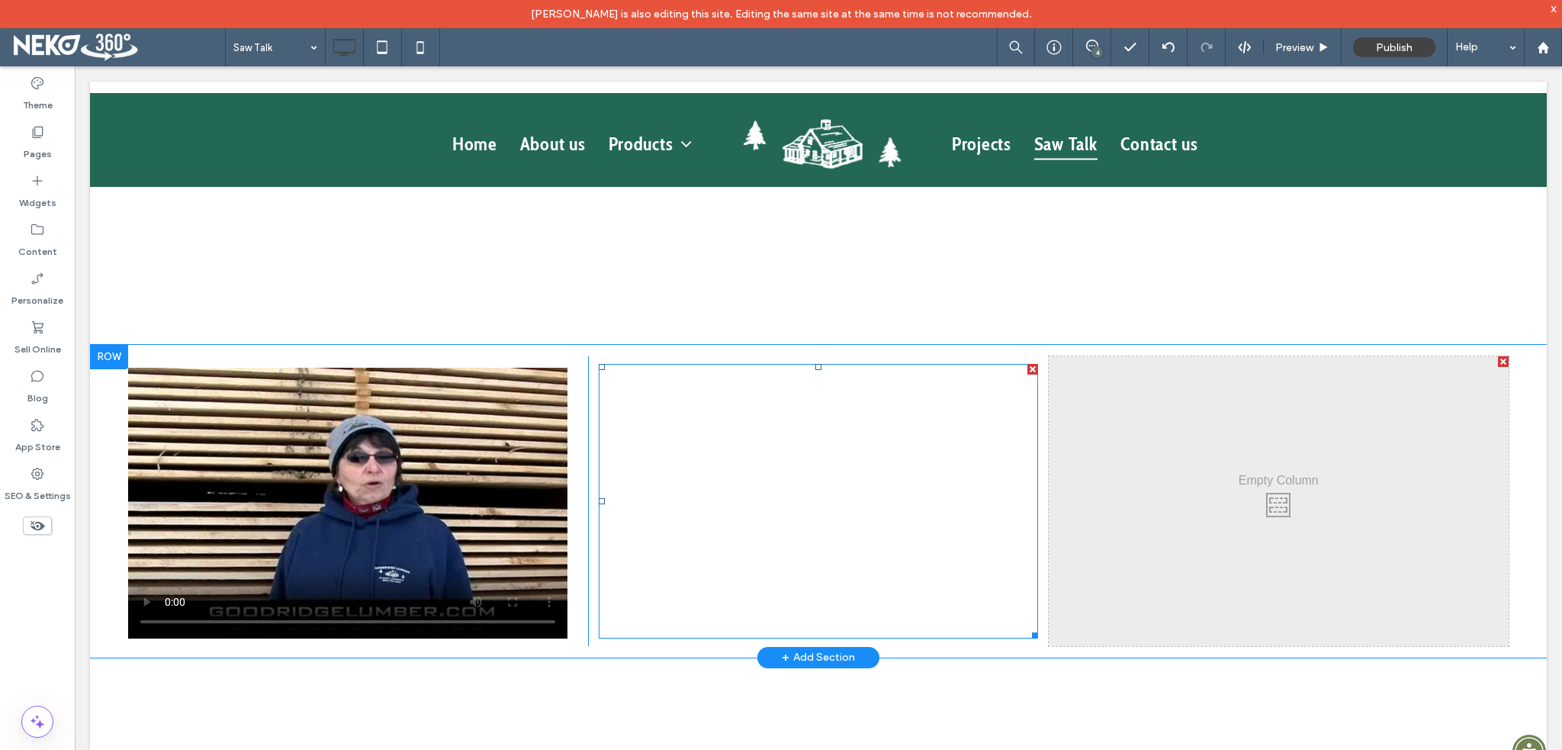
click at [807, 542] on span at bounding box center [818, 501] width 439 height 275
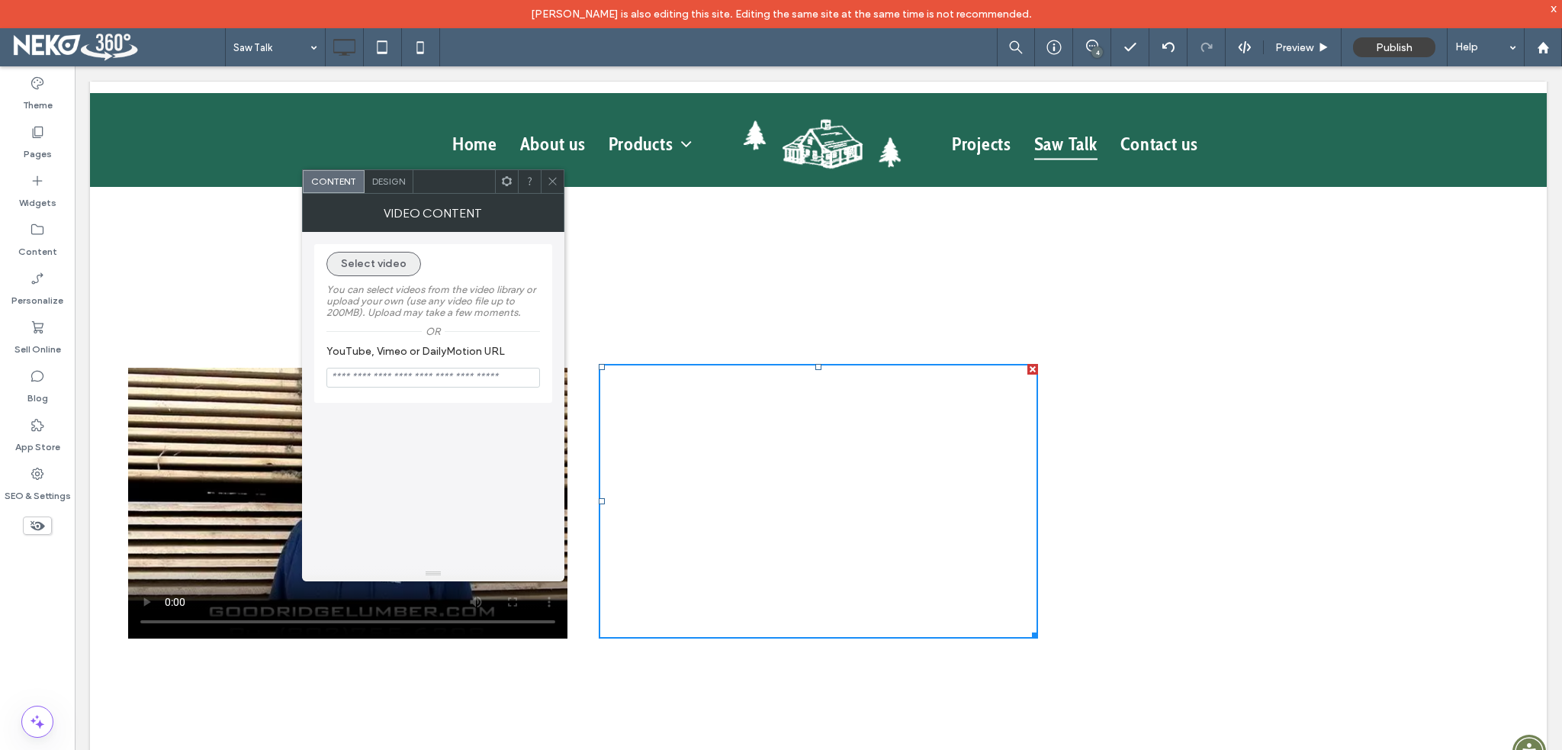
click at [400, 268] on button "Select video" at bounding box center [373, 264] width 95 height 24
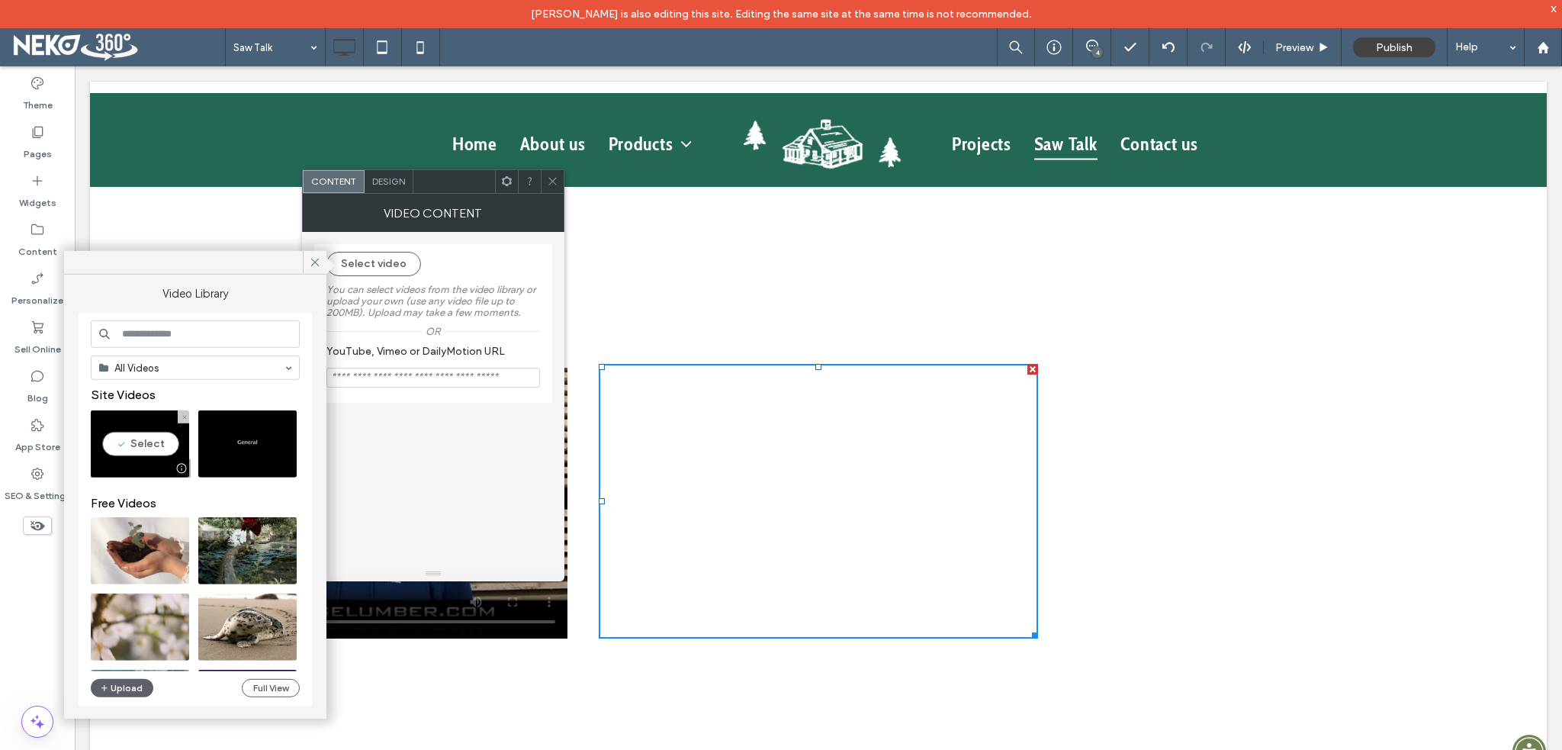
click at [140, 442] on video at bounding box center [140, 443] width 98 height 67
type input "**********"
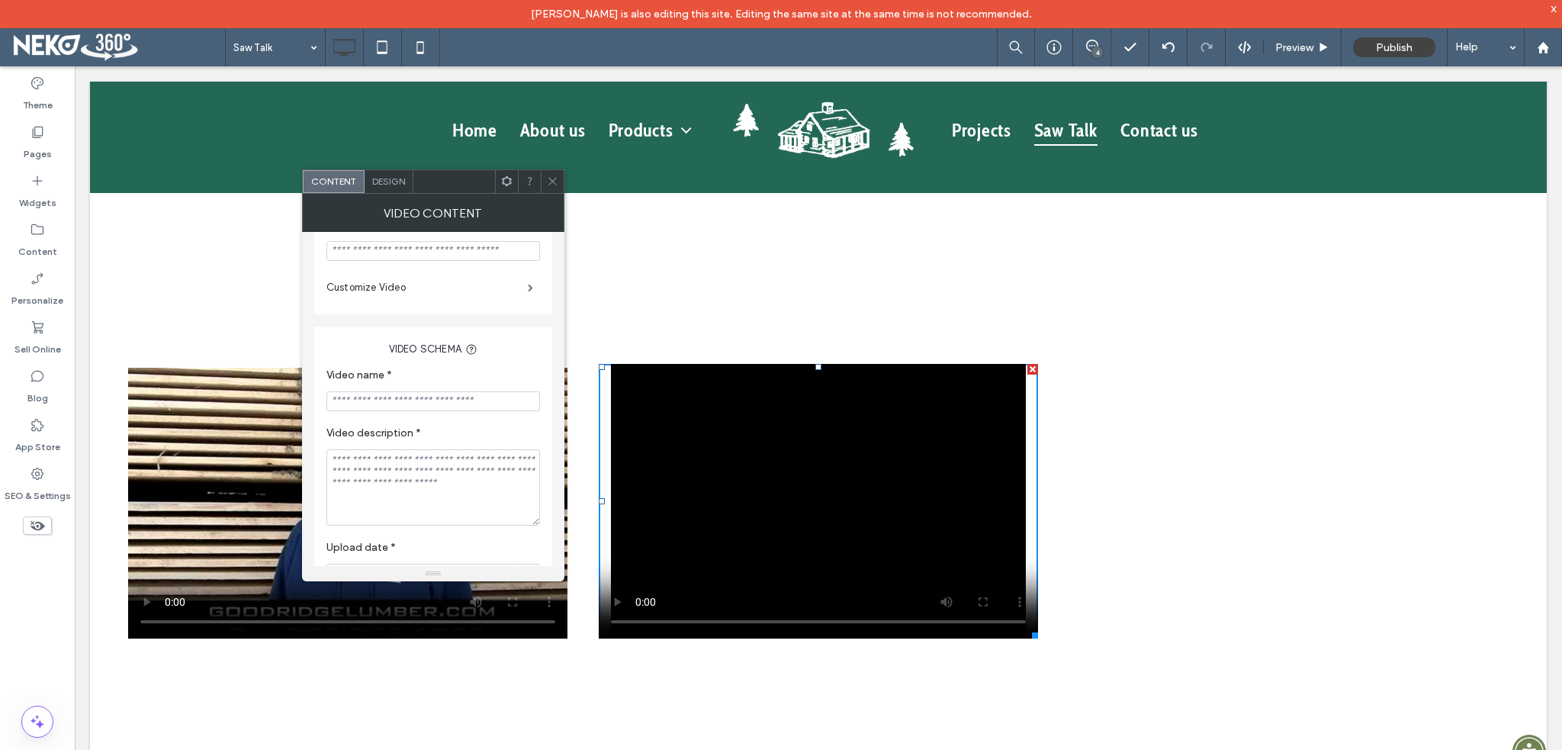
scroll to position [150, 0]
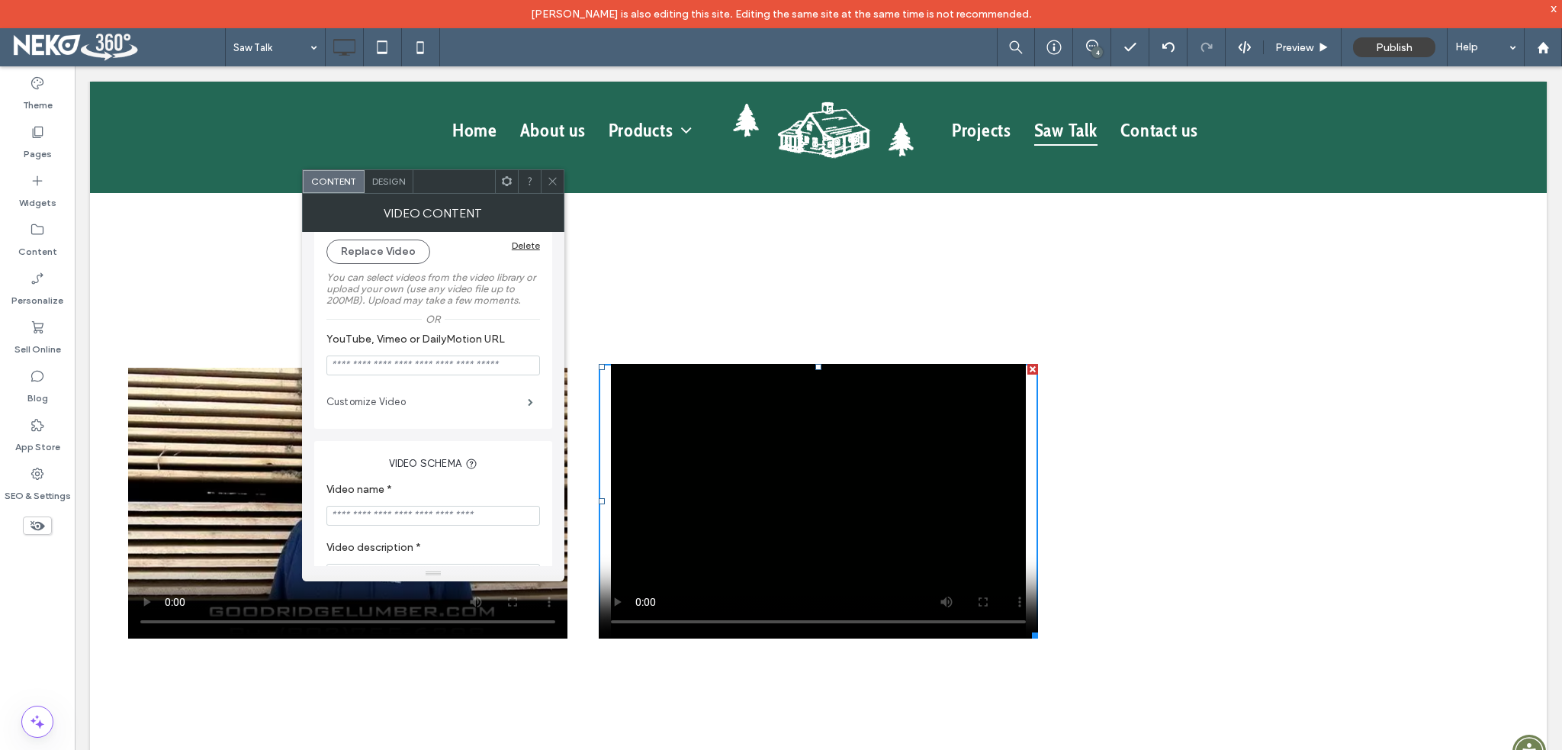
click at [427, 403] on label "Customize Video" at bounding box center [426, 402] width 201 height 31
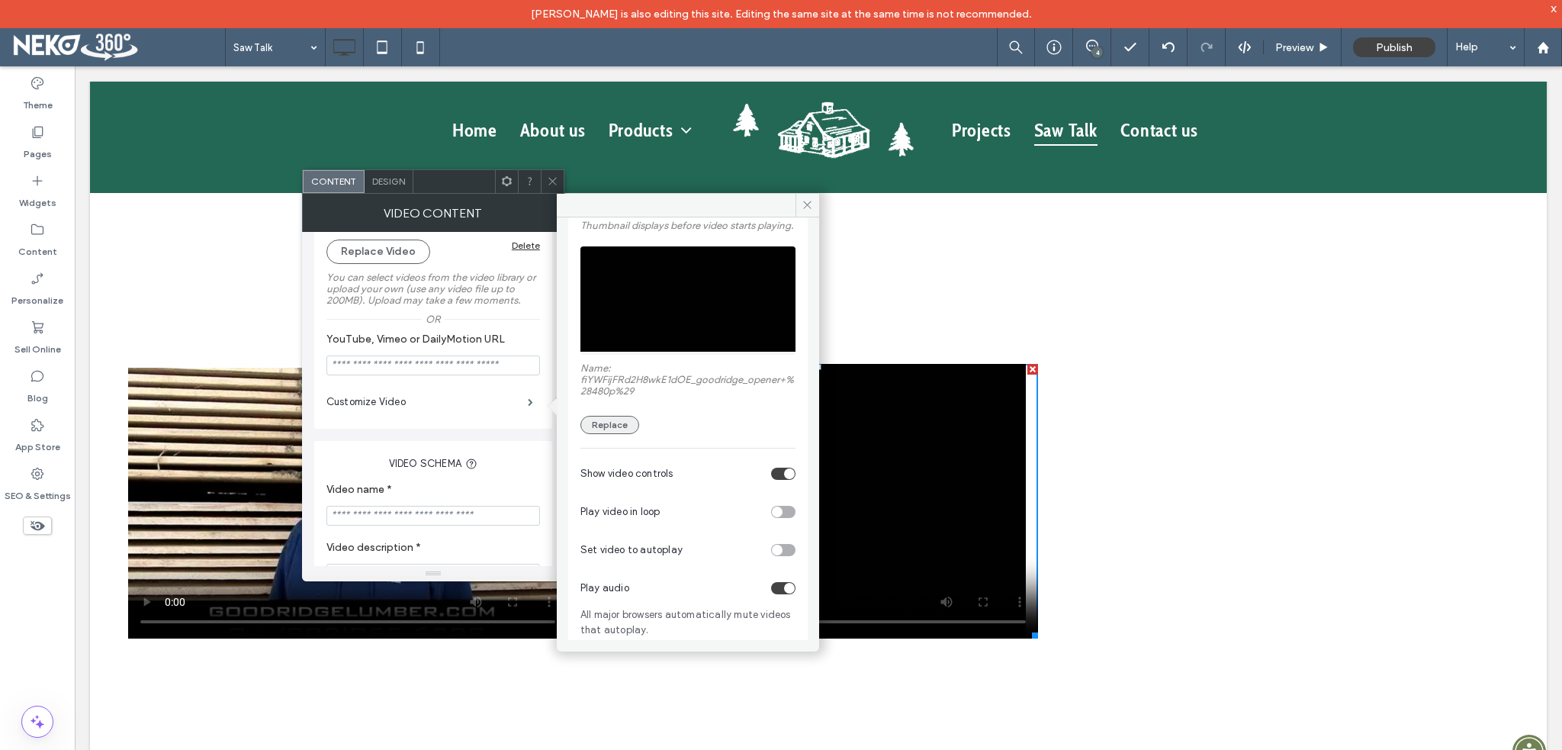
scroll to position [113, 0]
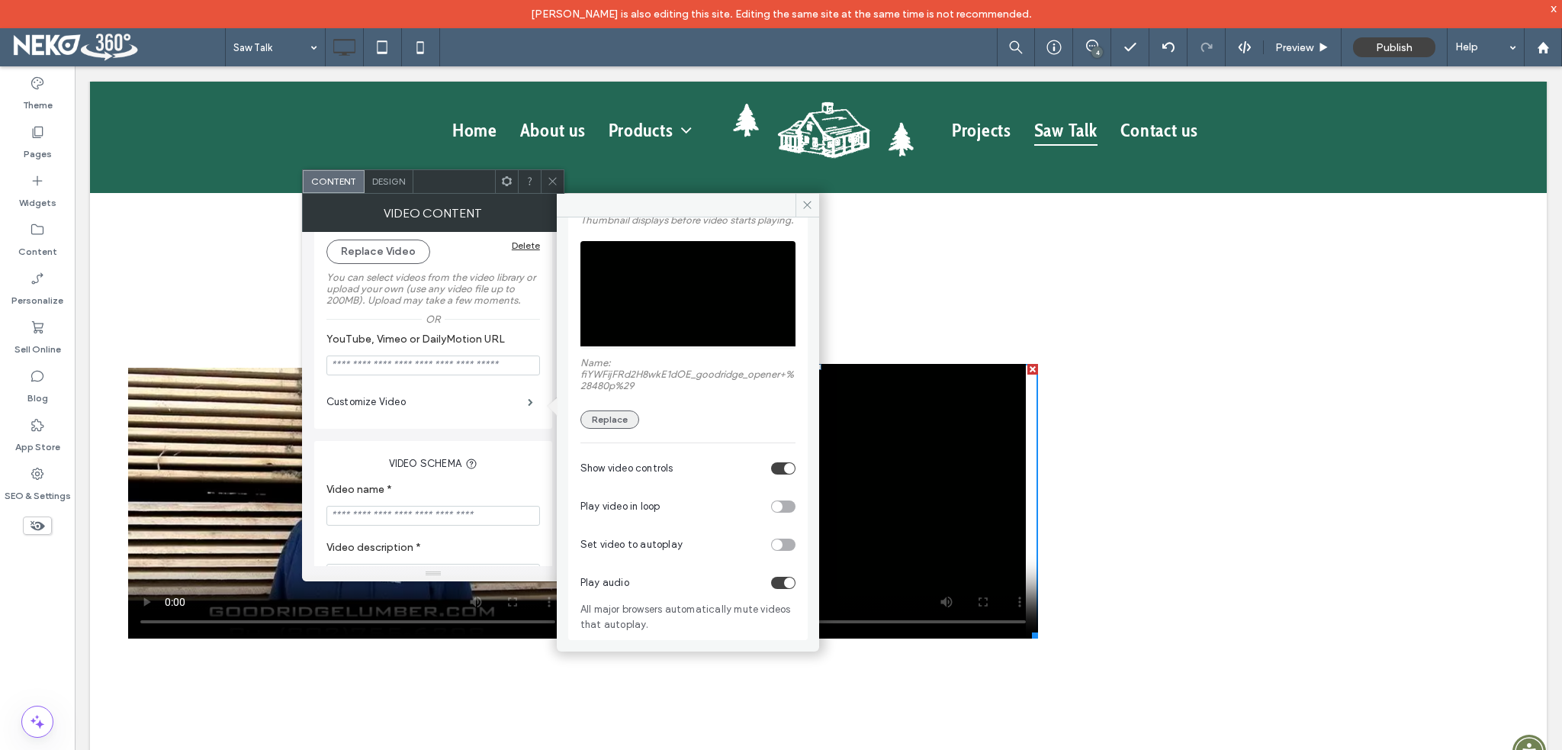
click at [619, 418] on button "Replace" at bounding box center [609, 419] width 59 height 18
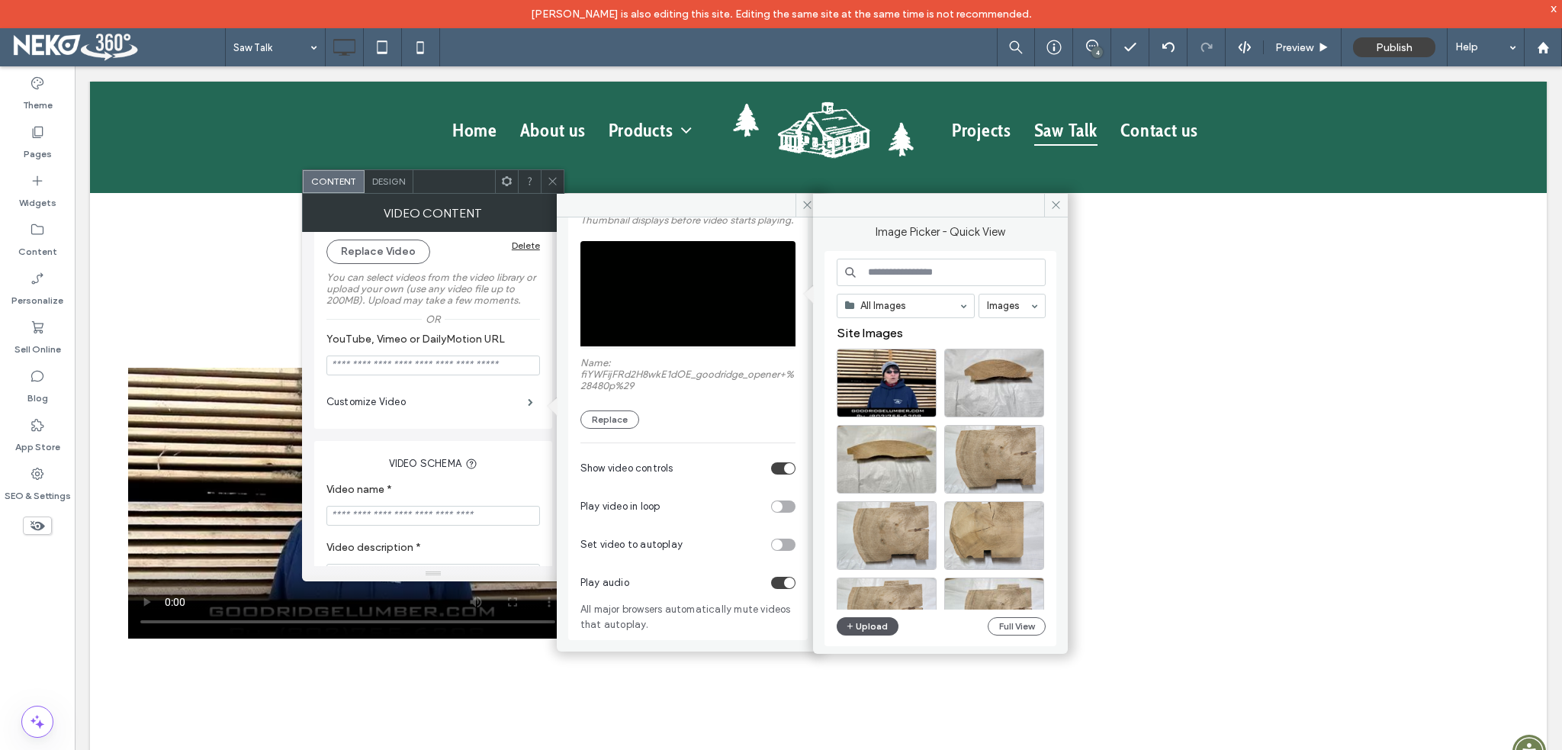
click at [874, 622] on button "Upload" at bounding box center [868, 626] width 63 height 18
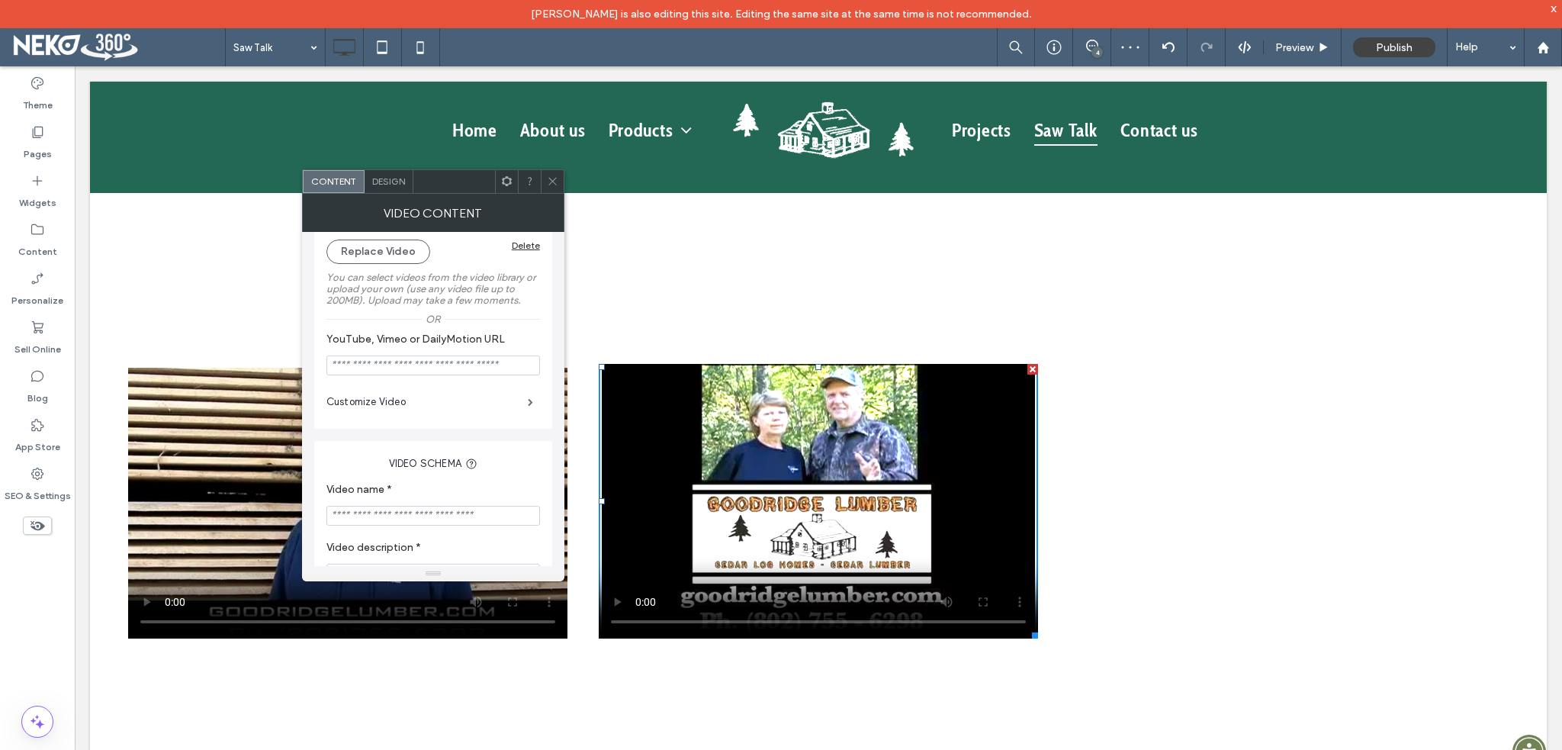
click at [548, 179] on icon at bounding box center [552, 180] width 11 height 11
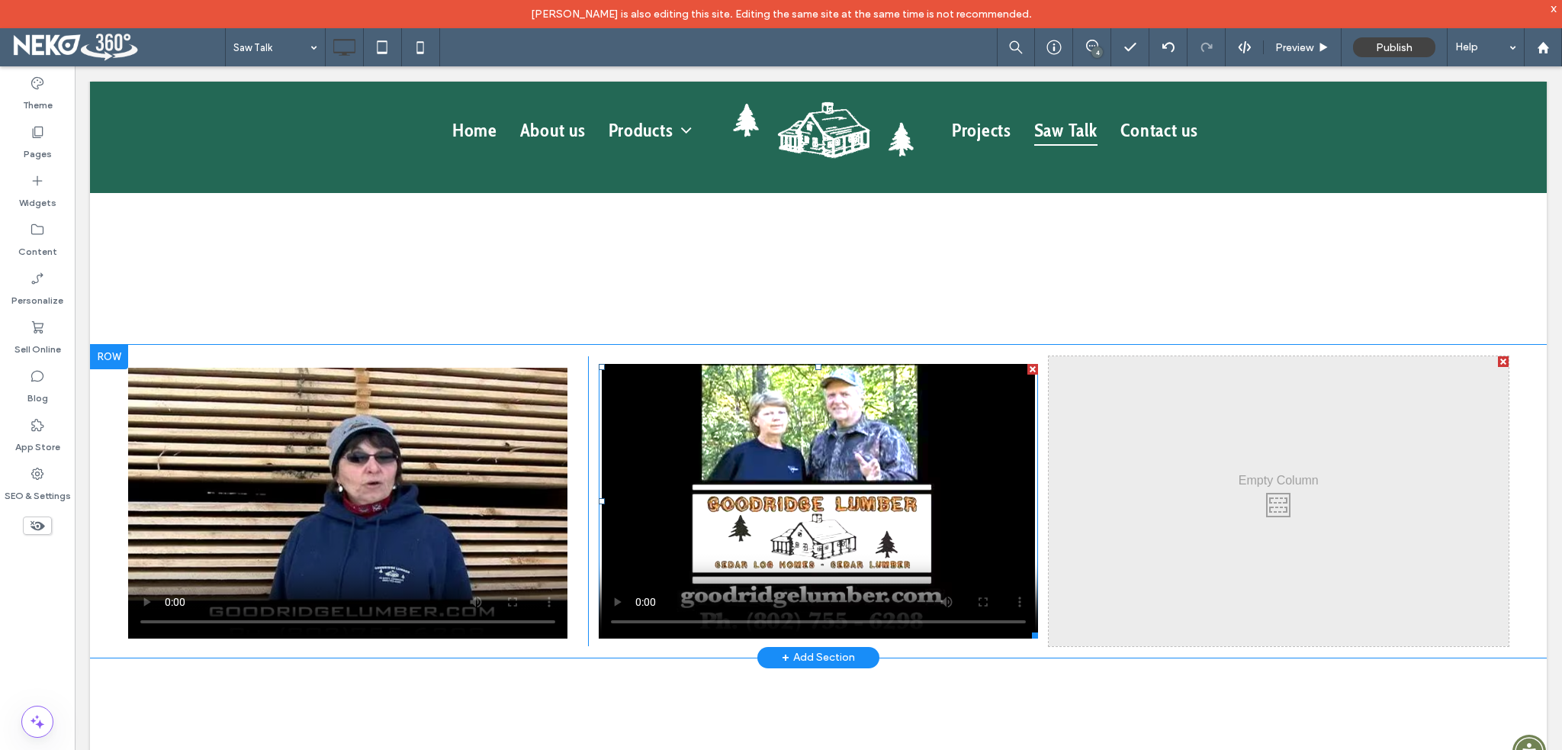
click at [809, 478] on span at bounding box center [818, 501] width 439 height 275
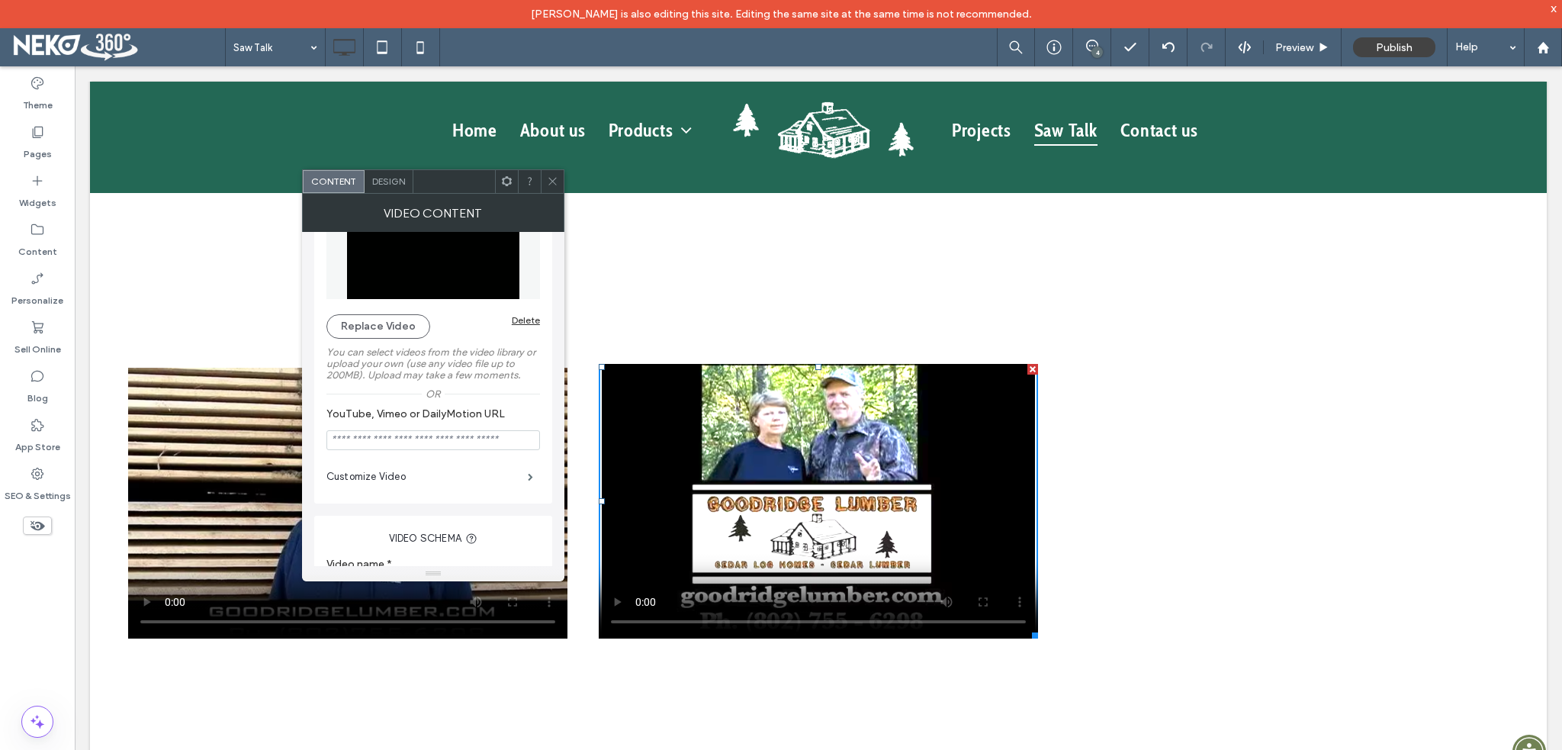
scroll to position [76, 0]
click at [369, 482] on label "Customize Video" at bounding box center [426, 475] width 201 height 31
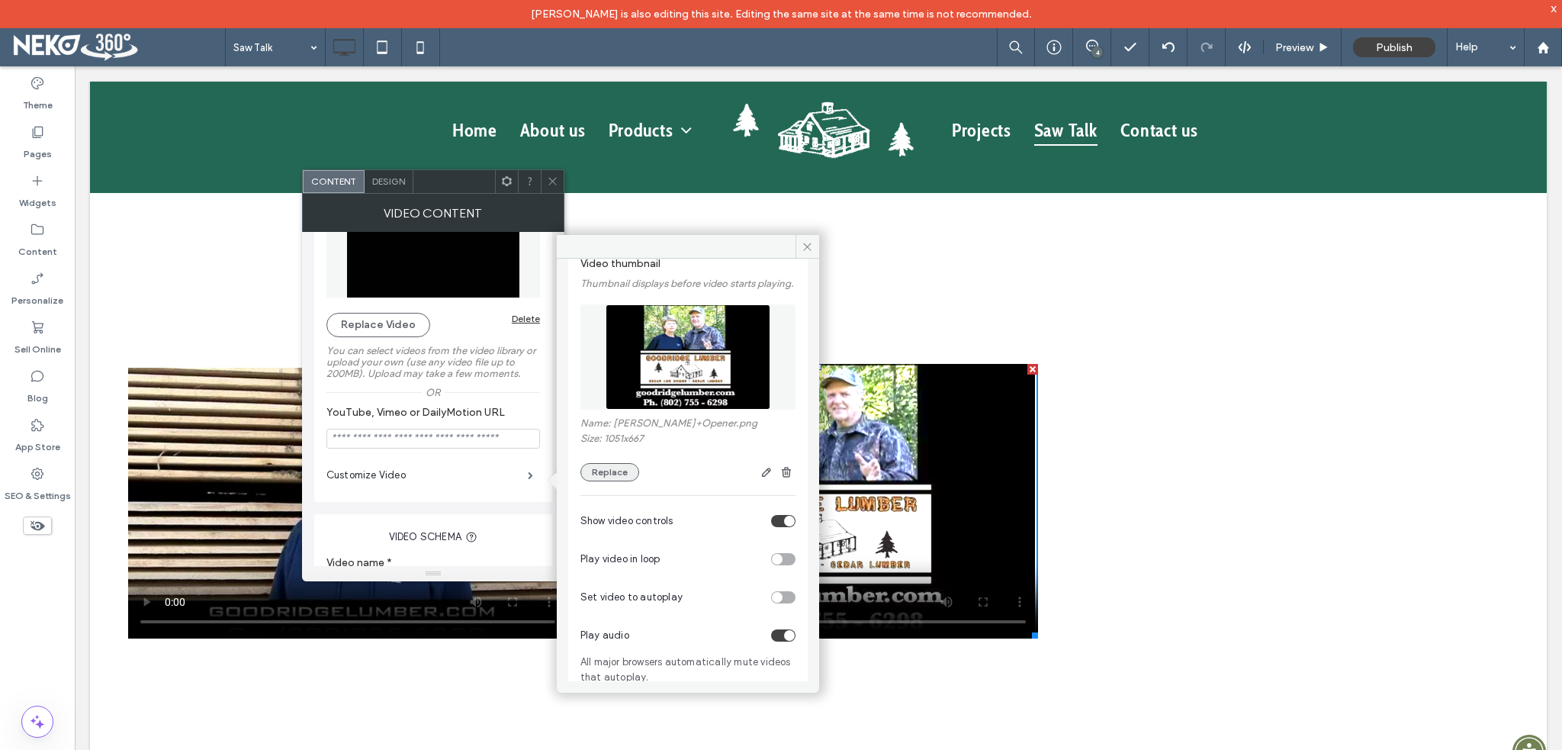
click at [615, 481] on button "Replace" at bounding box center [609, 472] width 59 height 18
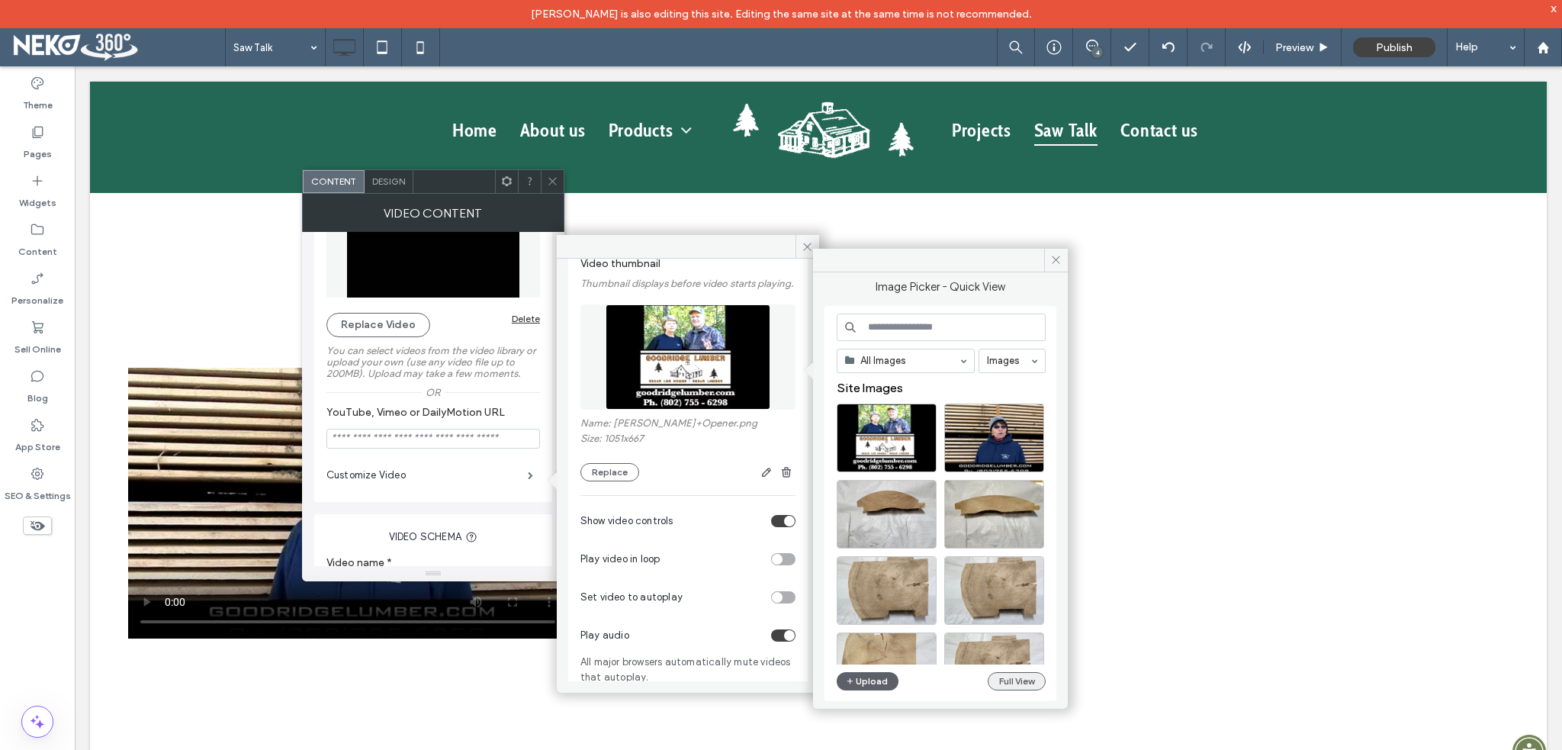
click at [1015, 680] on button "Full View" at bounding box center [1017, 681] width 58 height 18
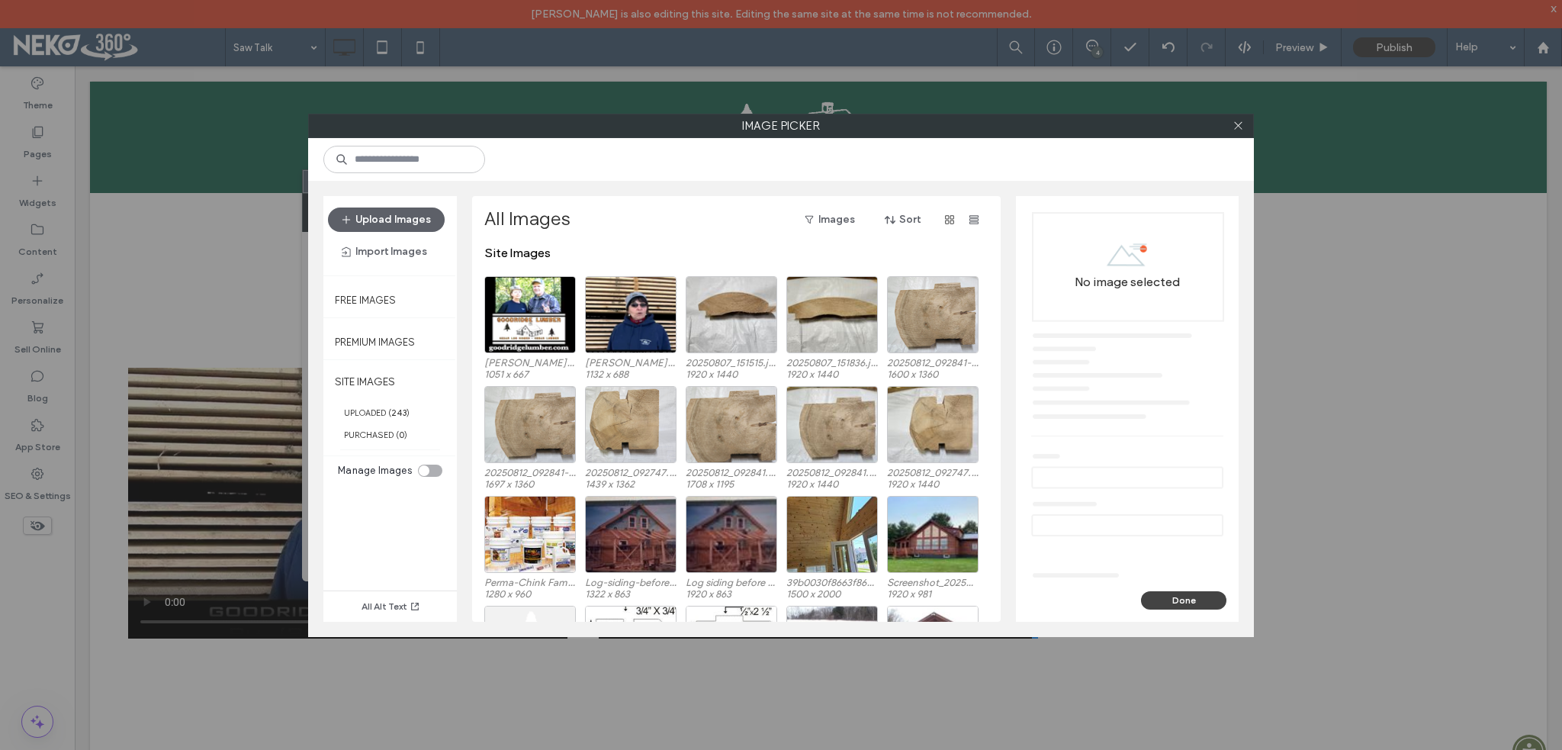
click at [432, 468] on div "toggle" at bounding box center [430, 471] width 24 height 12
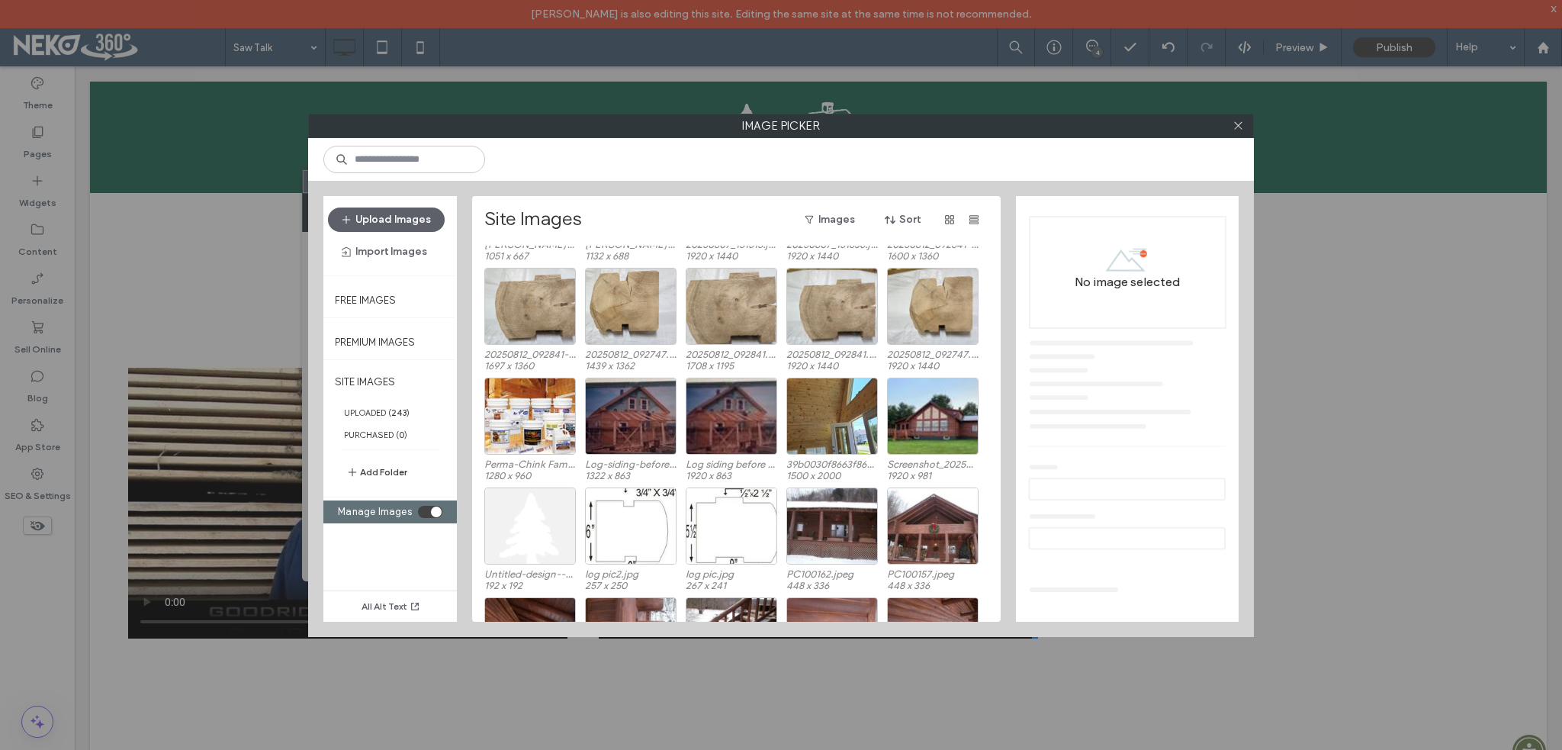
scroll to position [0, 0]
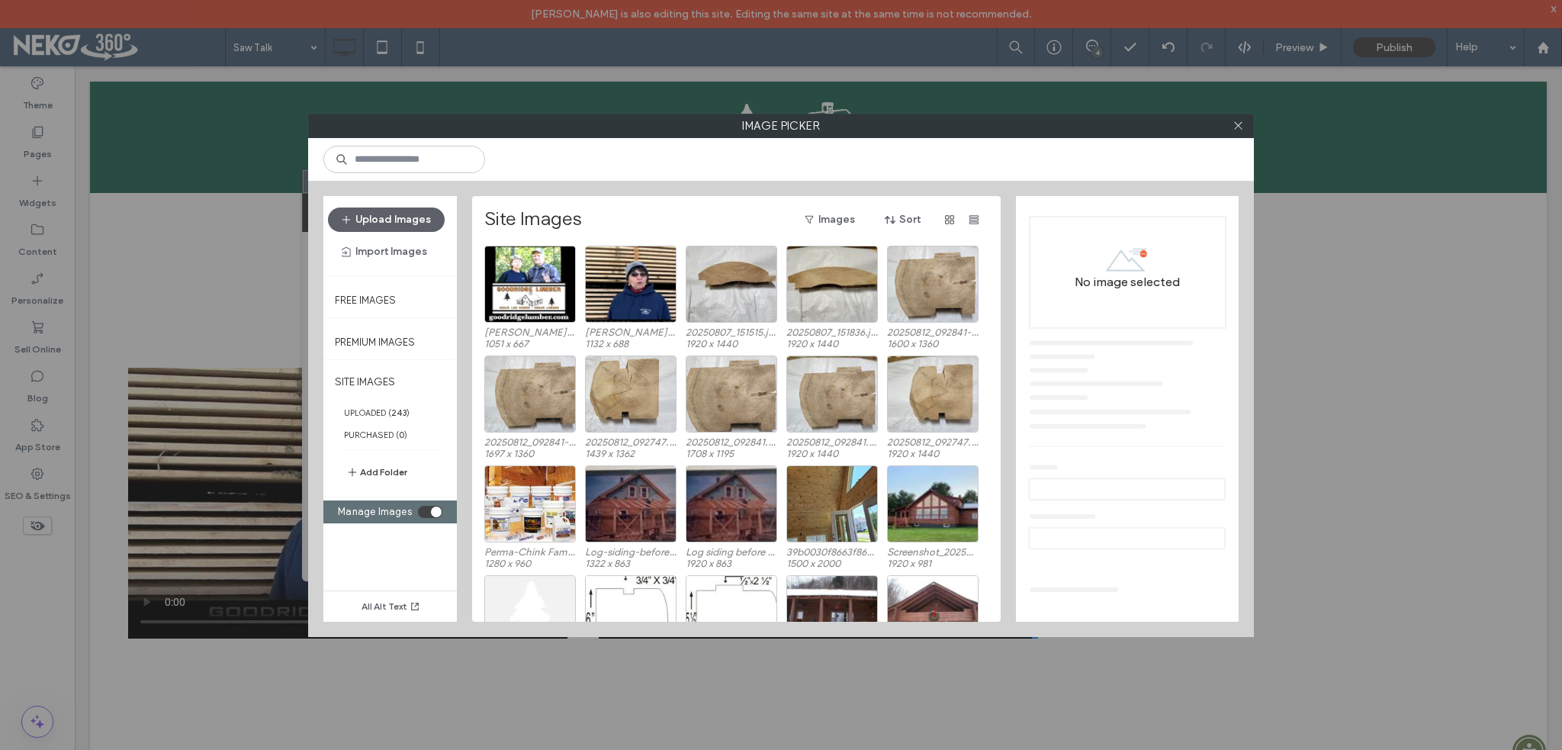
click at [365, 470] on button "Add Folder" at bounding box center [376, 472] width 61 height 18
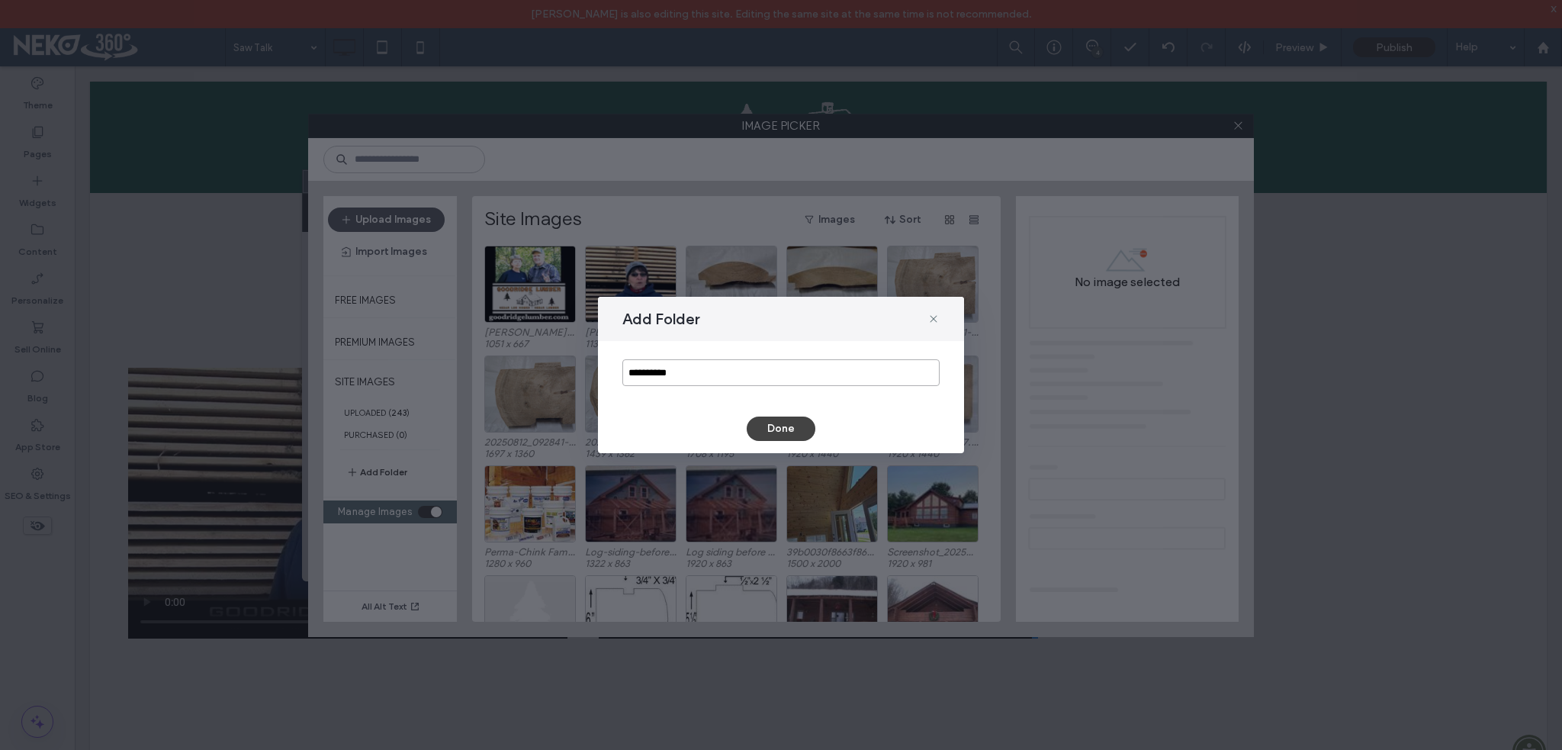
click at [665, 378] on input "**********" at bounding box center [780, 372] width 317 height 27
click at [662, 375] on input "**********" at bounding box center [780, 372] width 317 height 27
type input "**********"
click at [776, 427] on button "Done" at bounding box center [781, 428] width 69 height 24
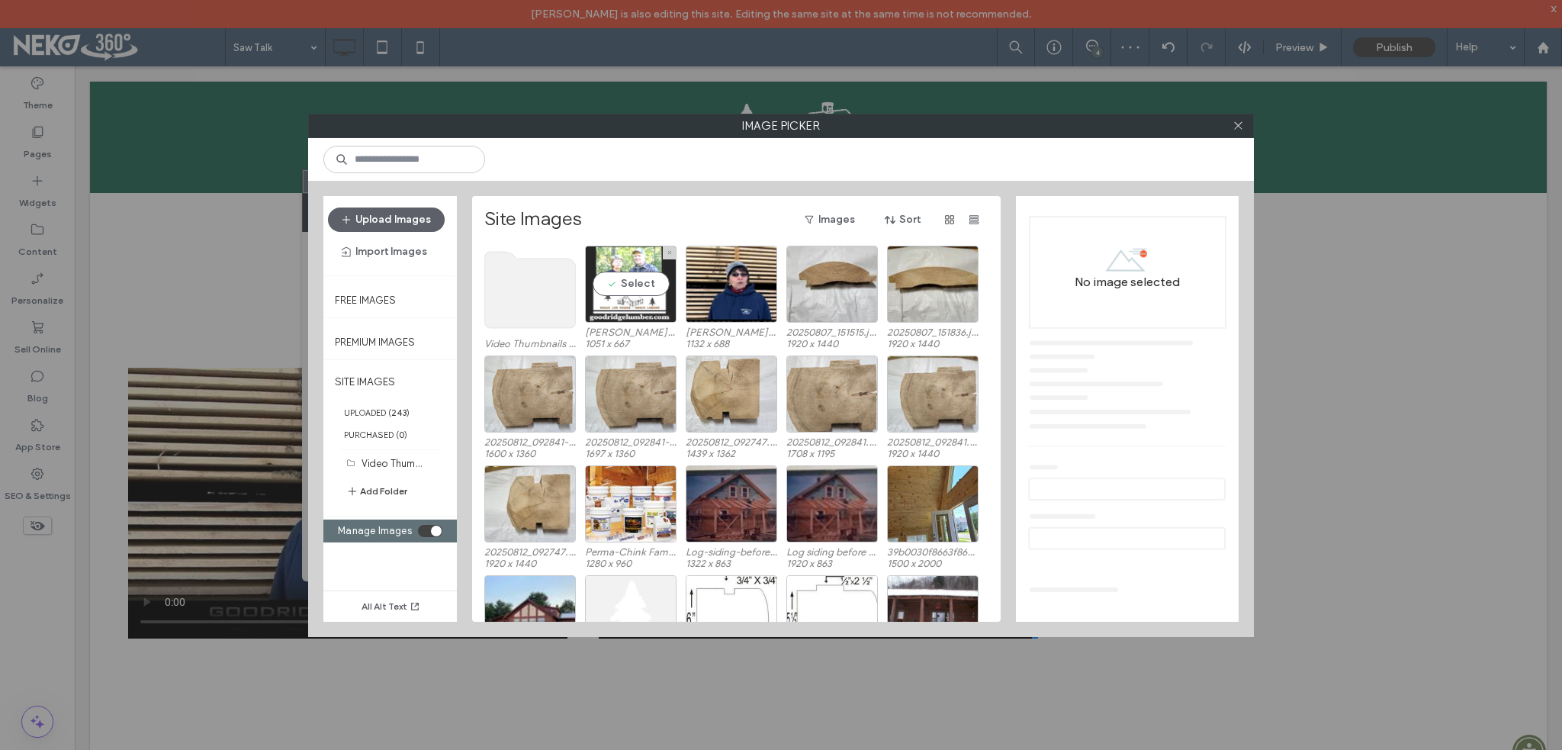
click at [631, 286] on div "Select" at bounding box center [631, 284] width 92 height 77
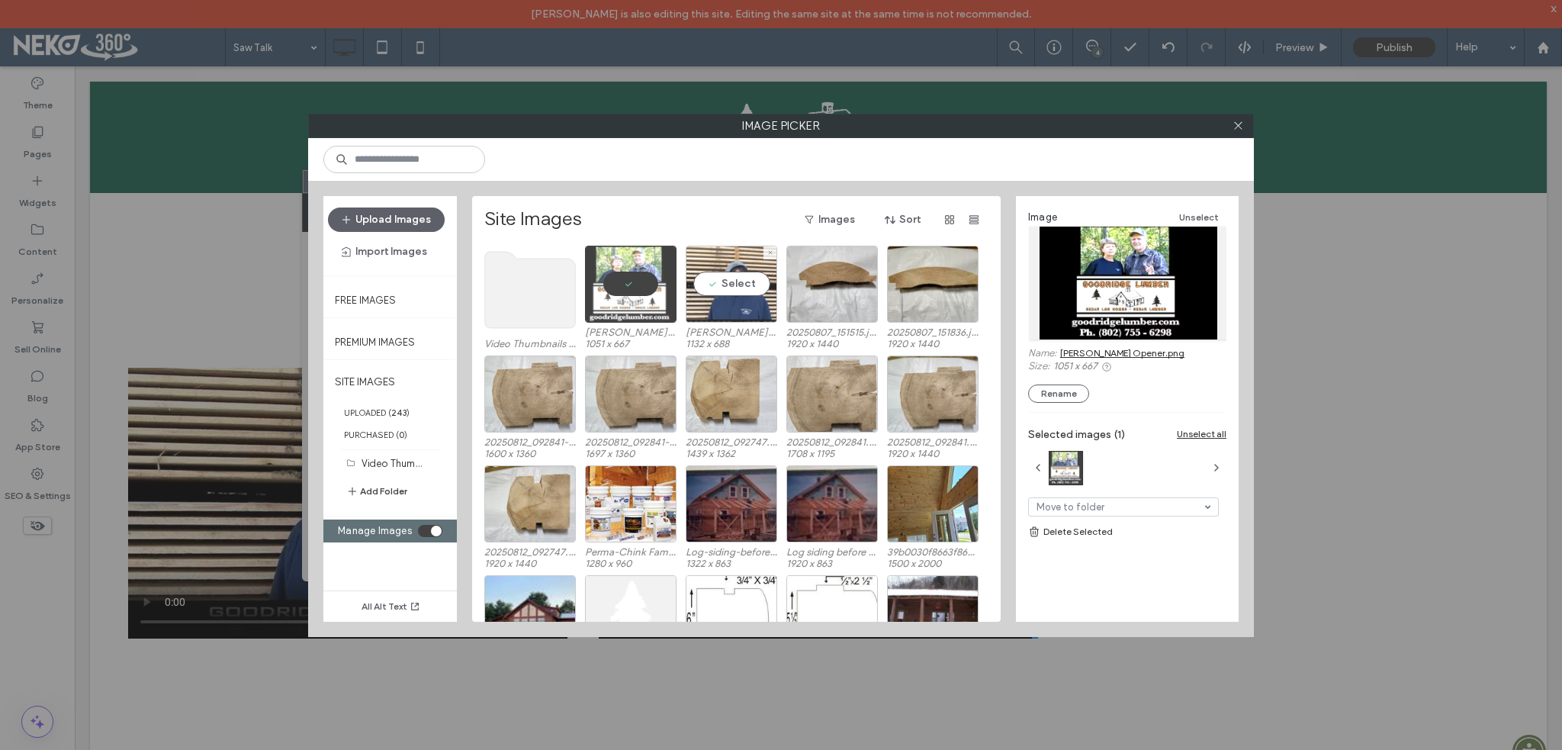
click at [730, 287] on div "Select" at bounding box center [732, 284] width 92 height 77
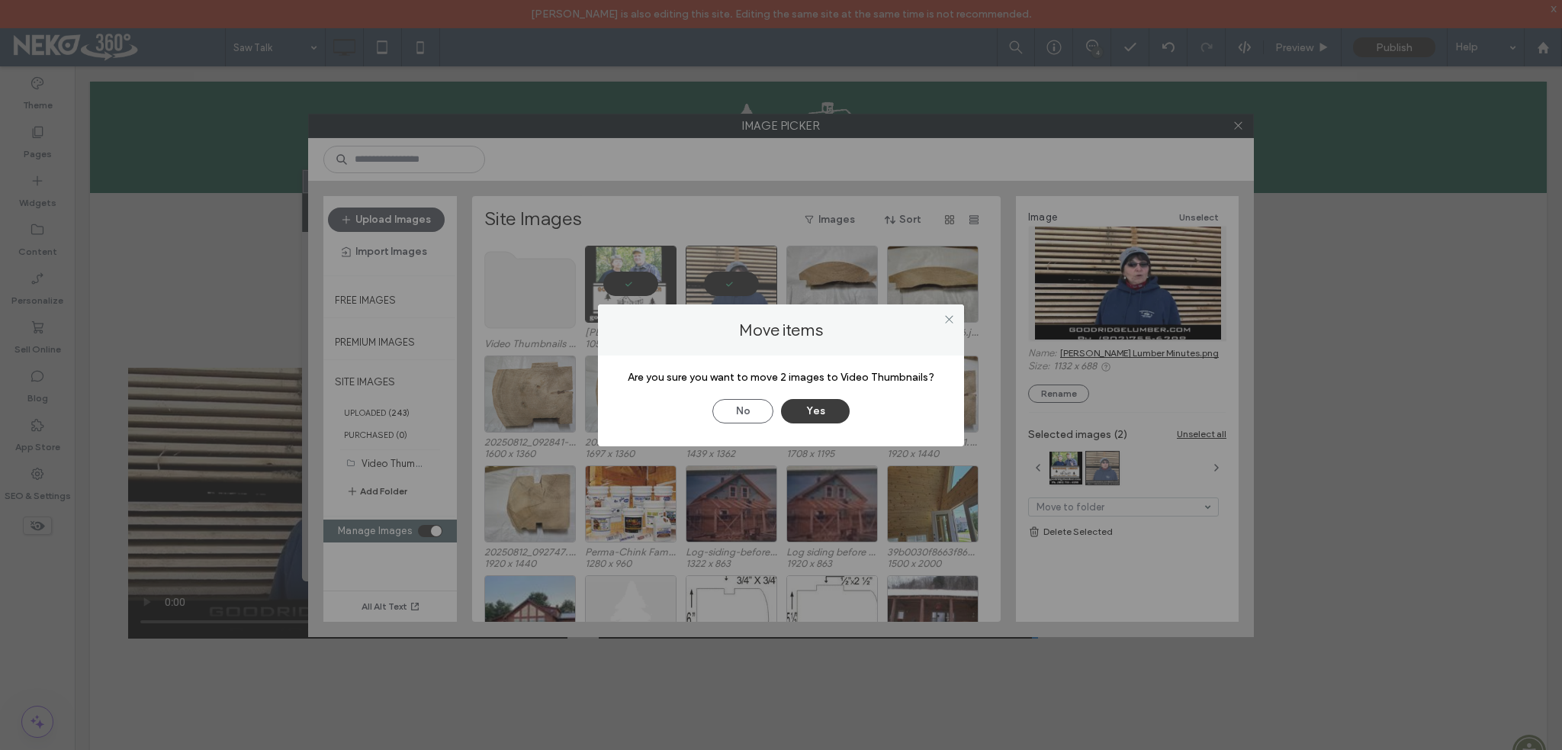
click at [821, 412] on button "Yes" at bounding box center [815, 411] width 69 height 24
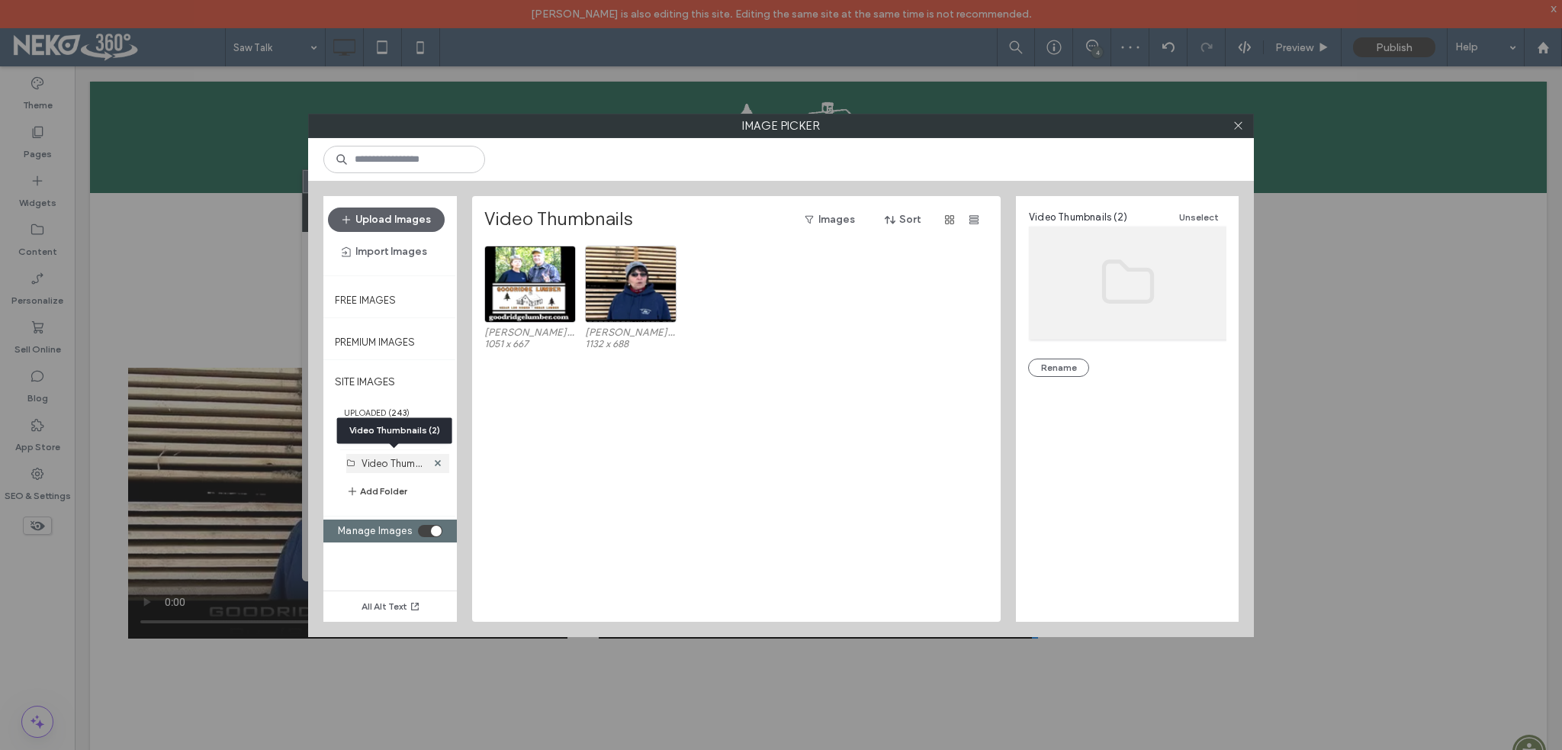
drag, startPoint x: 379, startPoint y: 457, endPoint x: 423, endPoint y: 459, distance: 43.5
click at [380, 457] on label "Video Thumbnails (2)" at bounding box center [409, 462] width 95 height 14
click at [429, 525] on div "toggle" at bounding box center [430, 531] width 24 height 12
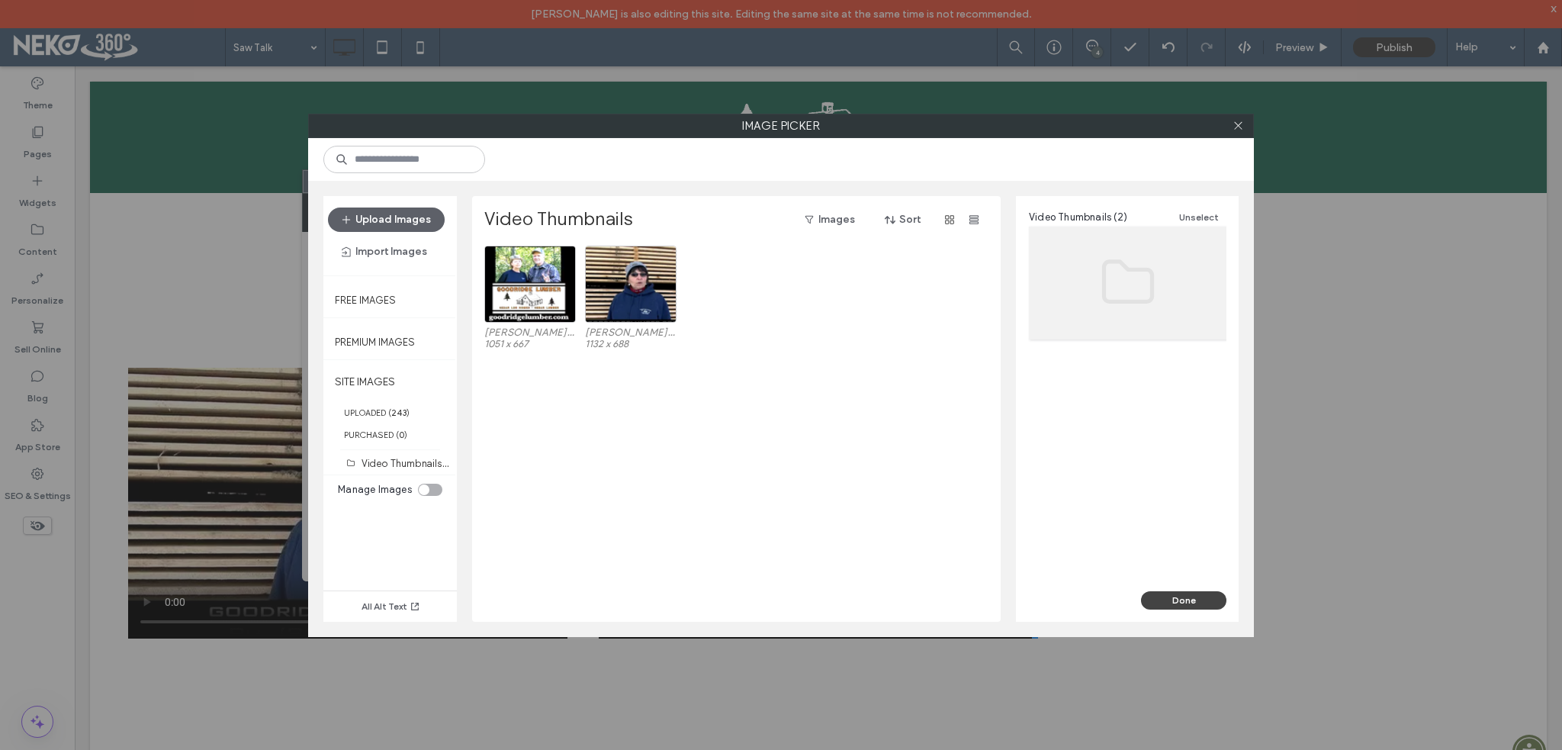
click at [377, 485] on span "Manage Images" at bounding box center [375, 489] width 74 height 11
click at [368, 408] on label "UPLOADED ( 243 )" at bounding box center [389, 412] width 133 height 22
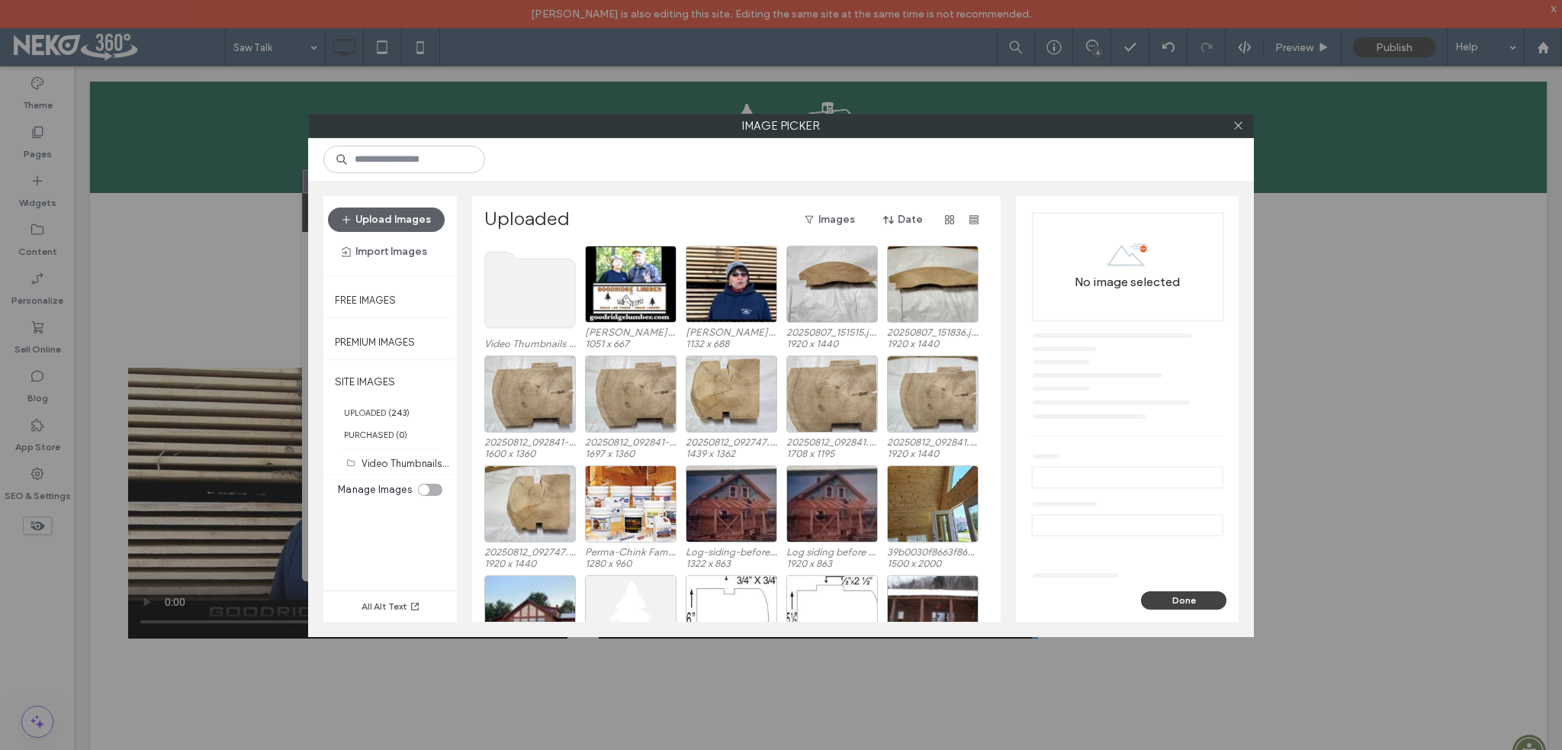
click at [521, 316] on use at bounding box center [530, 290] width 91 height 76
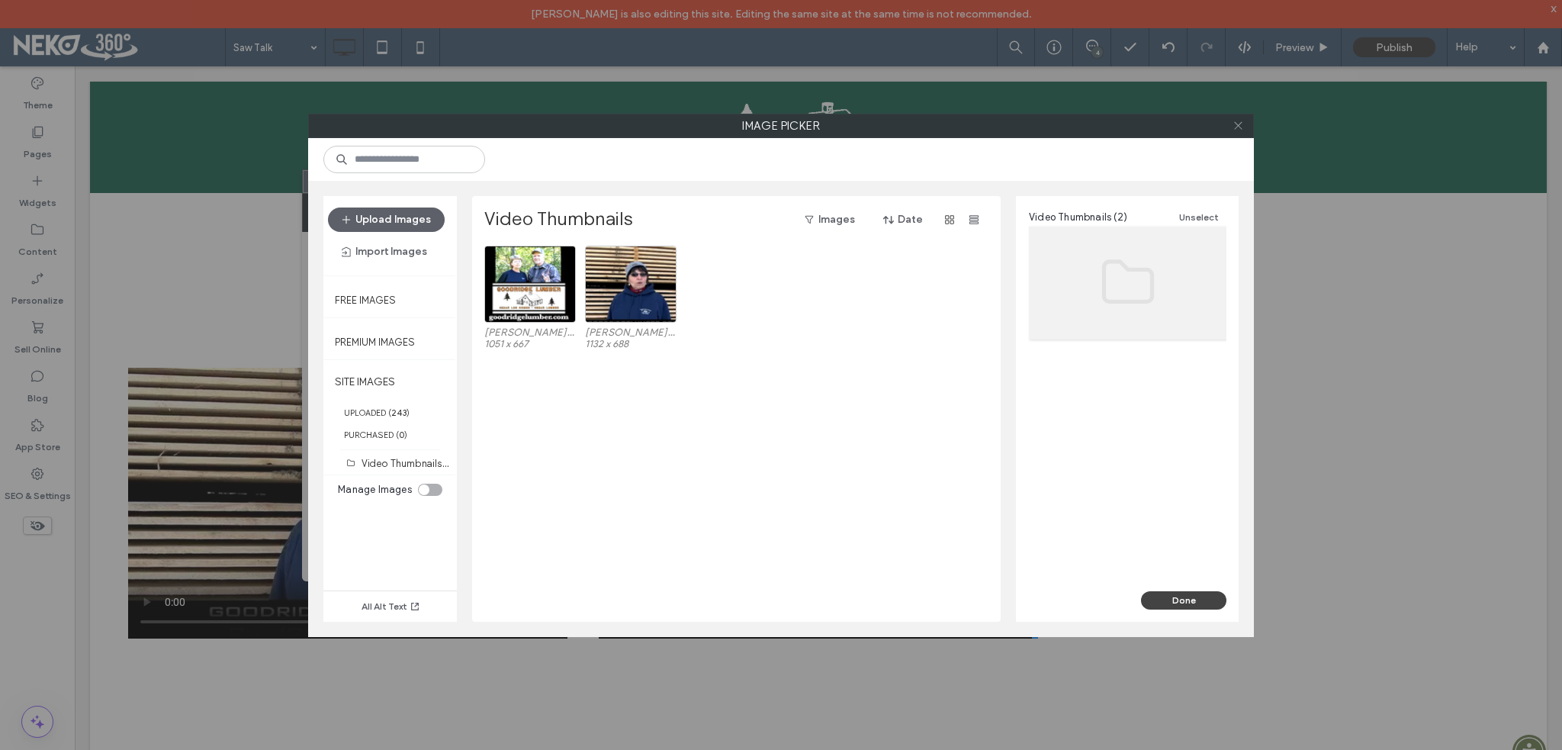
click at [1242, 130] on icon at bounding box center [1238, 125] width 11 height 11
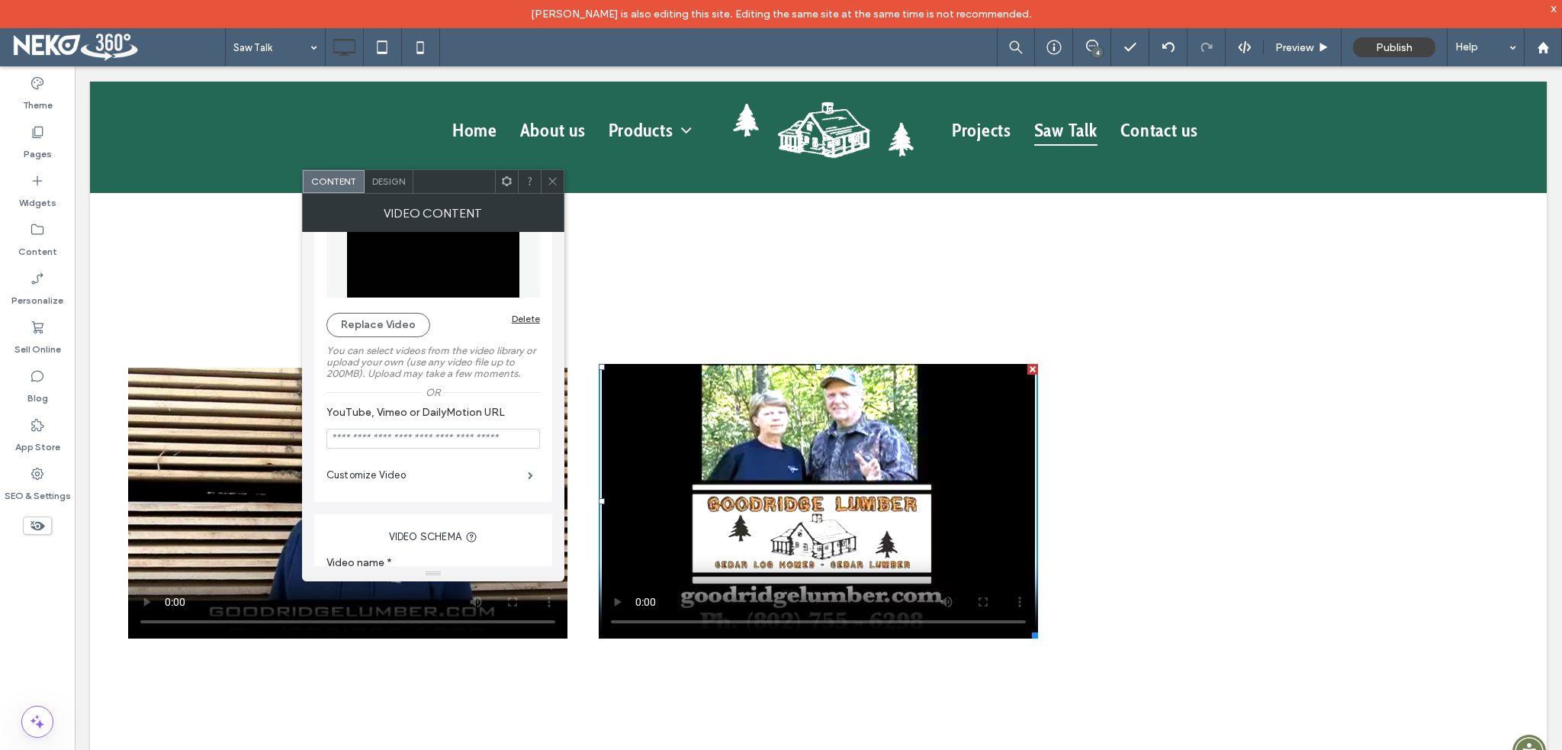
click at [552, 180] on use at bounding box center [552, 182] width 8 height 8
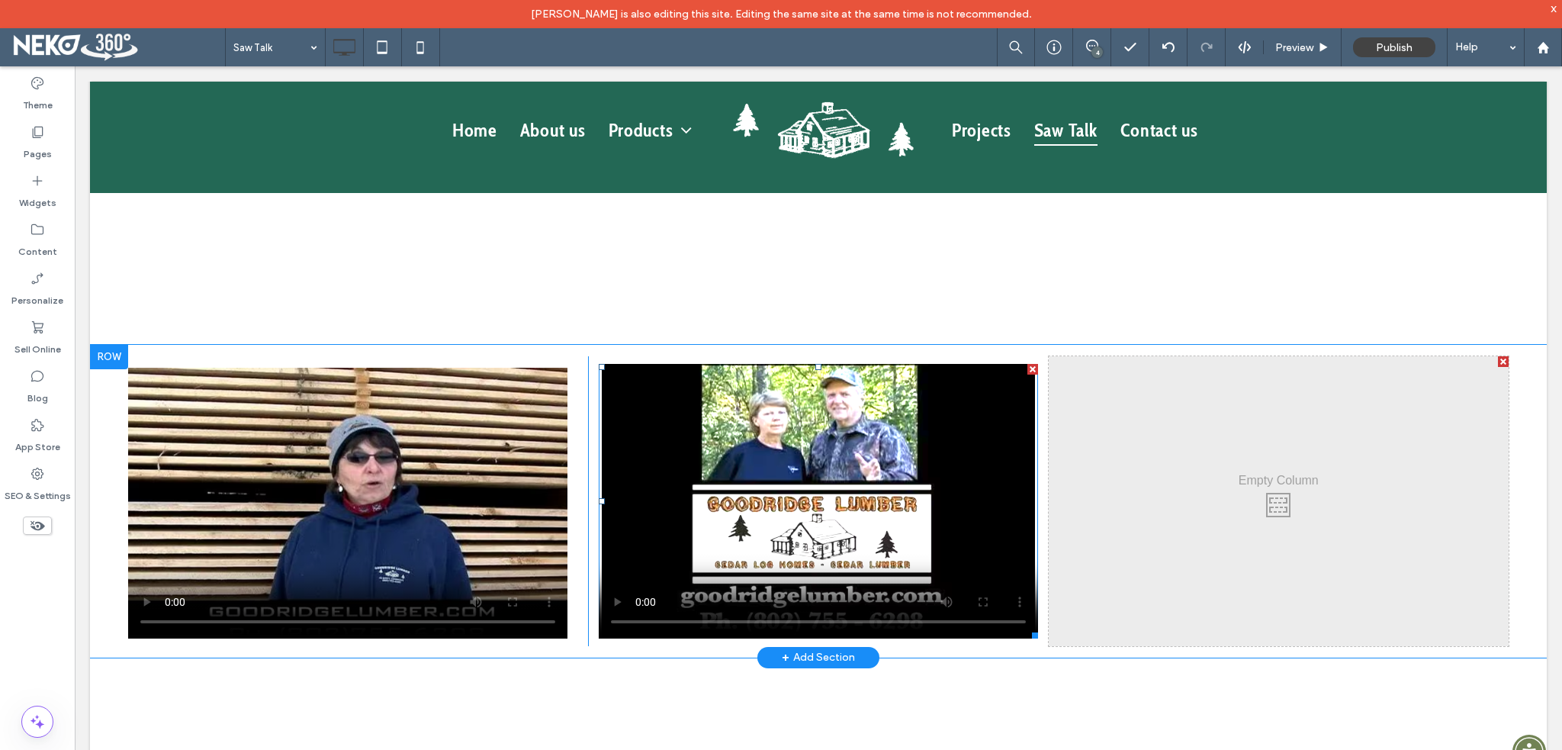
click at [801, 487] on span at bounding box center [818, 501] width 439 height 275
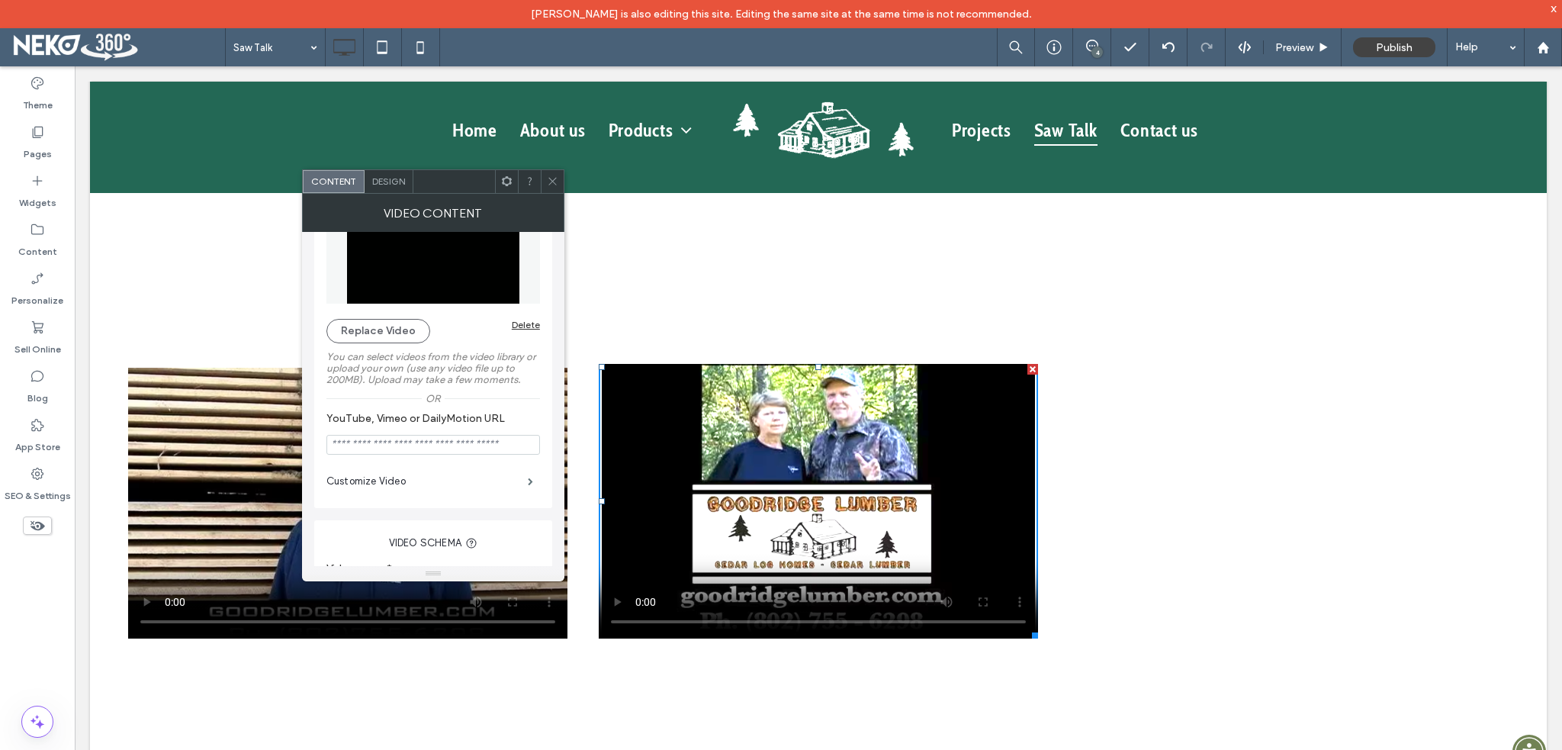
scroll to position [153, 0]
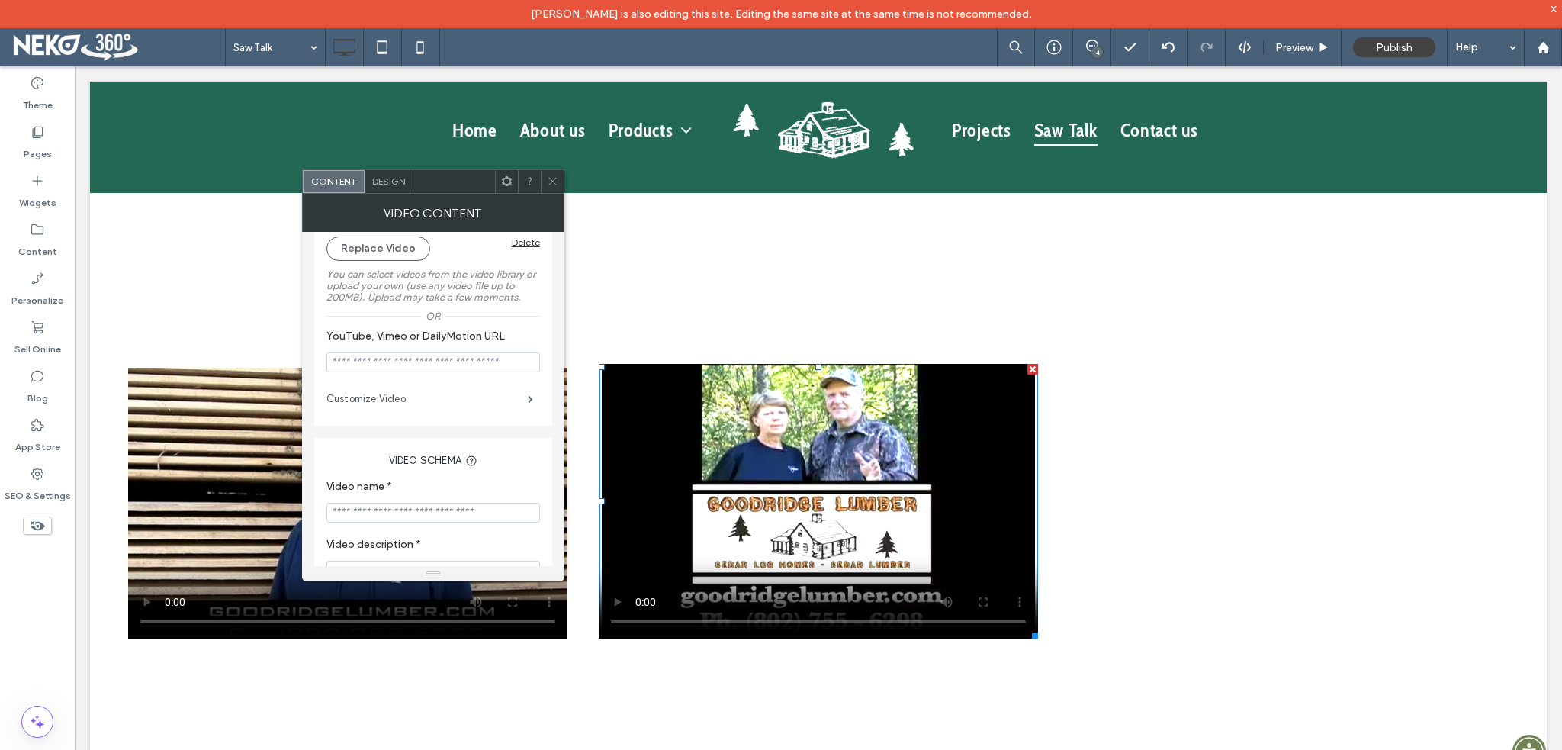
click at [393, 402] on label "Customize Video" at bounding box center [426, 399] width 201 height 31
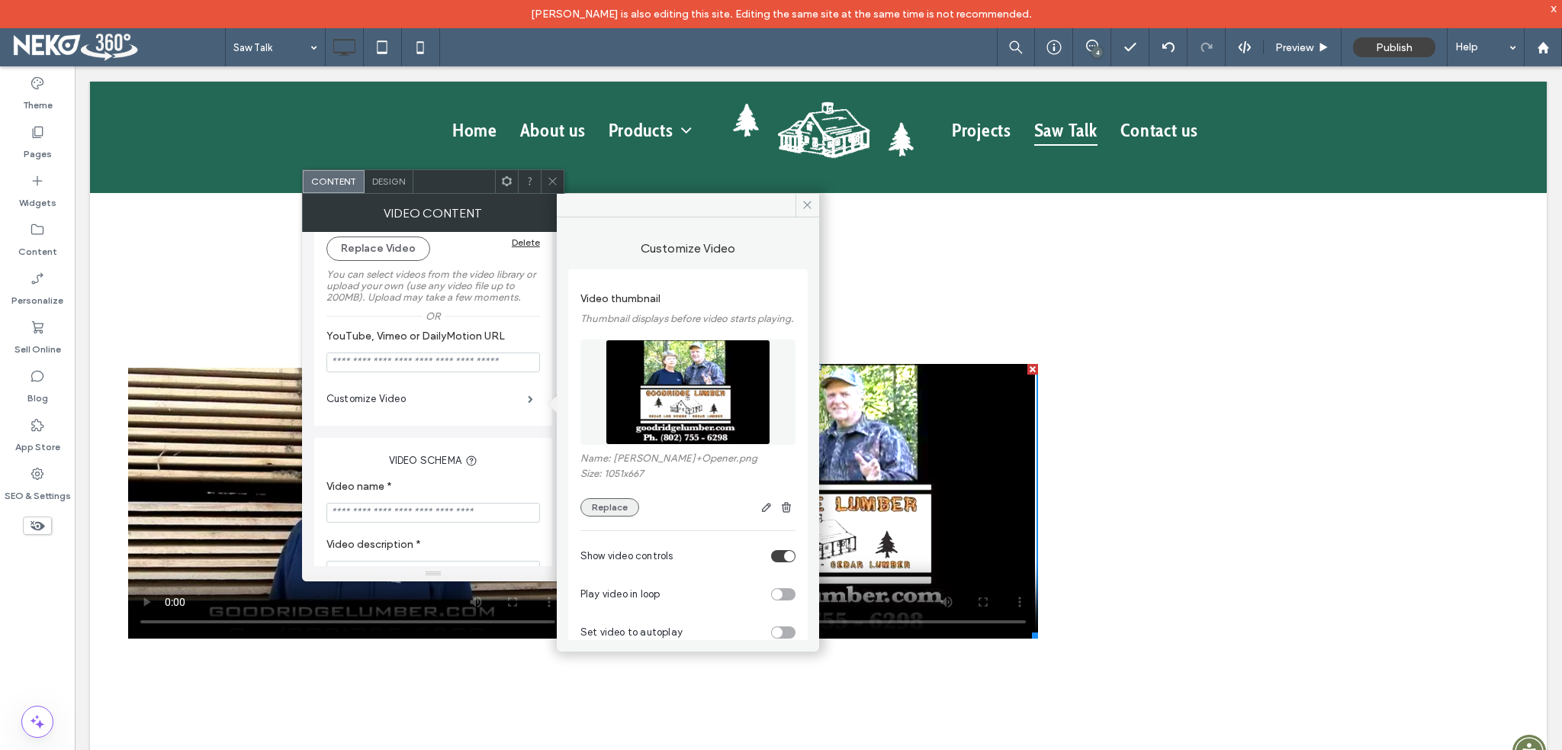
click at [613, 516] on button "Replace" at bounding box center [609, 507] width 59 height 18
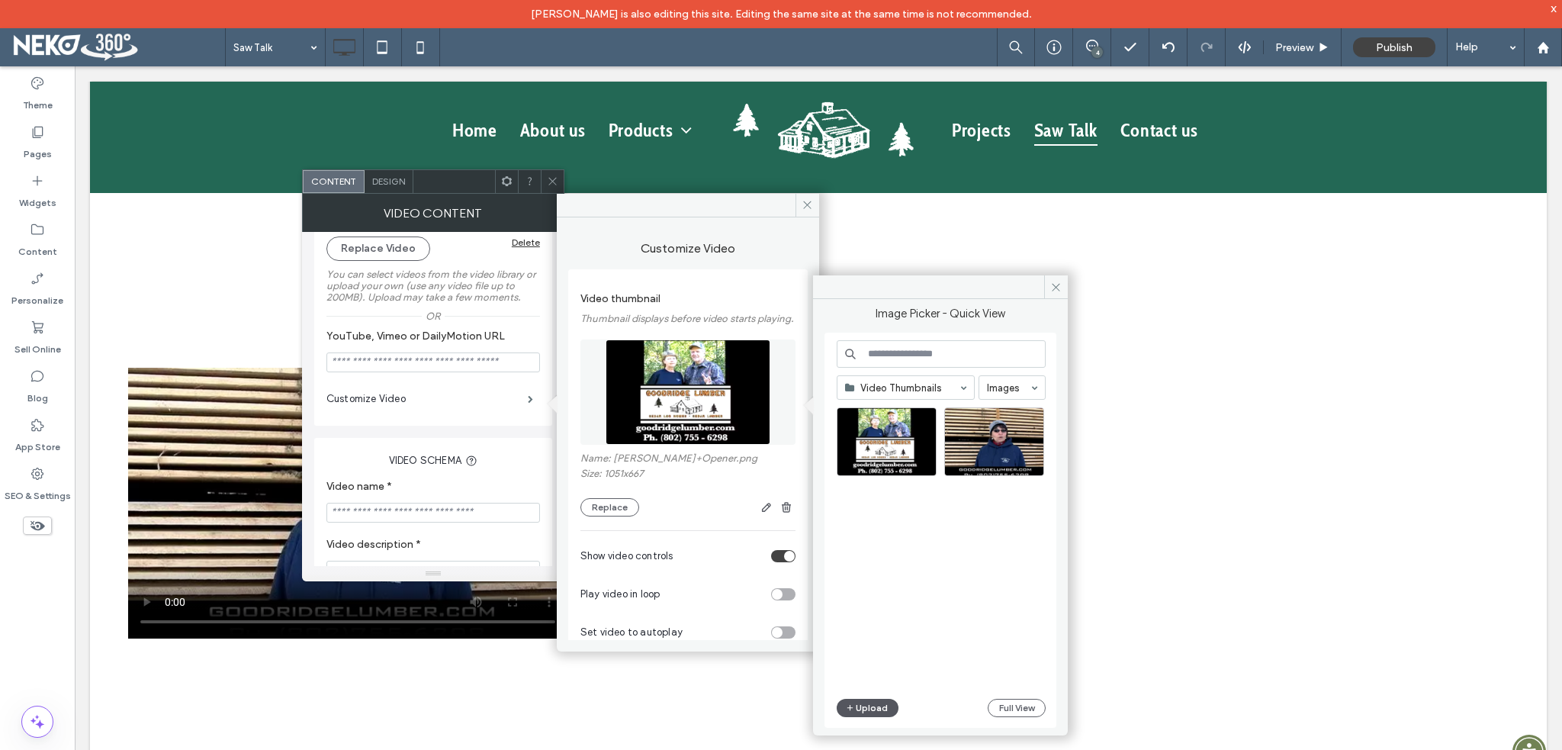
click at [871, 701] on button "Upload" at bounding box center [868, 708] width 63 height 18
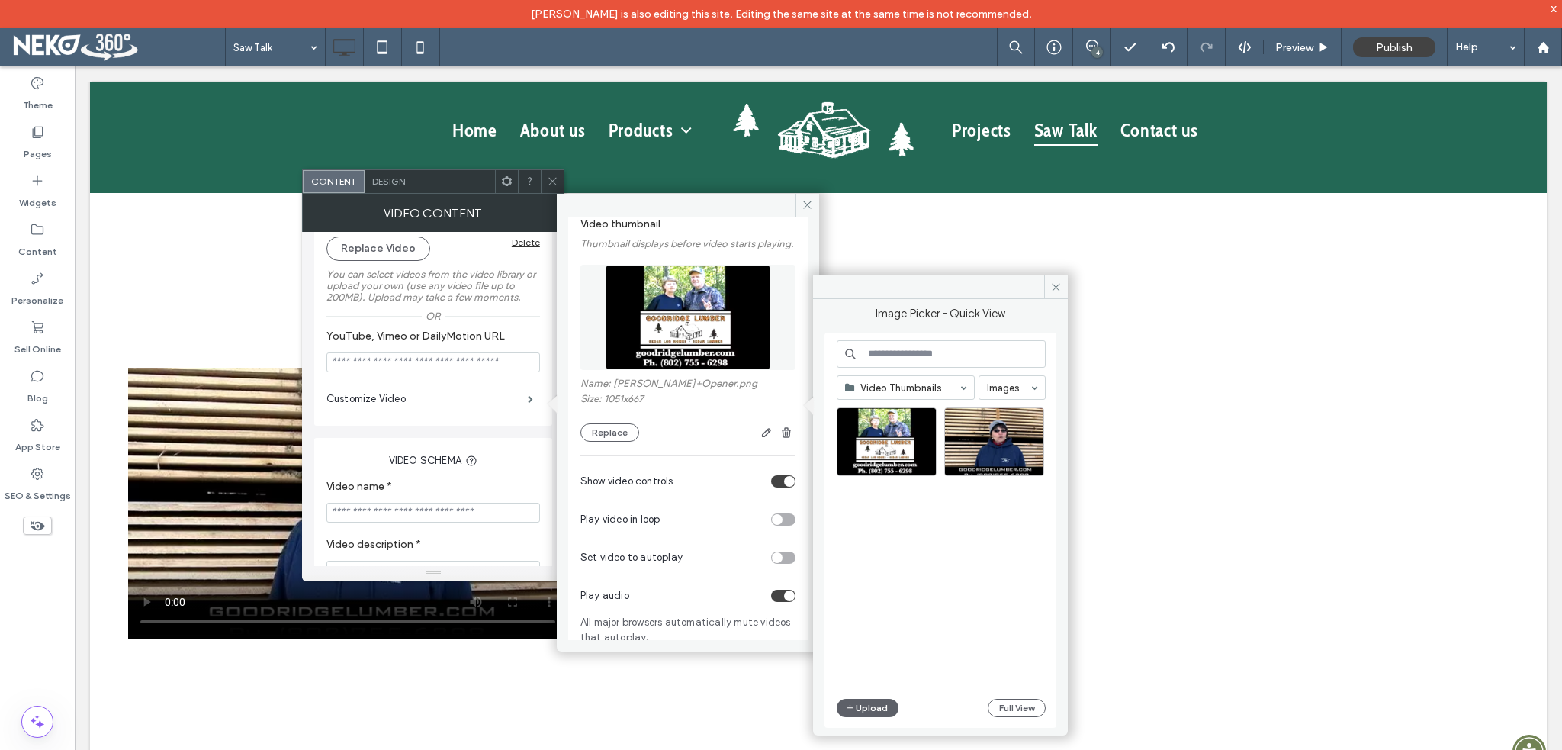
scroll to position [76, 0]
click at [1052, 291] on icon at bounding box center [1055, 286] width 11 height 11
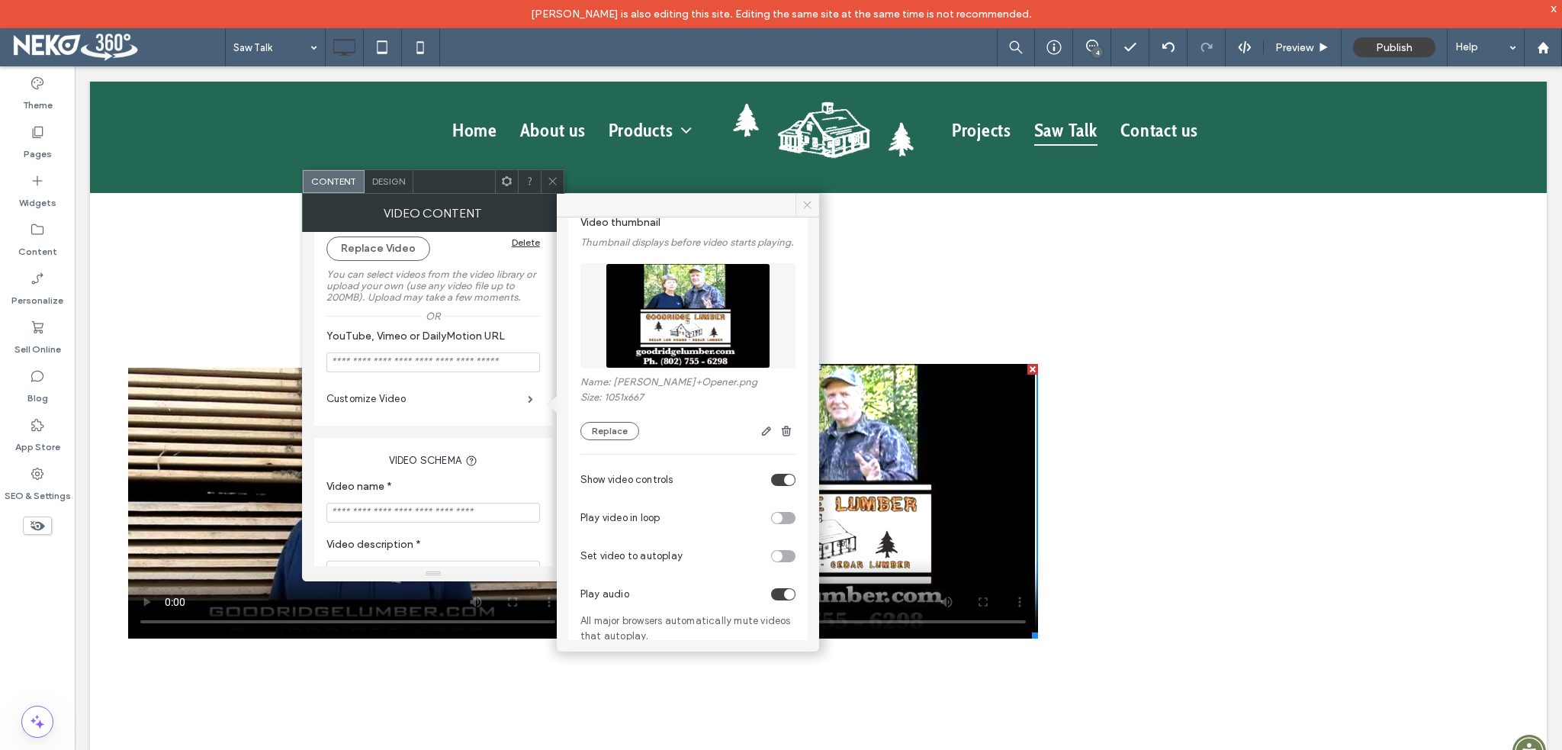
drag, startPoint x: 812, startPoint y: 204, endPoint x: 736, endPoint y: 137, distance: 100.5
click at [812, 204] on icon at bounding box center [807, 204] width 11 height 11
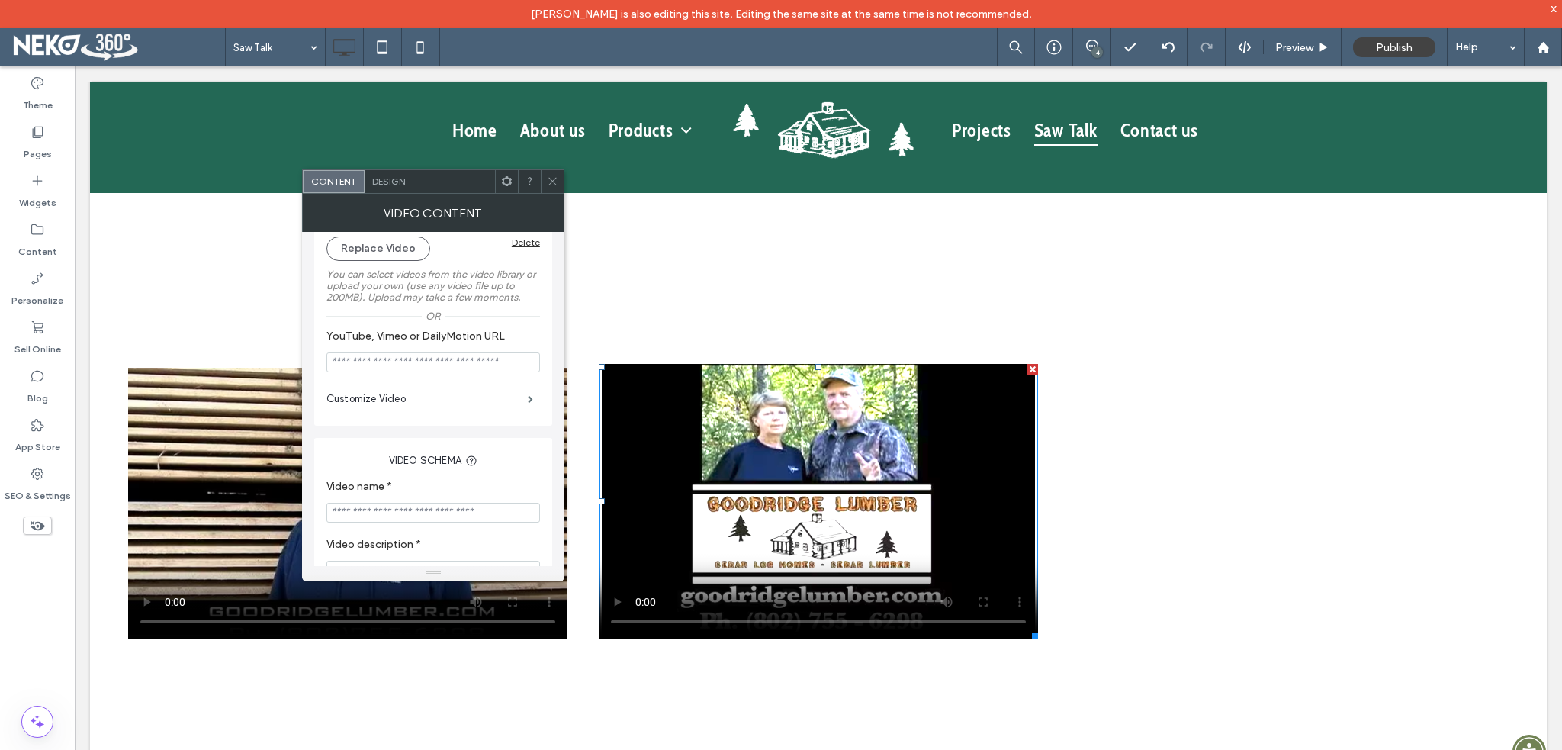
drag, startPoint x: 493, startPoint y: 140, endPoint x: 560, endPoint y: 195, distance: 86.7
click at [548, 176] on icon at bounding box center [552, 180] width 11 height 11
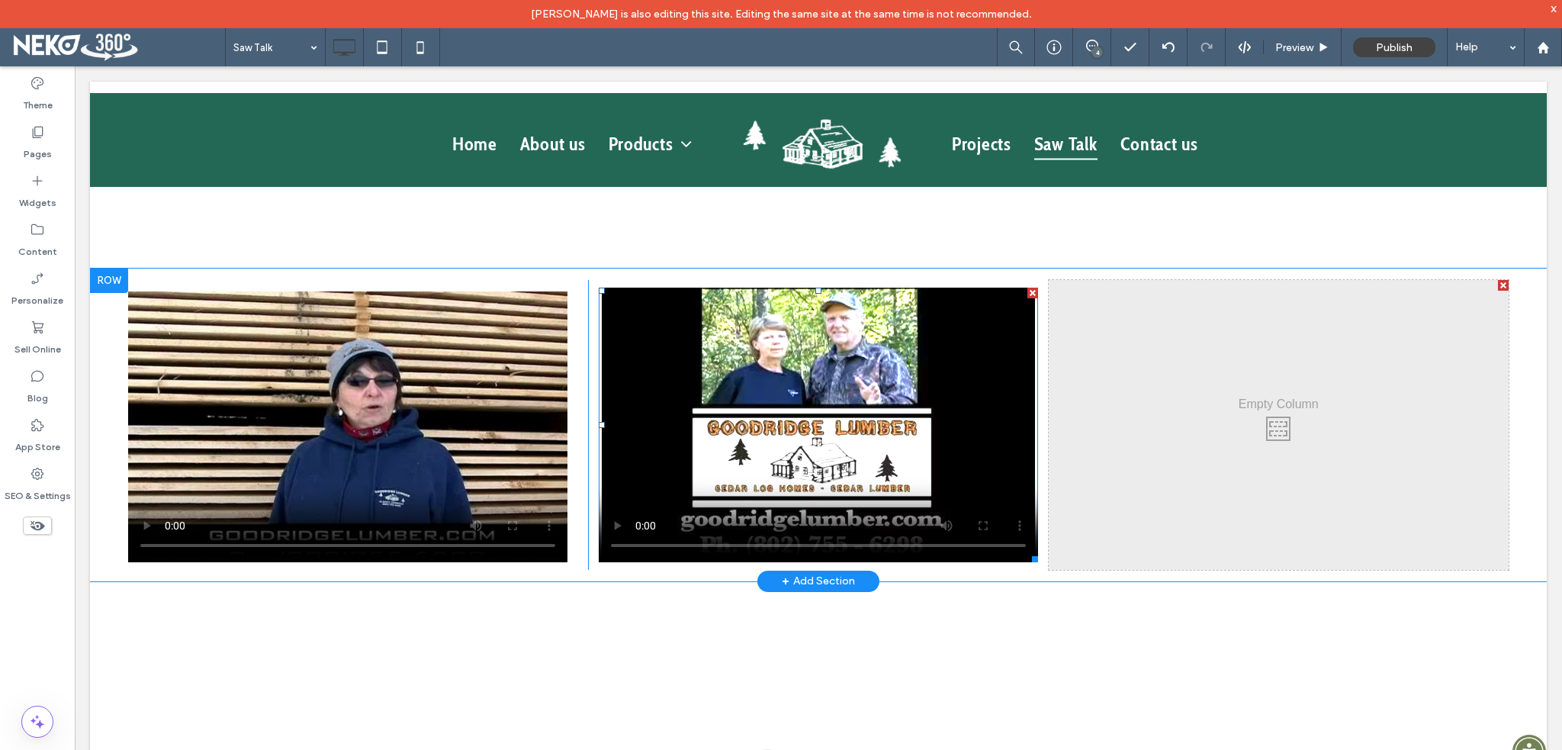
scroll to position [1297, 0]
click at [108, 268] on div at bounding box center [109, 280] width 38 height 24
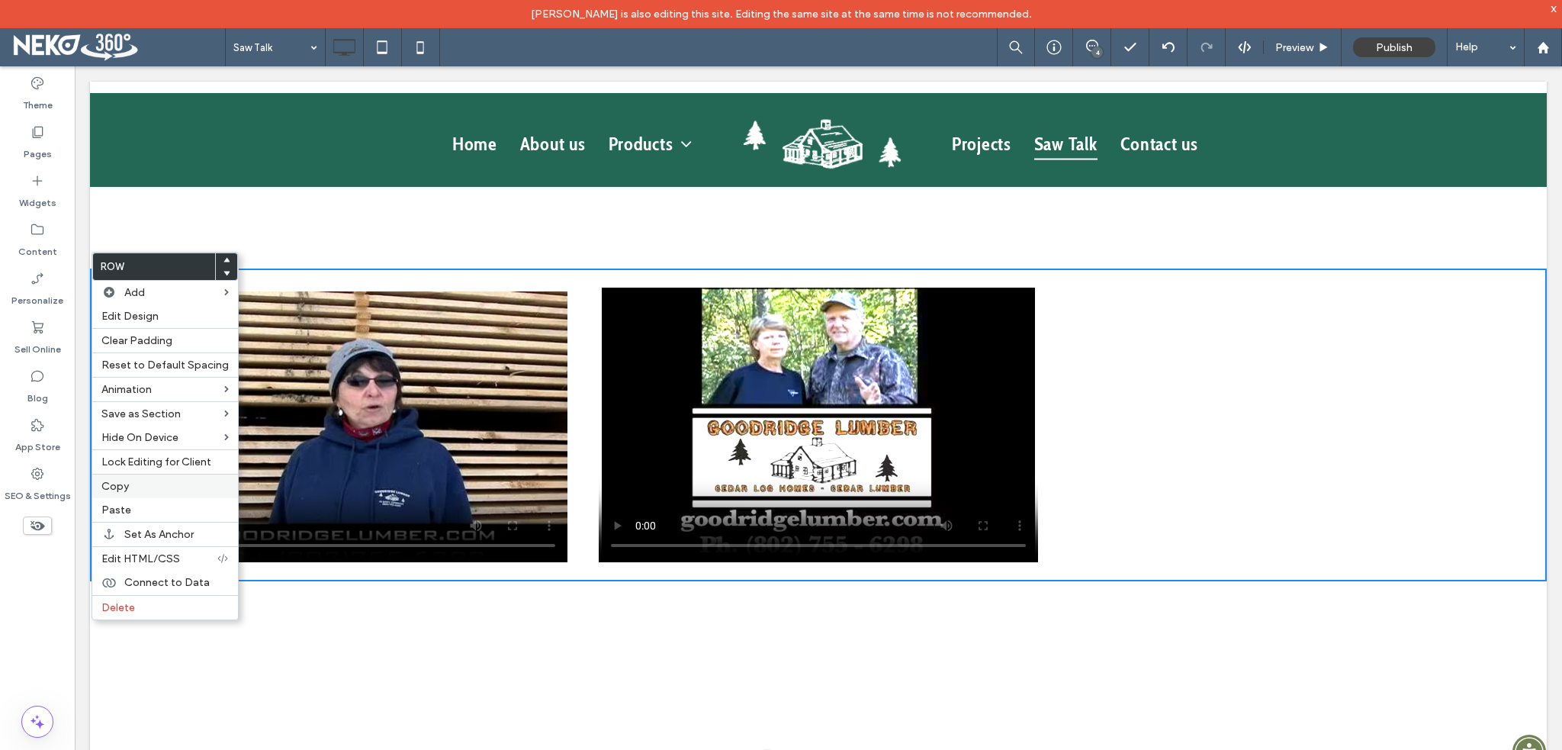
click at [125, 488] on span "Copy" at bounding box center [114, 486] width 27 height 13
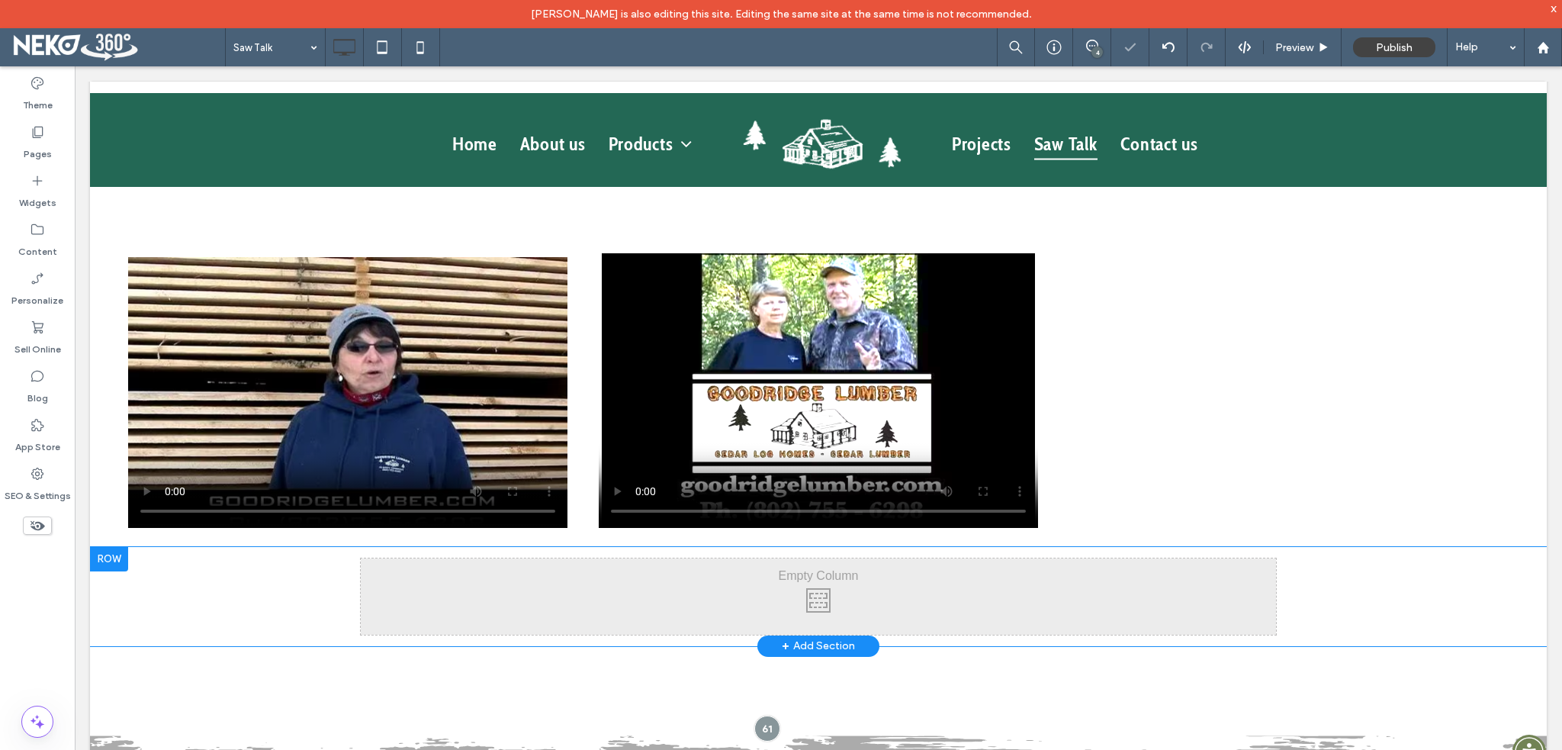
scroll to position [1449, 0]
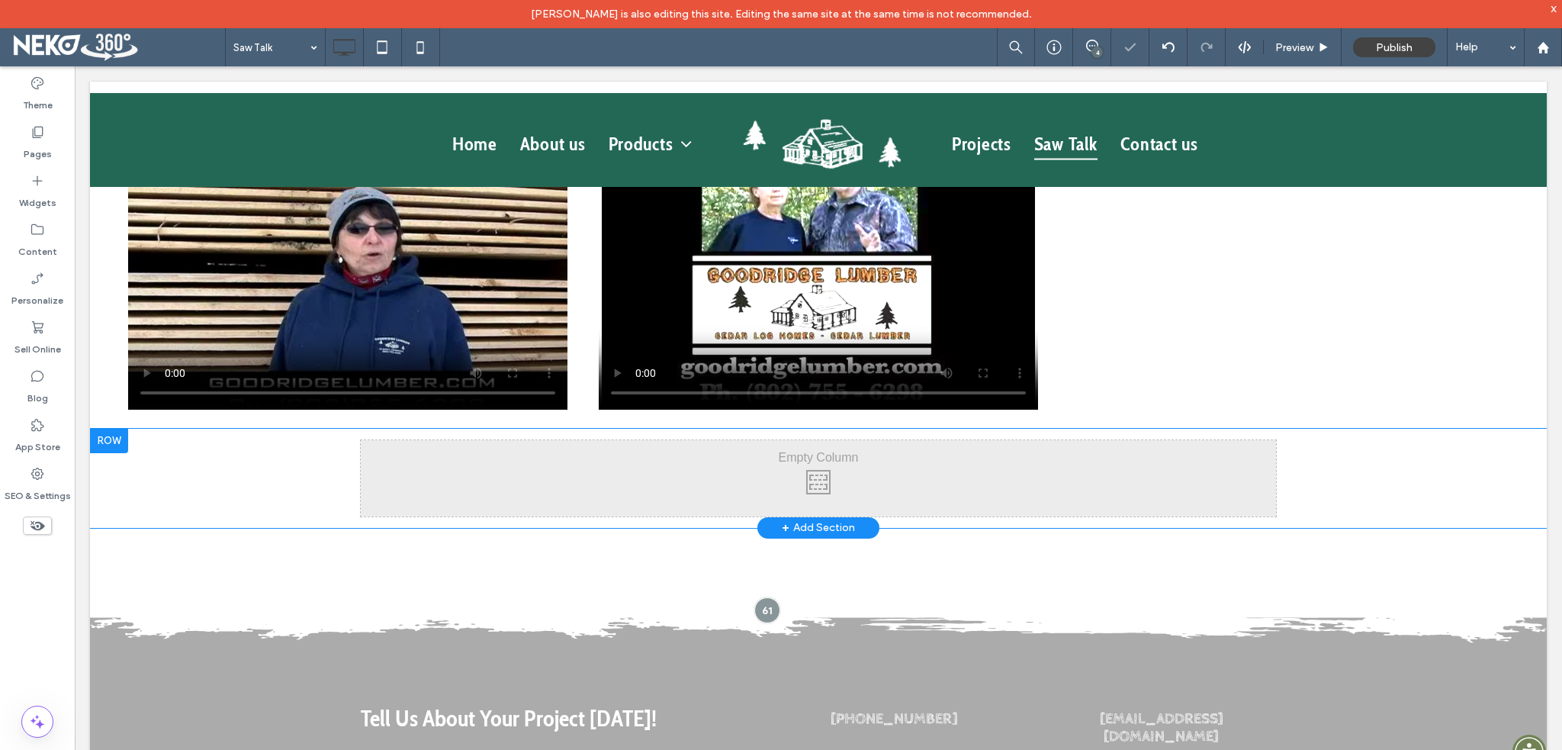
click at [113, 429] on div at bounding box center [109, 441] width 38 height 24
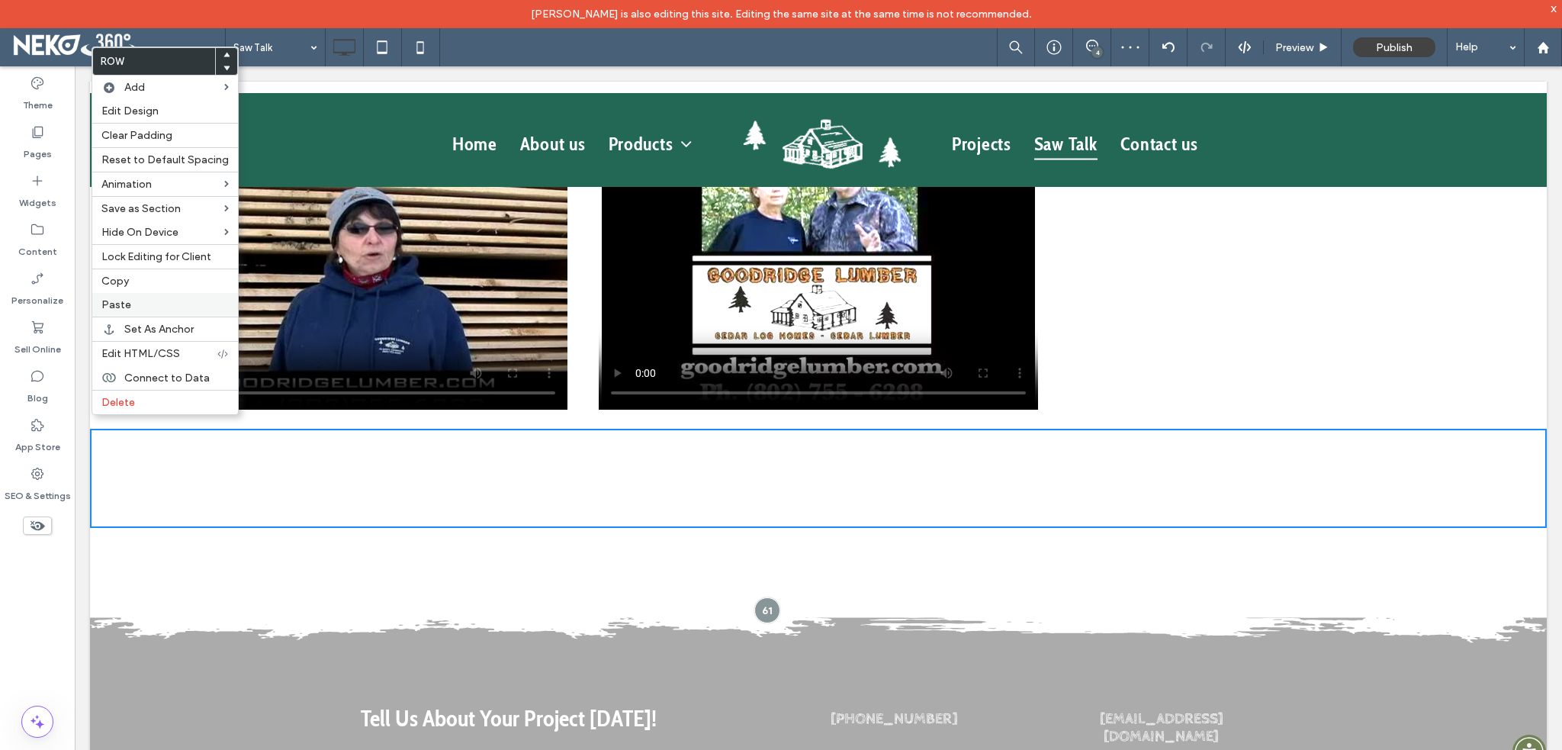
click at [114, 301] on span "Paste" at bounding box center [116, 304] width 30 height 13
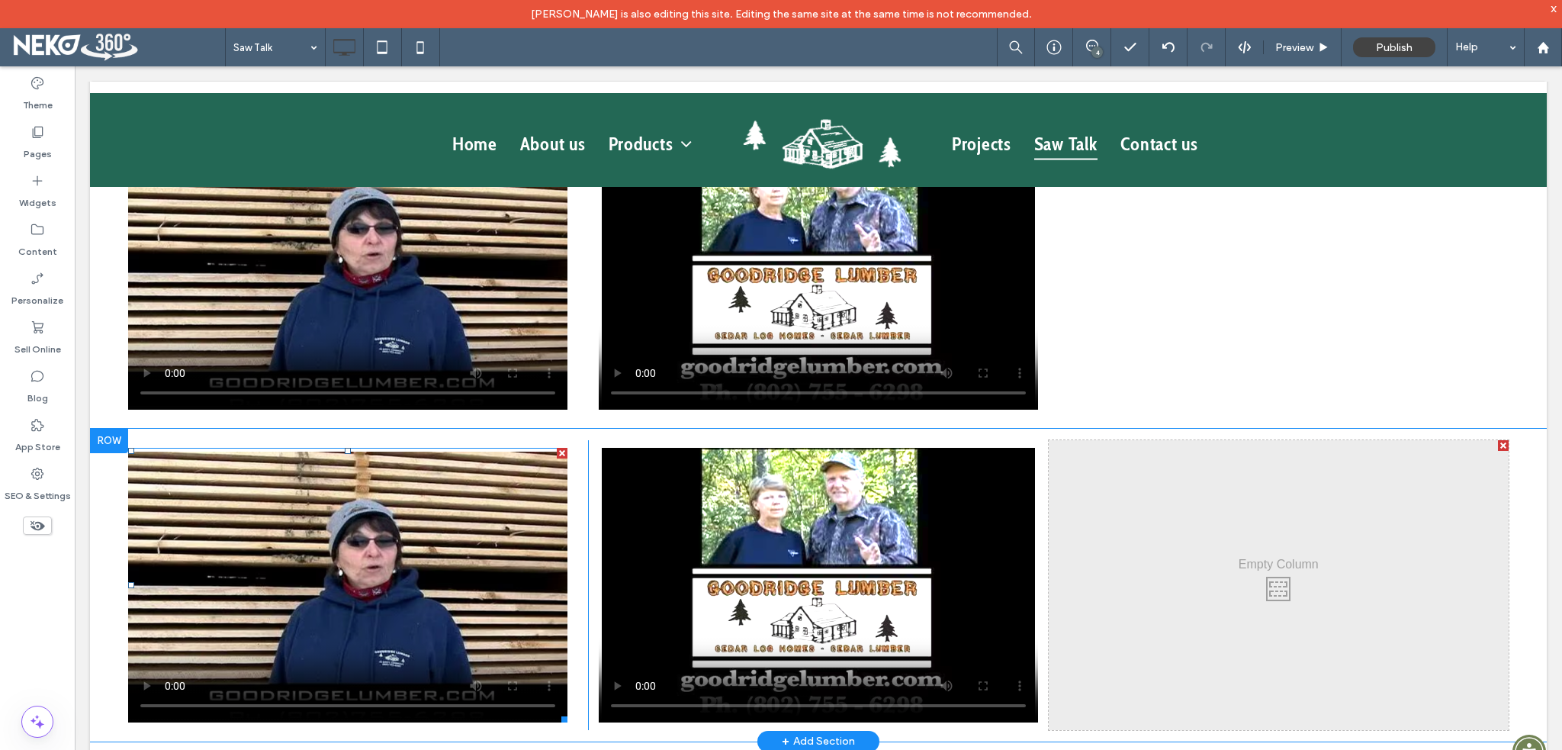
click at [427, 596] on span at bounding box center [347, 585] width 439 height 275
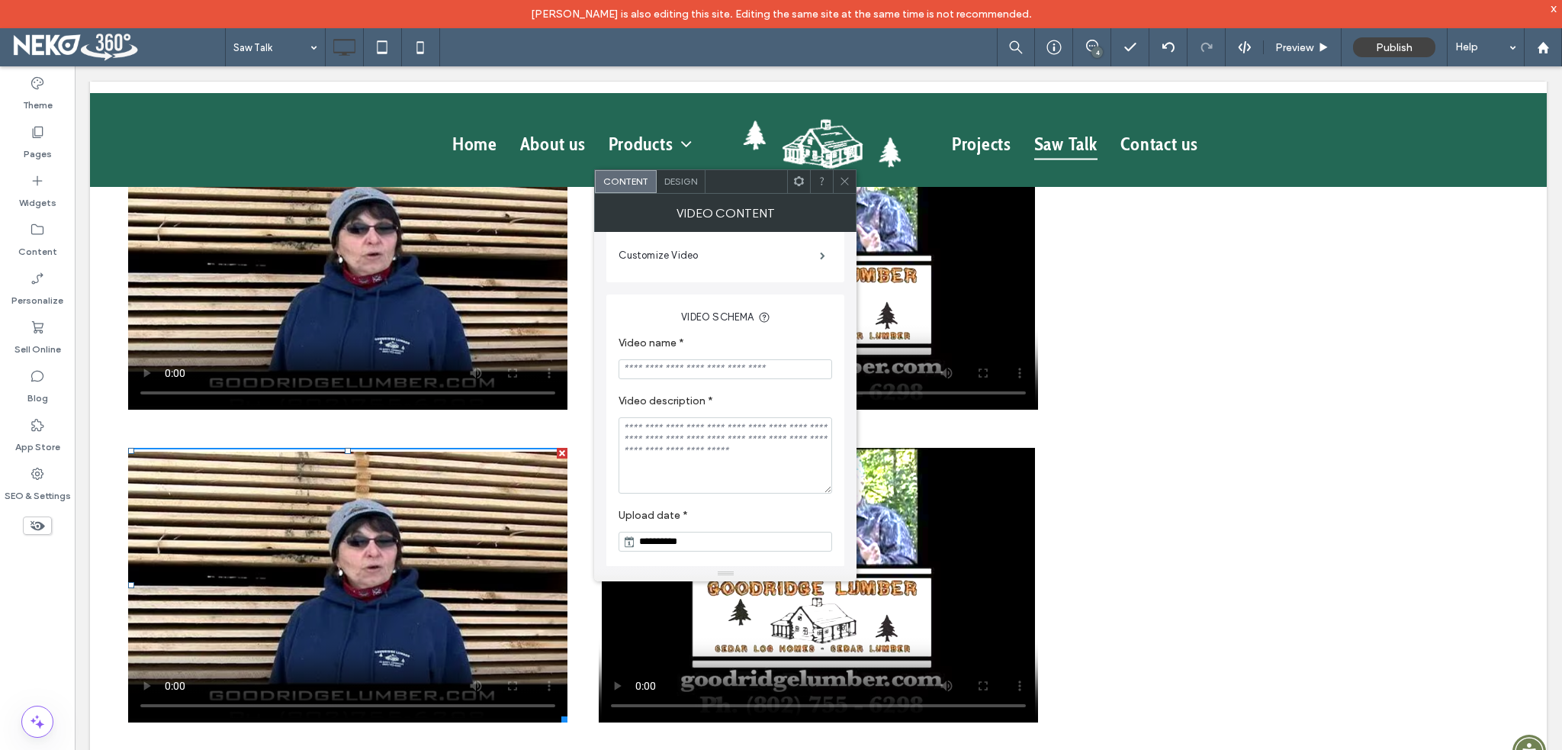
scroll to position [302, 0]
click at [706, 366] on input "Video name *" at bounding box center [726, 368] width 214 height 20
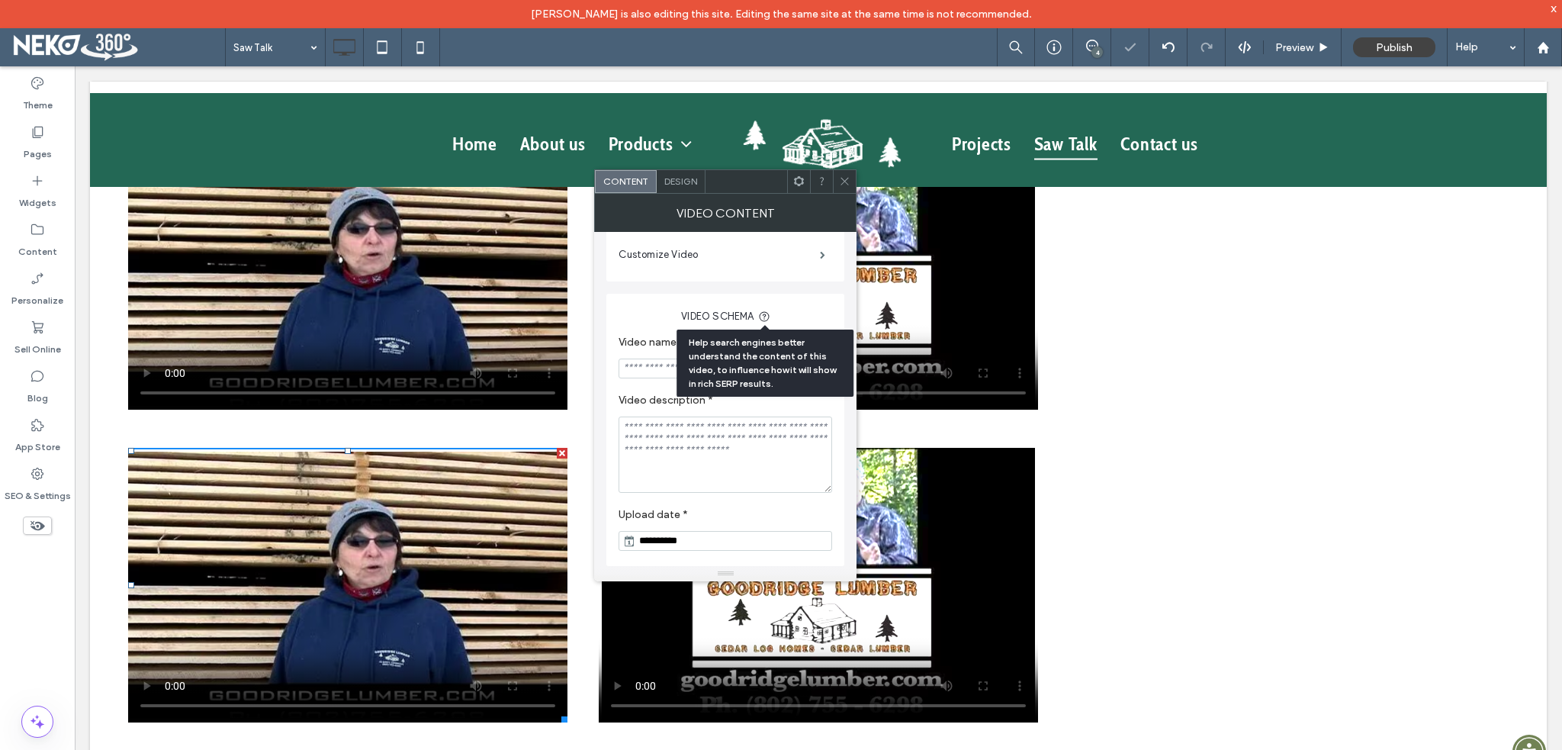
click at [764, 314] on icon at bounding box center [764, 316] width 12 height 12
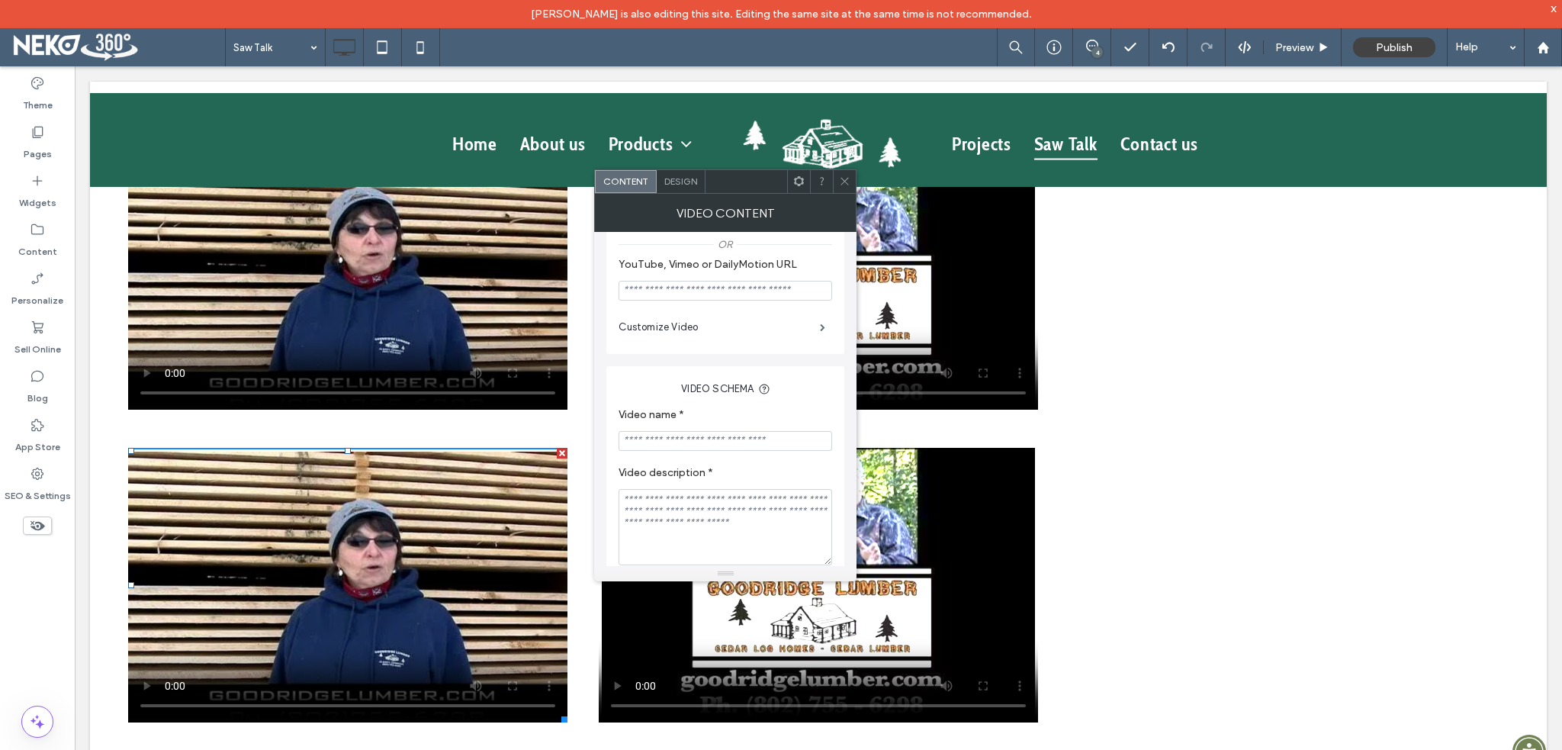
scroll to position [226, 0]
click at [696, 442] on input "Video name *" at bounding box center [726, 439] width 214 height 20
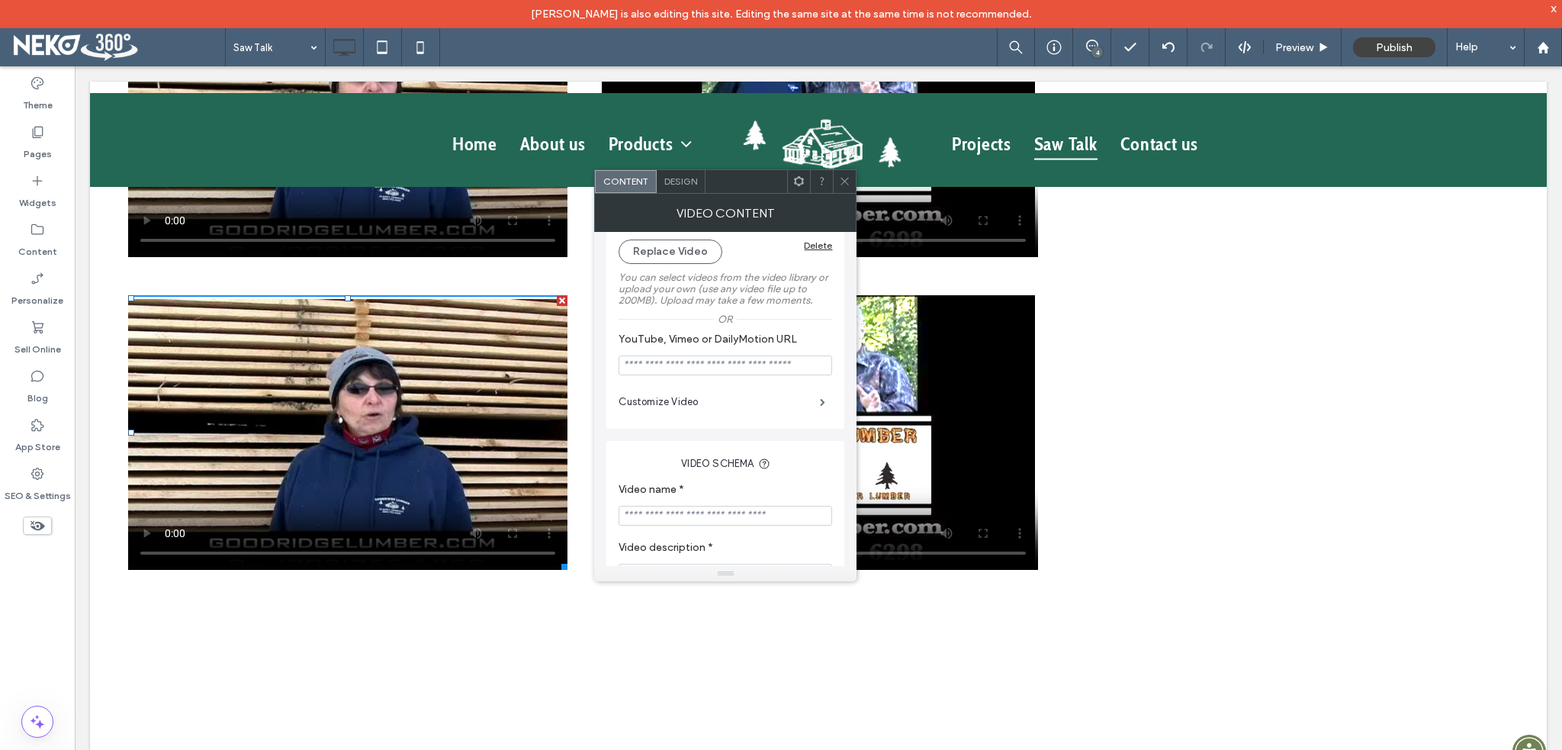
scroll to position [150, 0]
click at [840, 178] on icon at bounding box center [844, 180] width 11 height 11
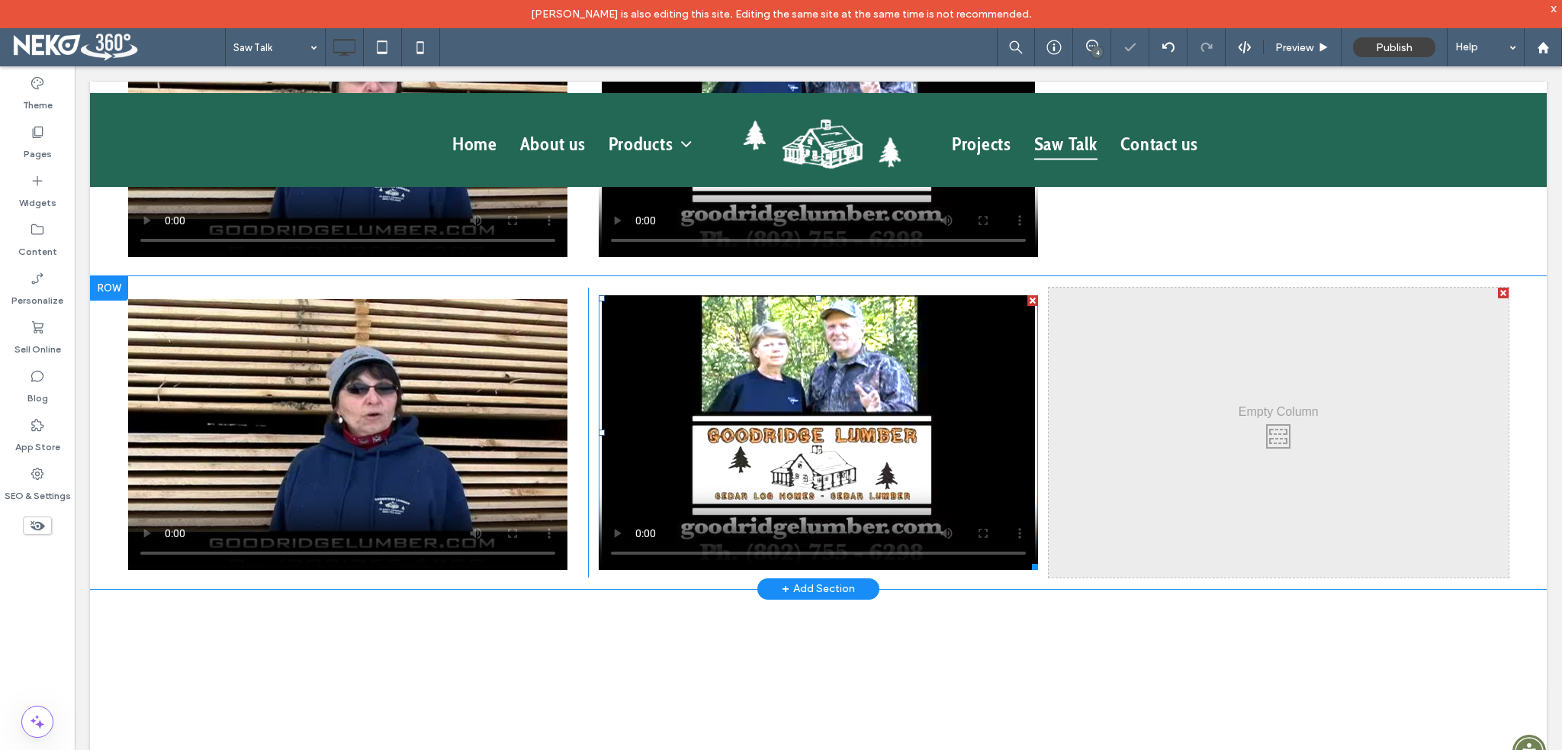
click at [860, 410] on span at bounding box center [818, 432] width 439 height 275
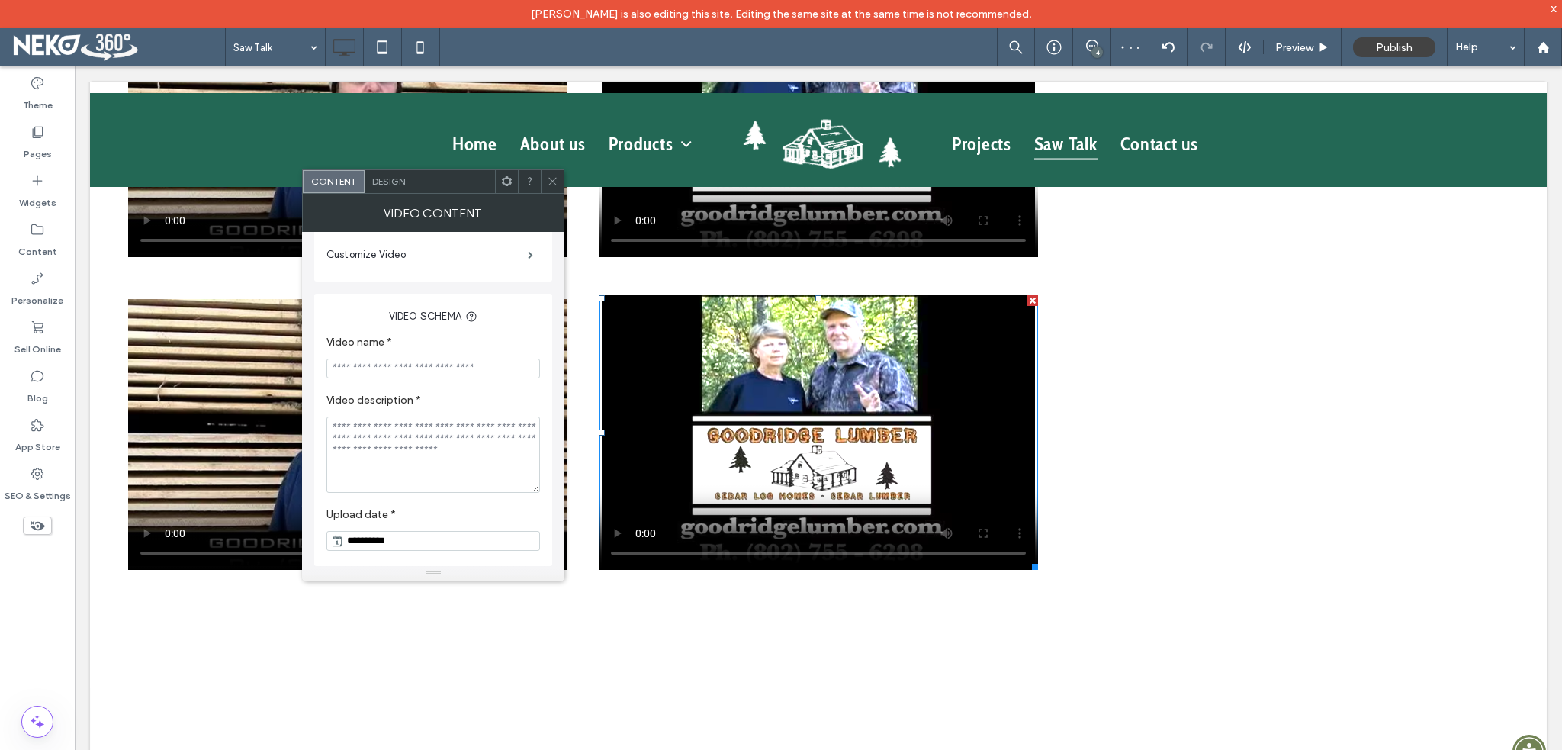
scroll to position [302, 0]
click at [432, 371] on input "Video name *" at bounding box center [433, 368] width 214 height 20
paste input "**********"
type input "**********"
click at [546, 320] on div "**********" at bounding box center [433, 430] width 238 height 272
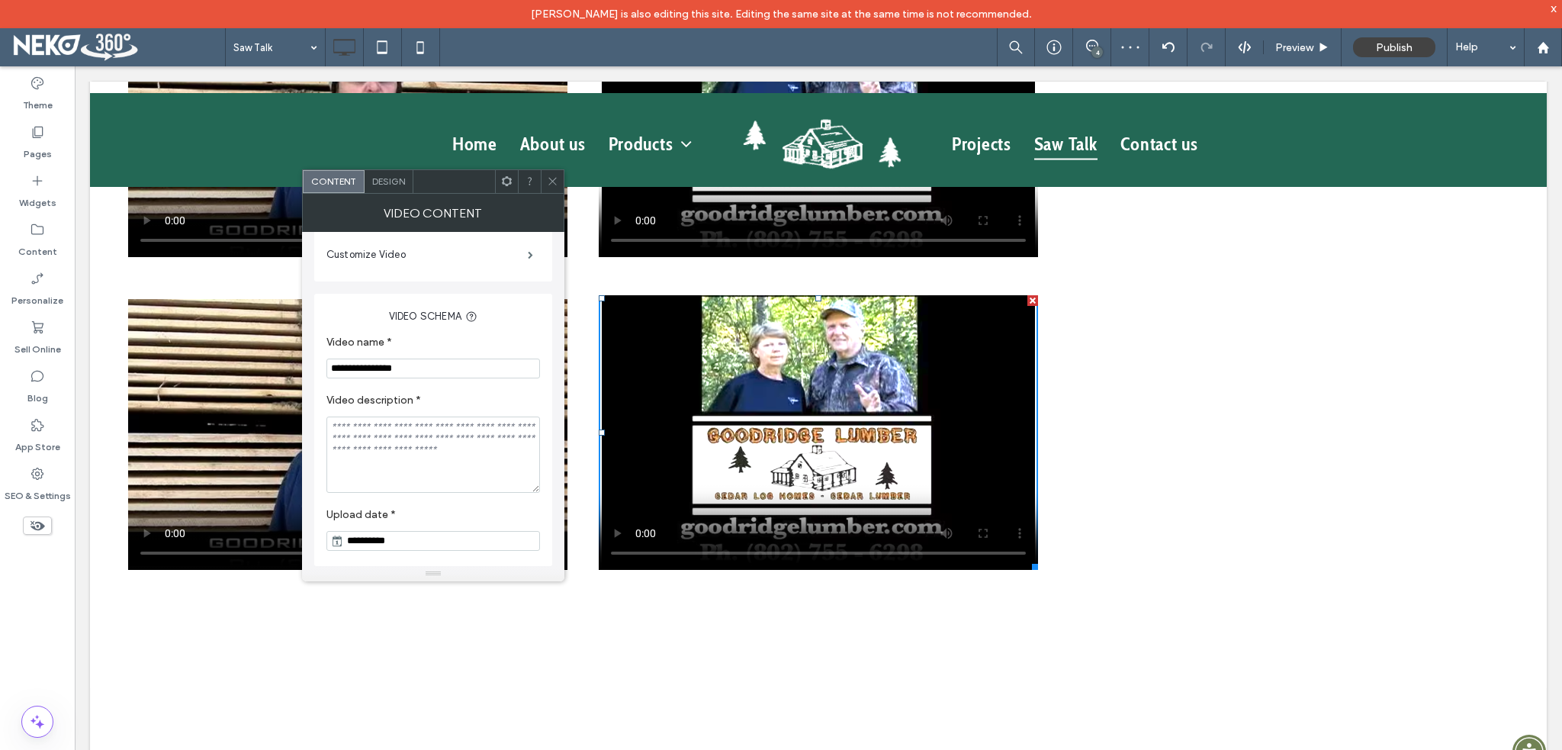
click at [558, 188] on span at bounding box center [552, 181] width 11 height 23
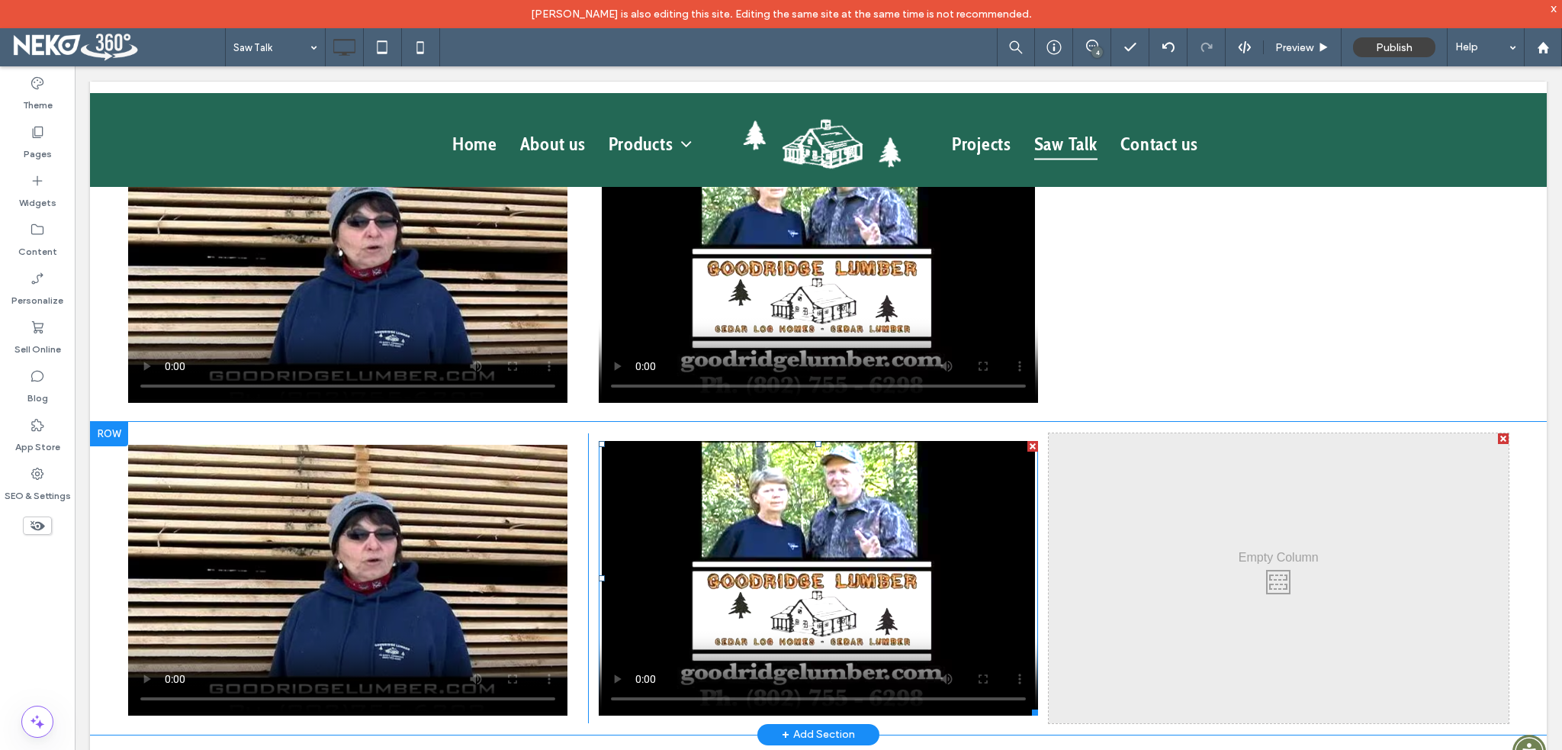
scroll to position [1449, 0]
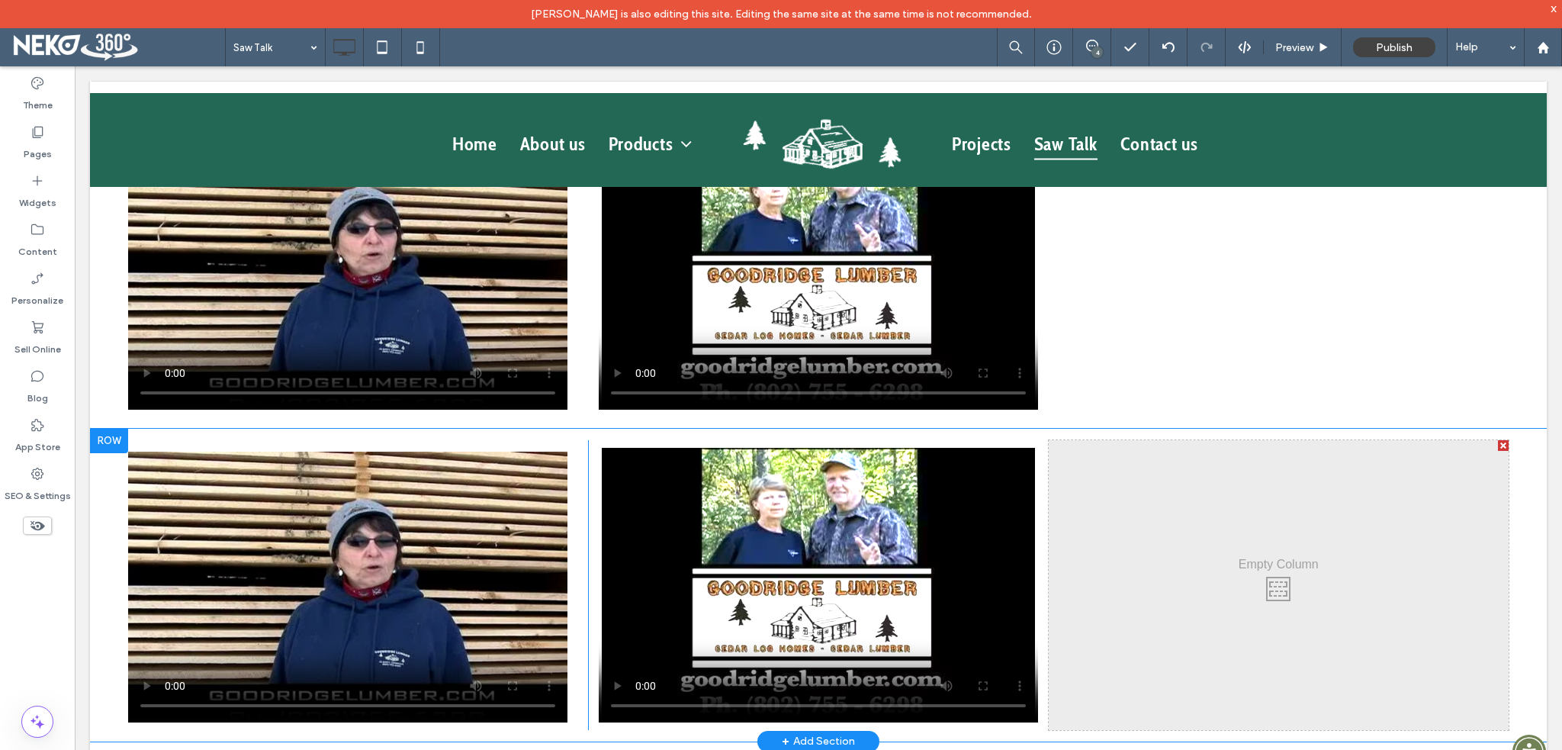
click at [107, 429] on div at bounding box center [109, 441] width 38 height 24
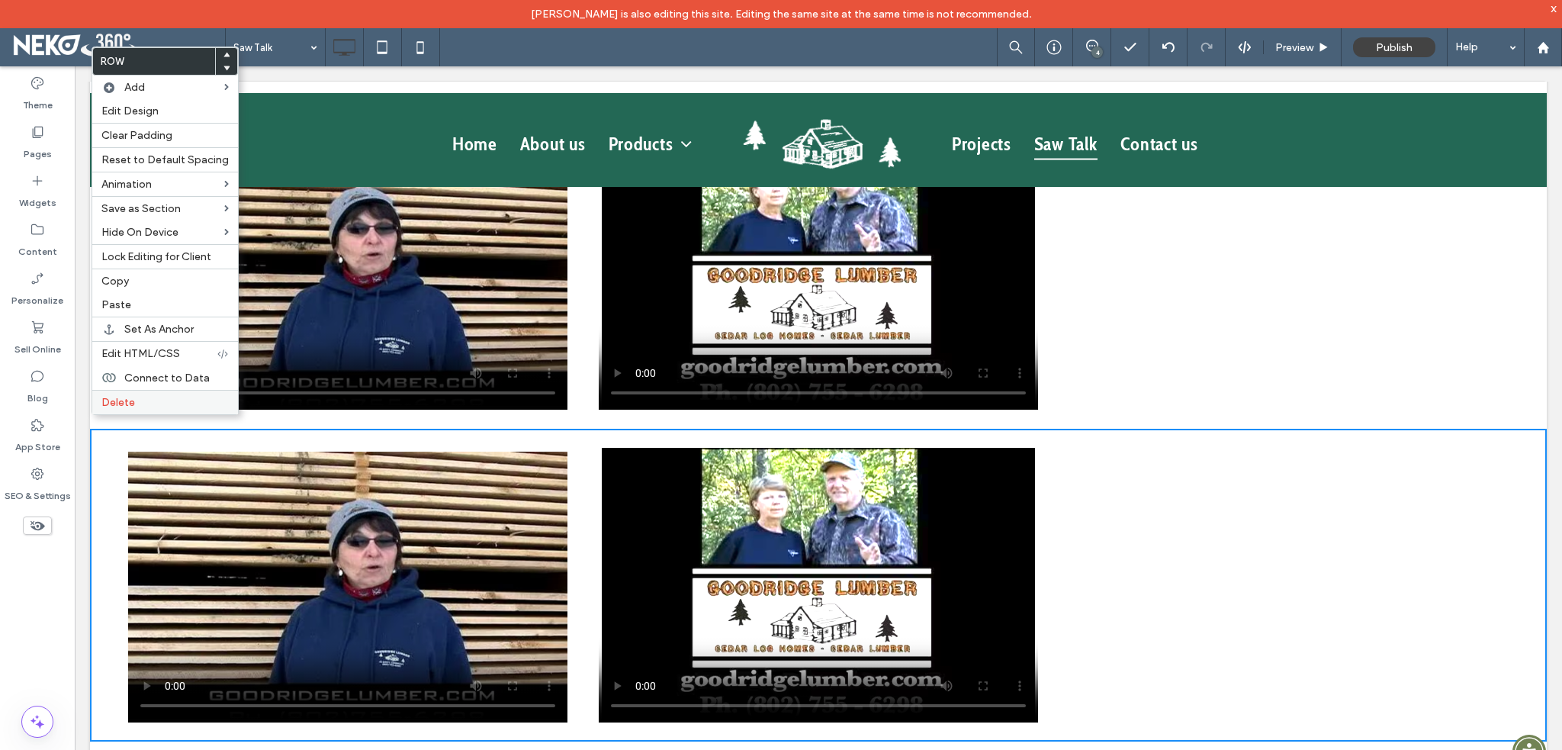
click at [135, 400] on label "Delete" at bounding box center [164, 402] width 127 height 13
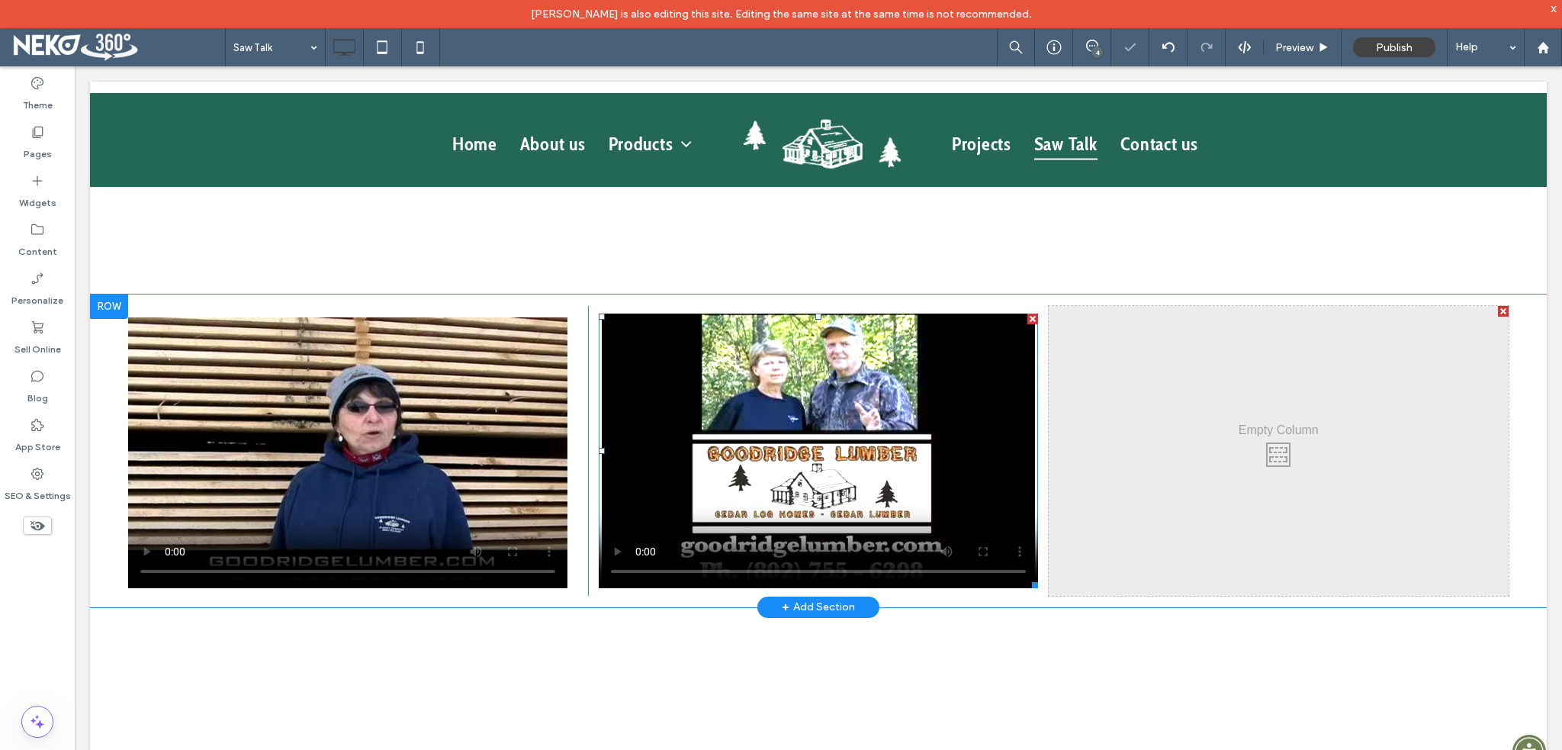
scroll to position [1220, 0]
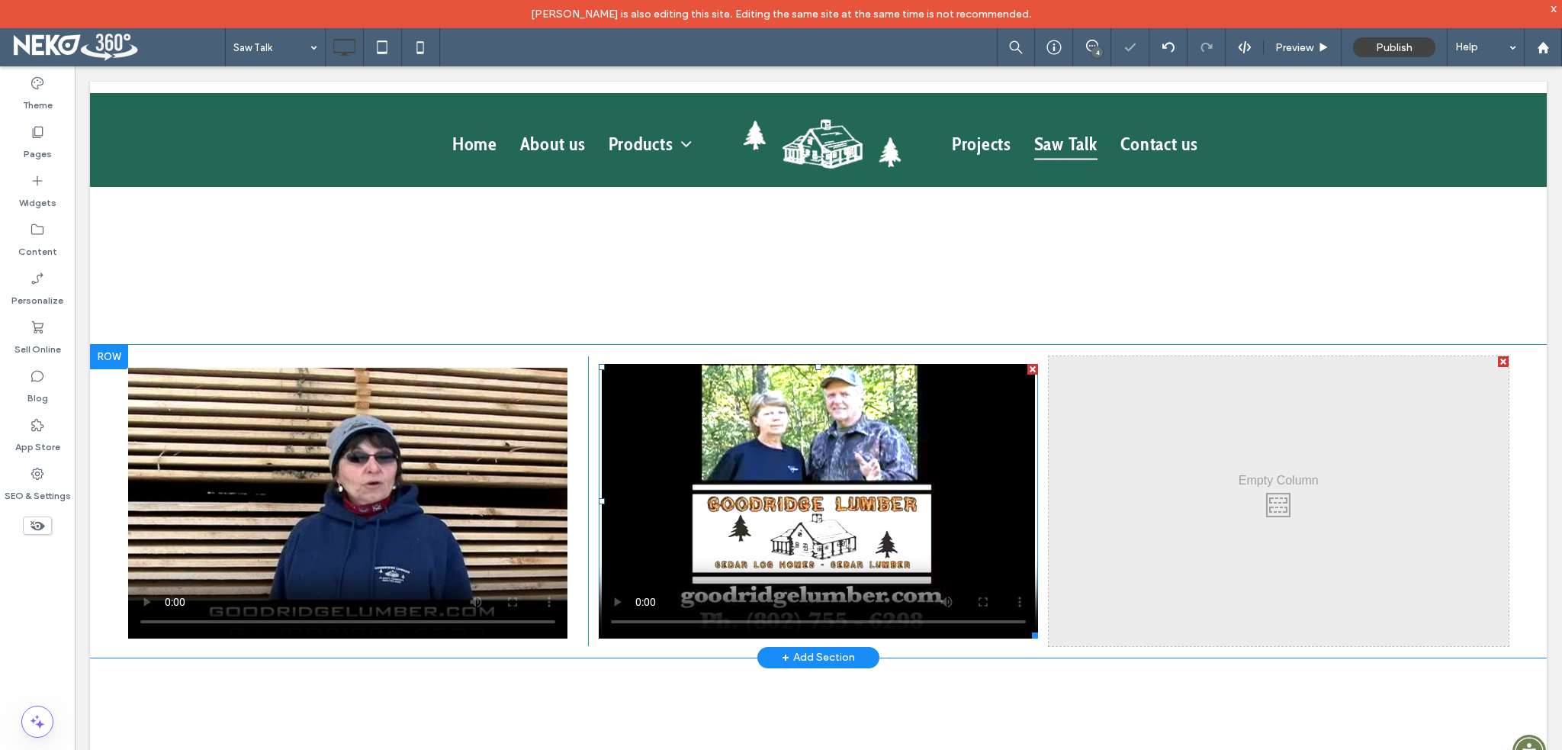
click at [788, 459] on span at bounding box center [818, 501] width 439 height 275
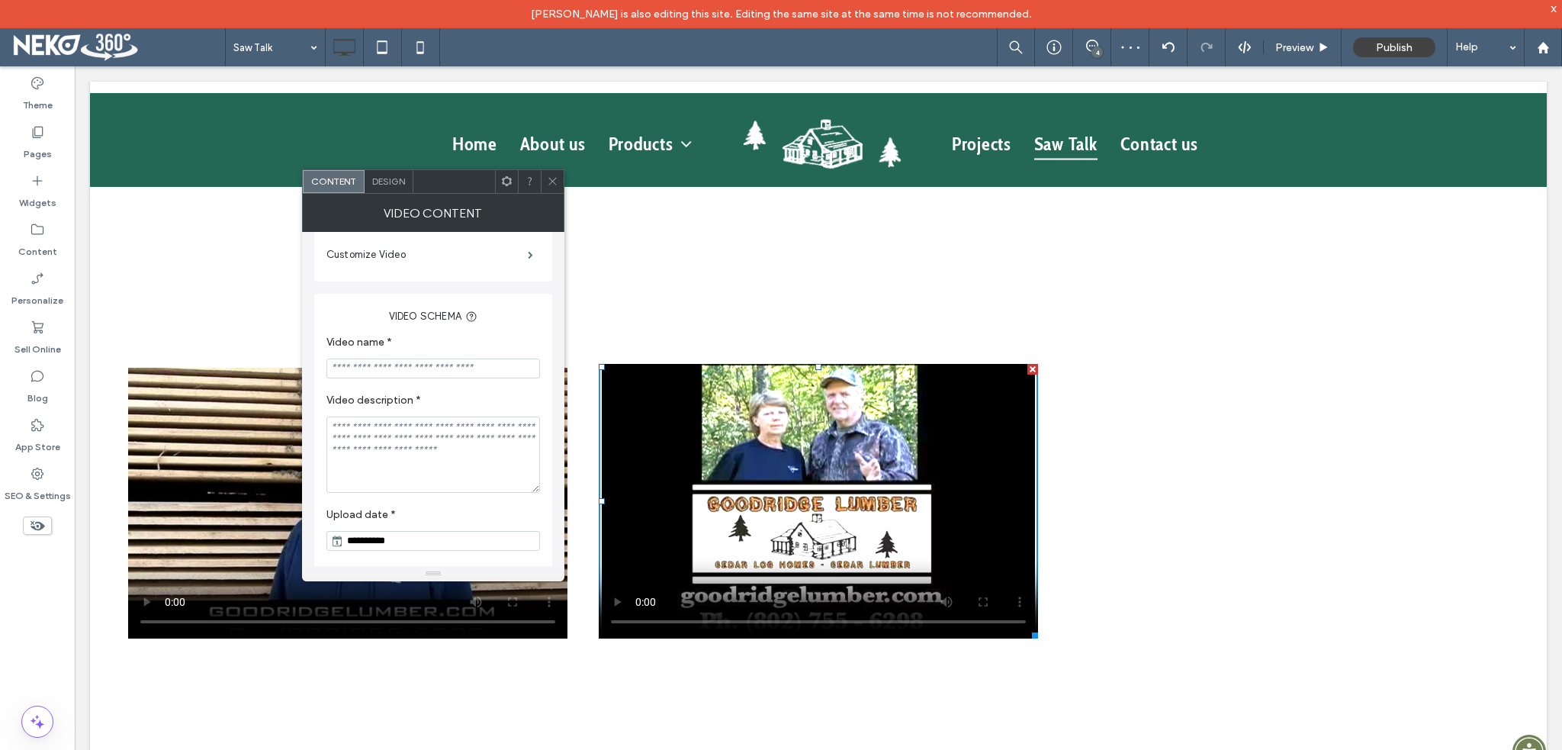
scroll to position [302, 0]
click at [396, 371] on input "Video name *" at bounding box center [433, 368] width 214 height 20
paste input "**********"
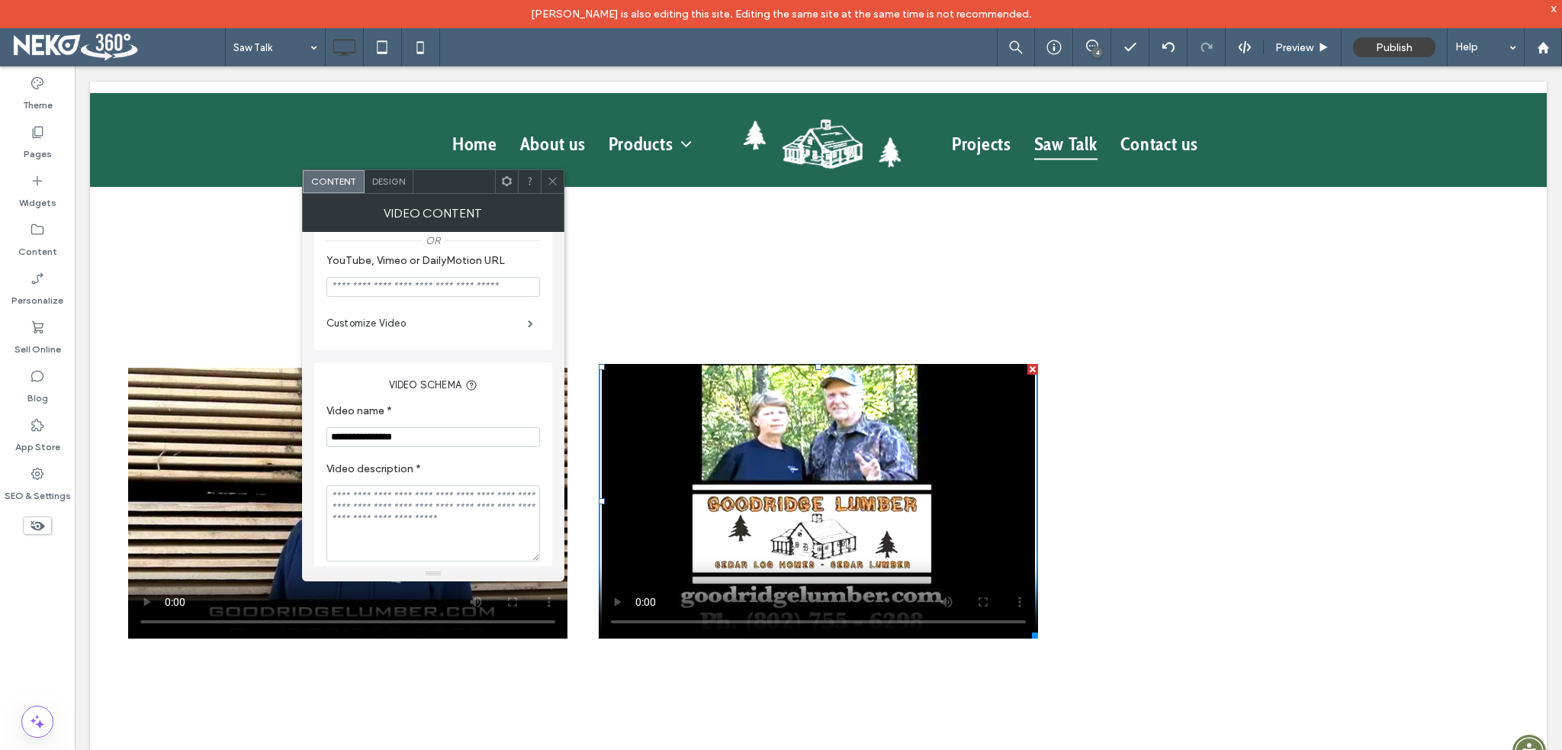
scroll to position [226, 0]
type input "**********"
click at [555, 182] on icon at bounding box center [552, 180] width 11 height 11
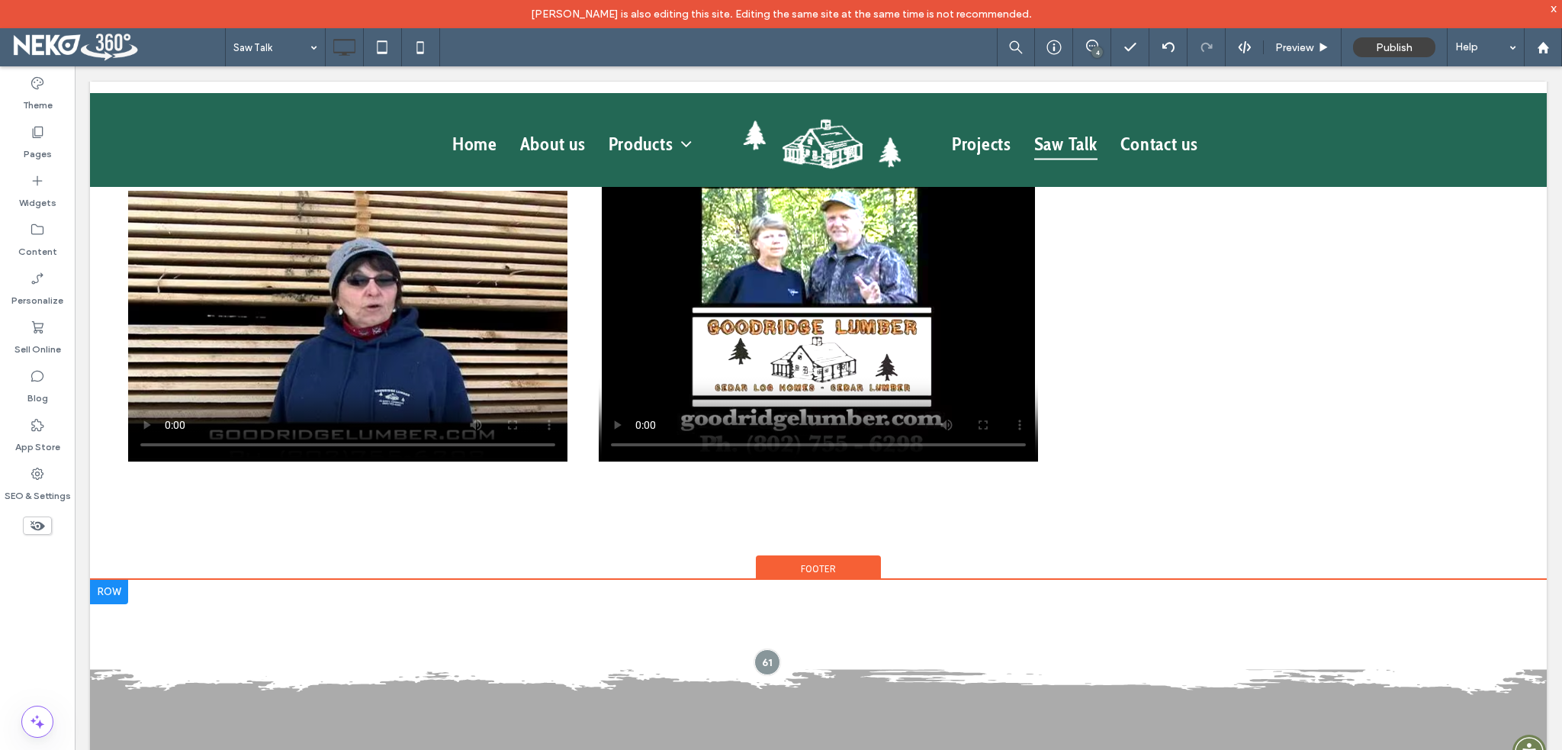
scroll to position [1449, 0]
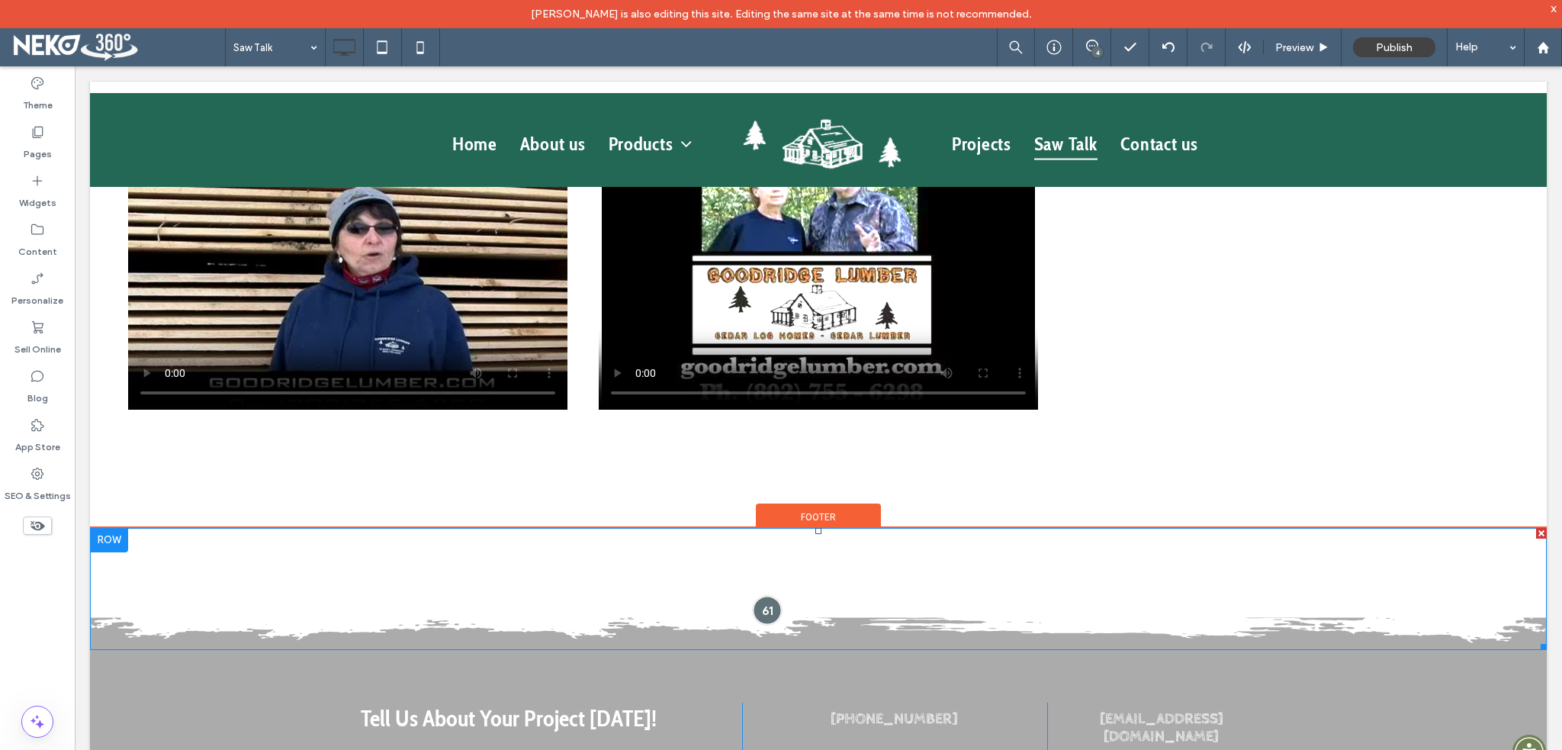
click at [767, 597] on div at bounding box center [767, 610] width 28 height 28
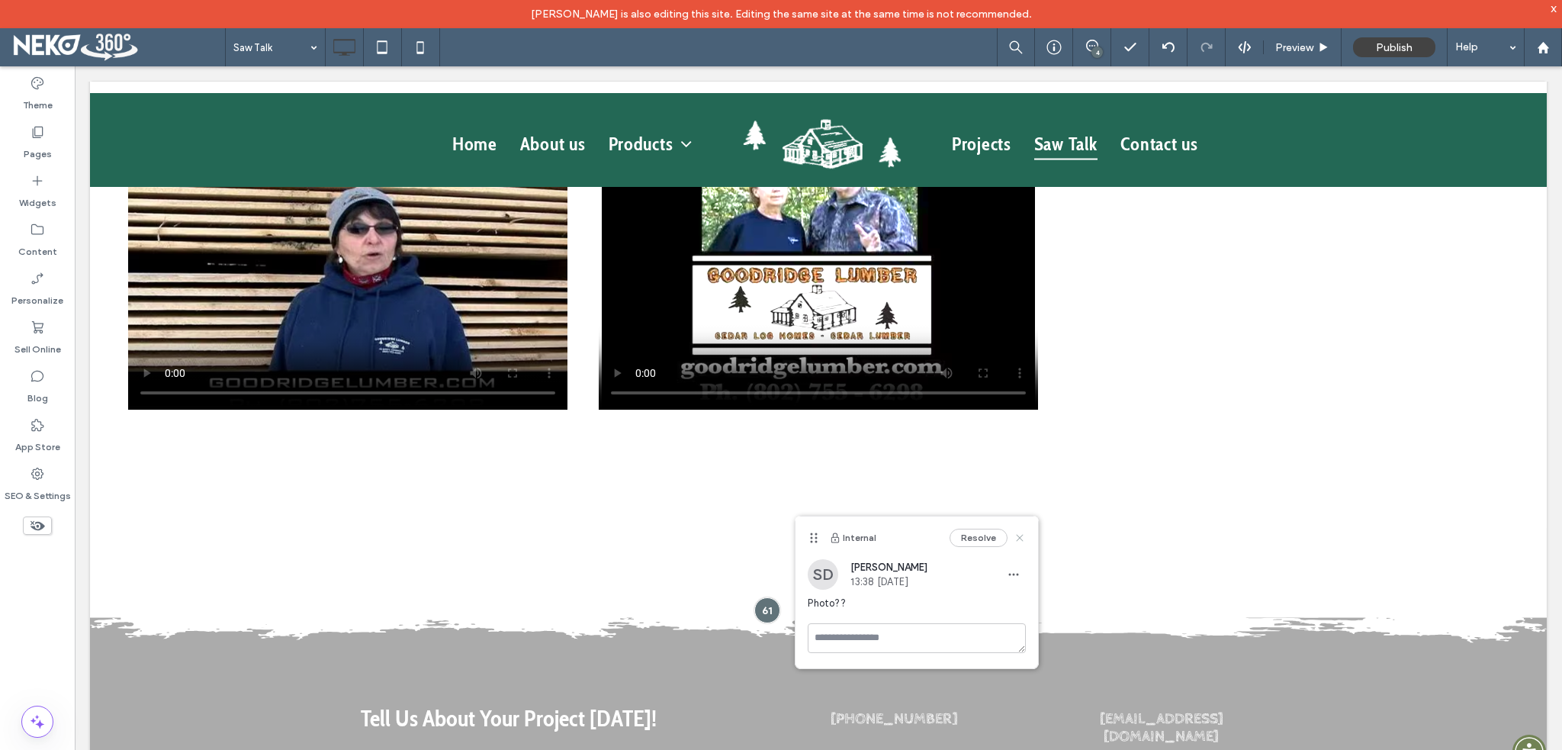
click at [1023, 538] on icon at bounding box center [1020, 538] width 12 height 12
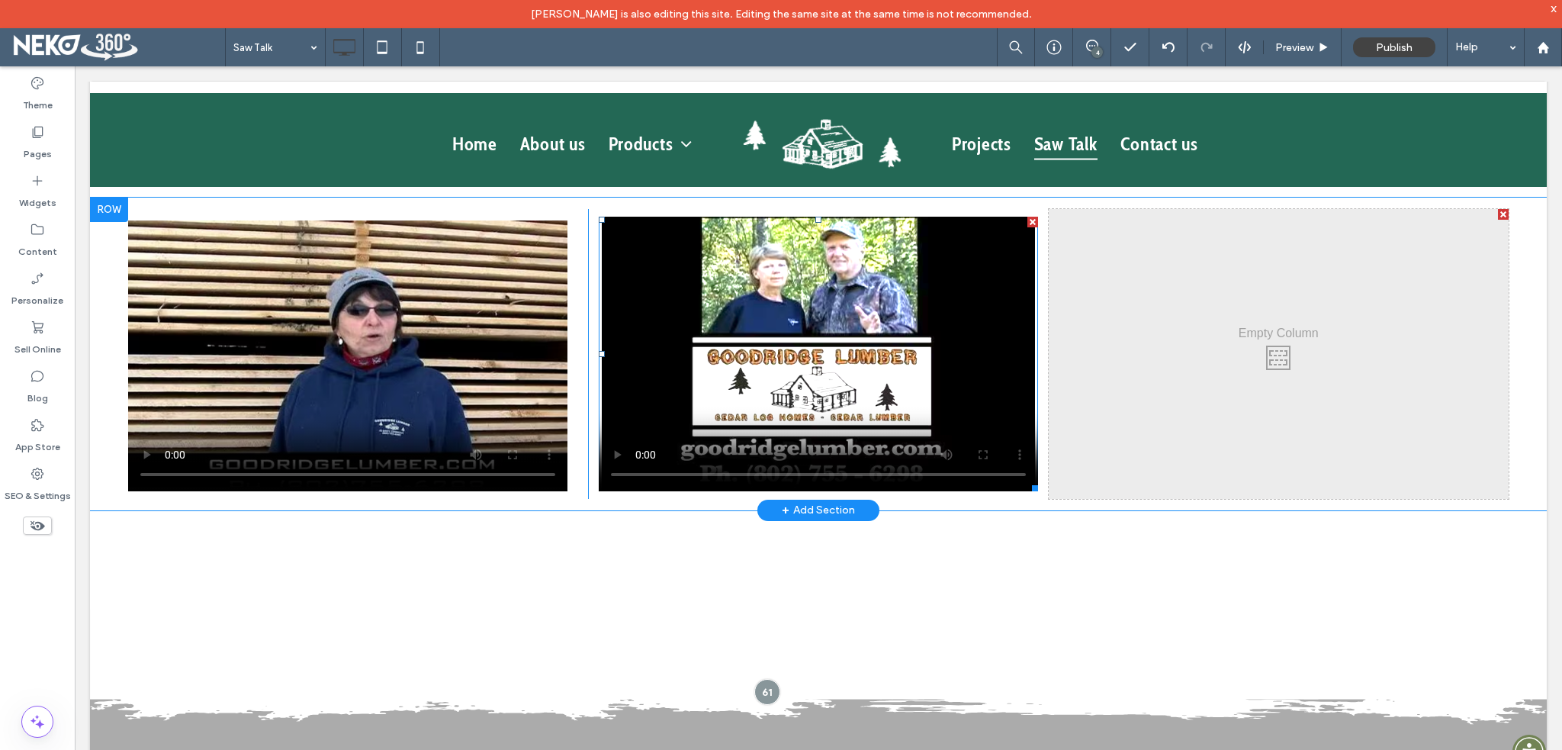
scroll to position [1373, 0]
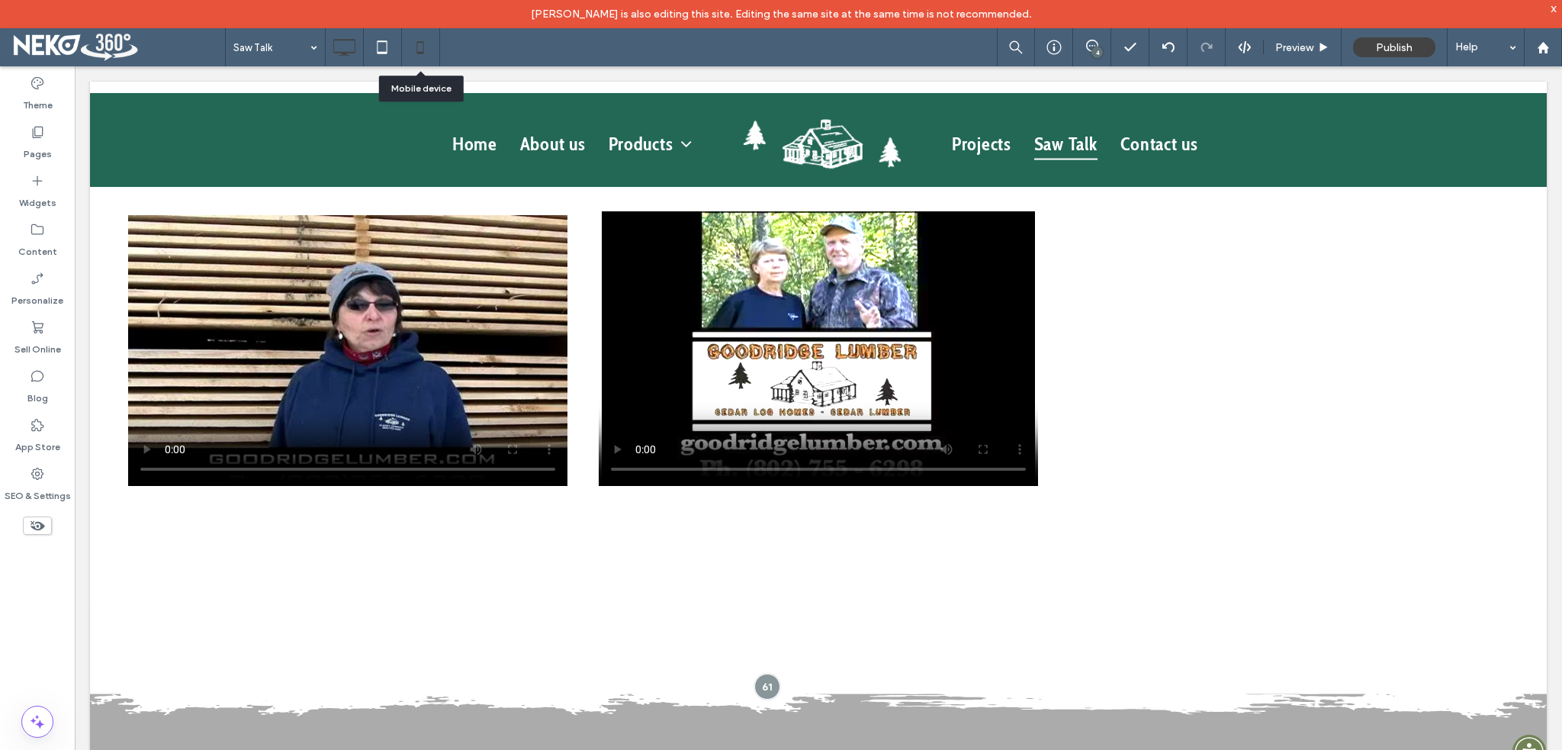
click at [421, 50] on icon at bounding box center [420, 47] width 31 height 31
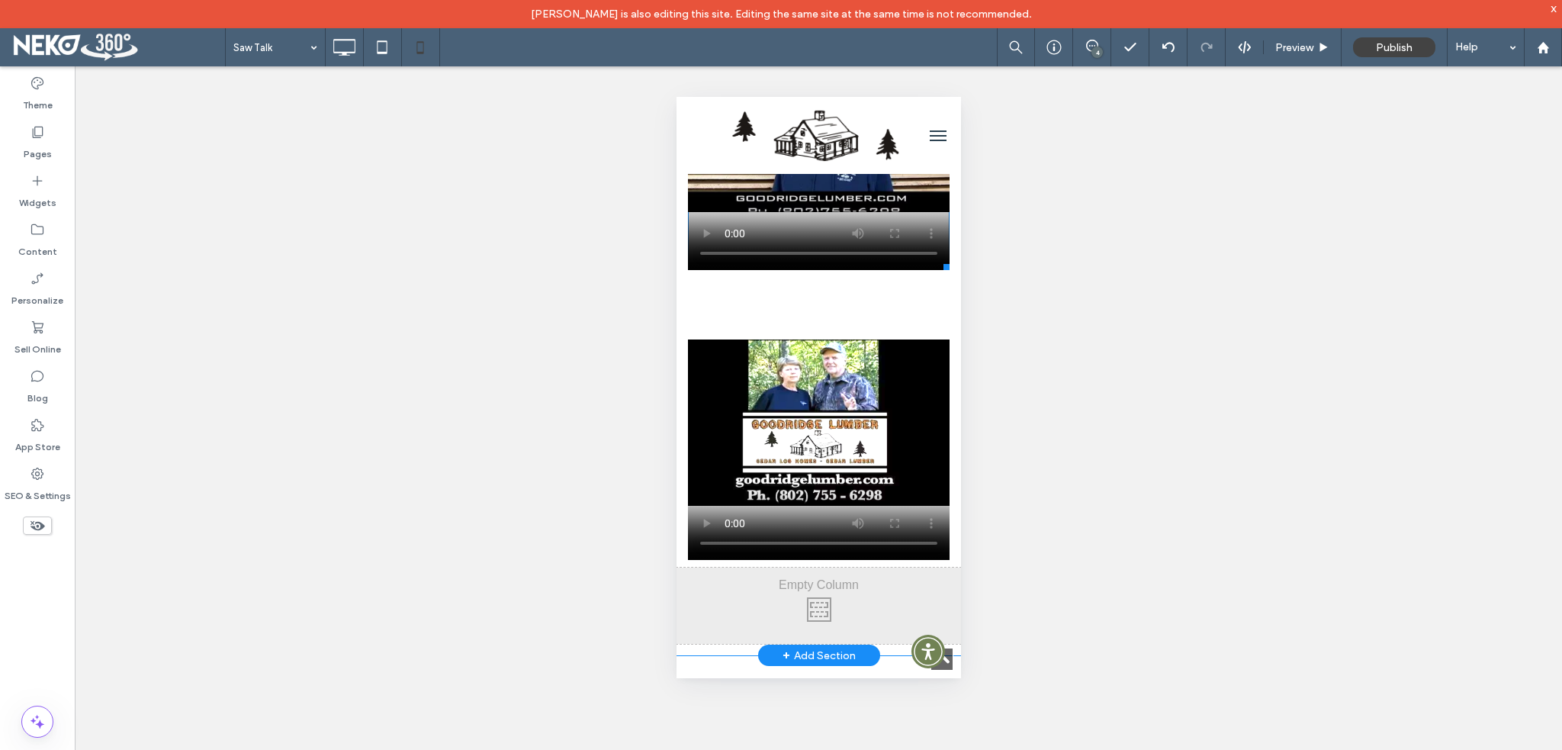
scroll to position [3181, 0]
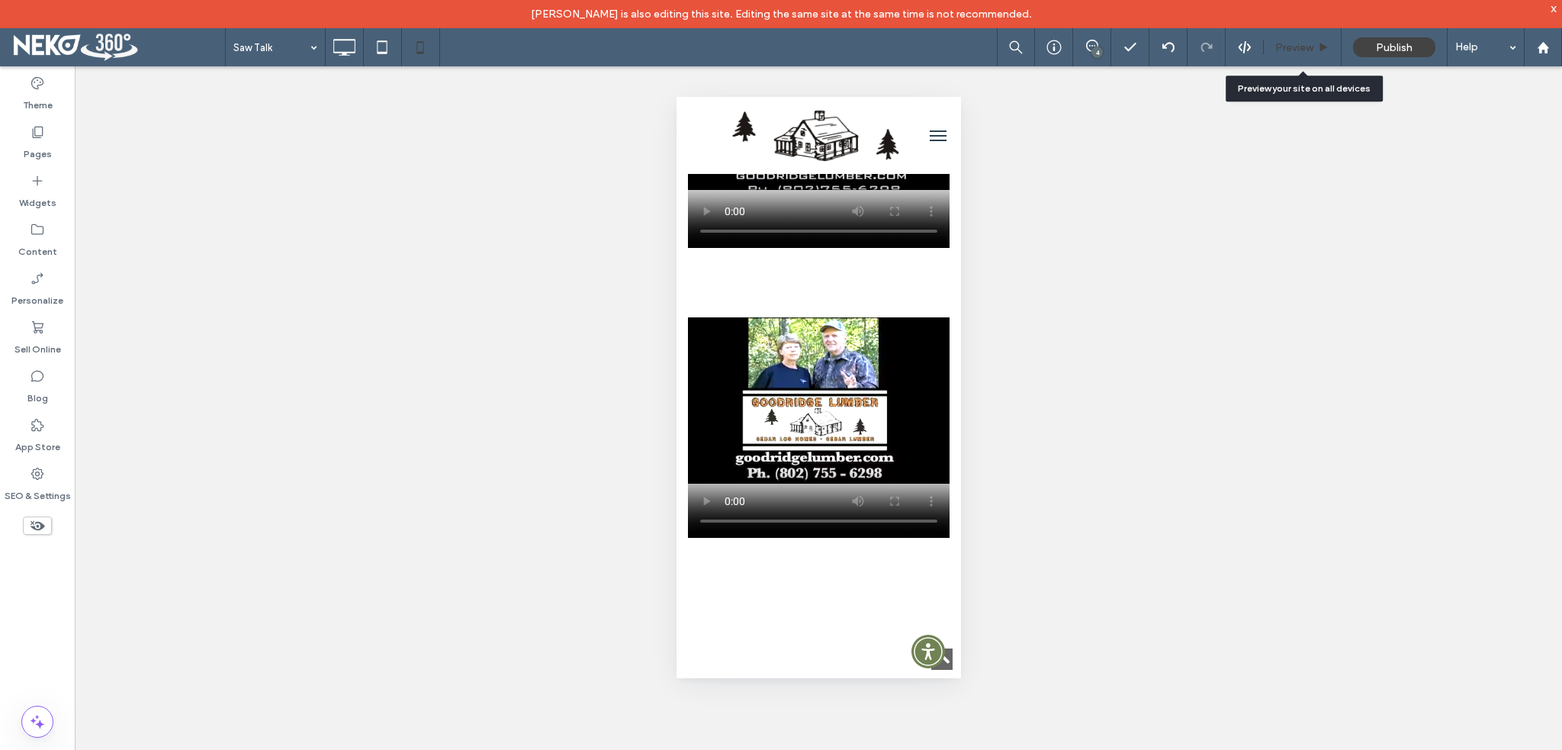
click at [1288, 50] on span "Preview" at bounding box center [1294, 47] width 38 height 13
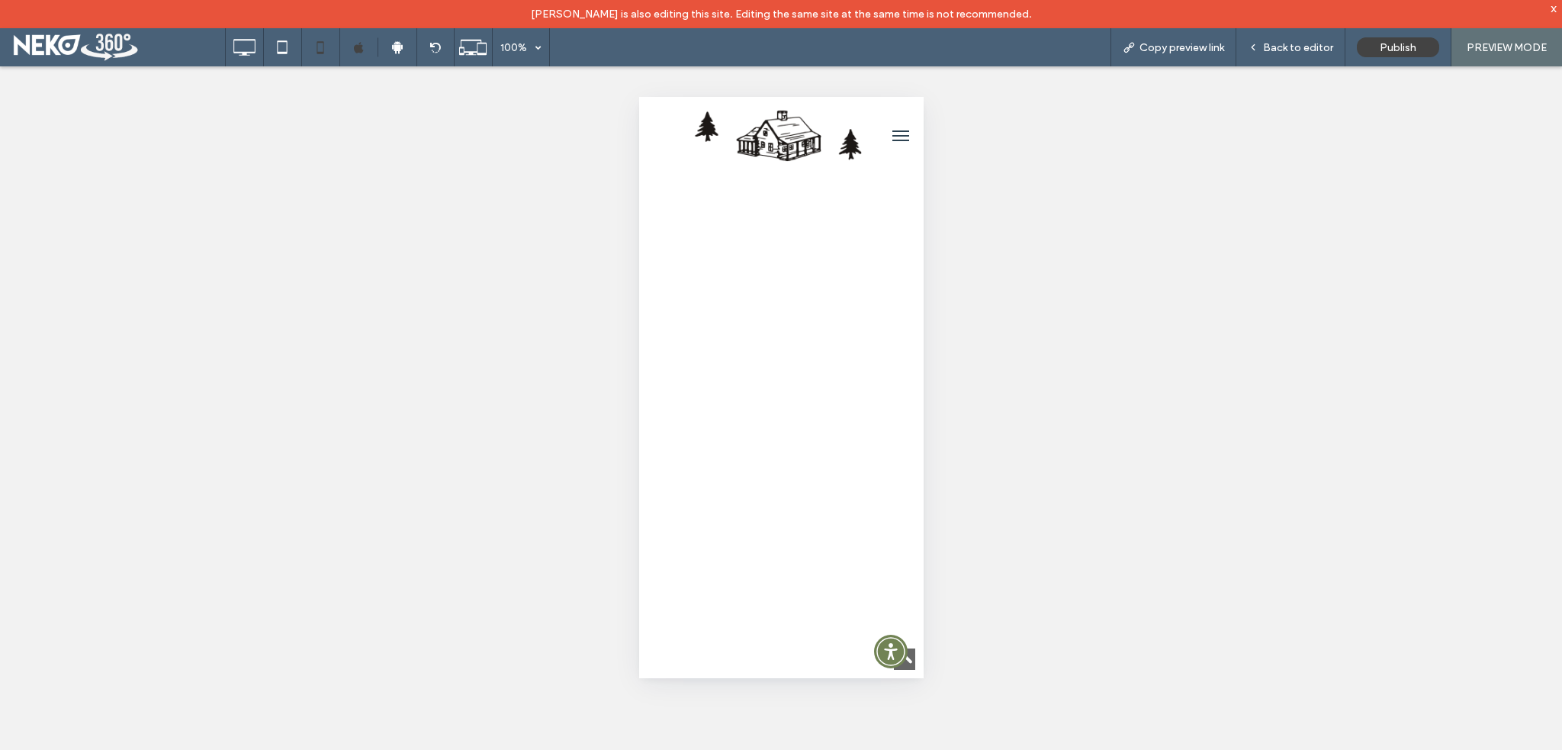
scroll to position [1655, 0]
click at [240, 50] on icon at bounding box center [244, 47] width 31 height 31
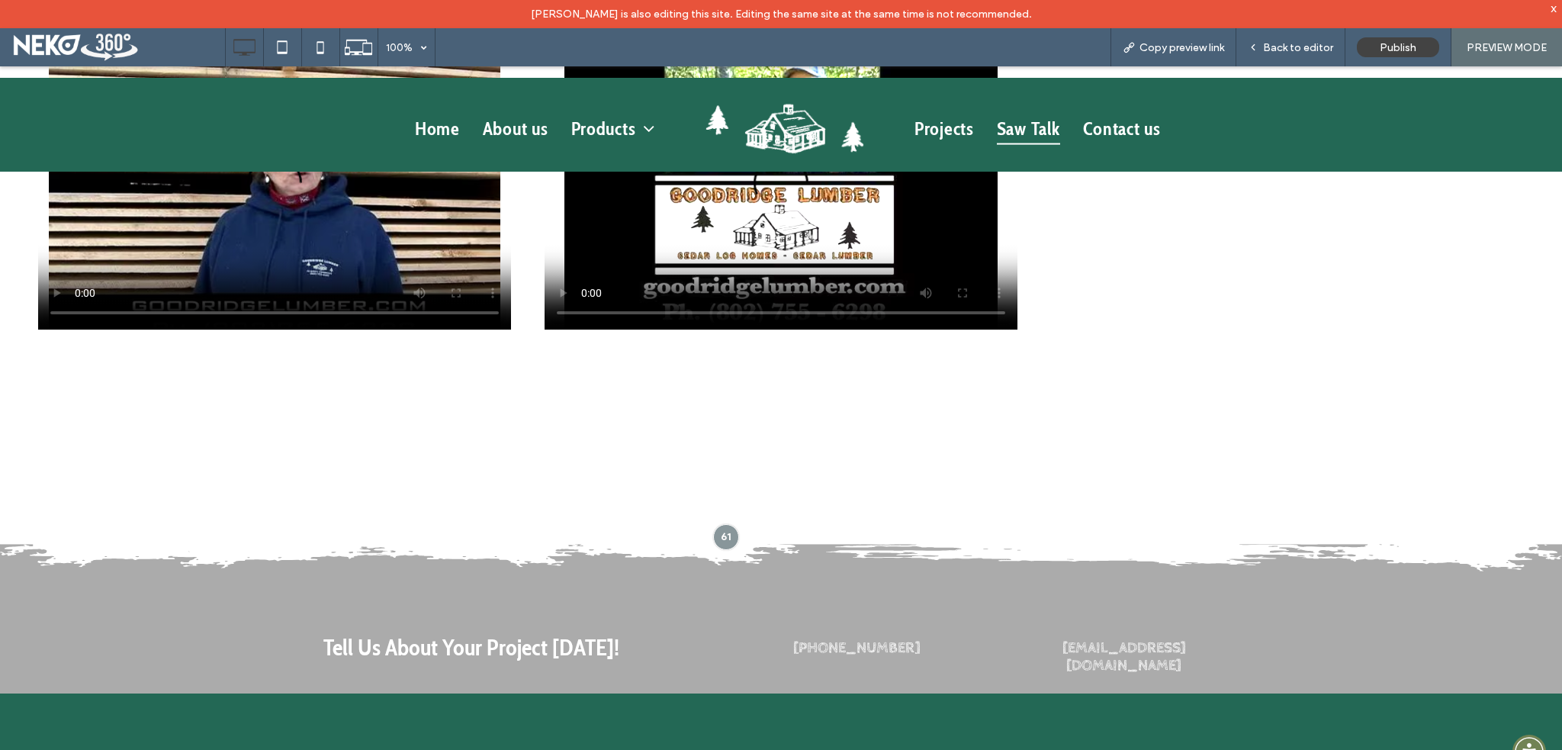
scroll to position [1297, 0]
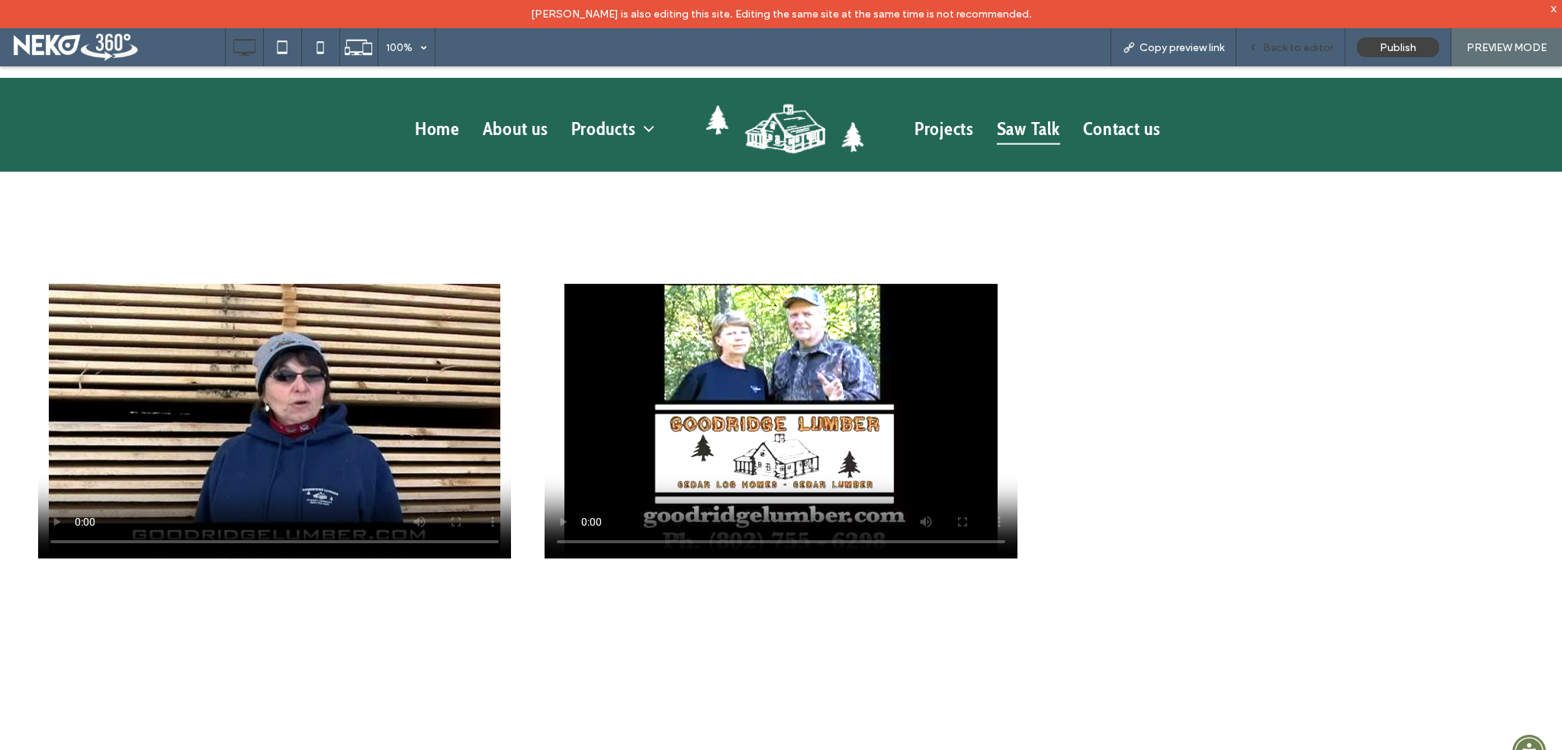
click at [1281, 51] on span "Back to editor" at bounding box center [1298, 47] width 70 height 13
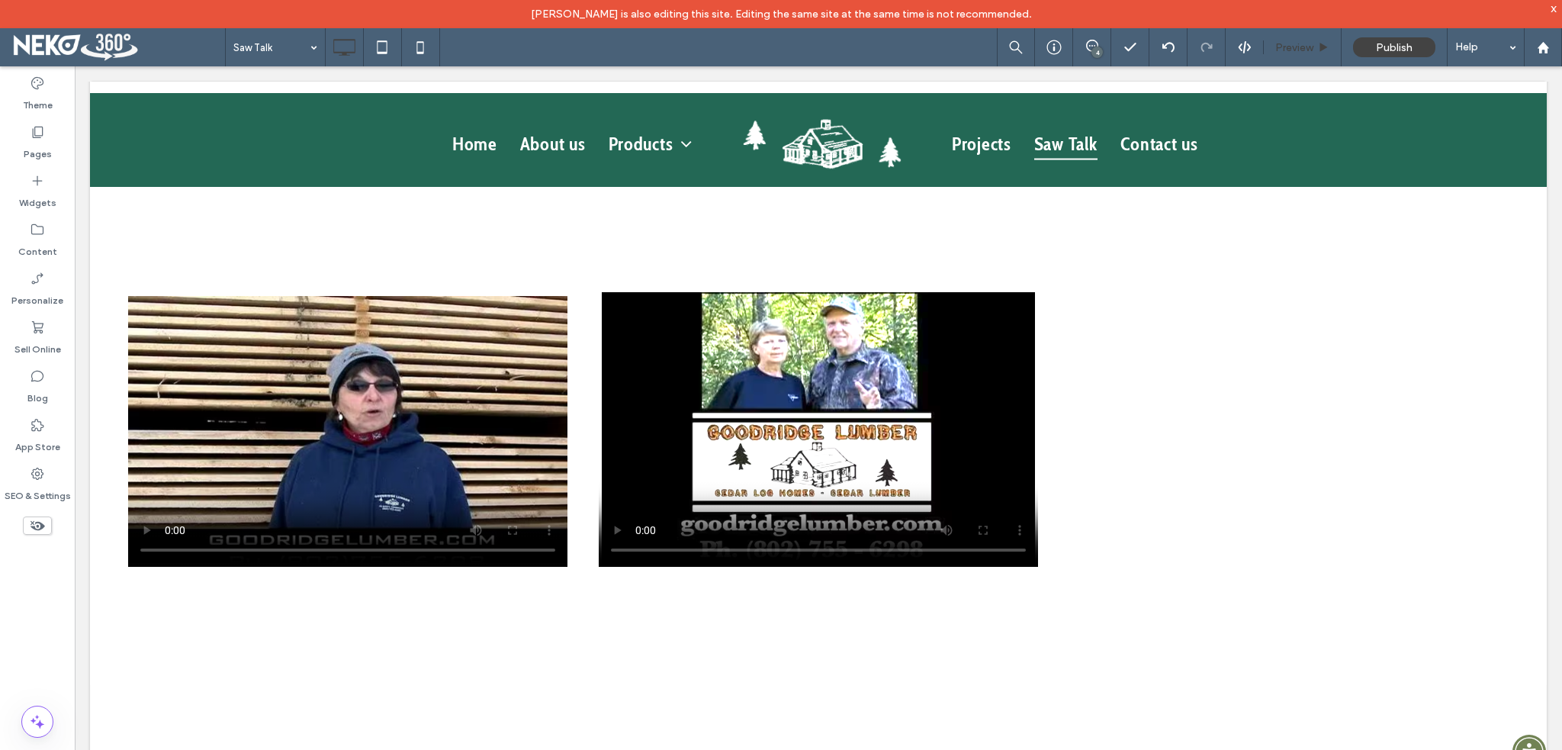
scroll to position [1291, 0]
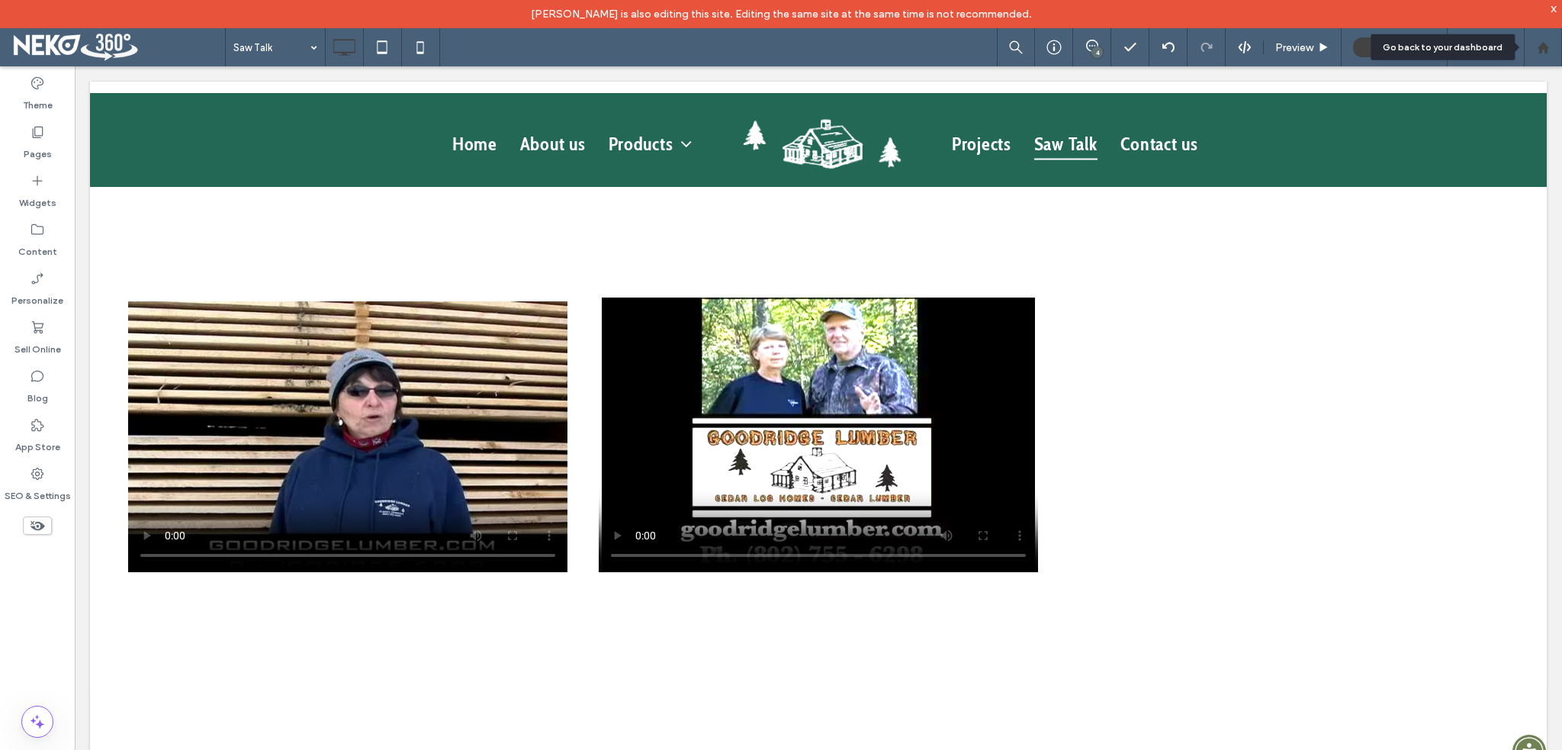
click at [1542, 47] on use at bounding box center [1542, 46] width 11 height 11
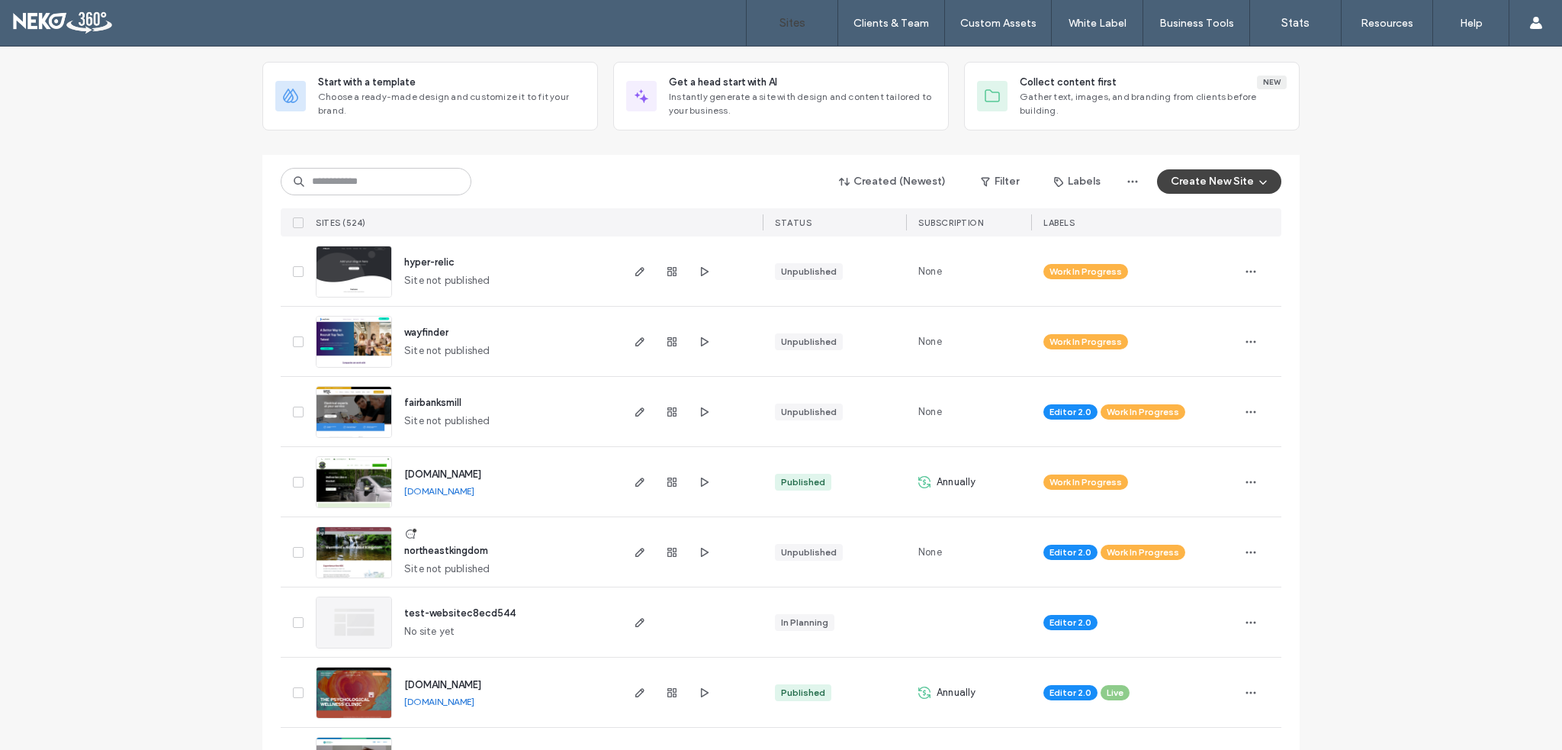
scroll to position [229, 0]
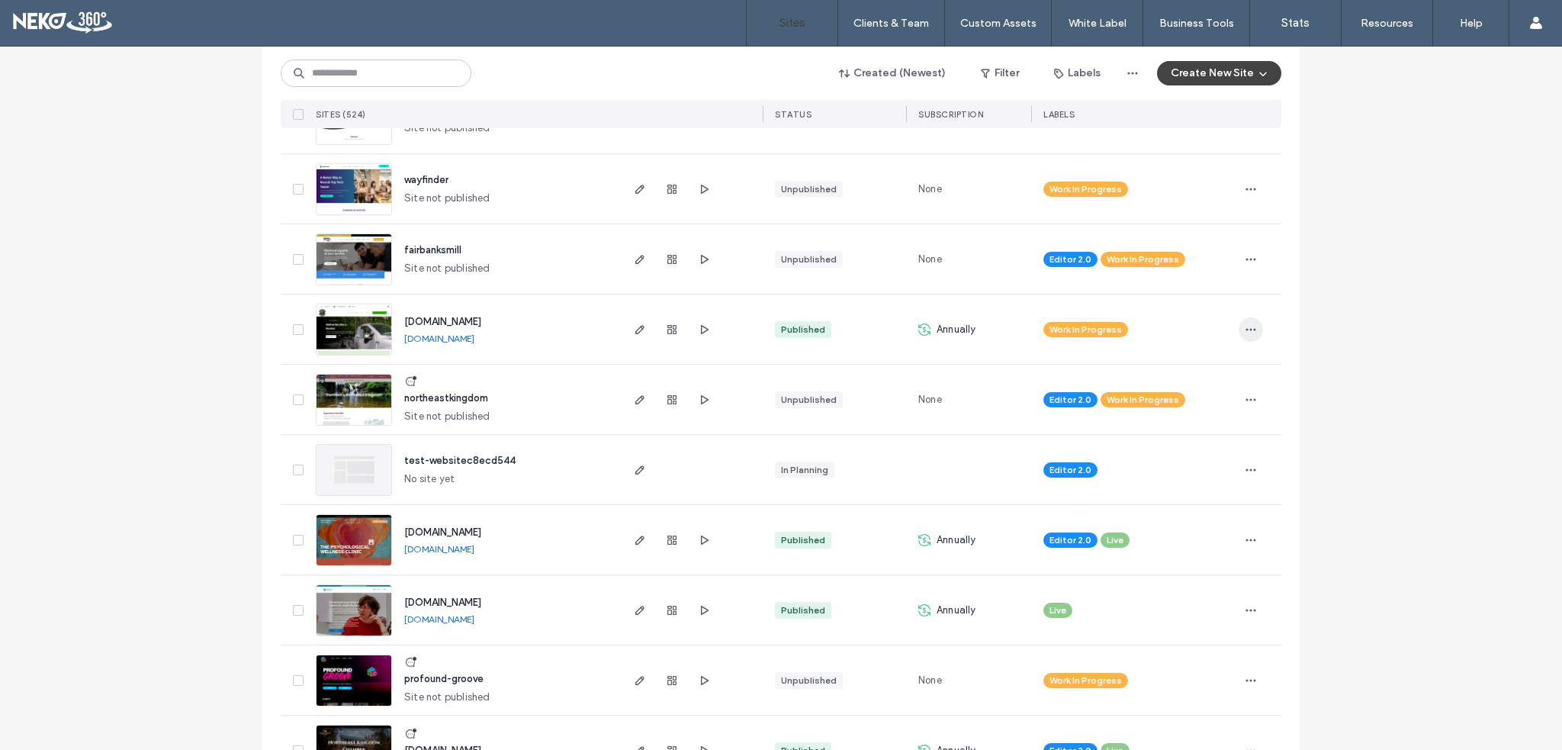
click at [1245, 329] on icon "button" at bounding box center [1251, 329] width 12 height 12
click at [1168, 423] on span "Assign Label" at bounding box center [1179, 426] width 57 height 15
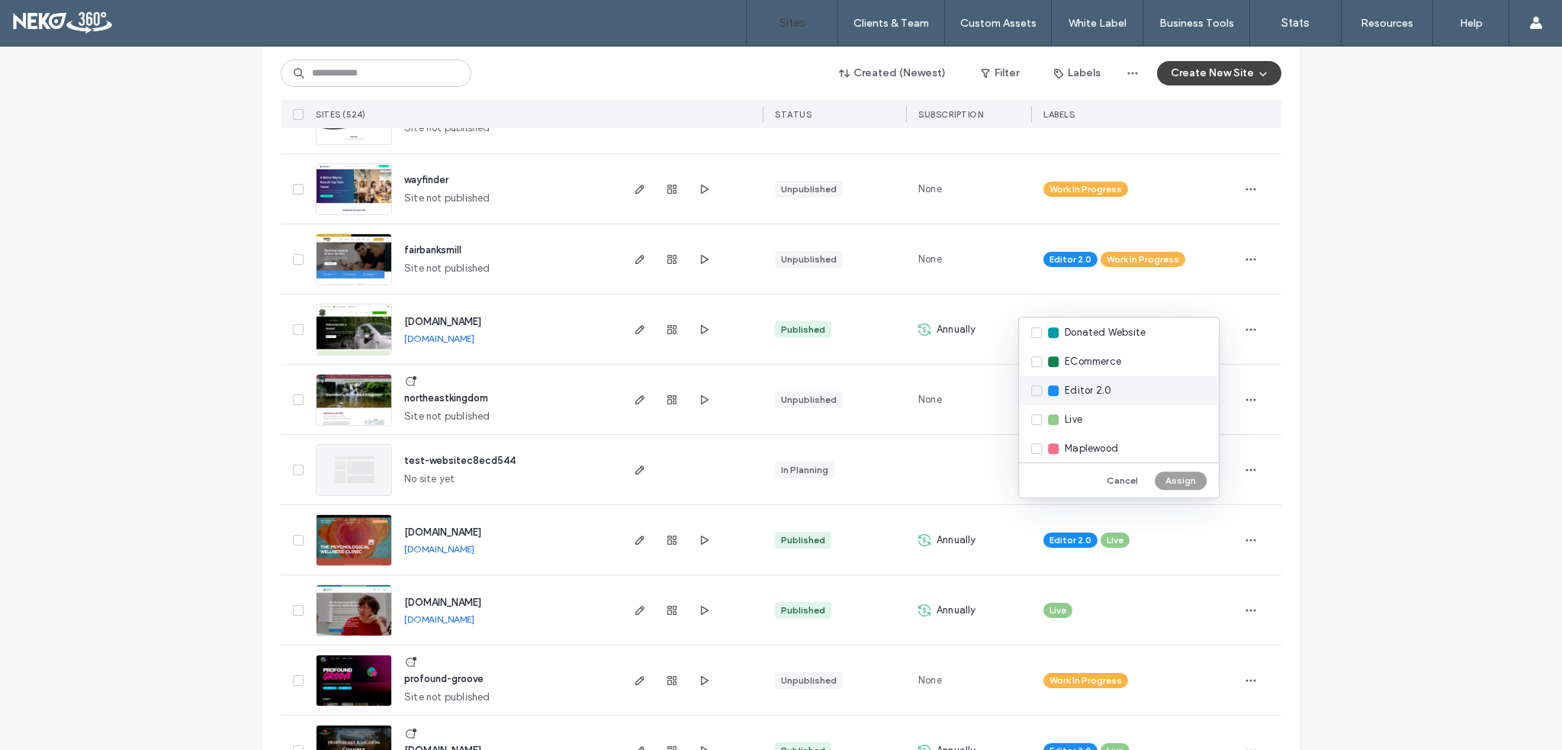
scroll to position [153, 0]
click at [1036, 417] on div "Live" at bounding box center [1119, 417] width 200 height 29
click at [1194, 481] on button "Assign" at bounding box center [1181, 480] width 52 height 18
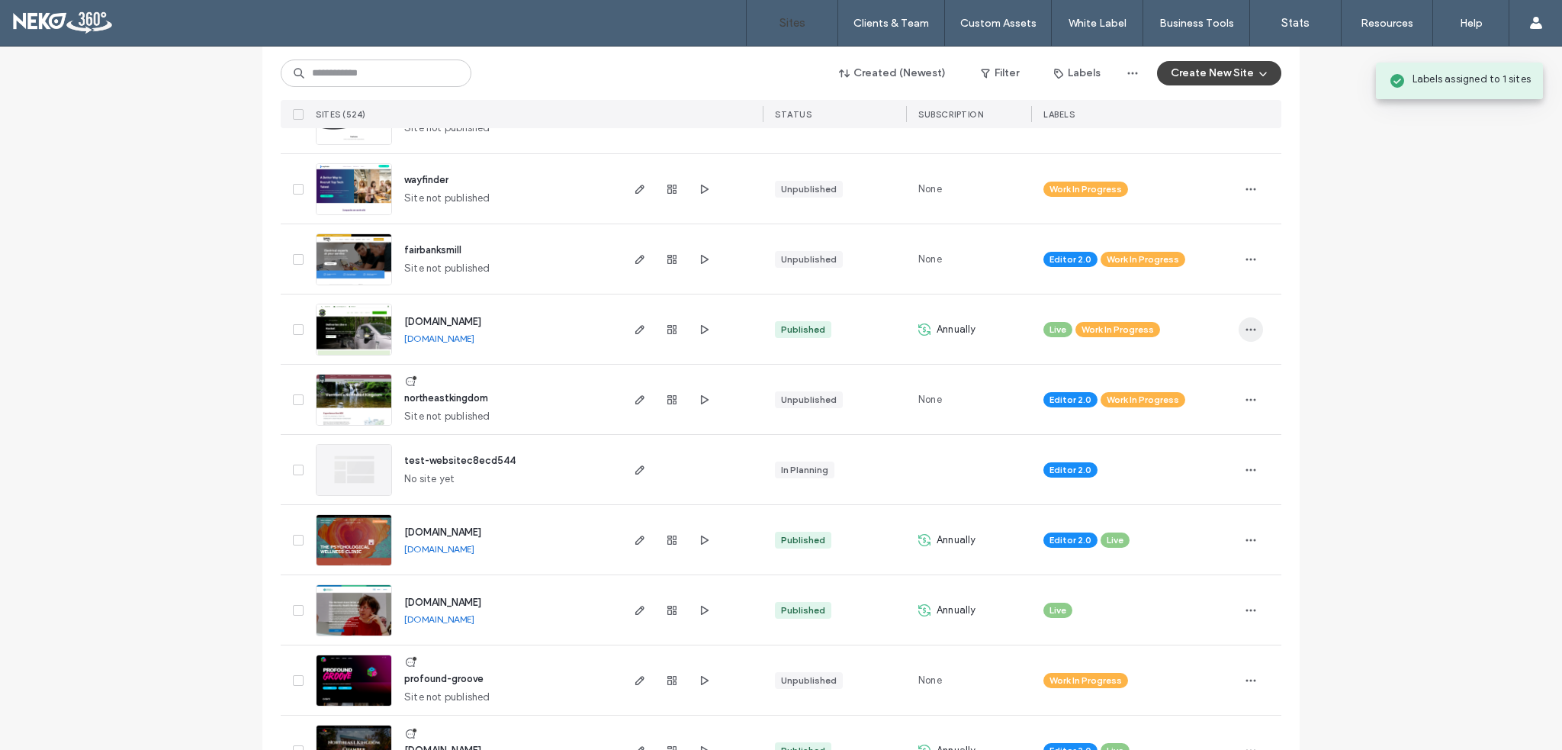
click at [1244, 321] on span "button" at bounding box center [1251, 329] width 24 height 24
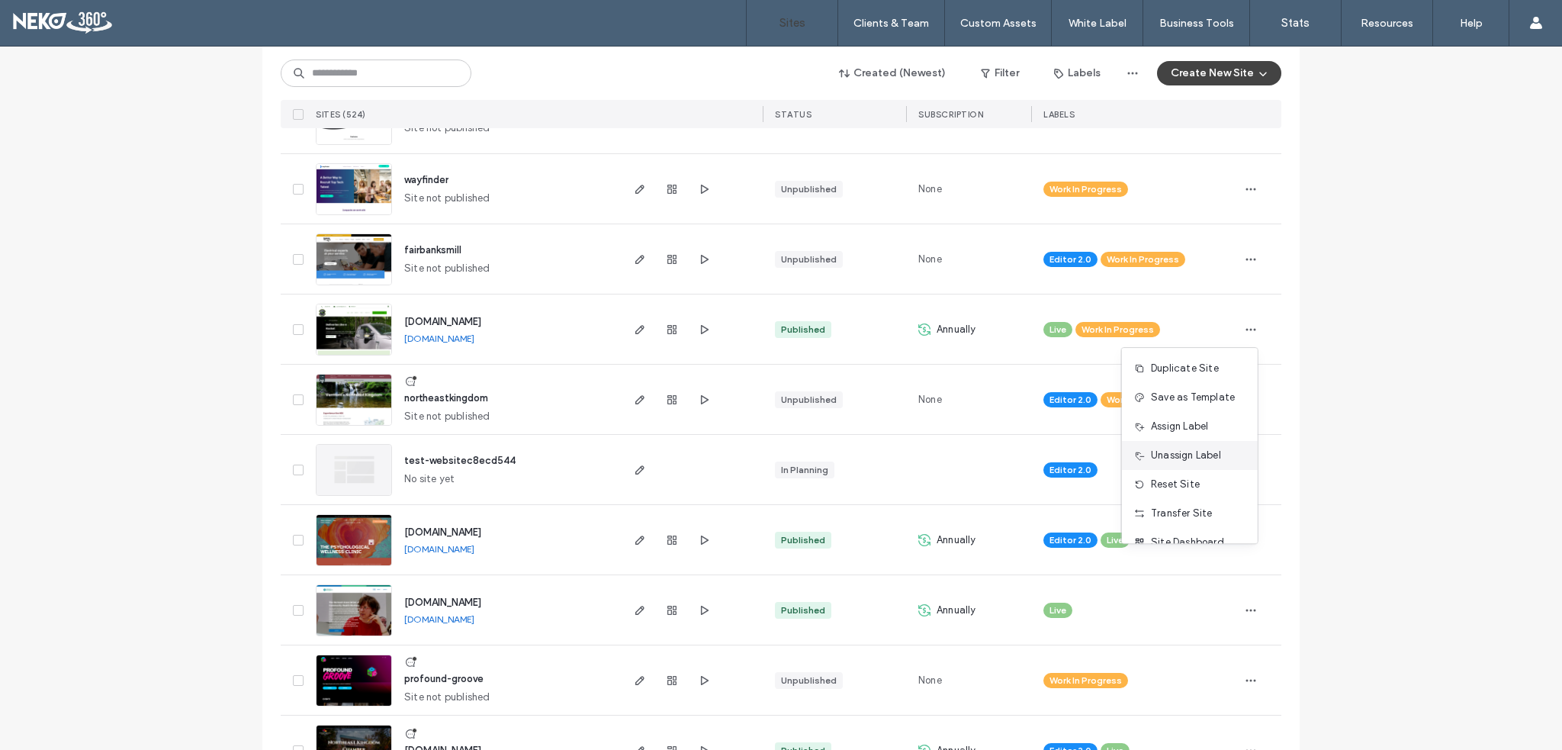
click at [1191, 458] on span "Unassign Label" at bounding box center [1186, 455] width 70 height 15
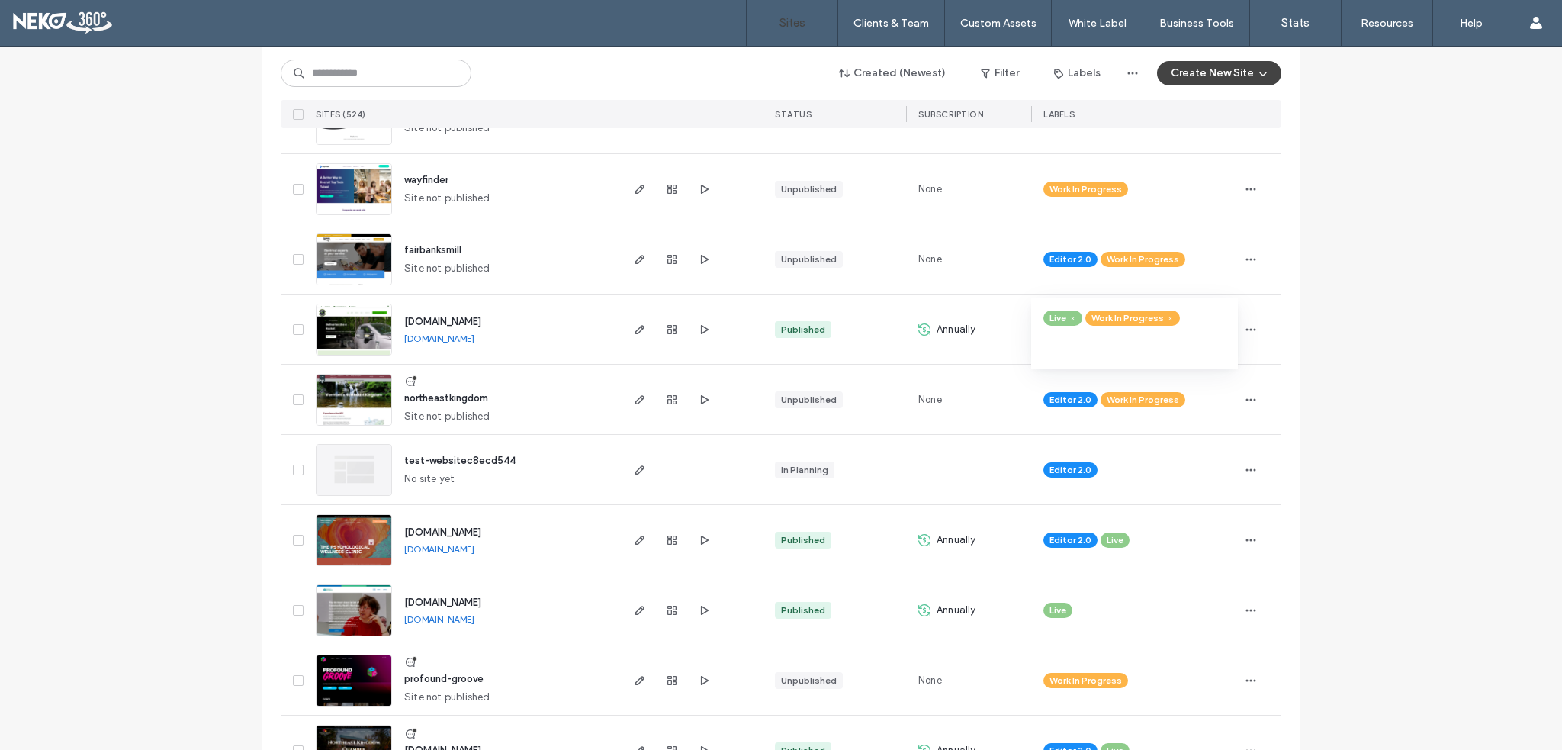
click at [1167, 317] on icon at bounding box center [1170, 318] width 7 height 7
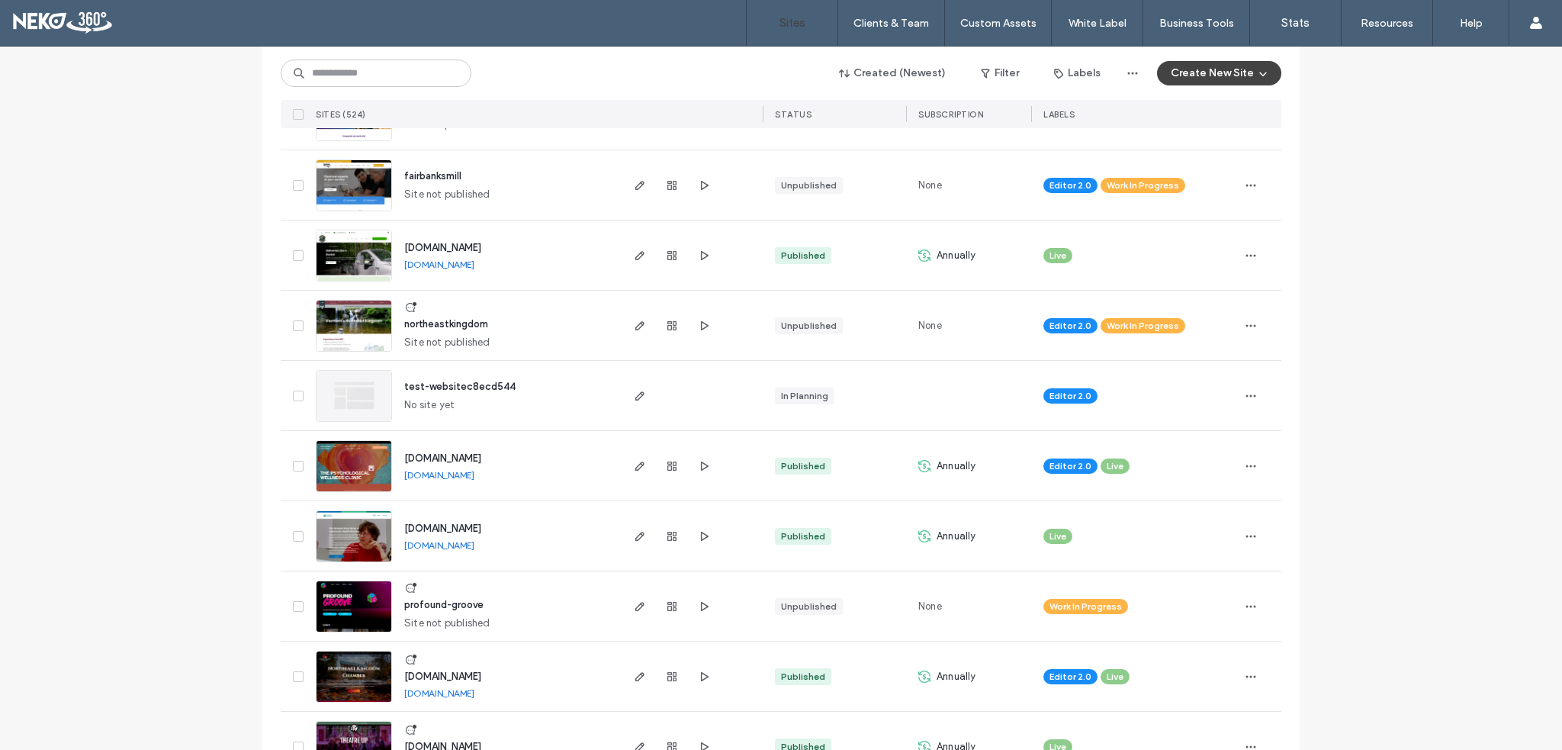
scroll to position [229, 0]
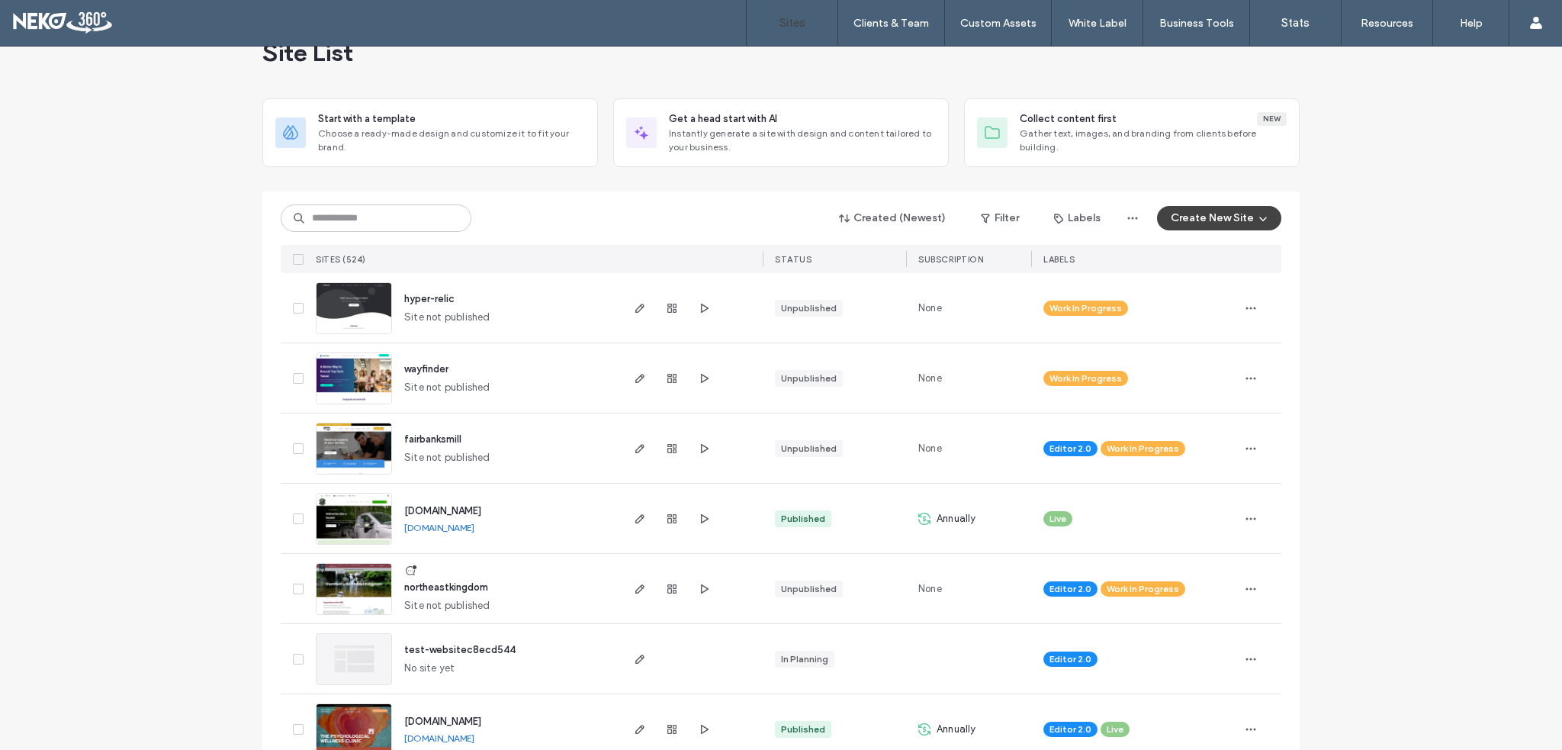
scroll to position [0, 0]
